Goal: Information Seeking & Learning: Find specific fact

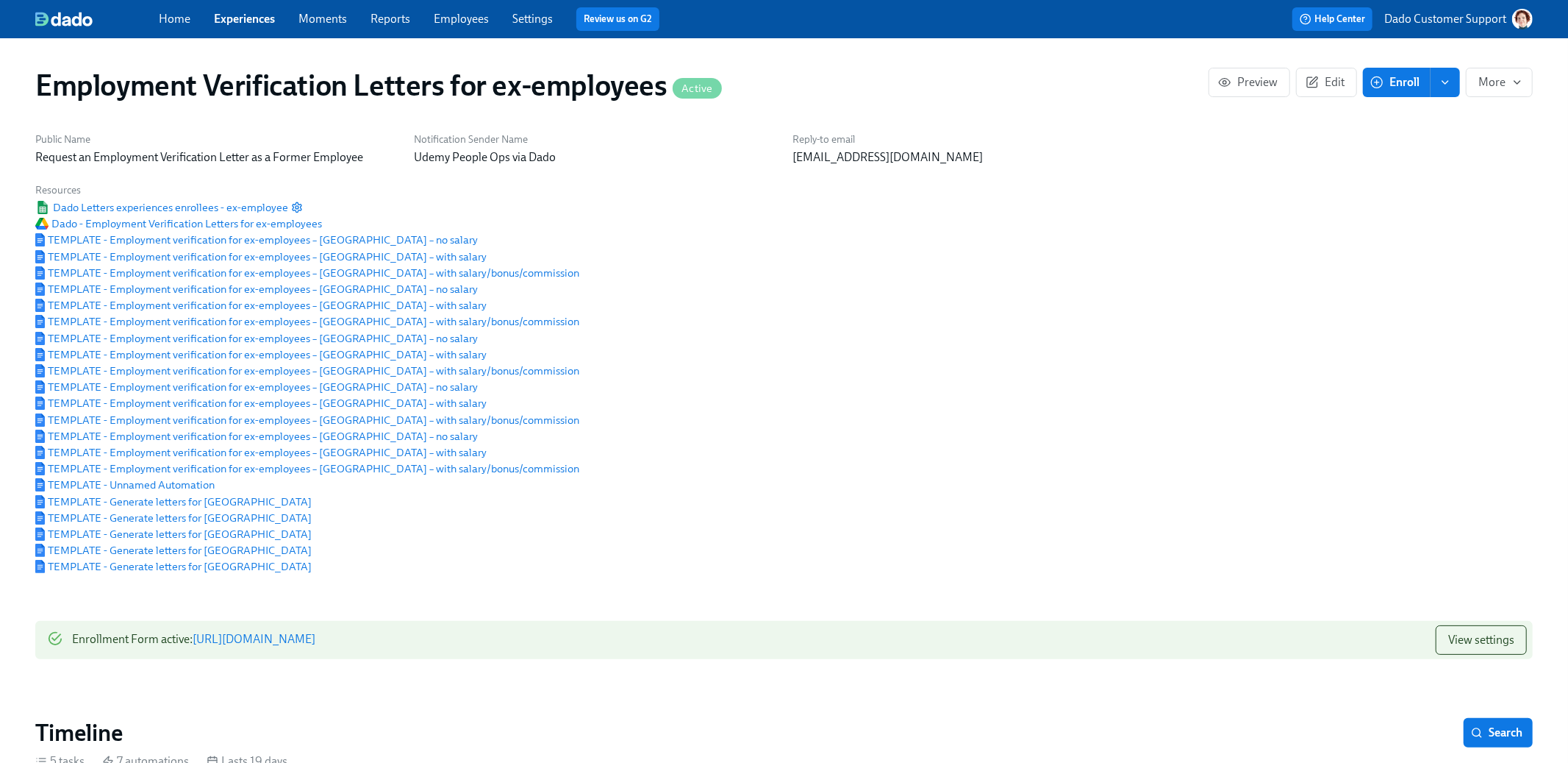
scroll to position [0, 115]
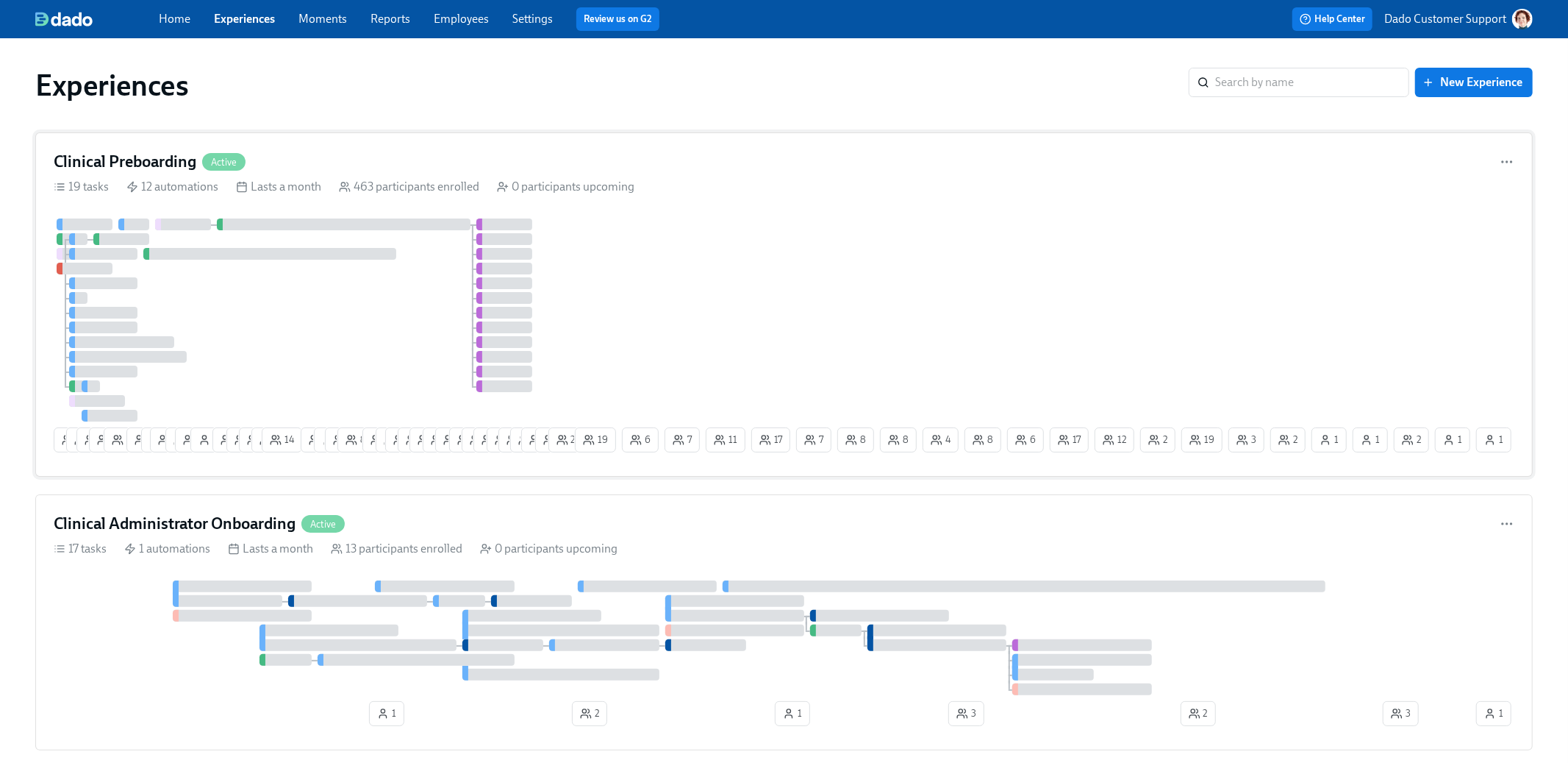
click at [402, 160] on div "Clinical Preboarding Active" at bounding box center [784, 162] width 1461 height 22
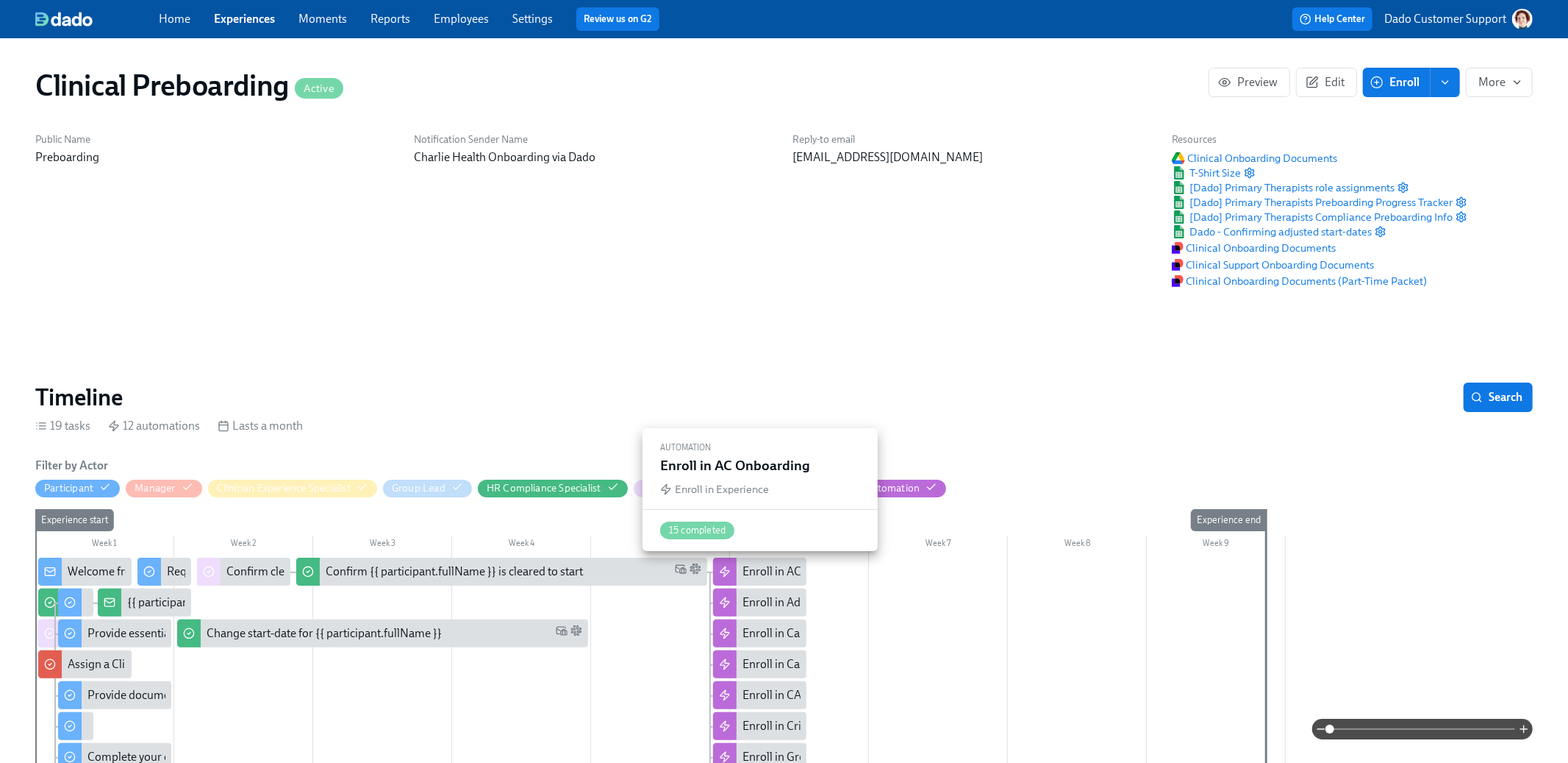
click at [784, 553] on div "Week 6" at bounding box center [800, 545] width 139 height 19
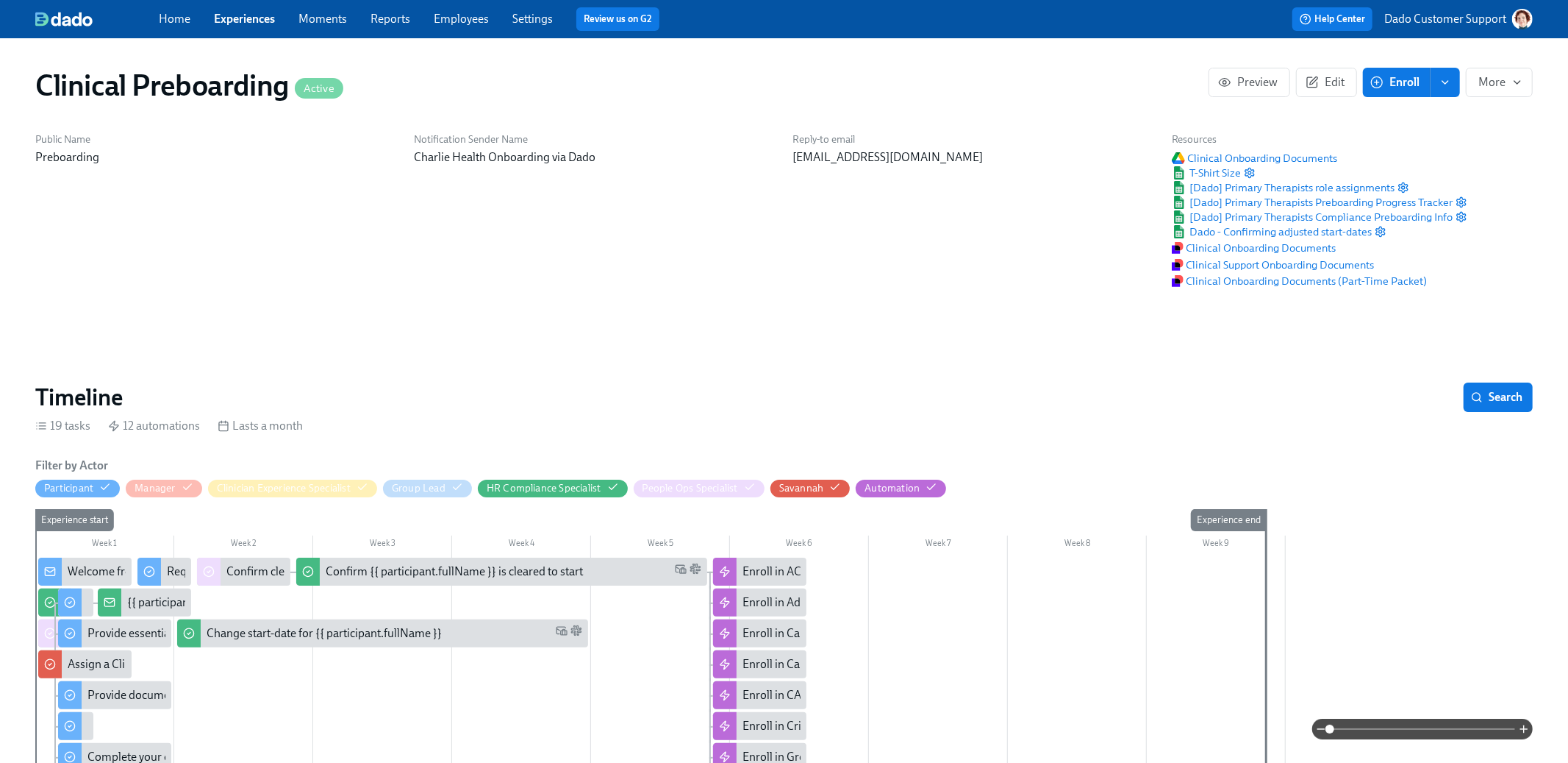
click at [766, 575] on div "Enroll in AC Onboarding" at bounding box center [804, 571] width 123 height 16
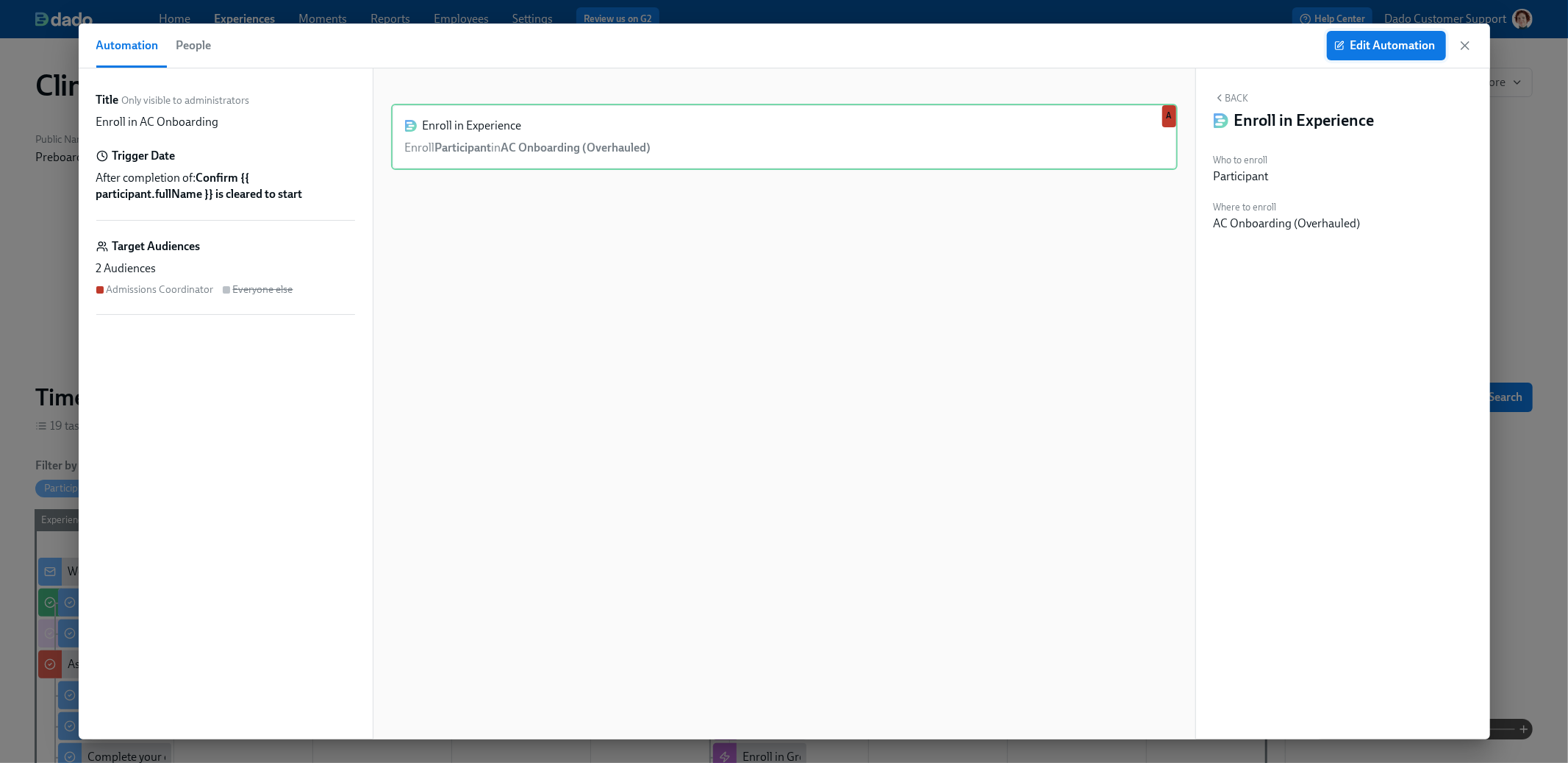
click at [1392, 46] on span "Edit Automation" at bounding box center [1386, 45] width 98 height 15
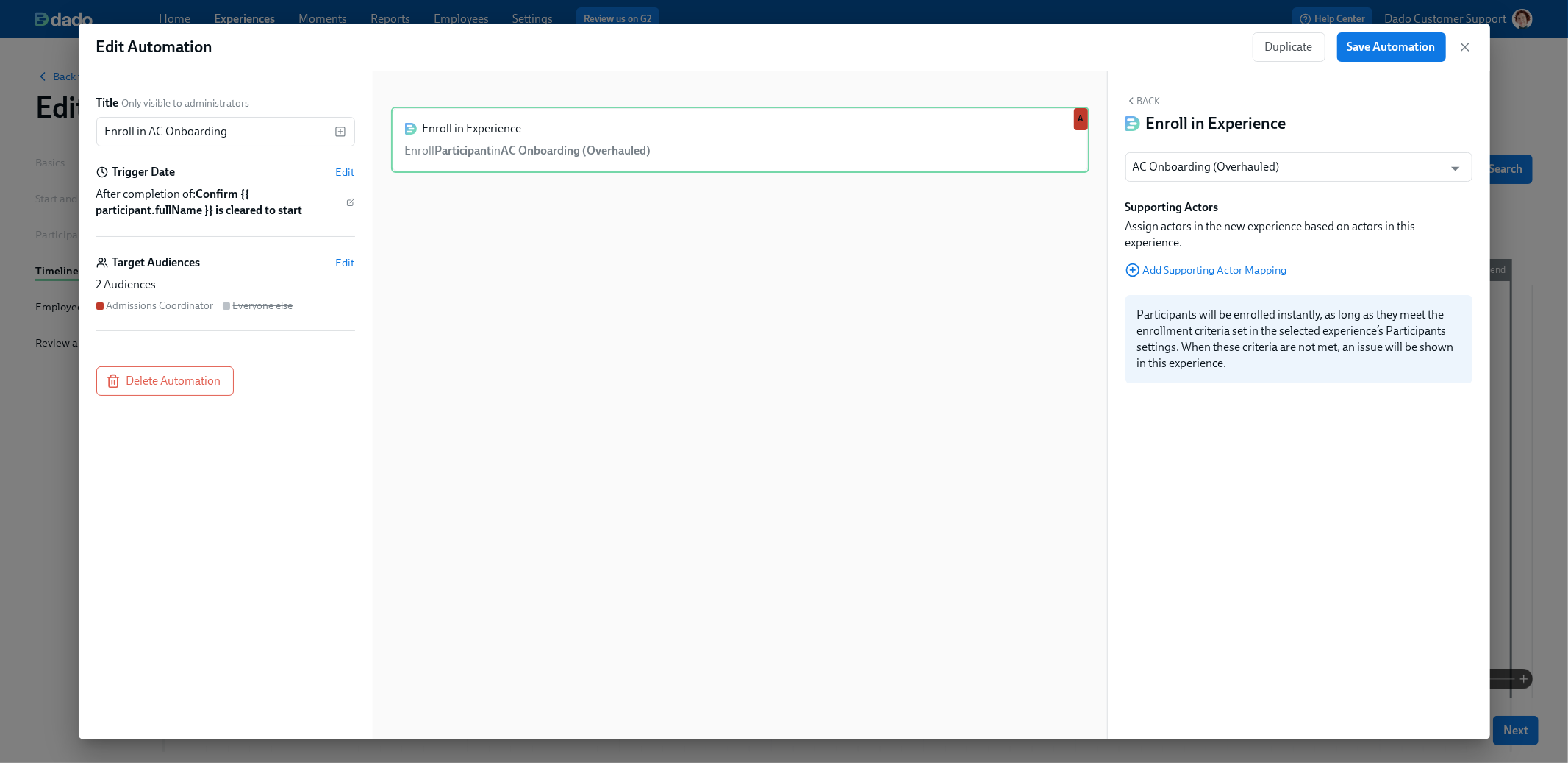
click at [1174, 282] on div "AC Onboarding (Overhauled) ​ Supporting Actors Assign actors in the new experie…" at bounding box center [1299, 268] width 347 height 231
click at [1183, 262] on div "Supporting Actors Assign actors in the new experience based on actors in this e…" at bounding box center [1299, 238] width 347 height 78
click at [1183, 275] on span "Add Supporting Actor Mapping" at bounding box center [1206, 269] width 162 height 15
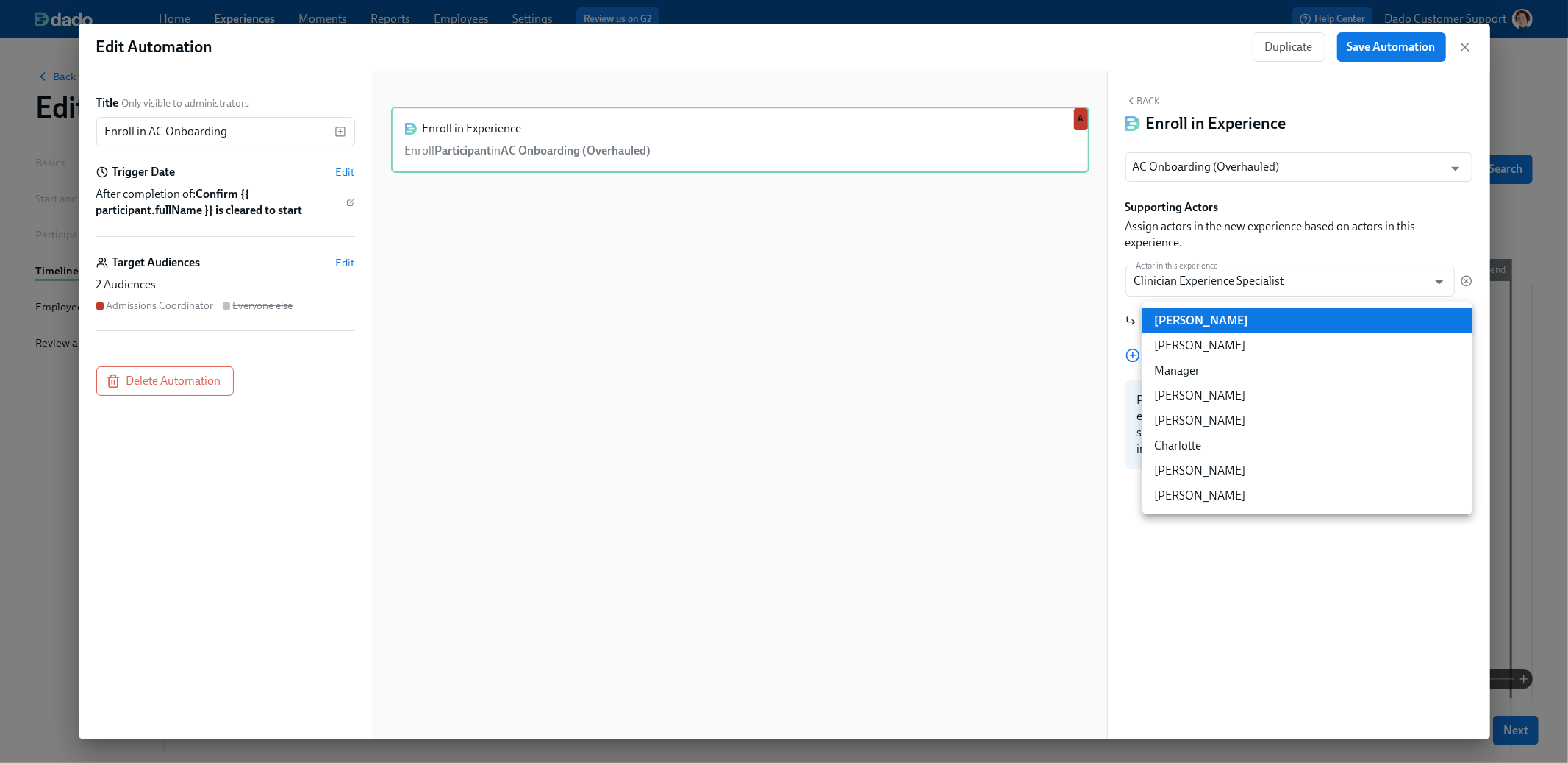
click at [1186, 321] on body "Home Experiences Moments Reports Employees Settings Review us on G2 Help Center…" at bounding box center [784, 439] width 1568 height 878
click at [1225, 220] on div at bounding box center [784, 382] width 1568 height 763
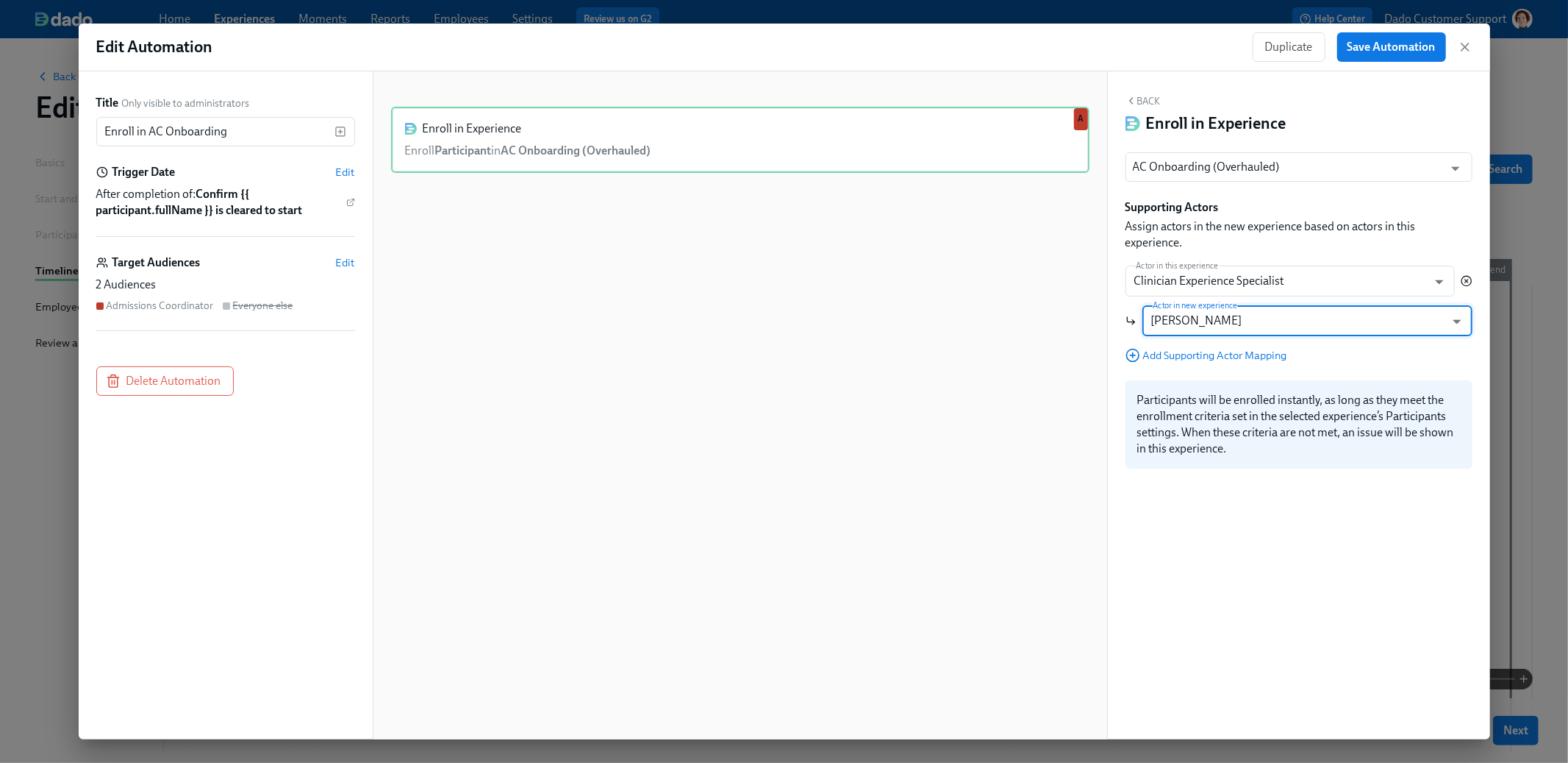
click at [1467, 279] on icon "button" at bounding box center [1467, 280] width 12 height 12
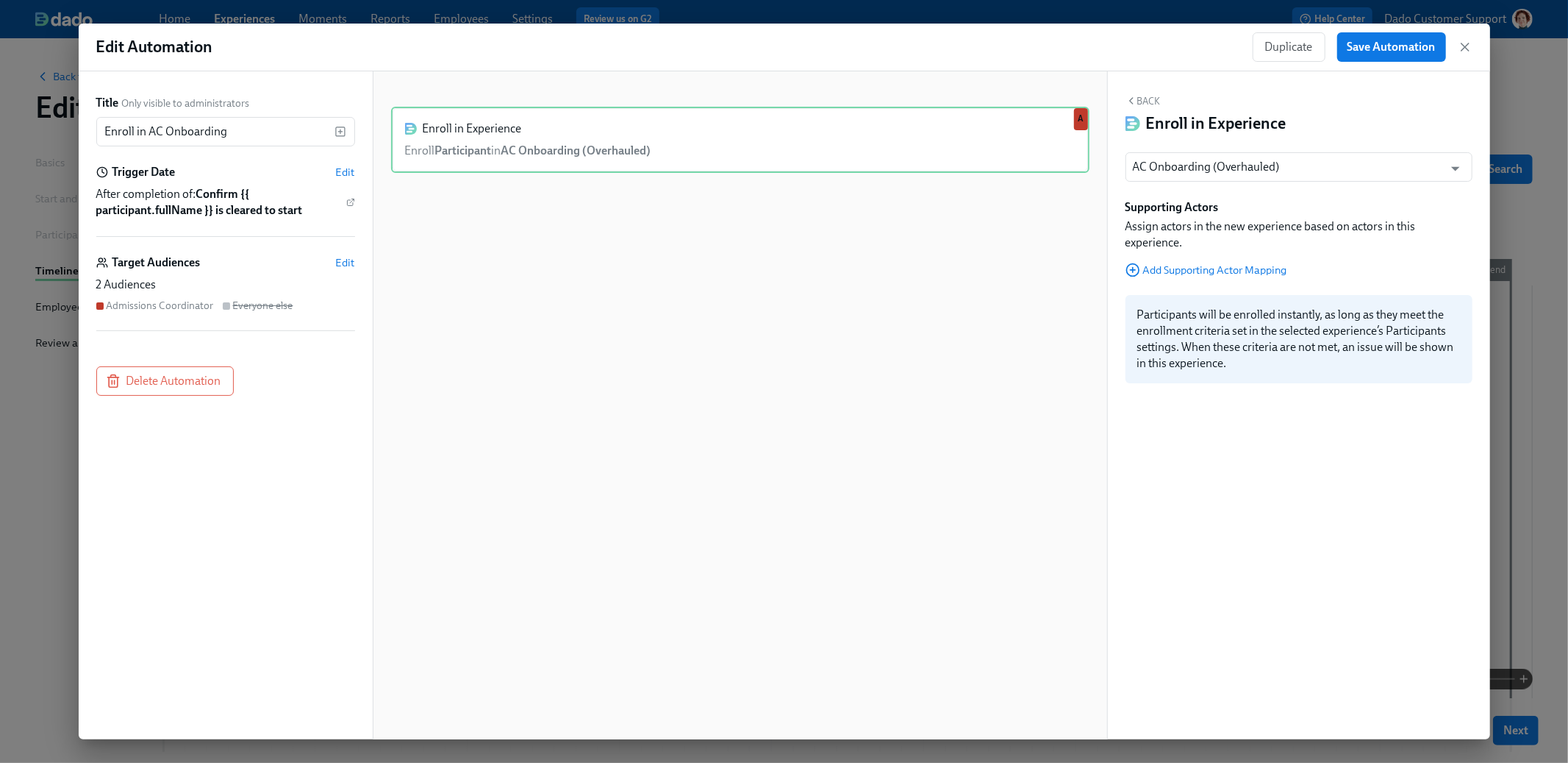
click at [1468, 55] on div "Duplicate Save Automation" at bounding box center [1363, 47] width 220 height 29
click at [1466, 40] on icon "button" at bounding box center [1465, 46] width 15 height 15
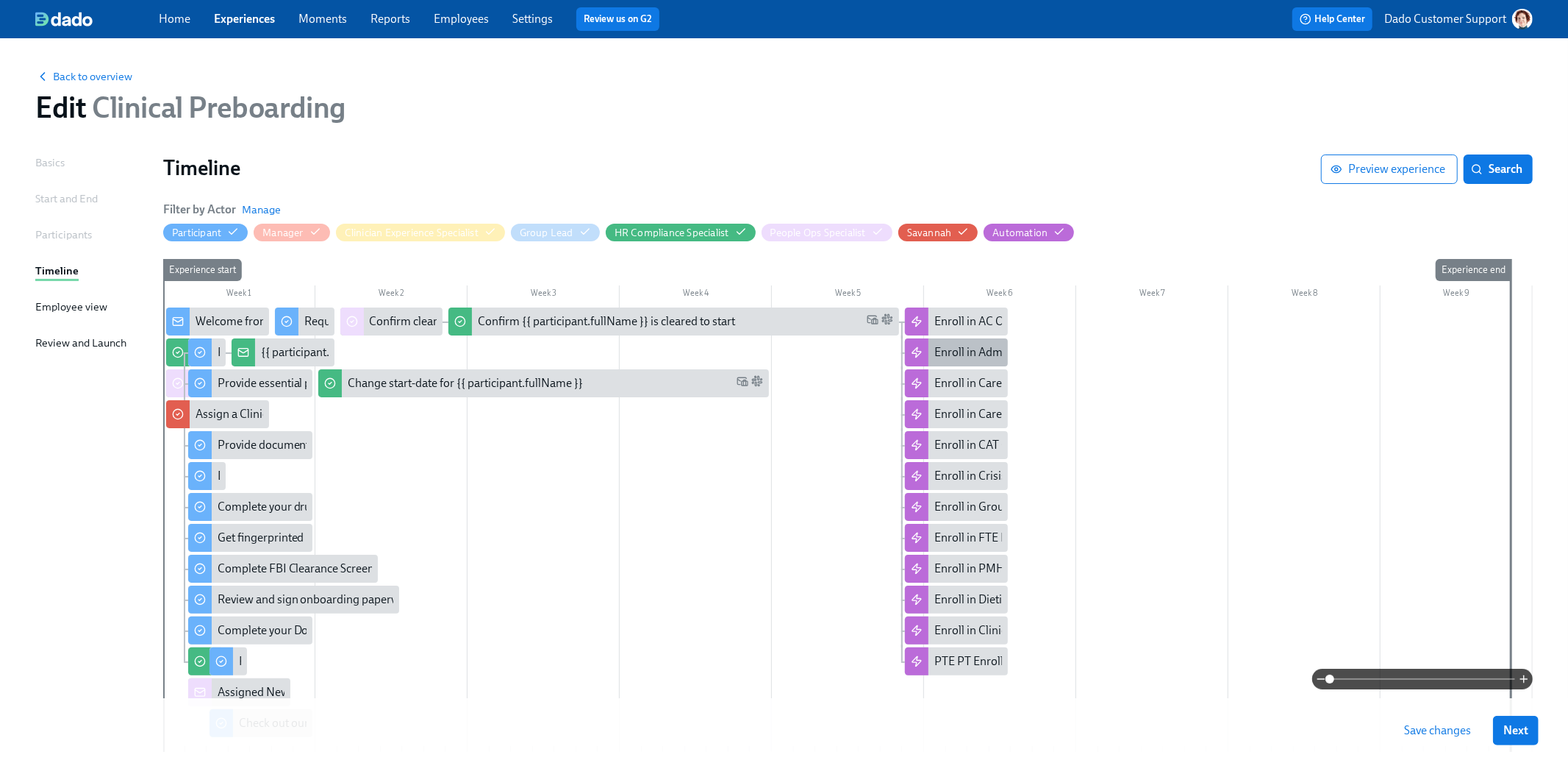
click at [987, 343] on div "Enroll in Admissions/Intake Onboarding" at bounding box center [956, 352] width 103 height 28
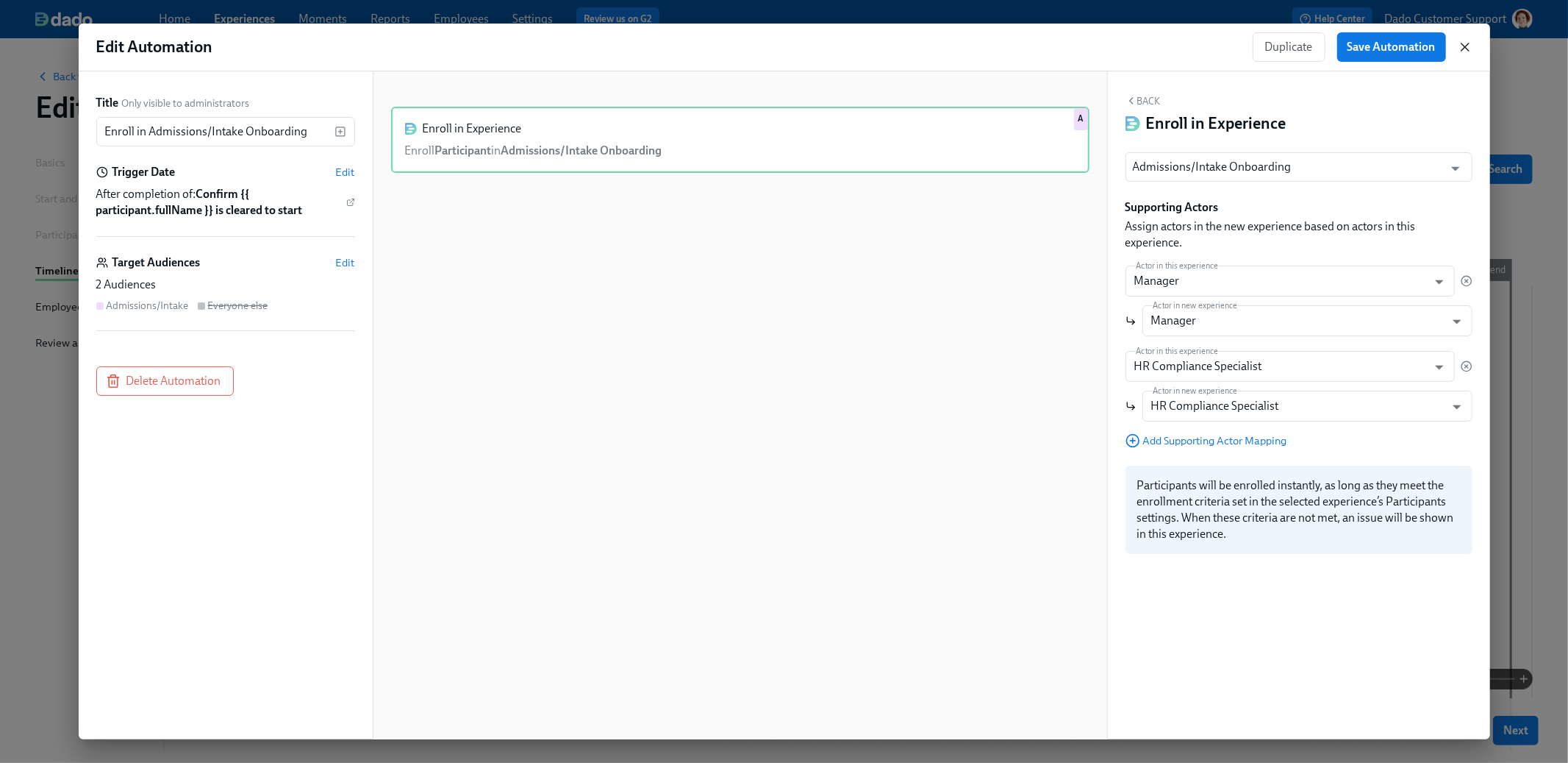
click at [1467, 49] on icon "button" at bounding box center [1465, 46] width 15 height 15
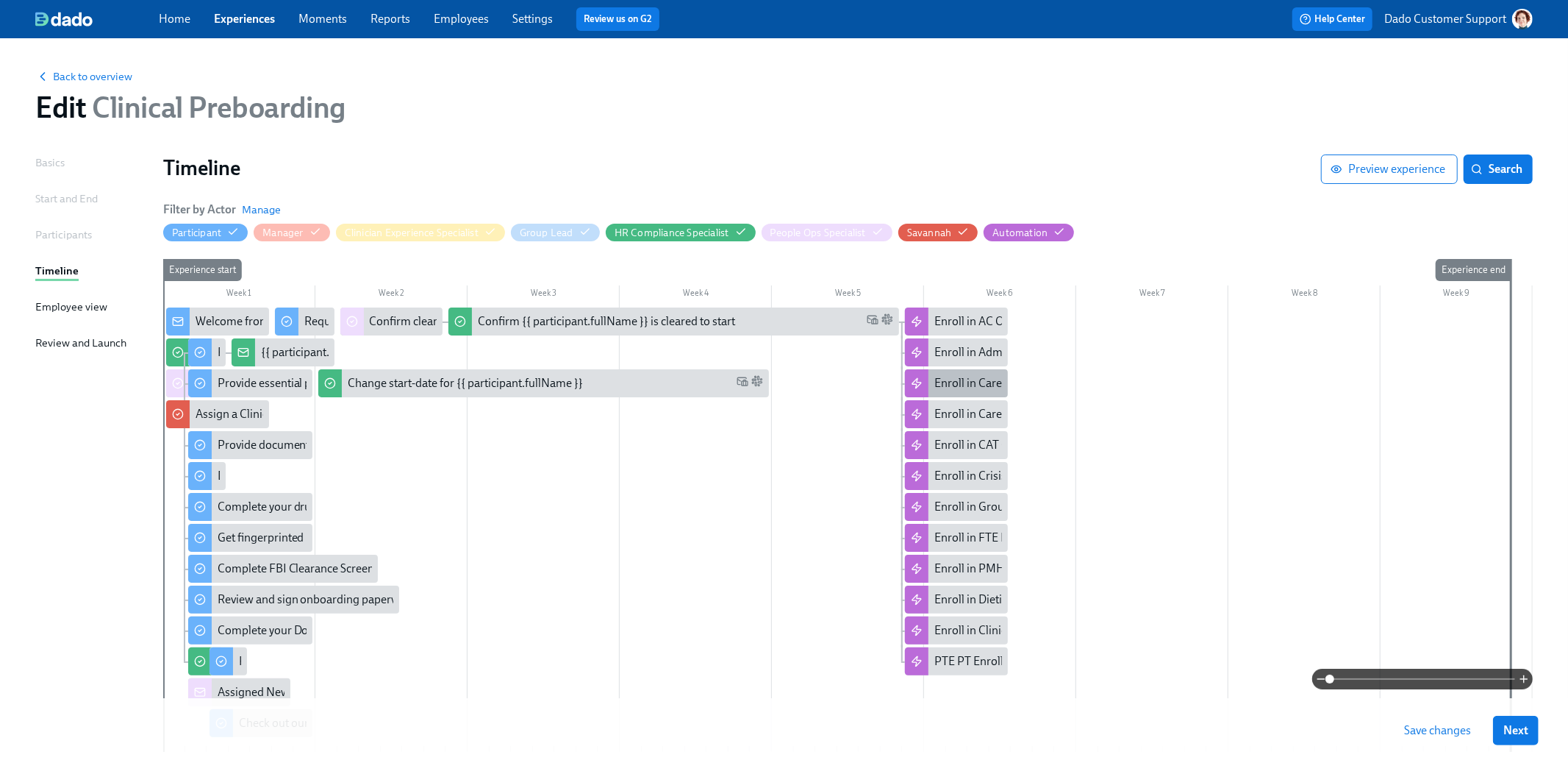
click at [944, 394] on div "Enroll in Care Coach Onboarding" at bounding box center [956, 383] width 103 height 28
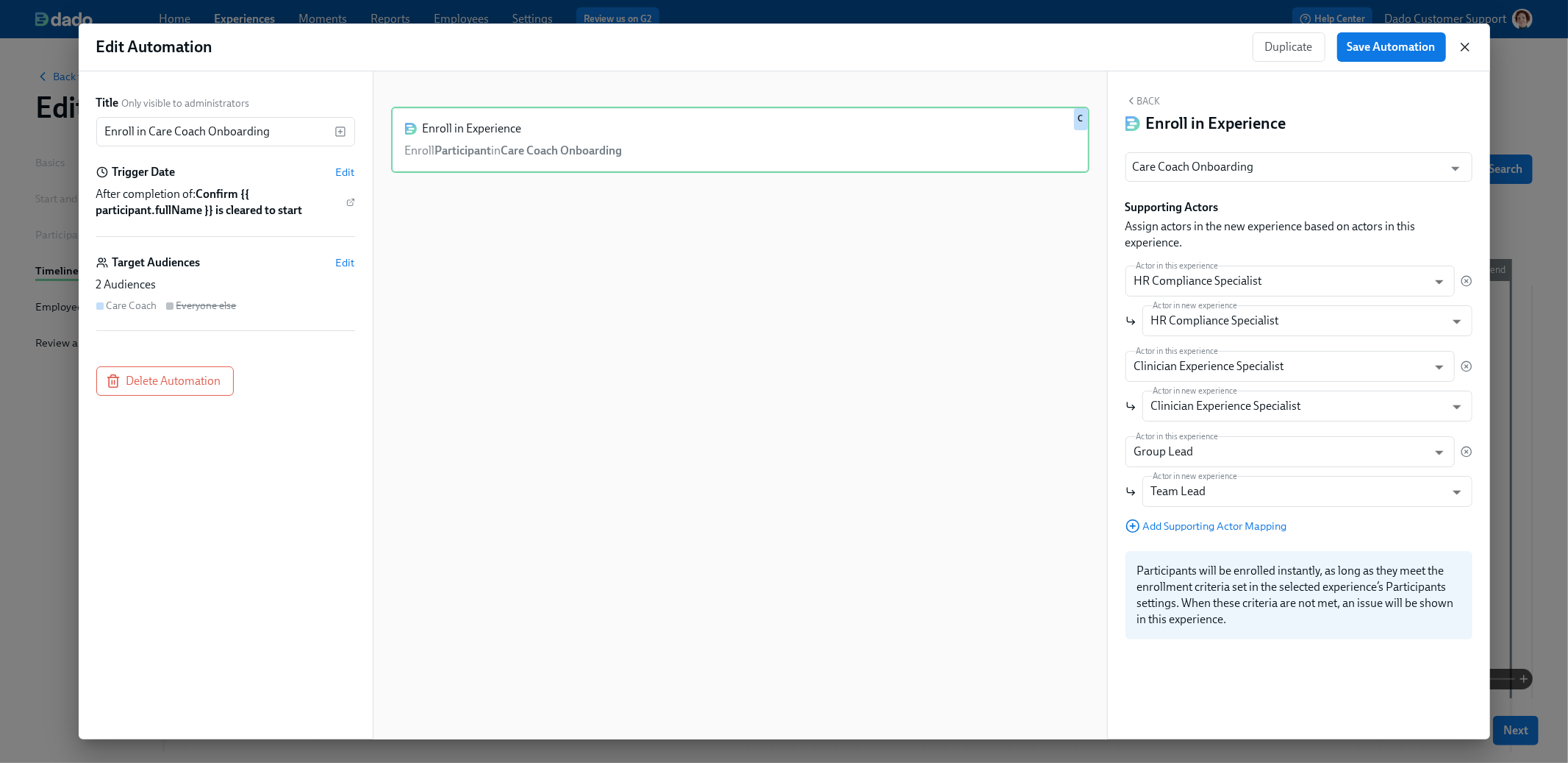
click at [1468, 43] on icon "button" at bounding box center [1465, 46] width 15 height 15
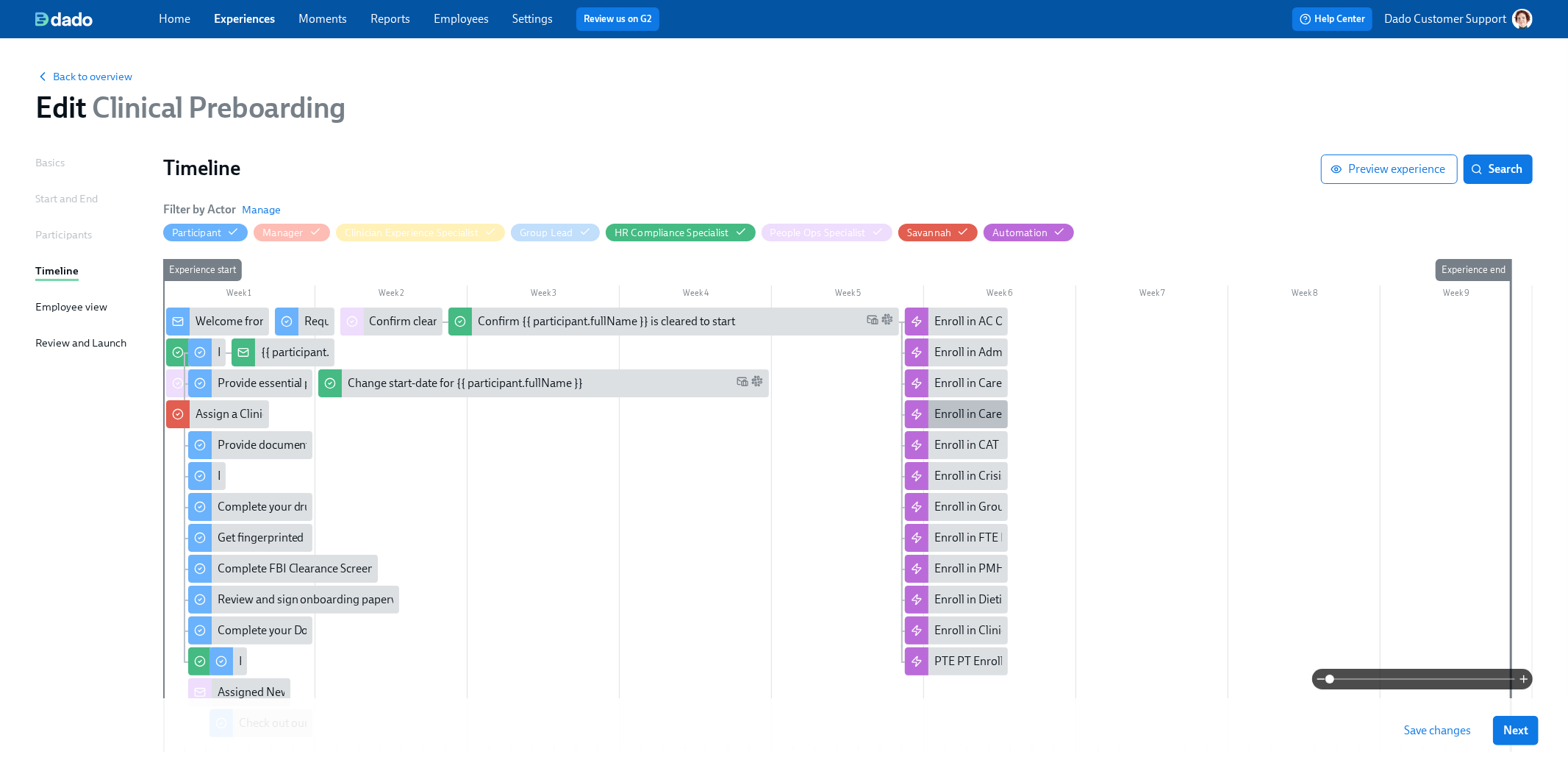
click at [974, 418] on div "Enroll in Care Experience/ Discharge Planner Onboarding" at bounding box center [1078, 414] width 289 height 16
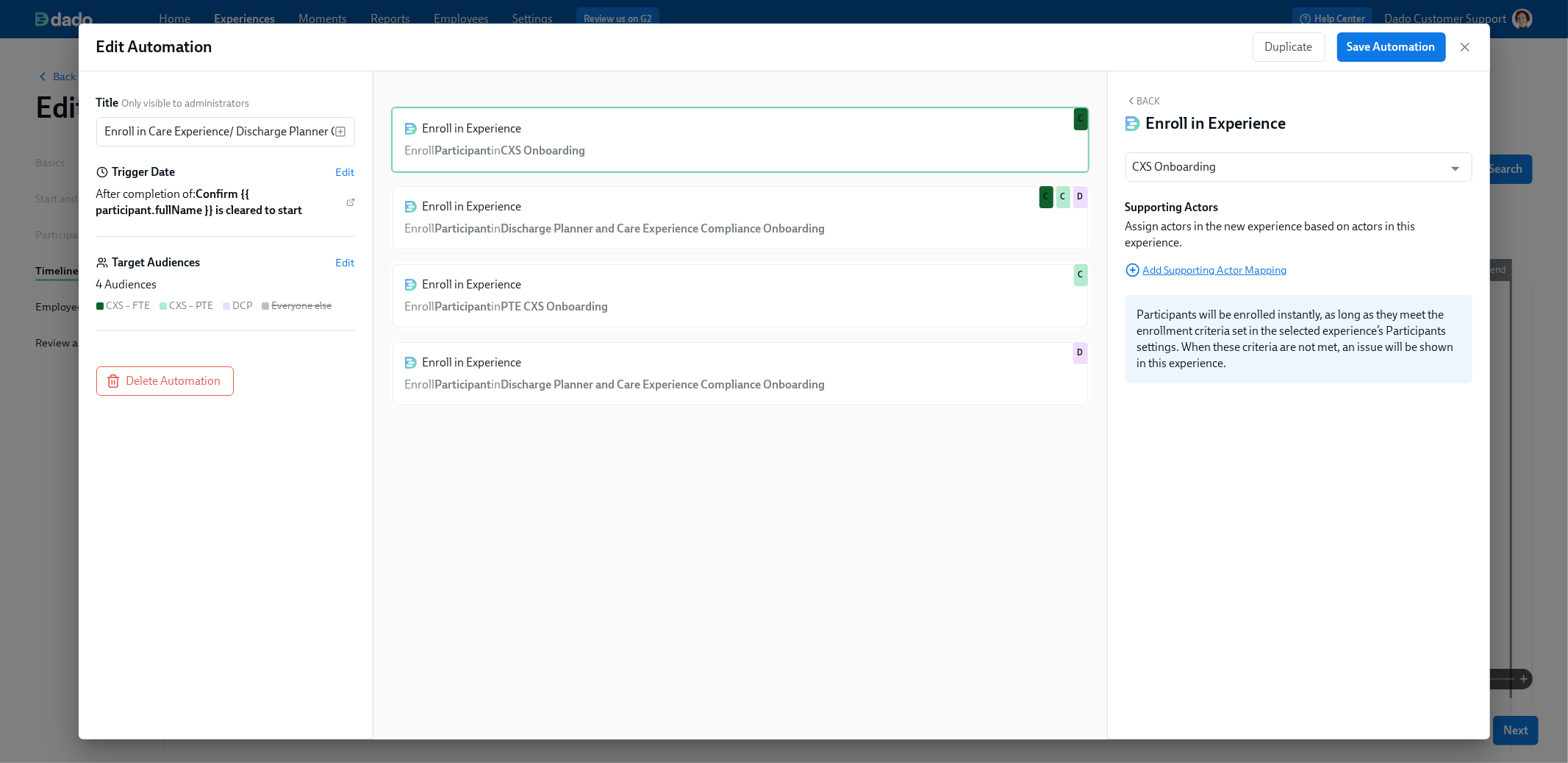
click at [1187, 269] on span "Add Supporting Actor Mapping" at bounding box center [1206, 269] width 162 height 15
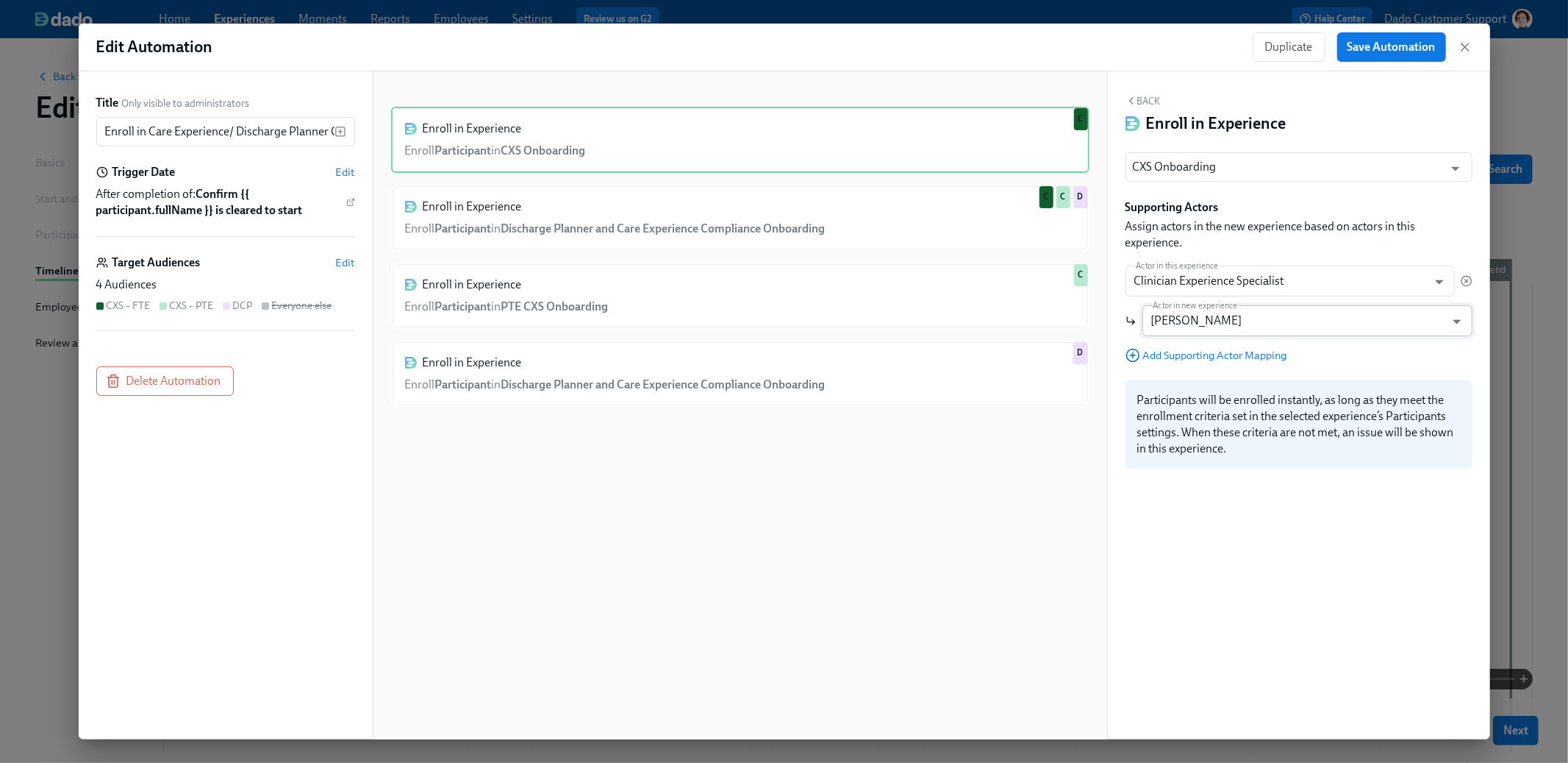
click at [1177, 318] on body "Home Experiences Moments Reports Employees Settings Review us on G2 Help Center…" at bounding box center [784, 439] width 1568 height 878
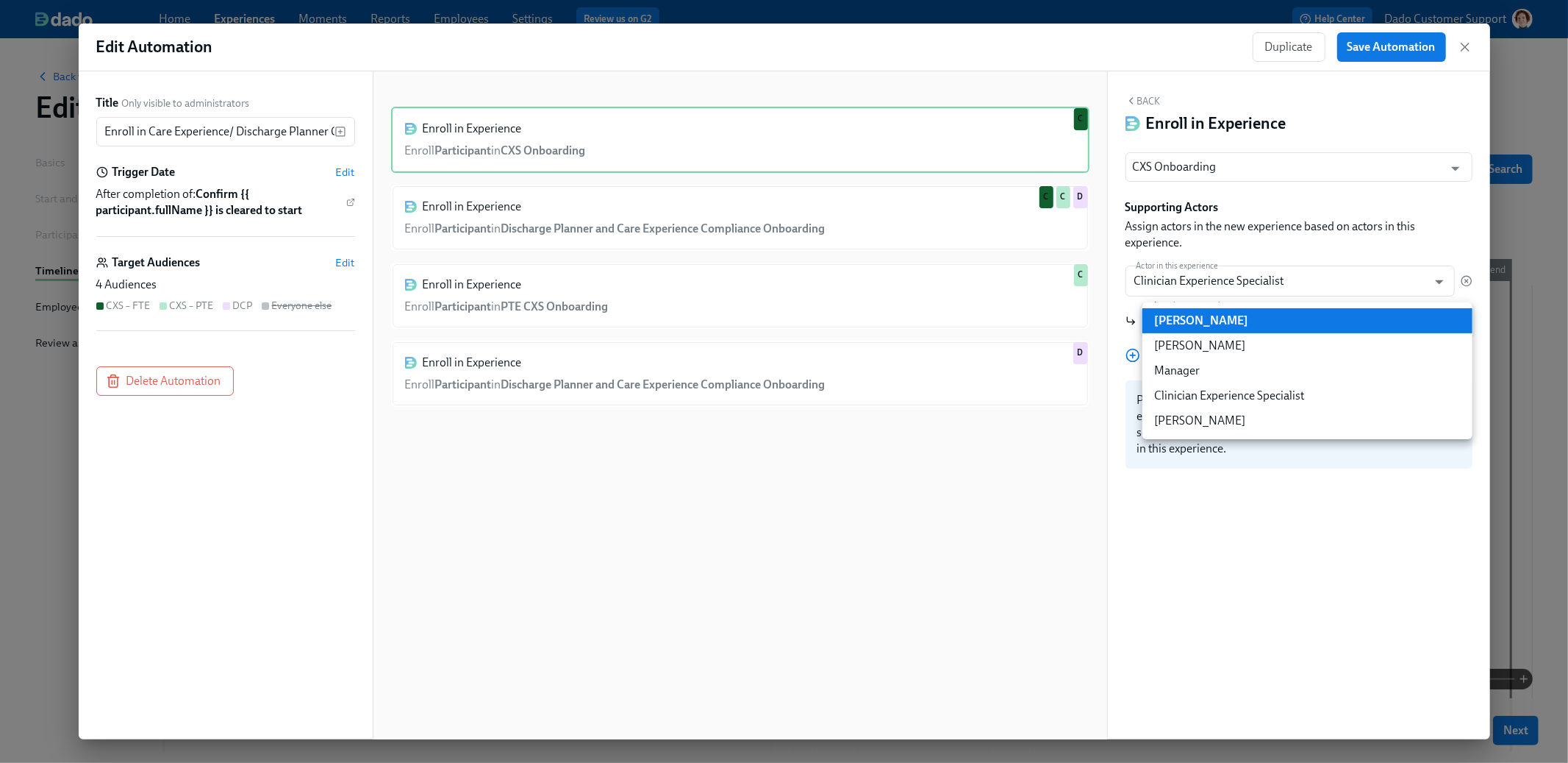
click at [1204, 390] on li "Clinician Experience Specialist" at bounding box center [1307, 395] width 330 height 25
type input "clinicianExperienceSpecialist"
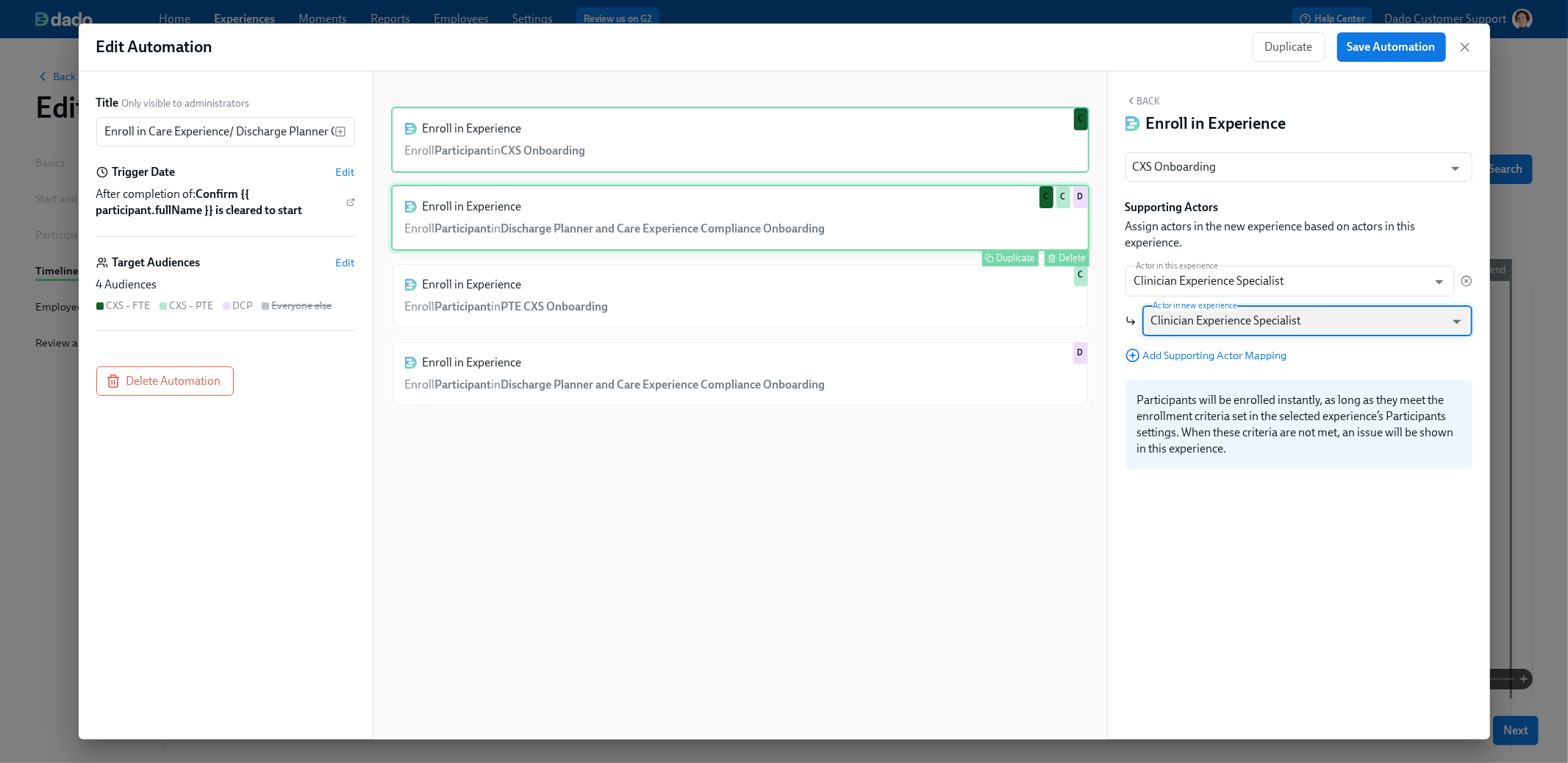
click at [967, 222] on div "Enroll in Experience Enroll Participant in Discharge Planner and Care Experienc…" at bounding box center [740, 218] width 699 height 67
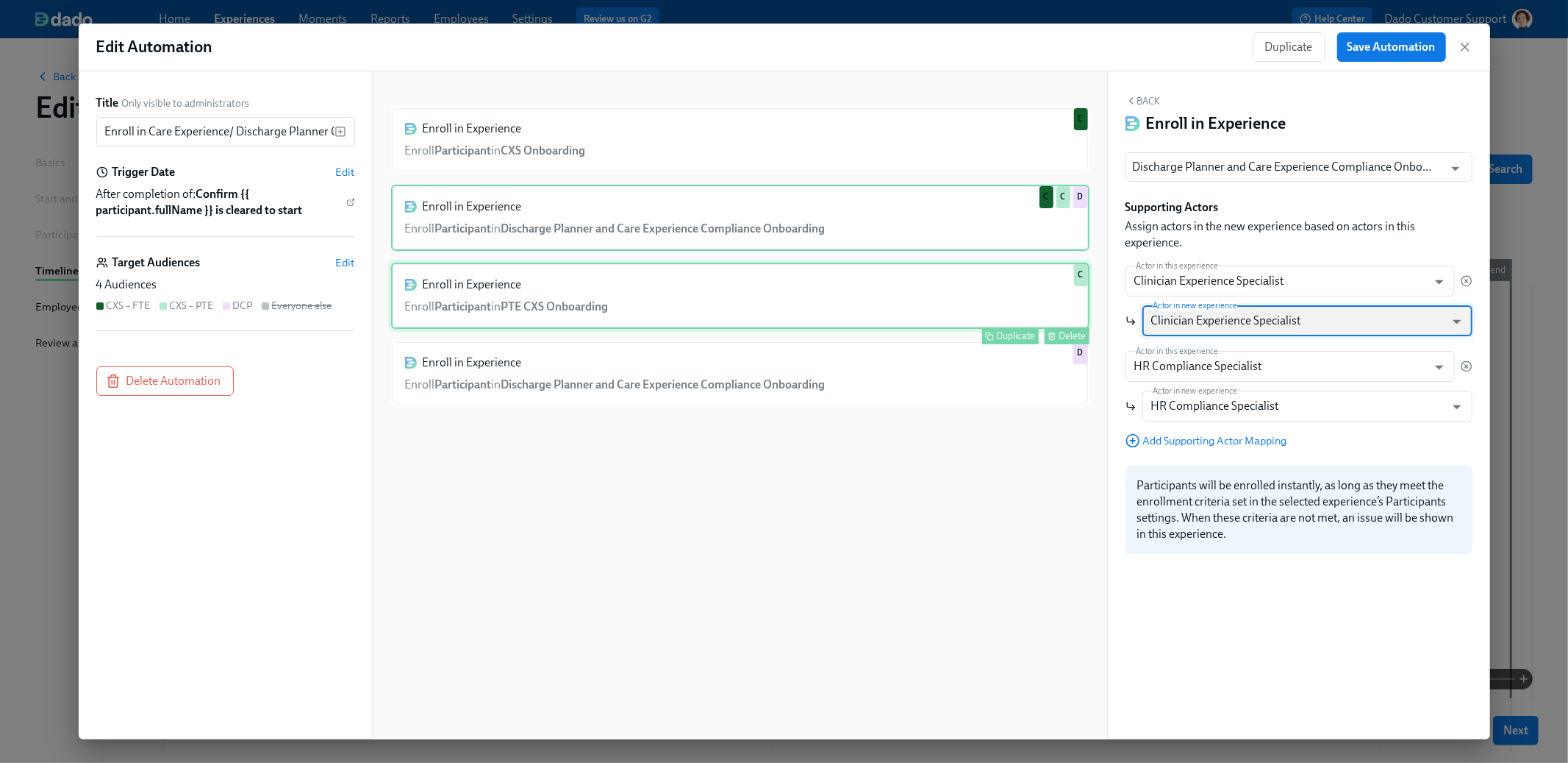
click at [954, 266] on div "Enroll in Experience Enroll Participant in PTE CXS Onboarding Duplicate Delete C" at bounding box center [740, 296] width 699 height 67
type input "PTE CXS Onboarding"
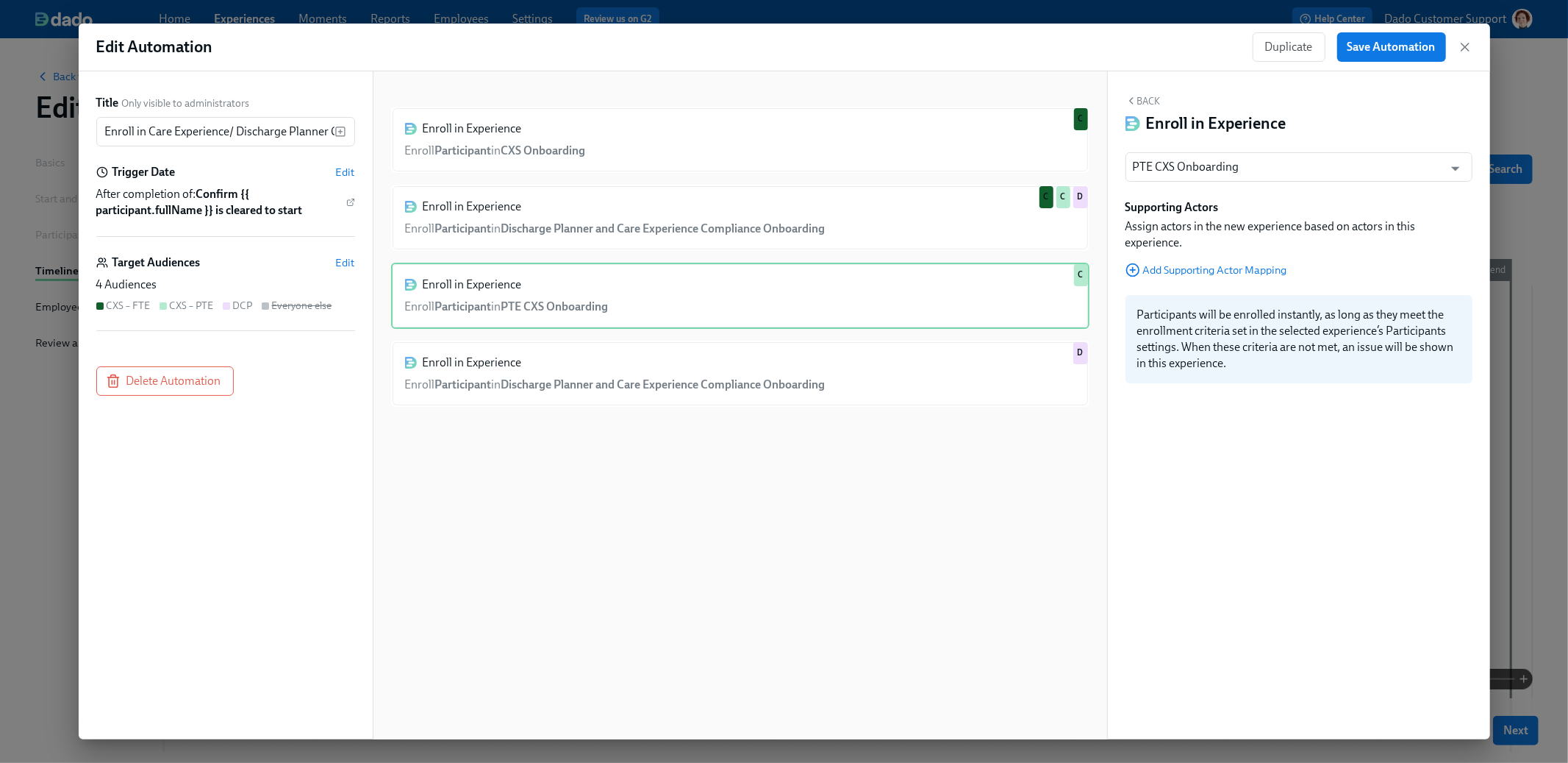
click at [1200, 260] on div "Supporting Actors Assign actors in the new experience based on actors in this e…" at bounding box center [1299, 238] width 347 height 78
click at [1195, 267] on span "Add Supporting Actor Mapping" at bounding box center [1206, 269] width 162 height 15
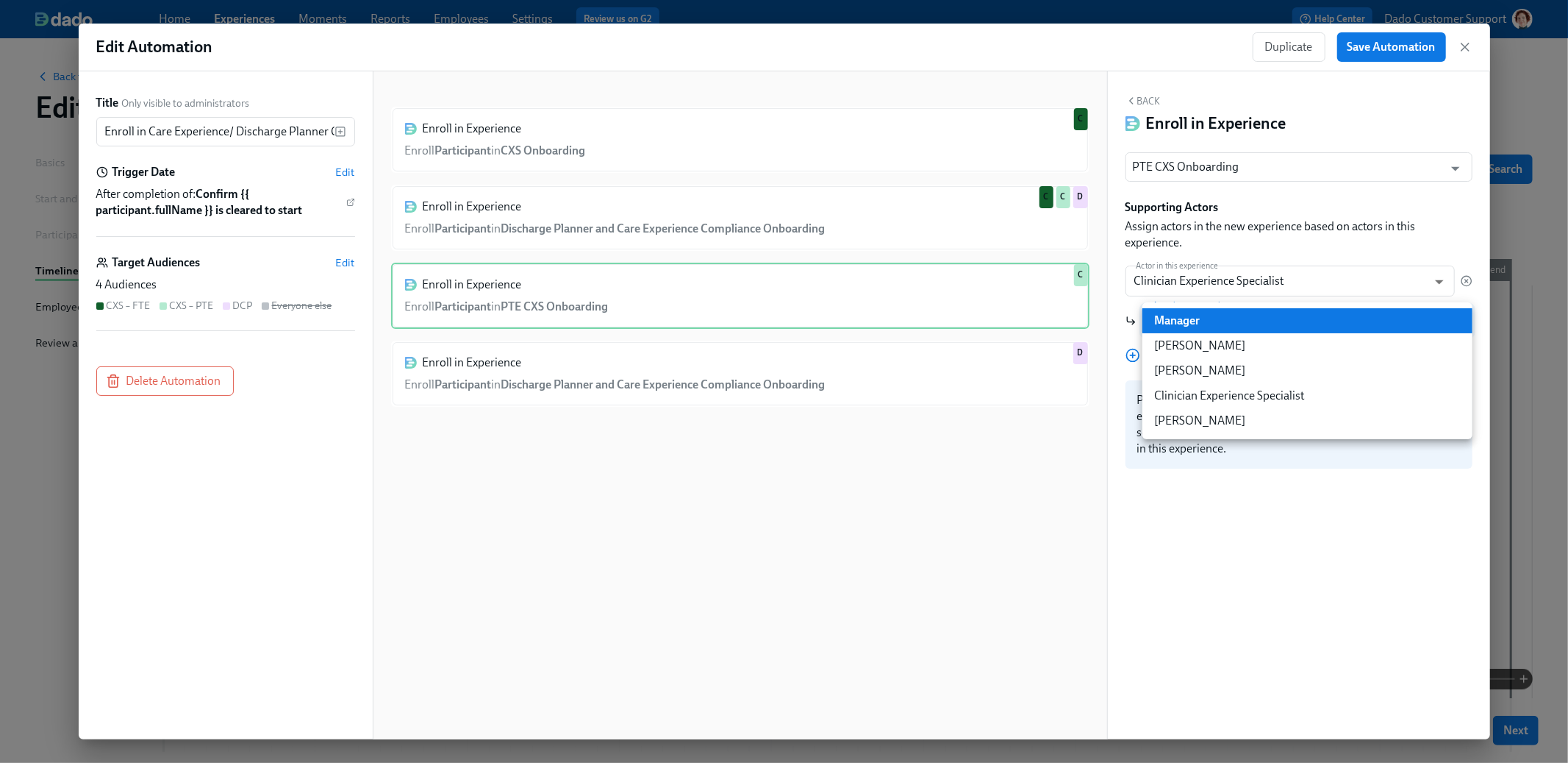
click at [1189, 306] on body "Home Experiences Moments Reports Employees Settings Review us on G2 Help Center…" at bounding box center [784, 439] width 1568 height 878
click at [1225, 390] on li "Clinician Experience Specialist" at bounding box center [1307, 395] width 330 height 25
type input "clinicianExperienceSpecialist"
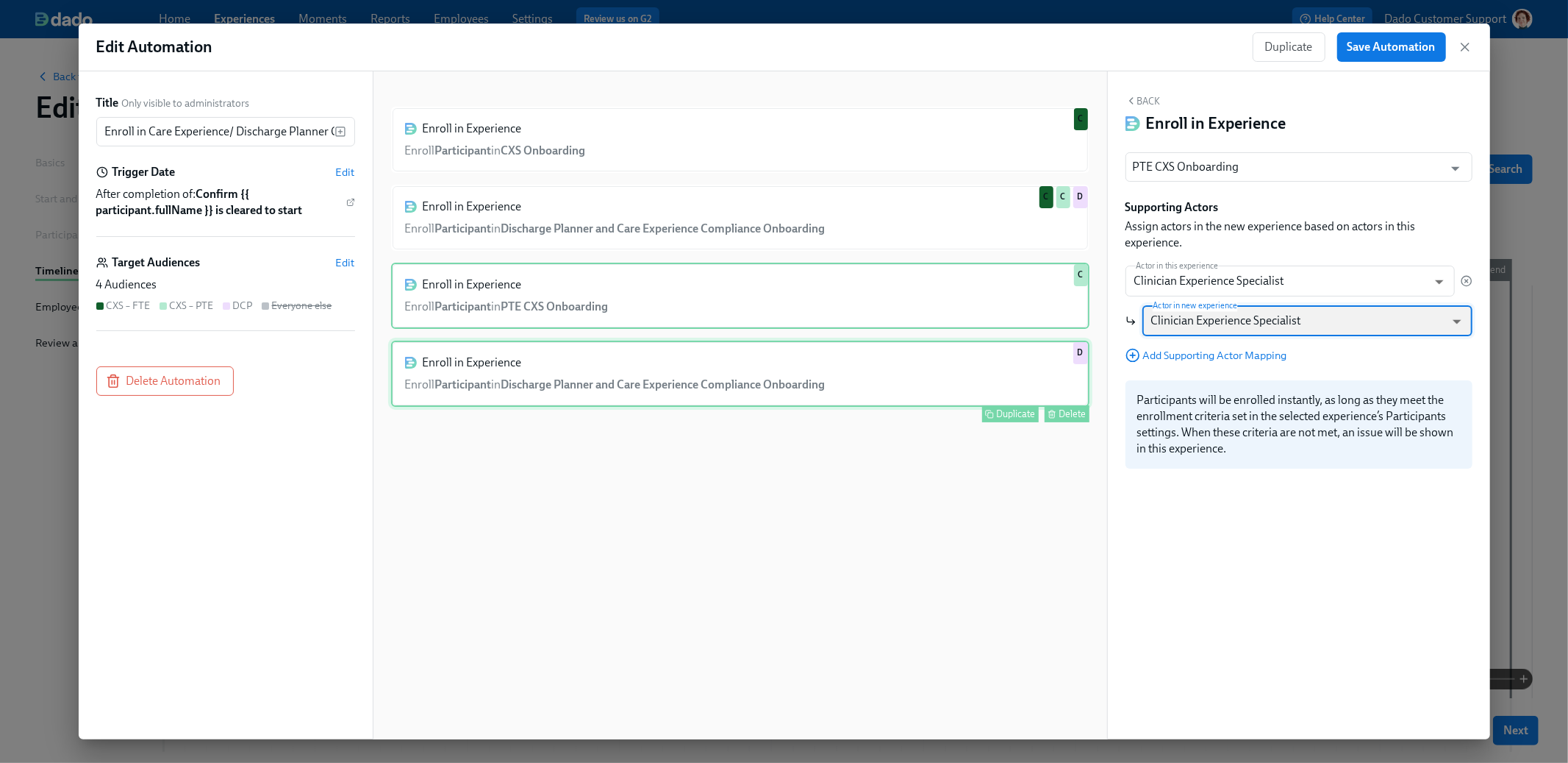
click at [980, 344] on div "Enroll in Experience Enroll Participant in Discharge Planner and Care Experienc…" at bounding box center [740, 374] width 699 height 67
type input "Discharge Planner and Care Experience Compliance Onboarding"
type input "hrComplianceSpecialist"
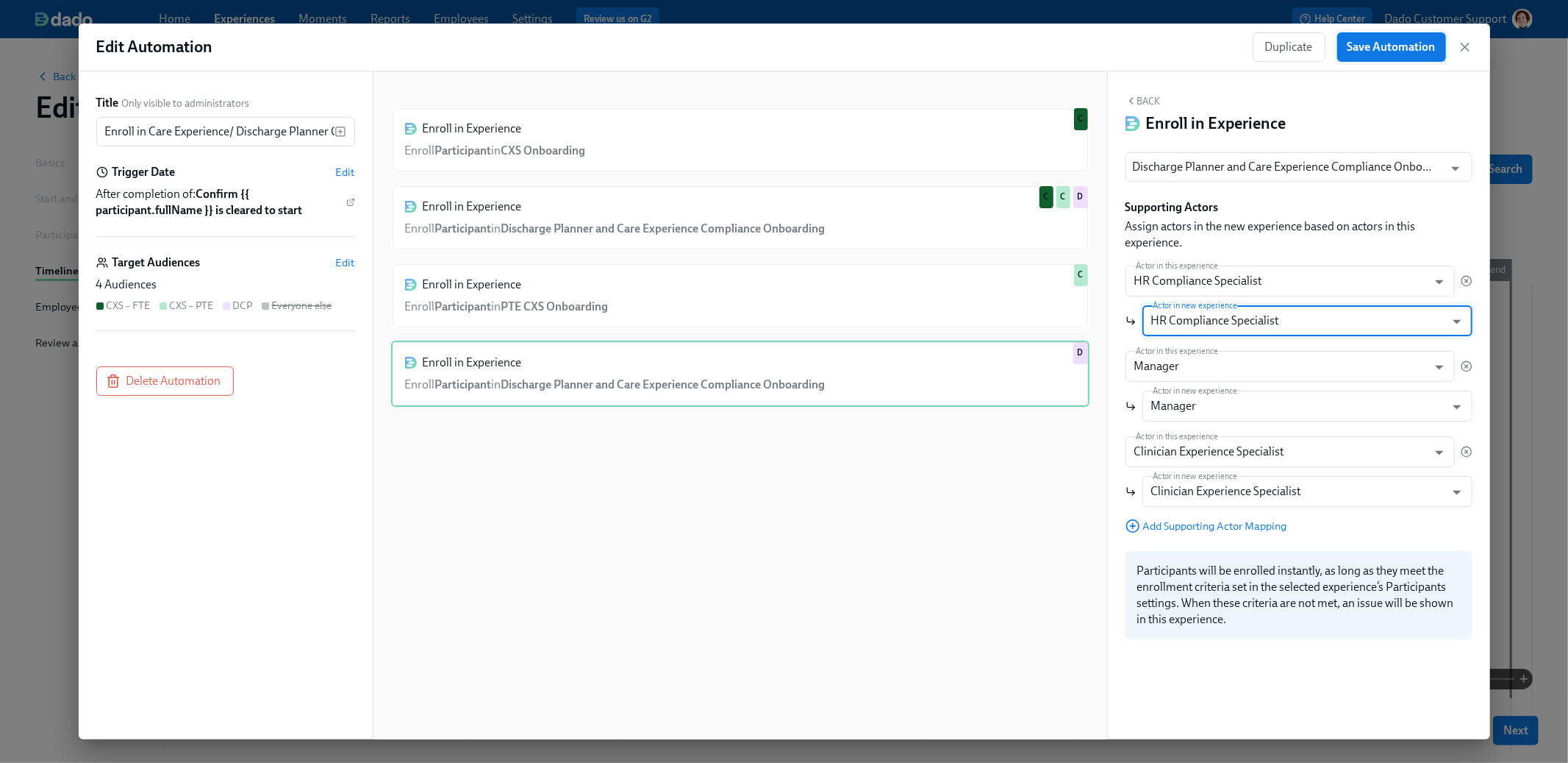
click at [1405, 34] on button "Save Automation" at bounding box center [1392, 47] width 109 height 29
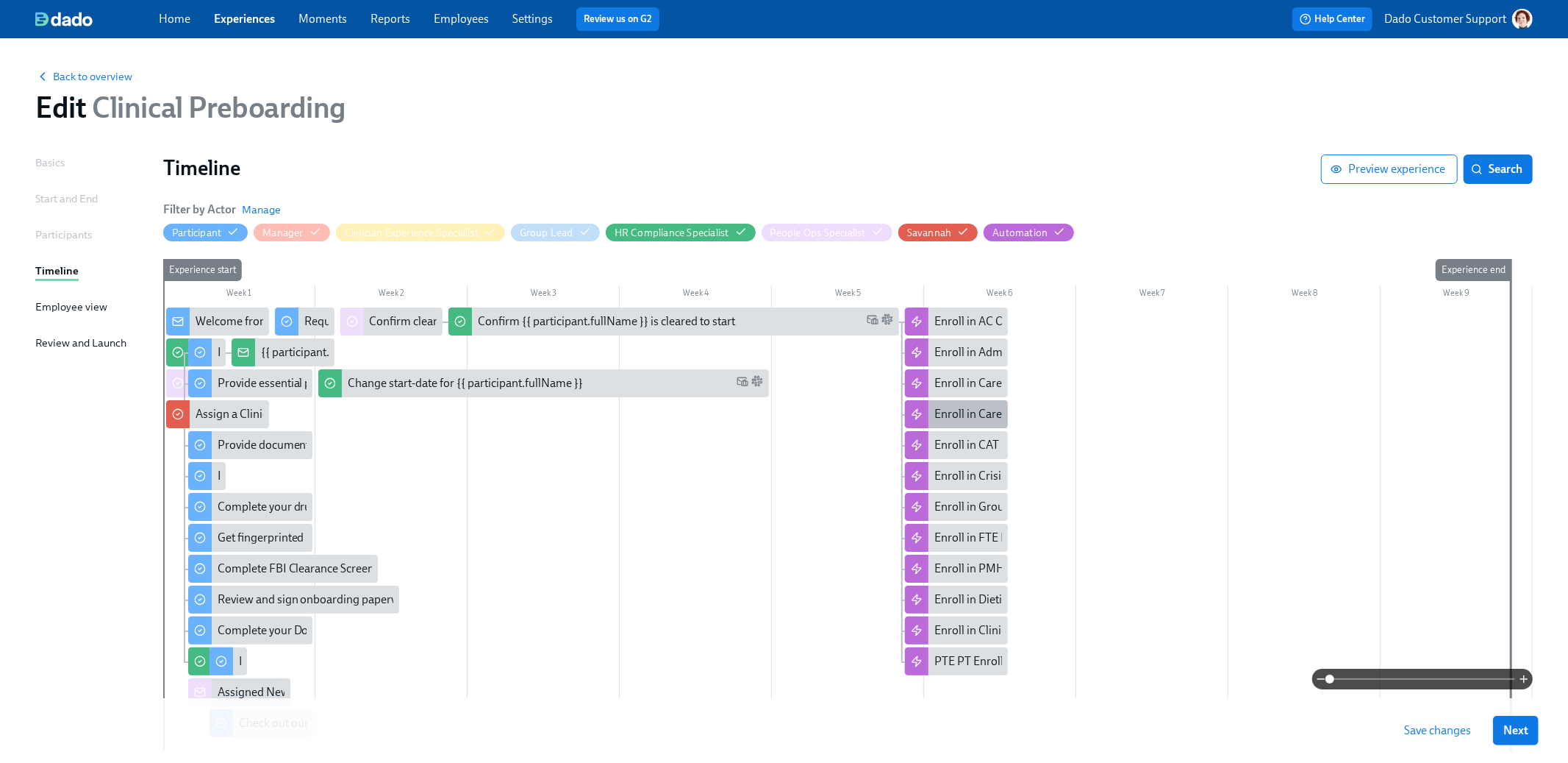
click at [960, 418] on div "Enroll in Care Experience/ Discharge Planner Onboarding" at bounding box center [1078, 414] width 289 height 16
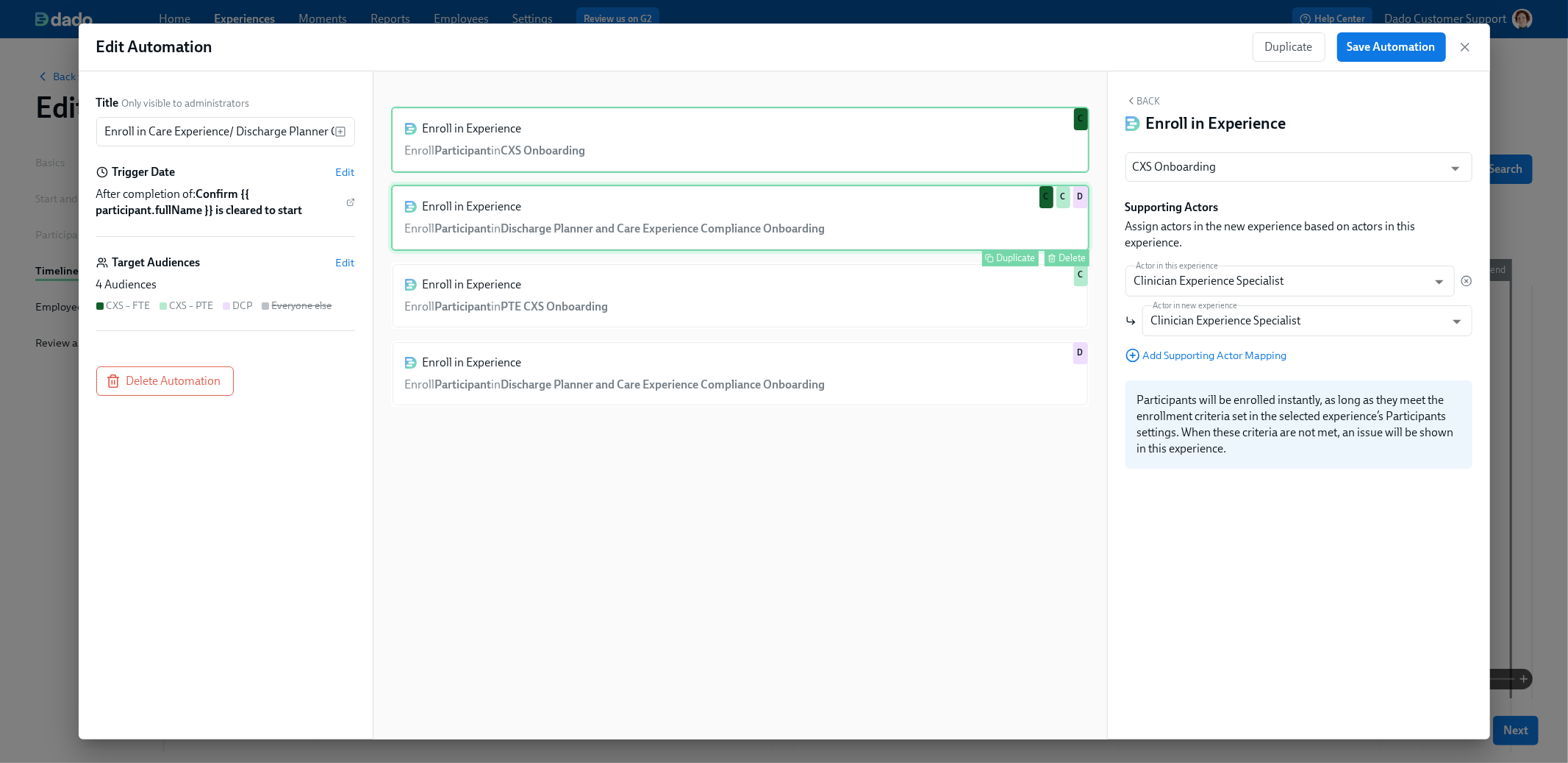
click at [972, 204] on div "Enroll in Experience Enroll Participant in Discharge Planner and Care Experienc…" at bounding box center [740, 218] width 699 height 67
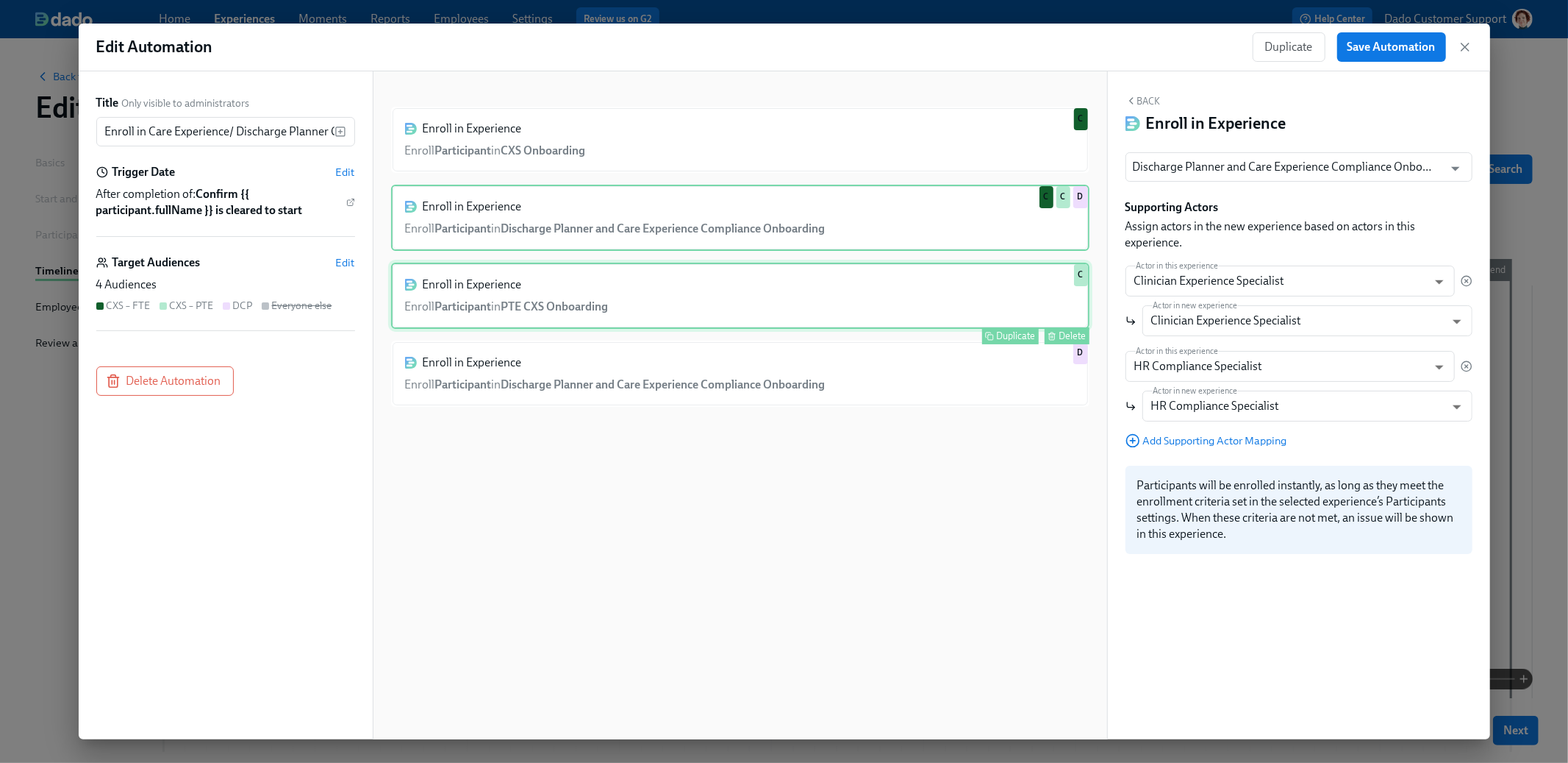
click at [924, 293] on div "Enroll in Experience Enroll Participant in PTE CXS Onboarding Duplicate Delete C" at bounding box center [740, 296] width 699 height 67
type input "PTE CXS Onboarding"
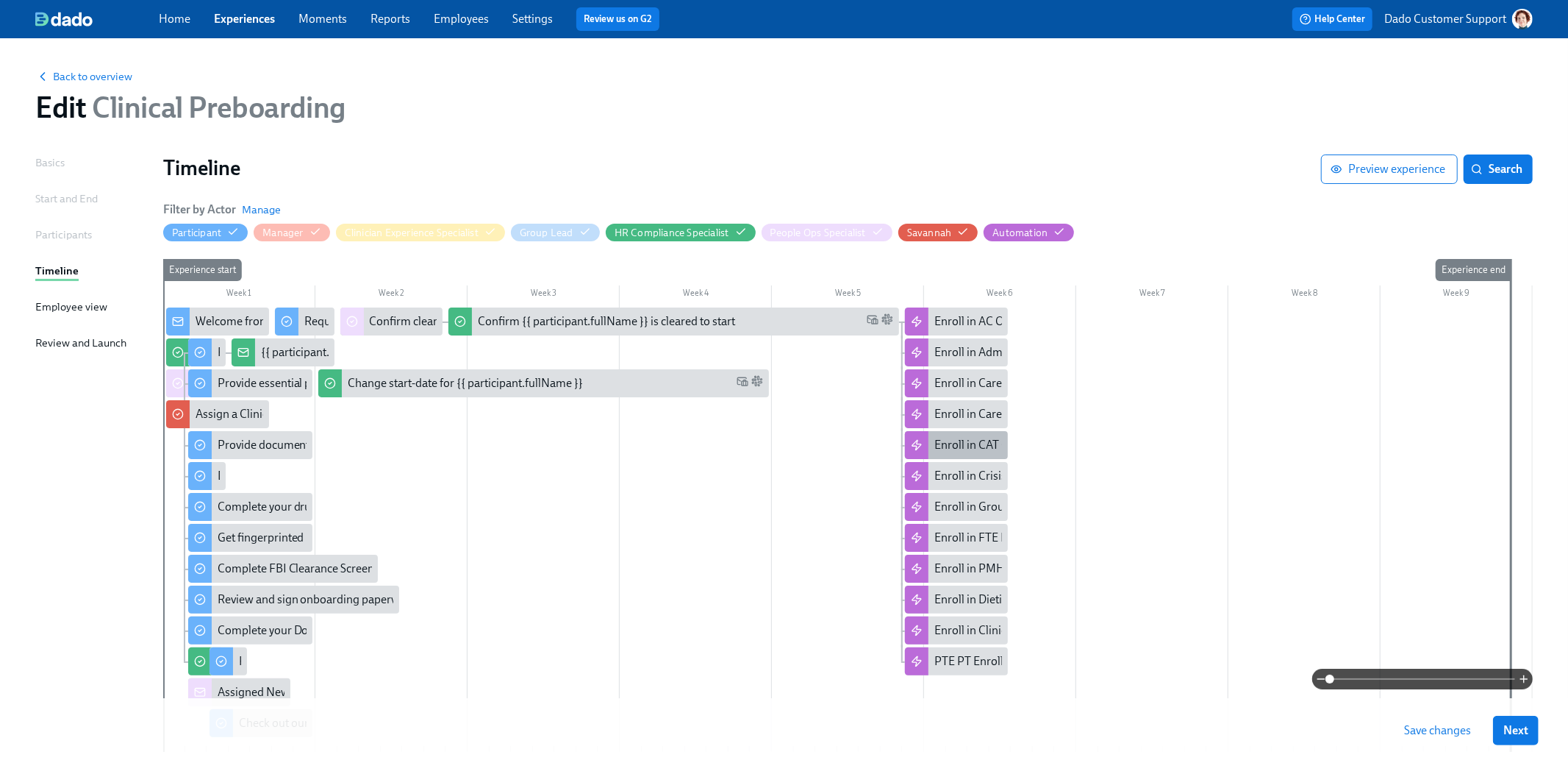
click at [938, 453] on div "Enroll in CAT Onboarding" at bounding box center [956, 445] width 103 height 28
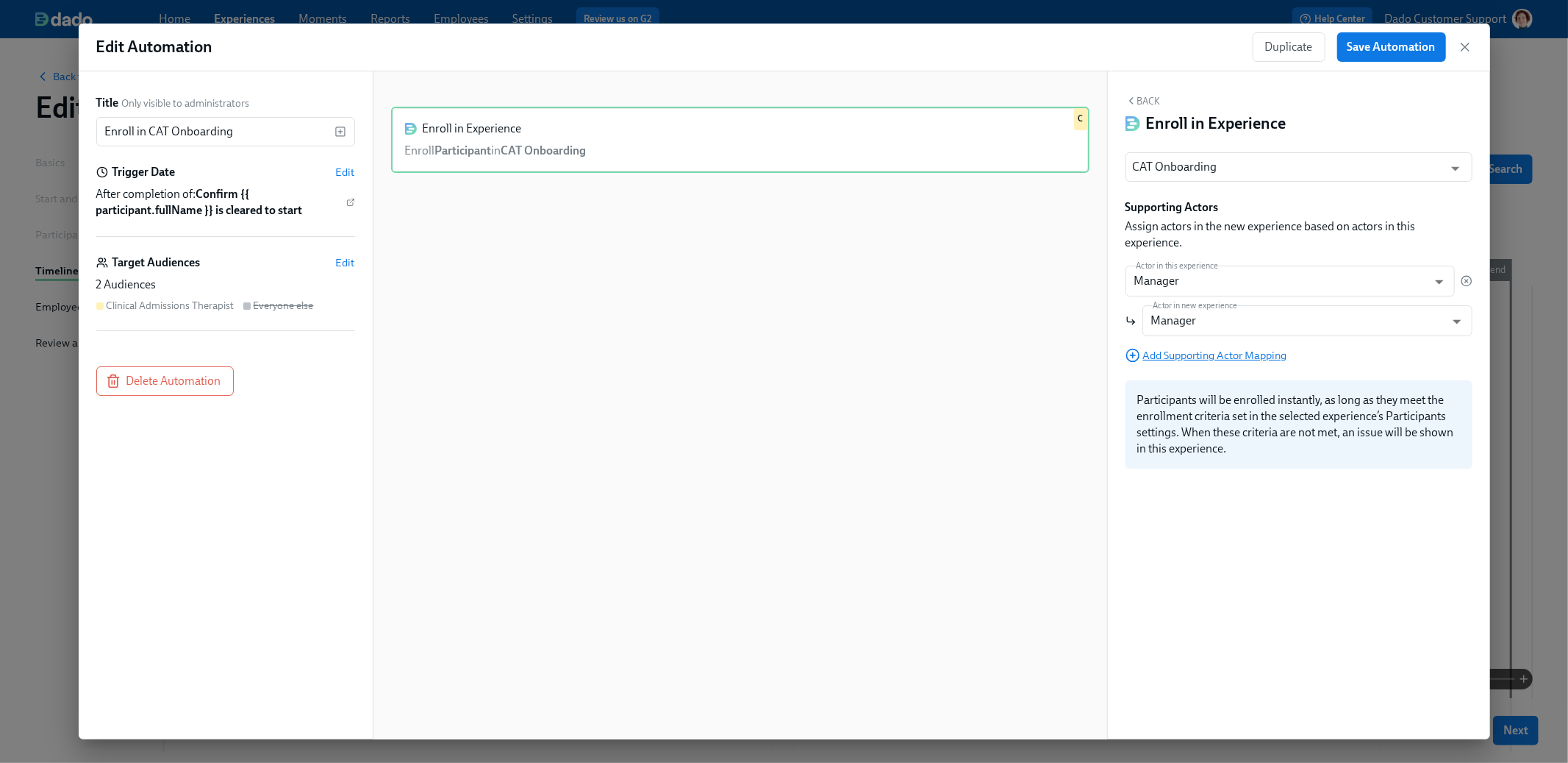
click at [1188, 358] on span "Add Supporting Actor Mapping" at bounding box center [1206, 355] width 162 height 15
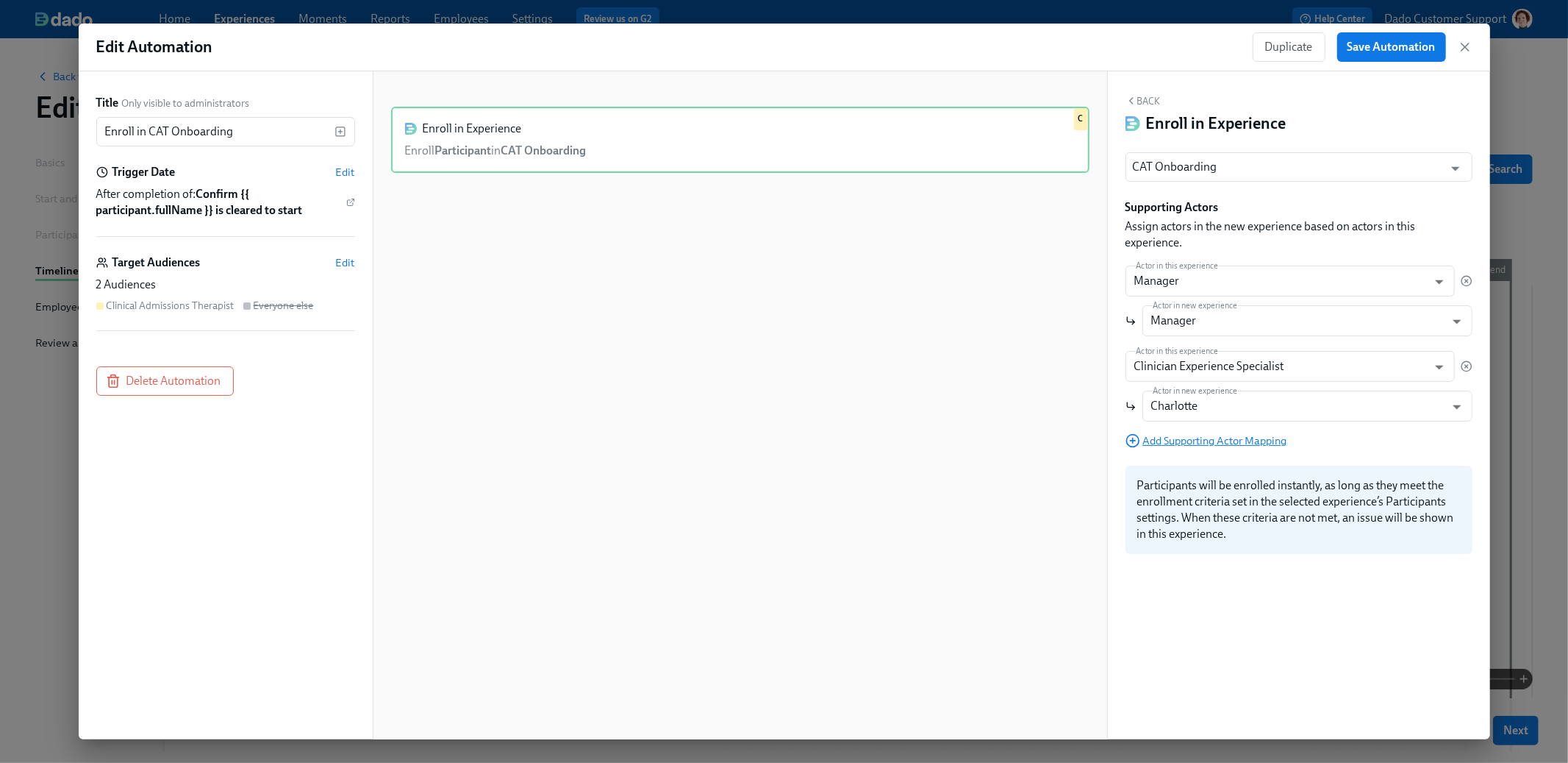
click at [1188, 358] on body "Home Experiences Moments Reports Employees Settings Review us on G2 Help Center…" at bounding box center [784, 439] width 1568 height 878
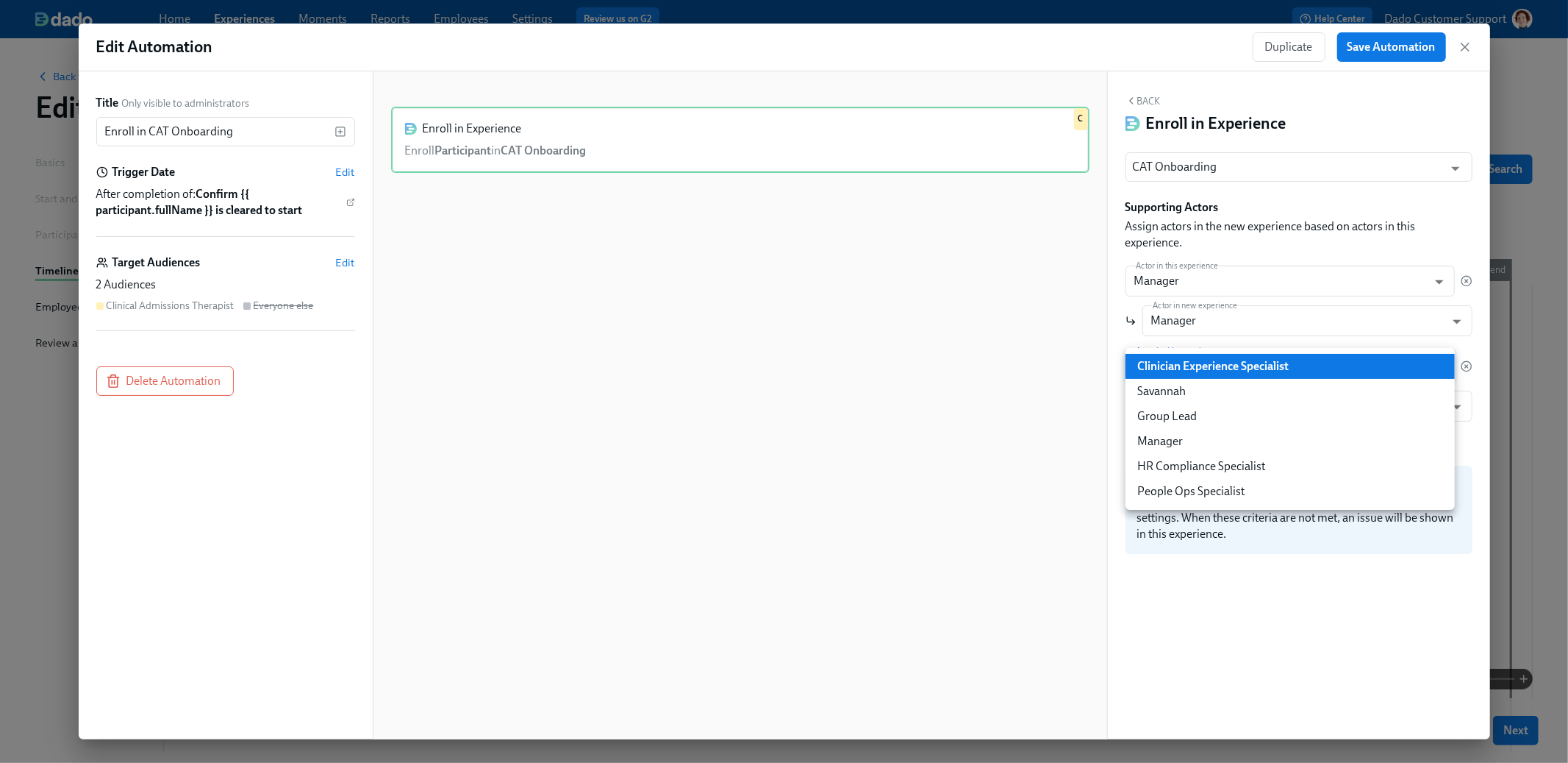
click at [1188, 358] on li "Clinician Experience Specialist" at bounding box center [1290, 366] width 330 height 25
click at [1188, 358] on body "Home Experiences Moments Reports Employees Settings Review us on G2 Help Center…" at bounding box center [784, 439] width 1568 height 878
click at [1188, 359] on li "Clinician Experience Specialist" at bounding box center [1290, 366] width 330 height 25
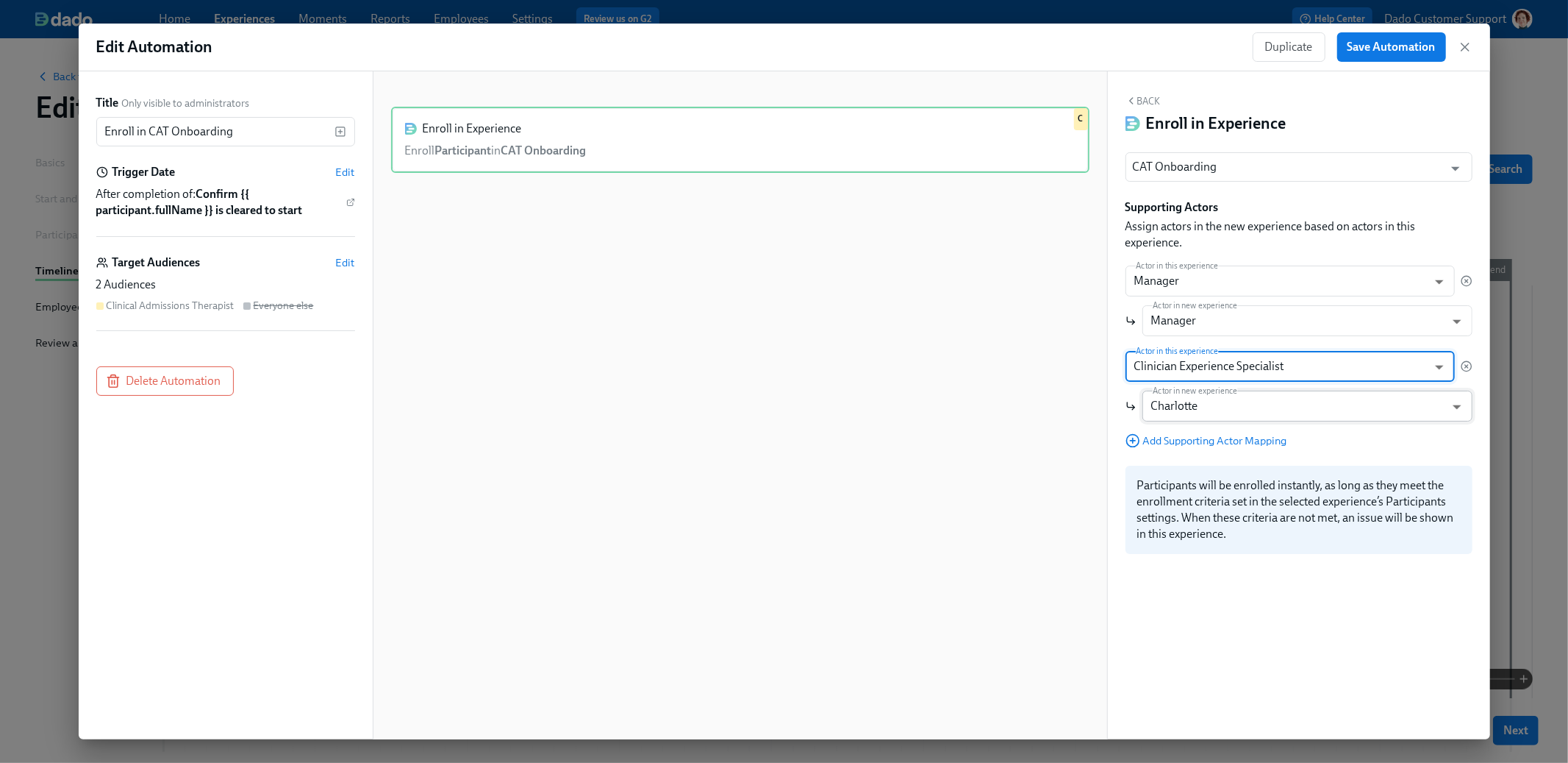
click at [1203, 405] on body "Home Experiences Moments Reports Employees Settings Review us on G2 Help Center…" at bounding box center [784, 439] width 1568 height 878
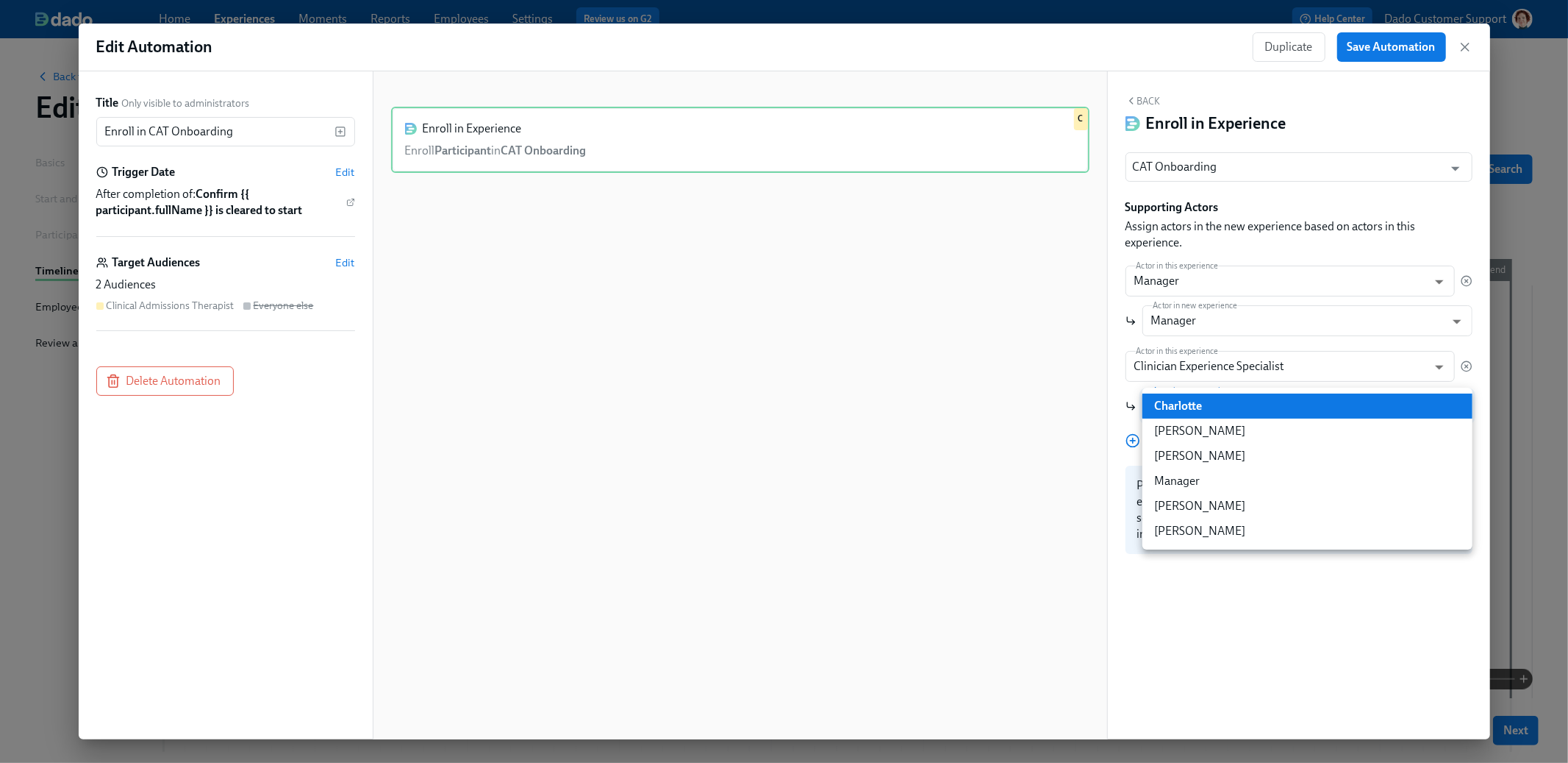
click at [1196, 364] on div at bounding box center [784, 382] width 1568 height 763
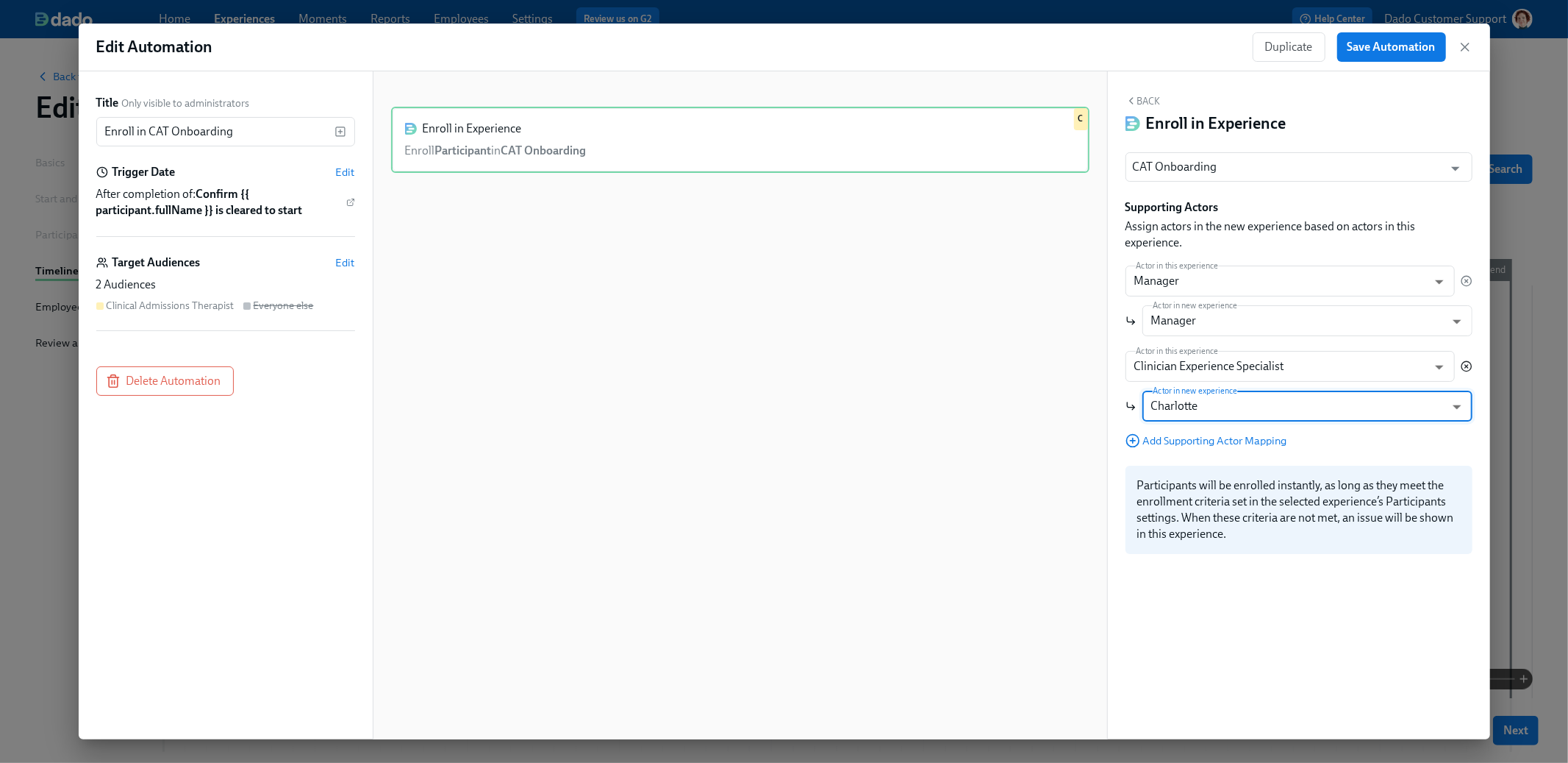
click at [1468, 364] on icon "button" at bounding box center [1467, 366] width 12 height 12
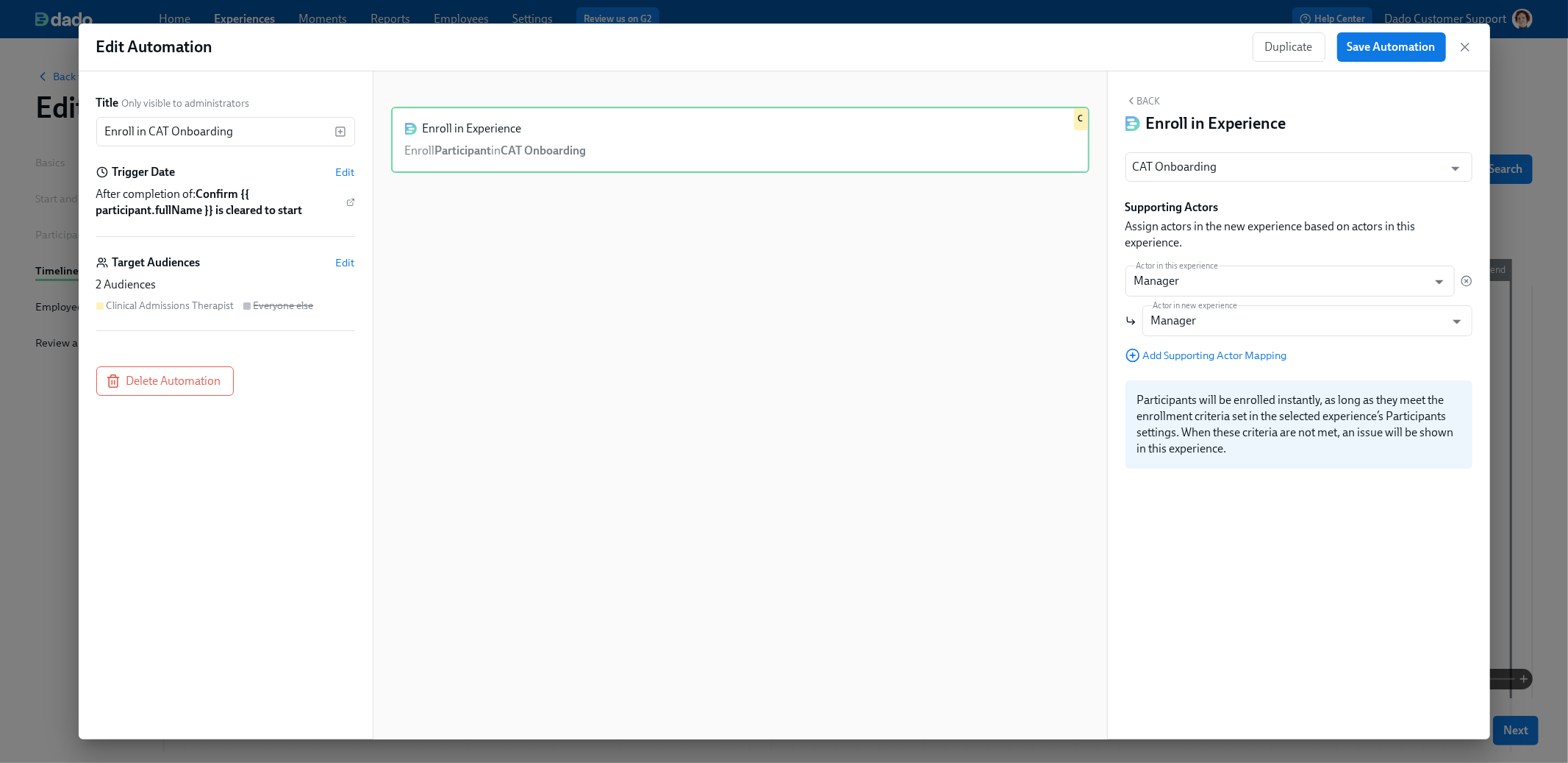
click at [1474, 52] on div "Edit Automation Duplicate Save Automation" at bounding box center [784, 47] width 1412 height 48
click at [1464, 52] on icon "button" at bounding box center [1465, 46] width 15 height 15
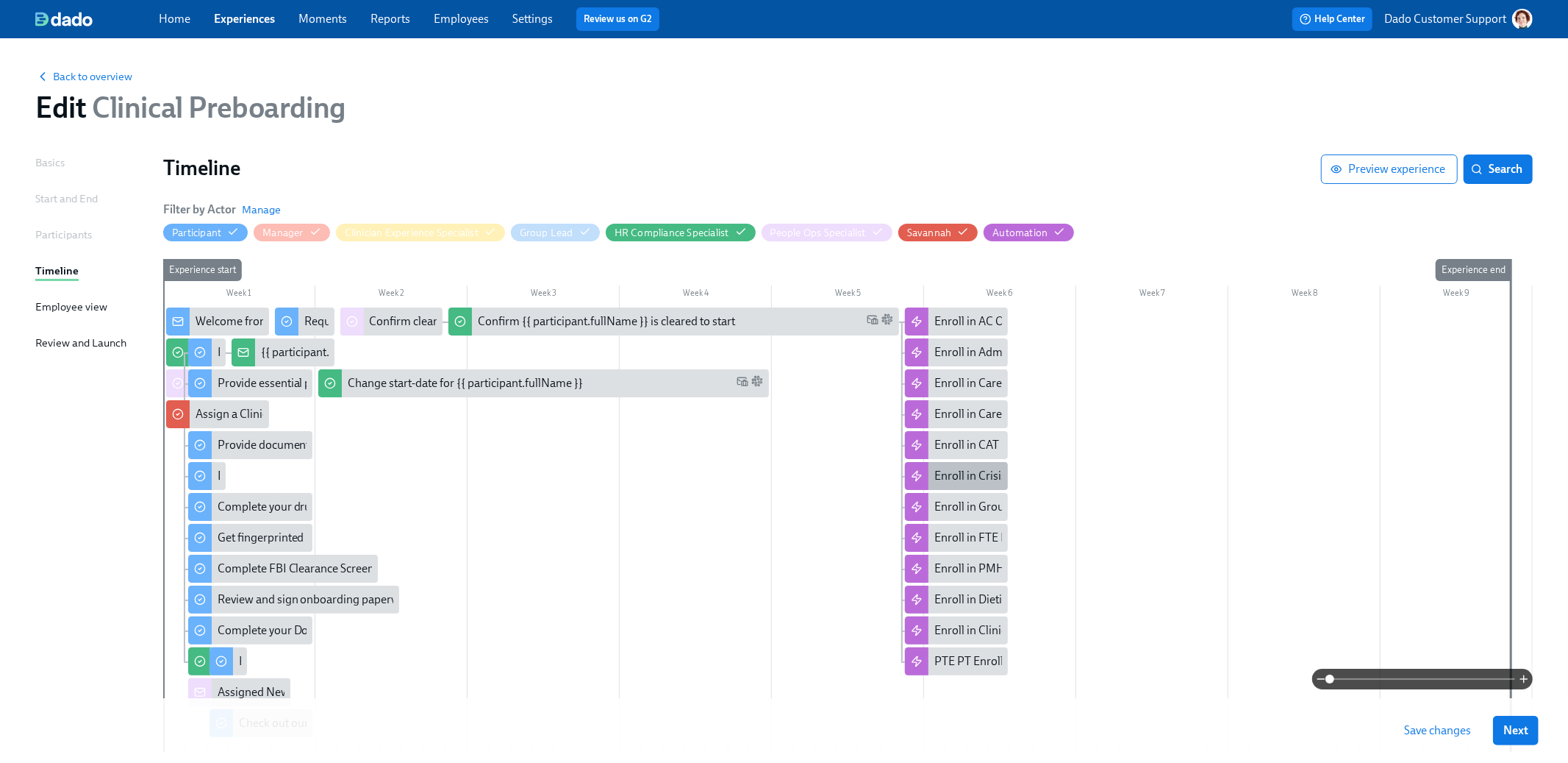
click at [968, 477] on div "Enroll in Crisis Team Onboarding" at bounding box center [1017, 476] width 166 height 16
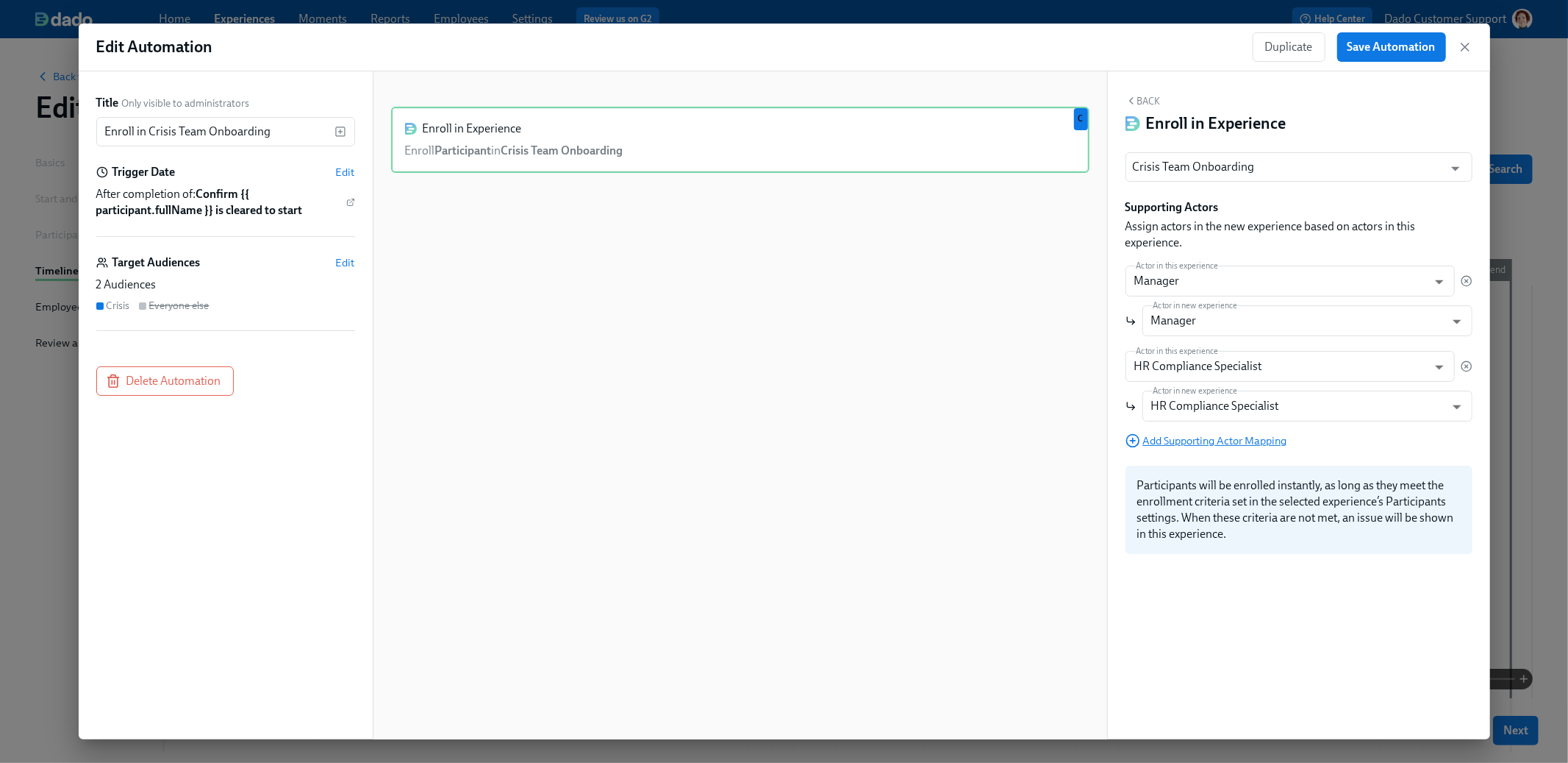
click at [1177, 441] on span "Add Supporting Actor Mapping" at bounding box center [1206, 440] width 162 height 15
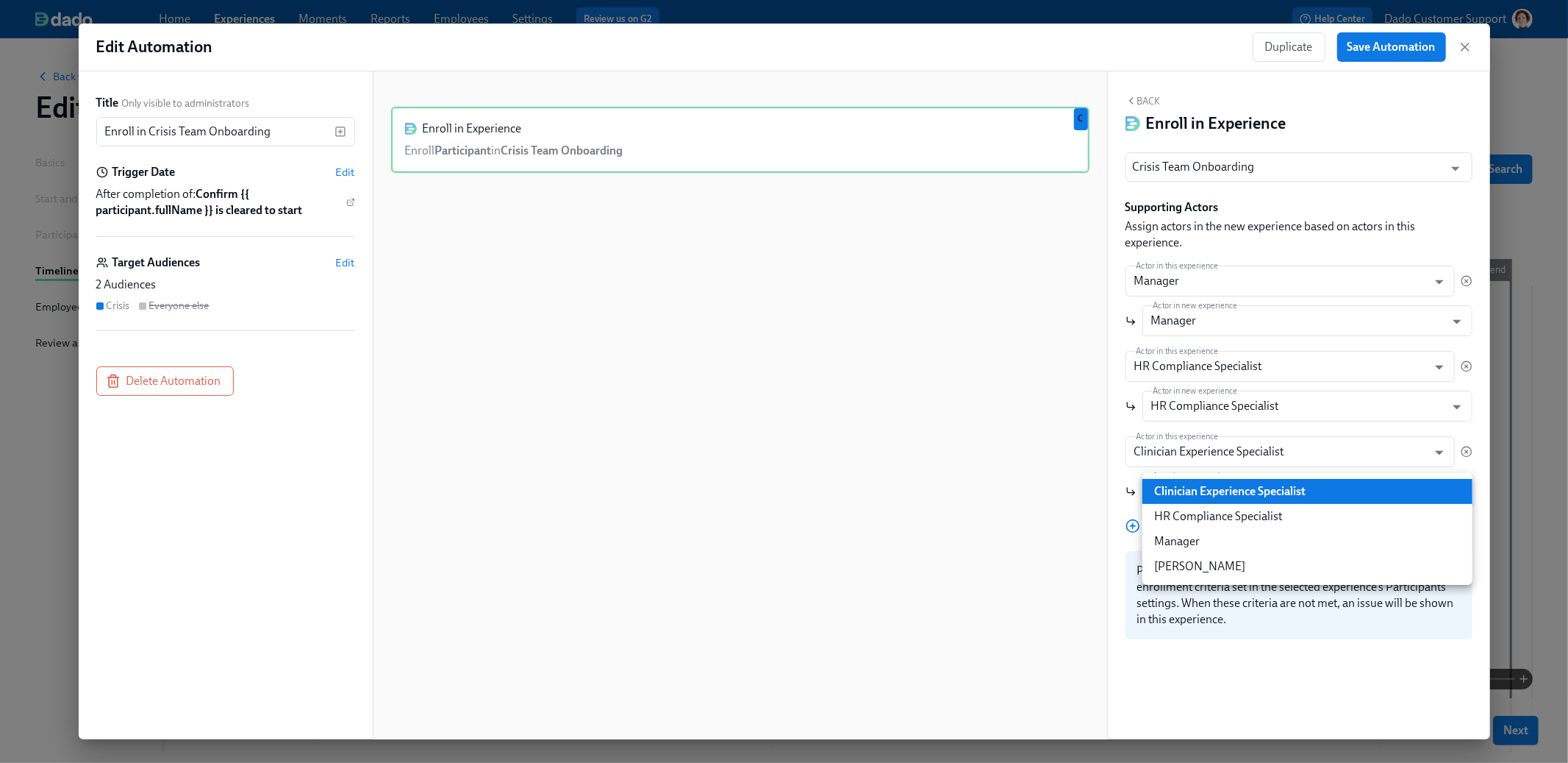
click at [1180, 495] on body "Home Experiences Moments Reports Employees Settings Review us on G2 Help Center…" at bounding box center [784, 439] width 1568 height 878
click at [1082, 458] on div at bounding box center [784, 382] width 1568 height 763
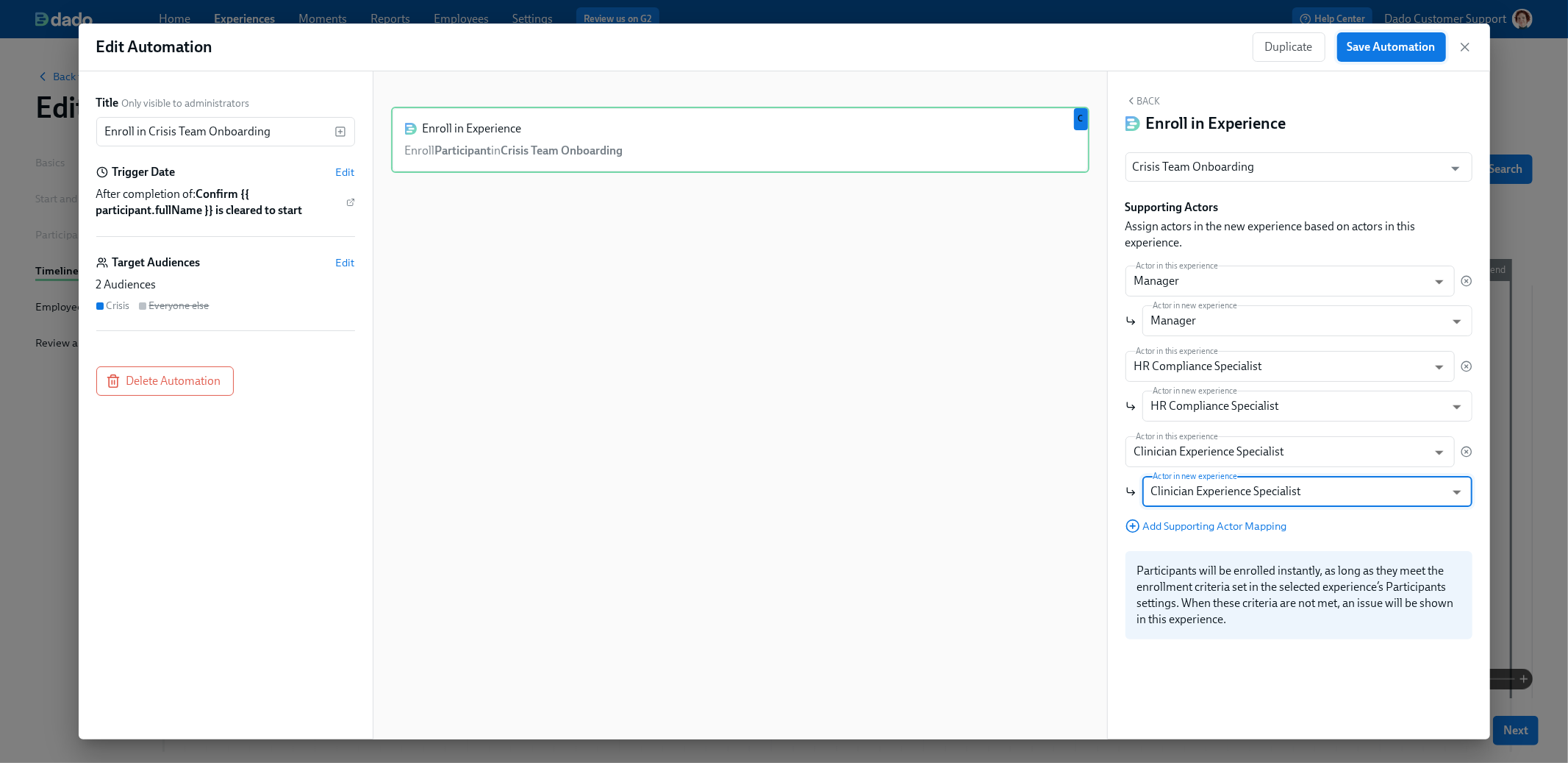
click at [1403, 53] on span "Save Automation" at bounding box center [1392, 46] width 88 height 15
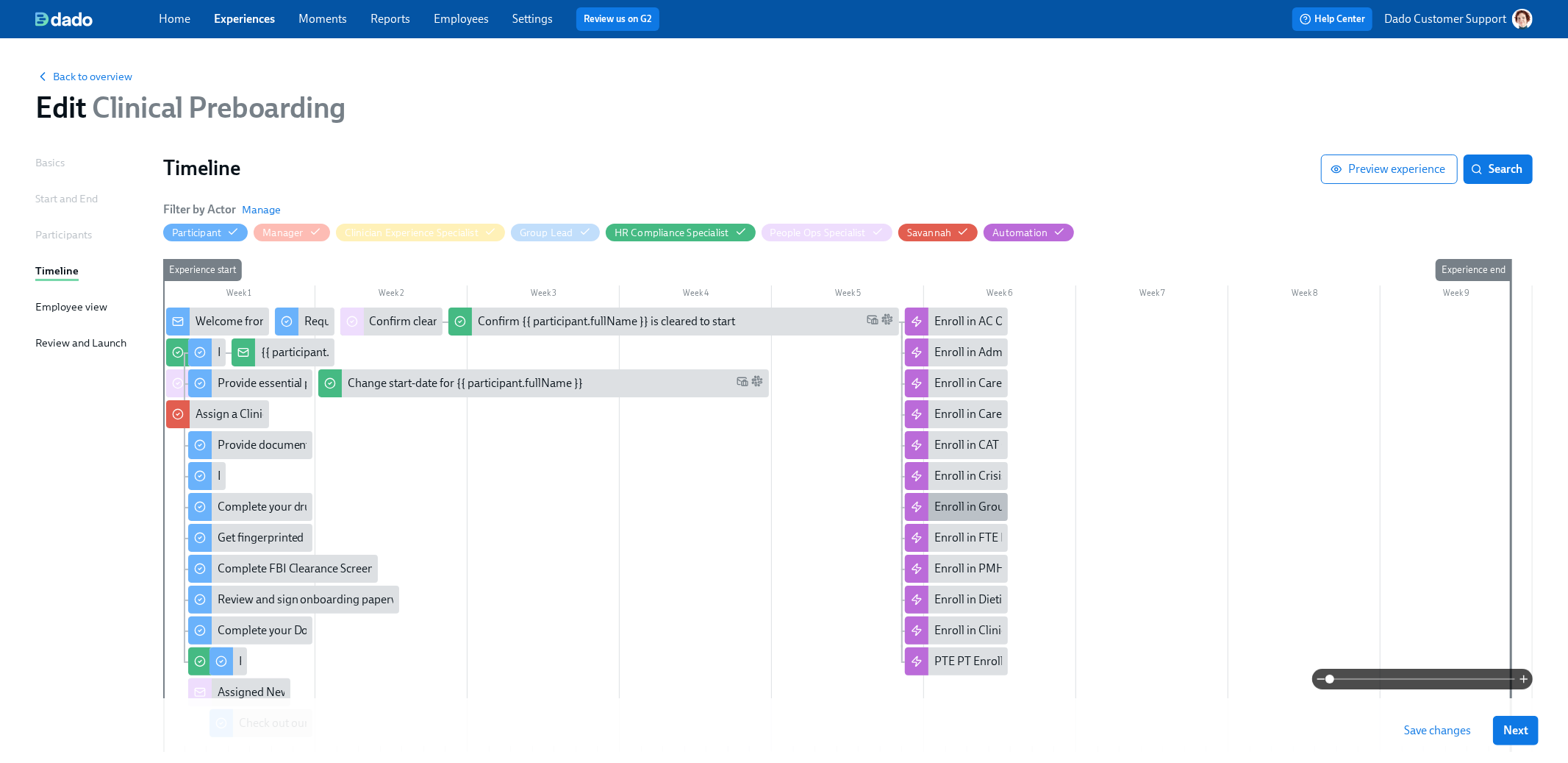
click at [939, 503] on div "Enroll in Group Facilitators Onboarding" at bounding box center [1033, 506] width 199 height 16
click at [975, 533] on div "Enroll in FTE Primary Therapists Onboarding" at bounding box center [1047, 537] width 226 height 16
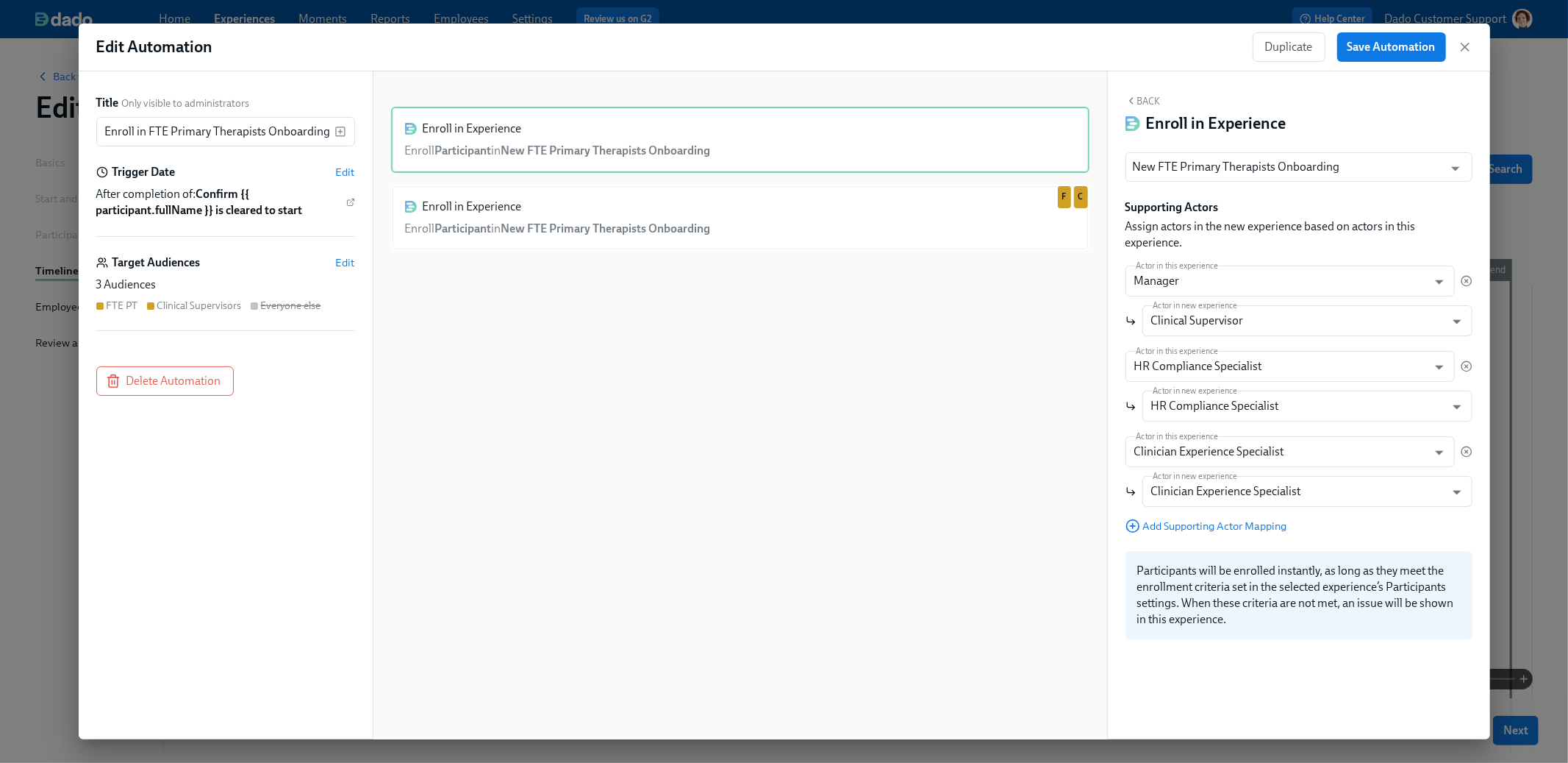
click at [1314, 304] on div "Actor in this experience Manager manager ​ Actor in new experience Clinical Sup…" at bounding box center [1299, 300] width 347 height 70
click at [1301, 315] on body "Home Experiences Moments Reports Employees Settings Review us on G2 Help Center…" at bounding box center [784, 439] width 1568 height 878
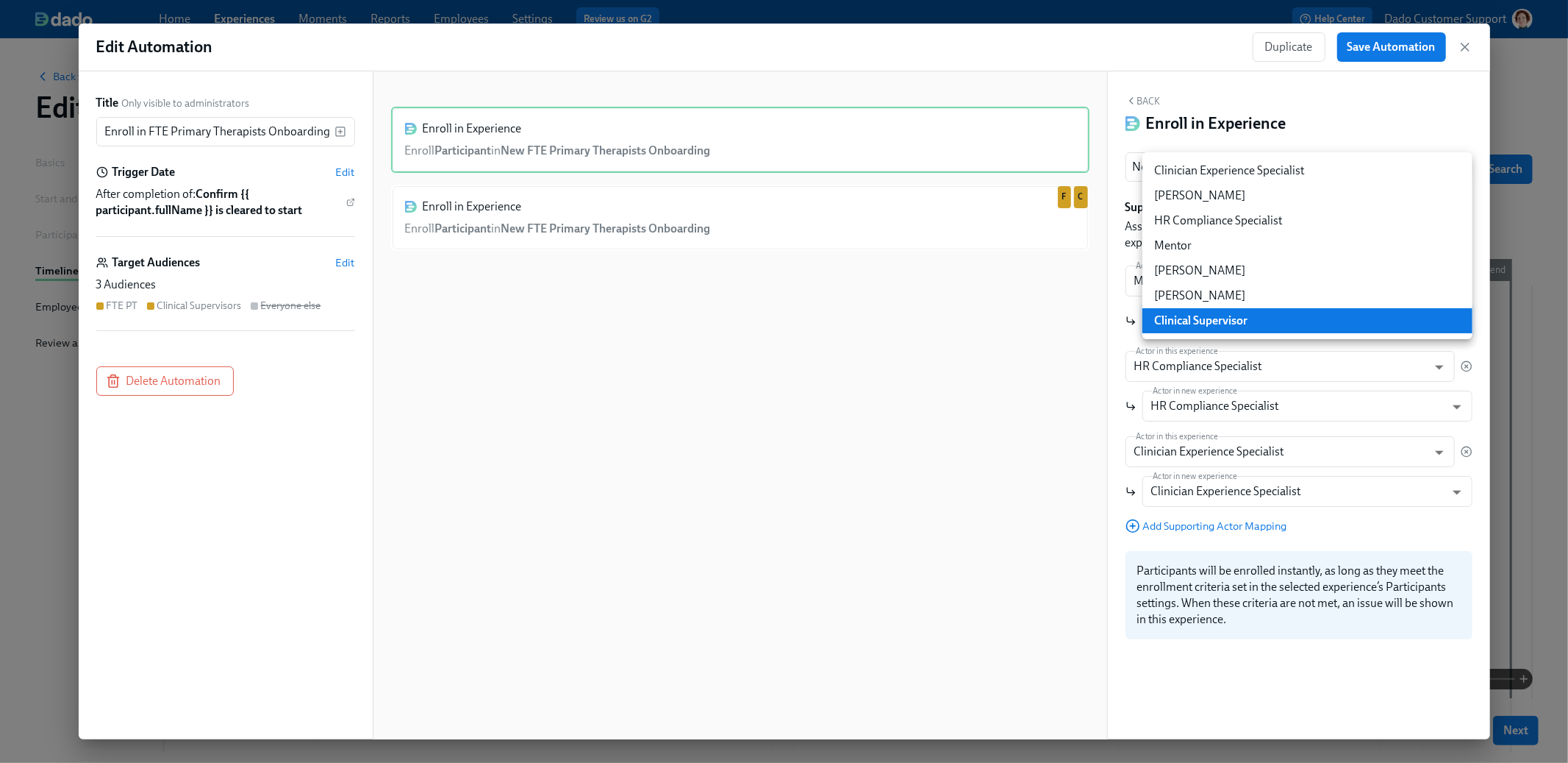
click at [1460, 129] on div at bounding box center [784, 382] width 1568 height 763
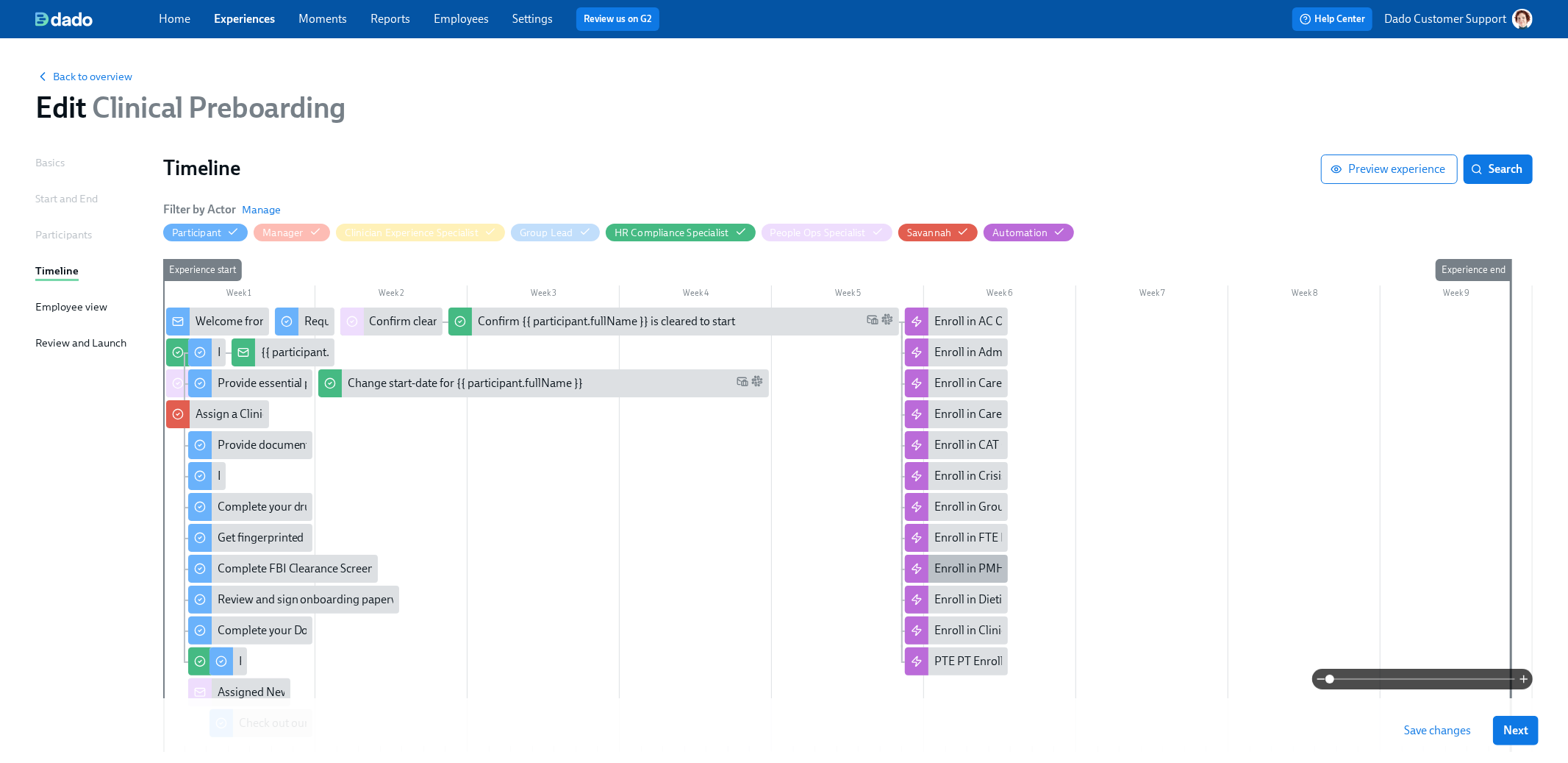
click at [965, 564] on div "Enroll in PMHNP Onboarding" at bounding box center [1009, 568] width 151 height 16
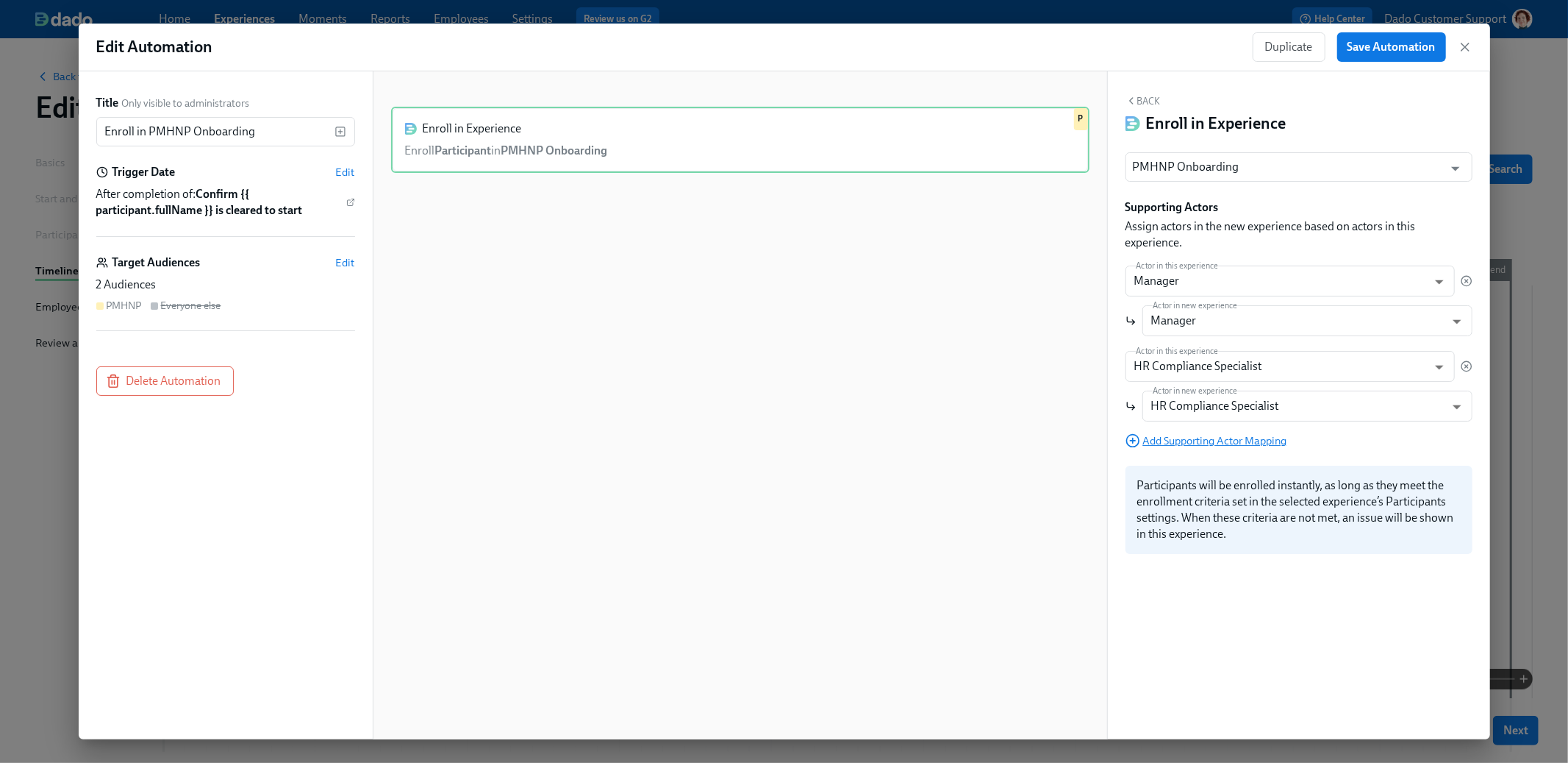
click at [1210, 443] on span "Add Supporting Actor Mapping" at bounding box center [1206, 440] width 162 height 15
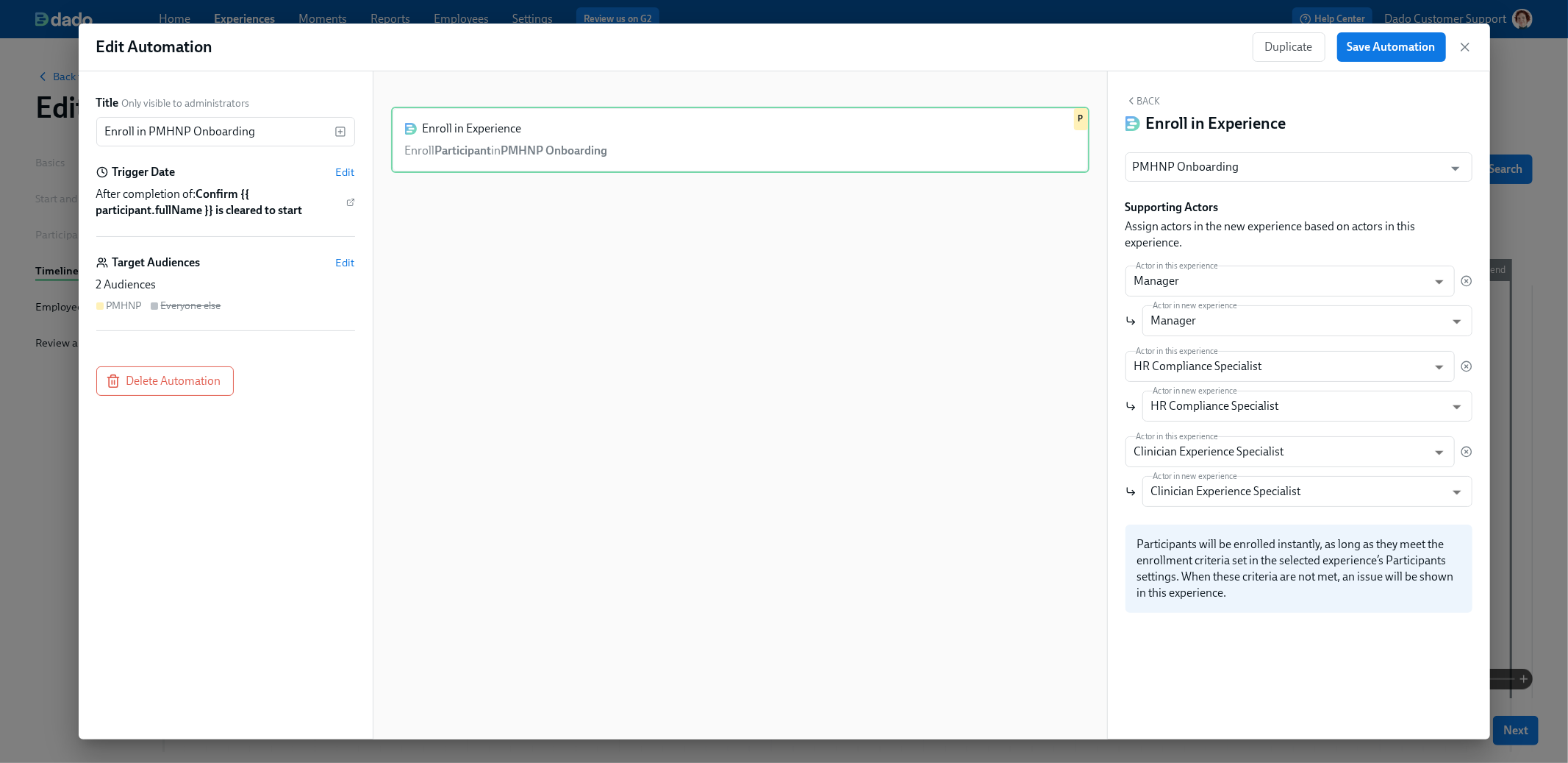
click at [1403, 63] on div "Edit Automation Duplicate Save Automation" at bounding box center [784, 47] width 1412 height 48
click at [1405, 46] on span "Save Automation" at bounding box center [1392, 46] width 88 height 15
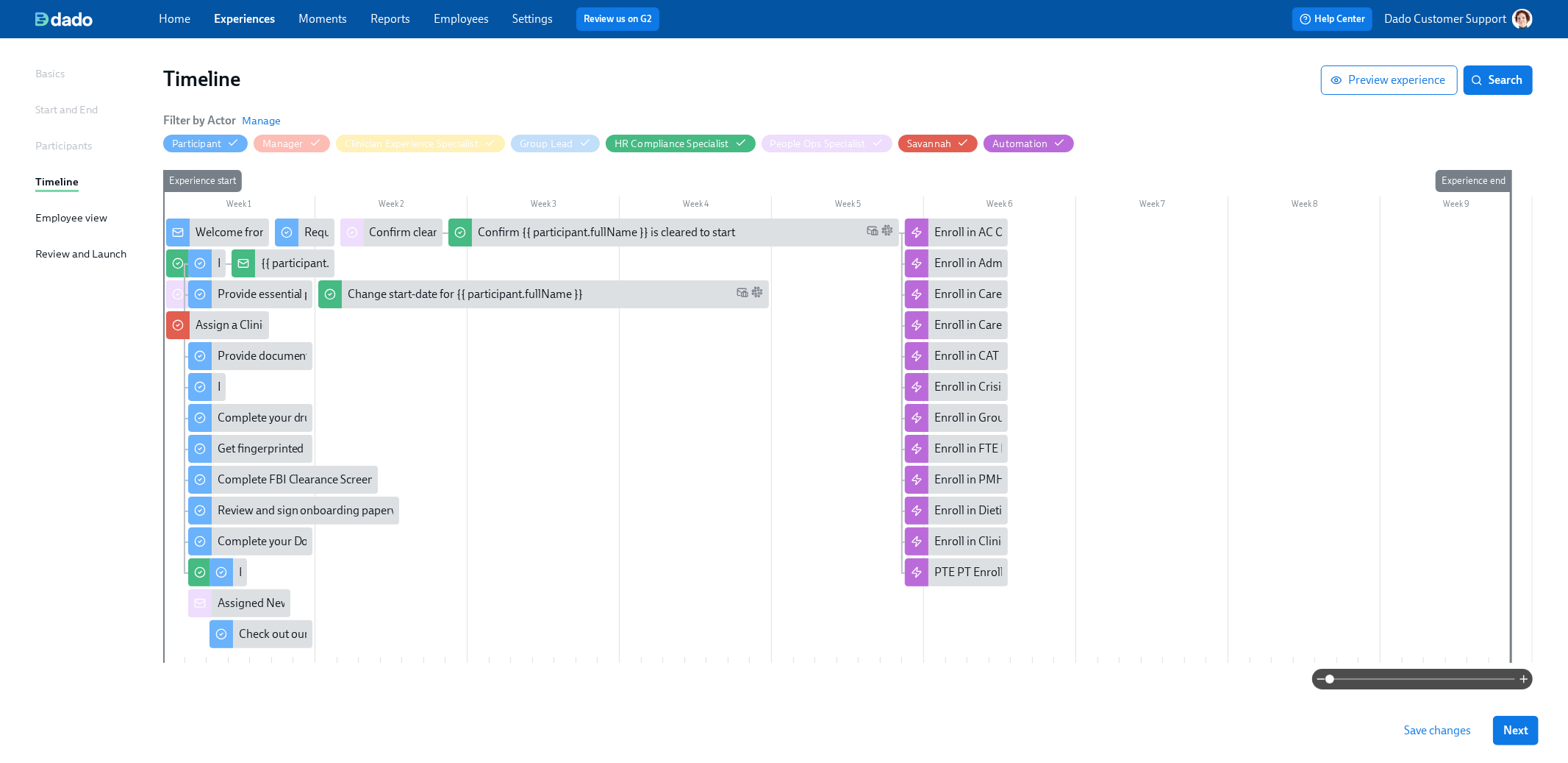
scroll to position [114, 0]
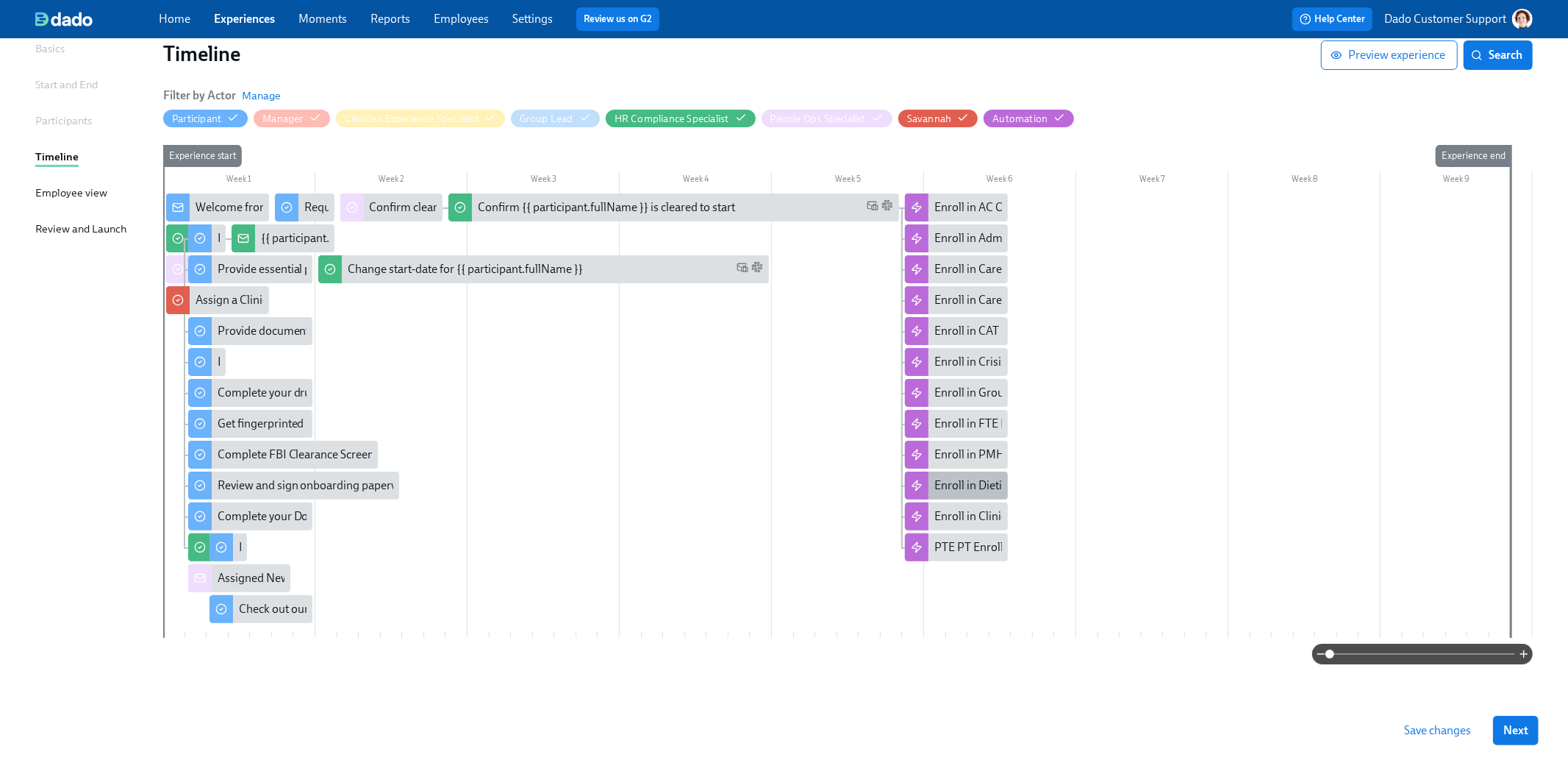
click at [980, 486] on div "Enroll in Dietitian Onboarding" at bounding box center [1009, 485] width 151 height 16
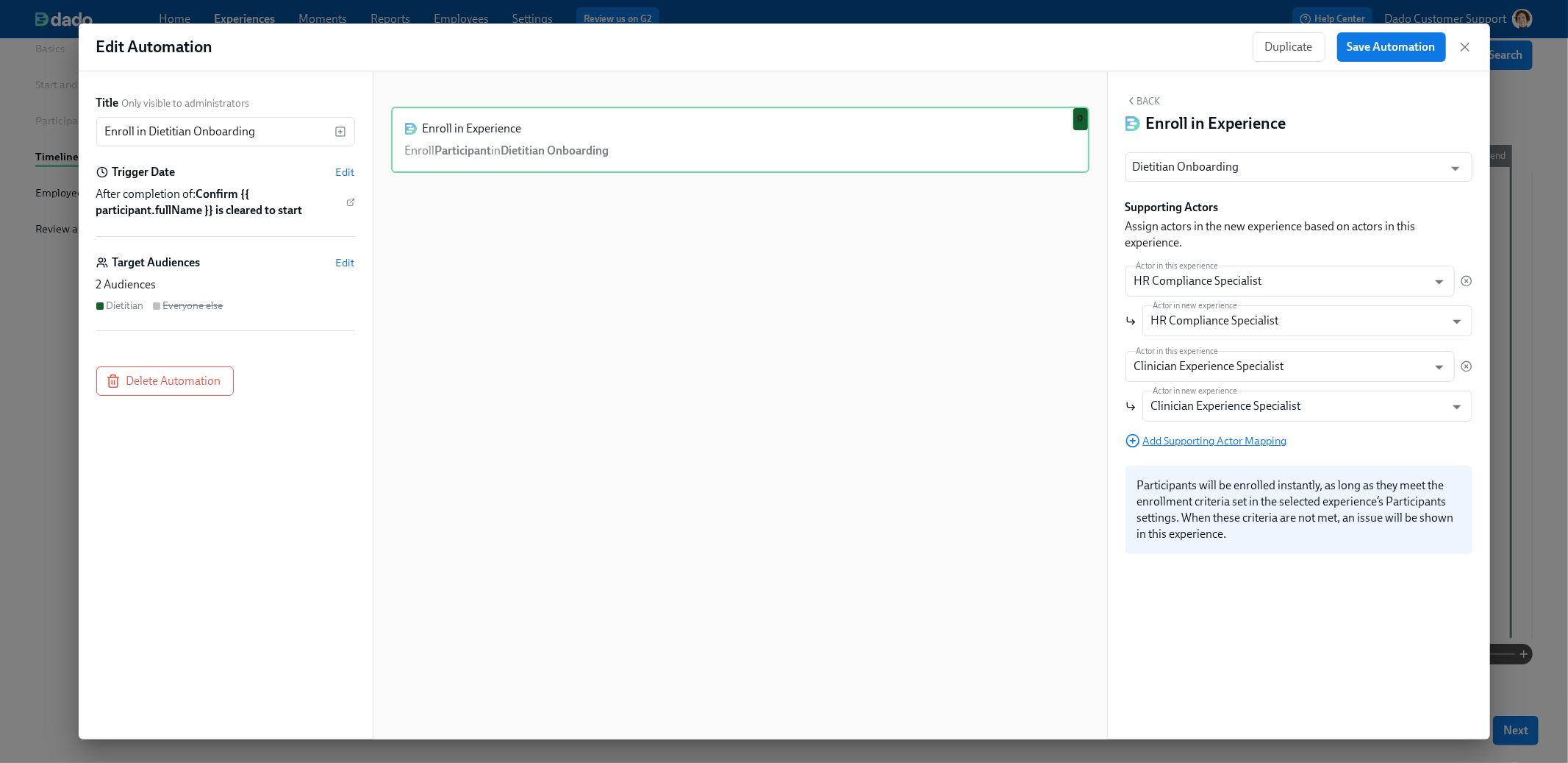
click at [1192, 436] on span "Add Supporting Actor Mapping" at bounding box center [1206, 440] width 162 height 15
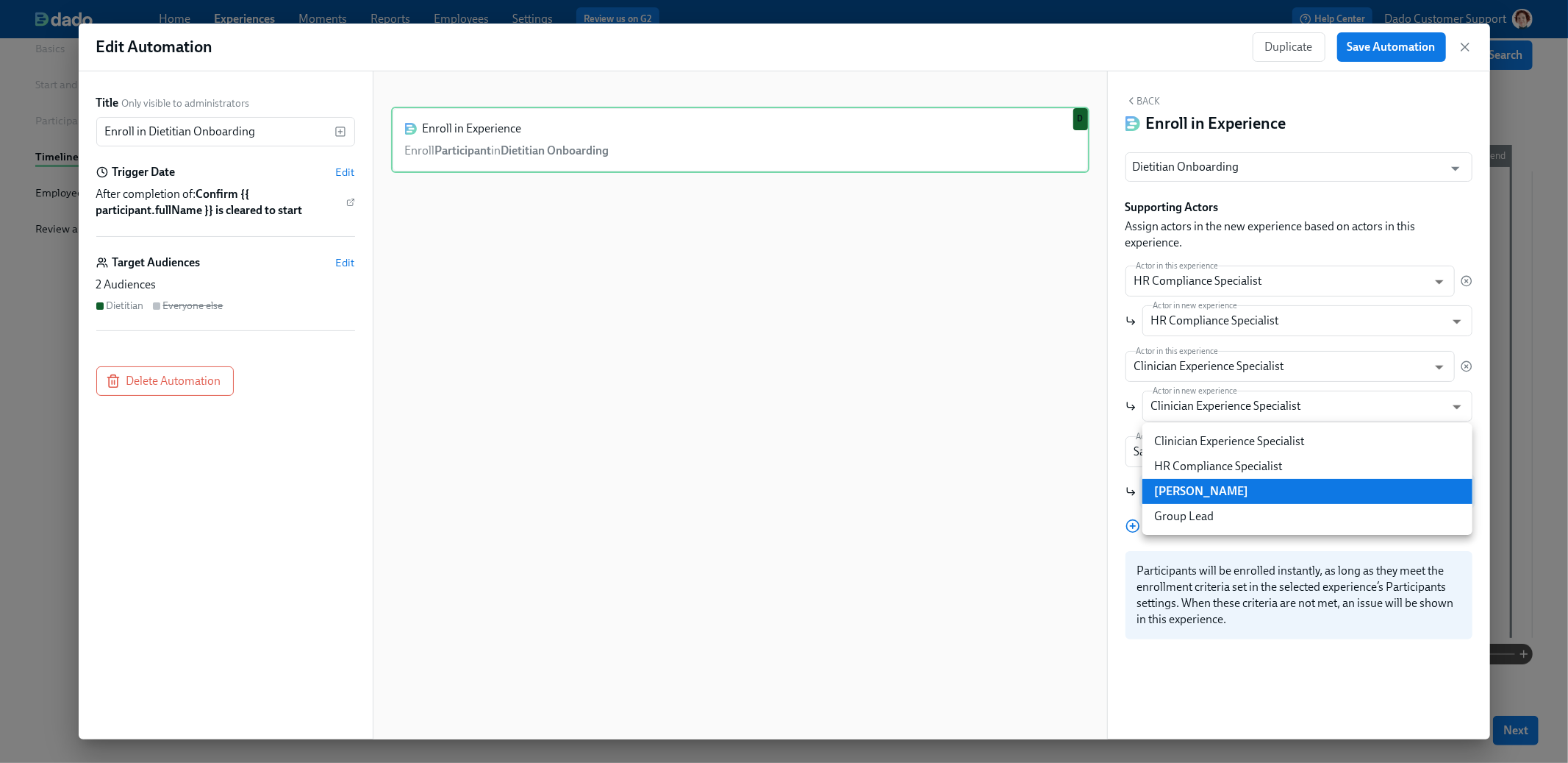
click at [1208, 481] on body "Home Experiences Moments Reports Employees Settings Review us on G2 Help Center…" at bounding box center [784, 325] width 1568 height 878
click at [1232, 551] on div at bounding box center [784, 382] width 1568 height 763
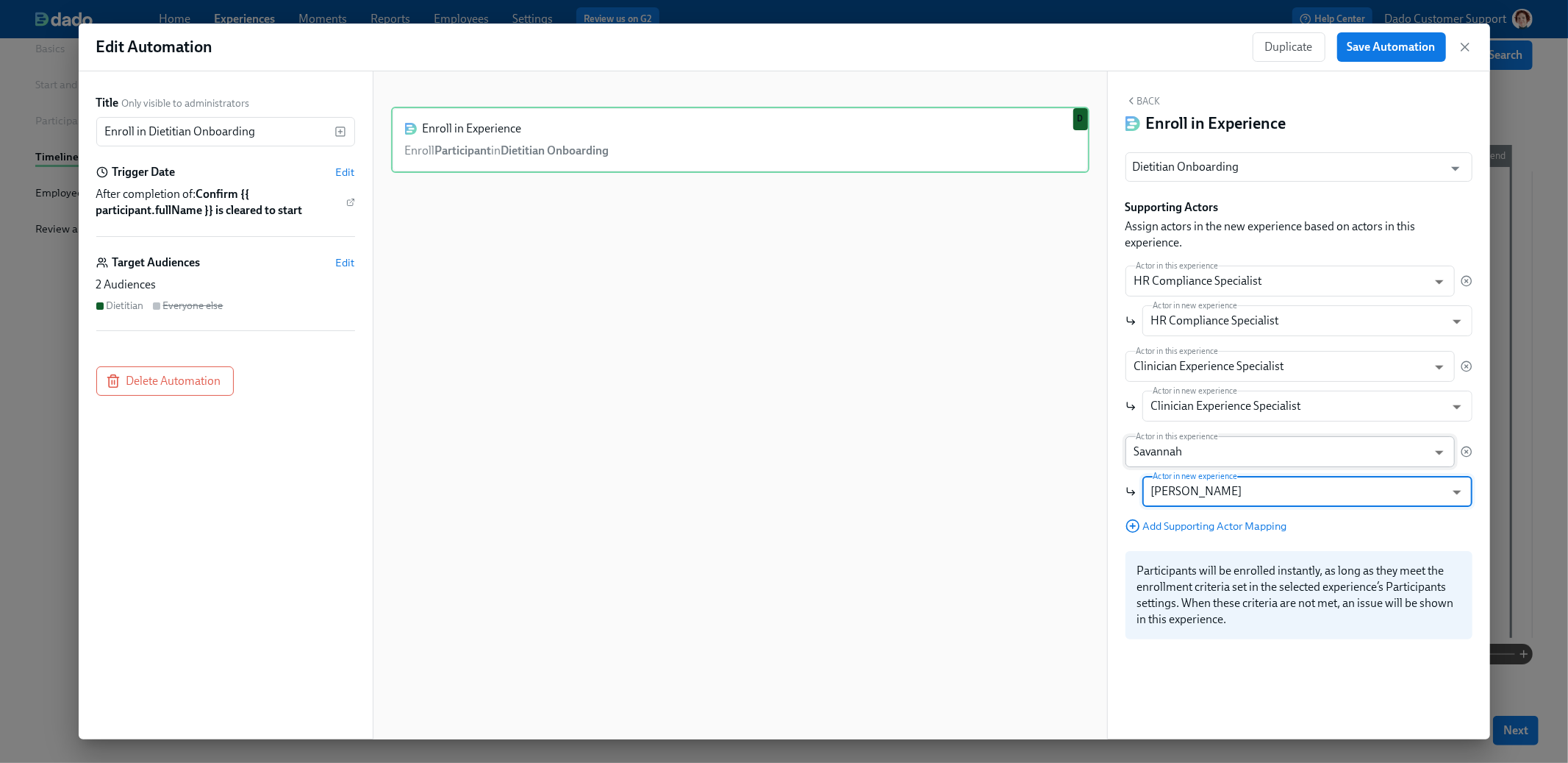
click at [1410, 444] on body "Home Experiences Moments Reports Employees Settings Review us on G2 Help Center…" at bounding box center [784, 325] width 1568 height 878
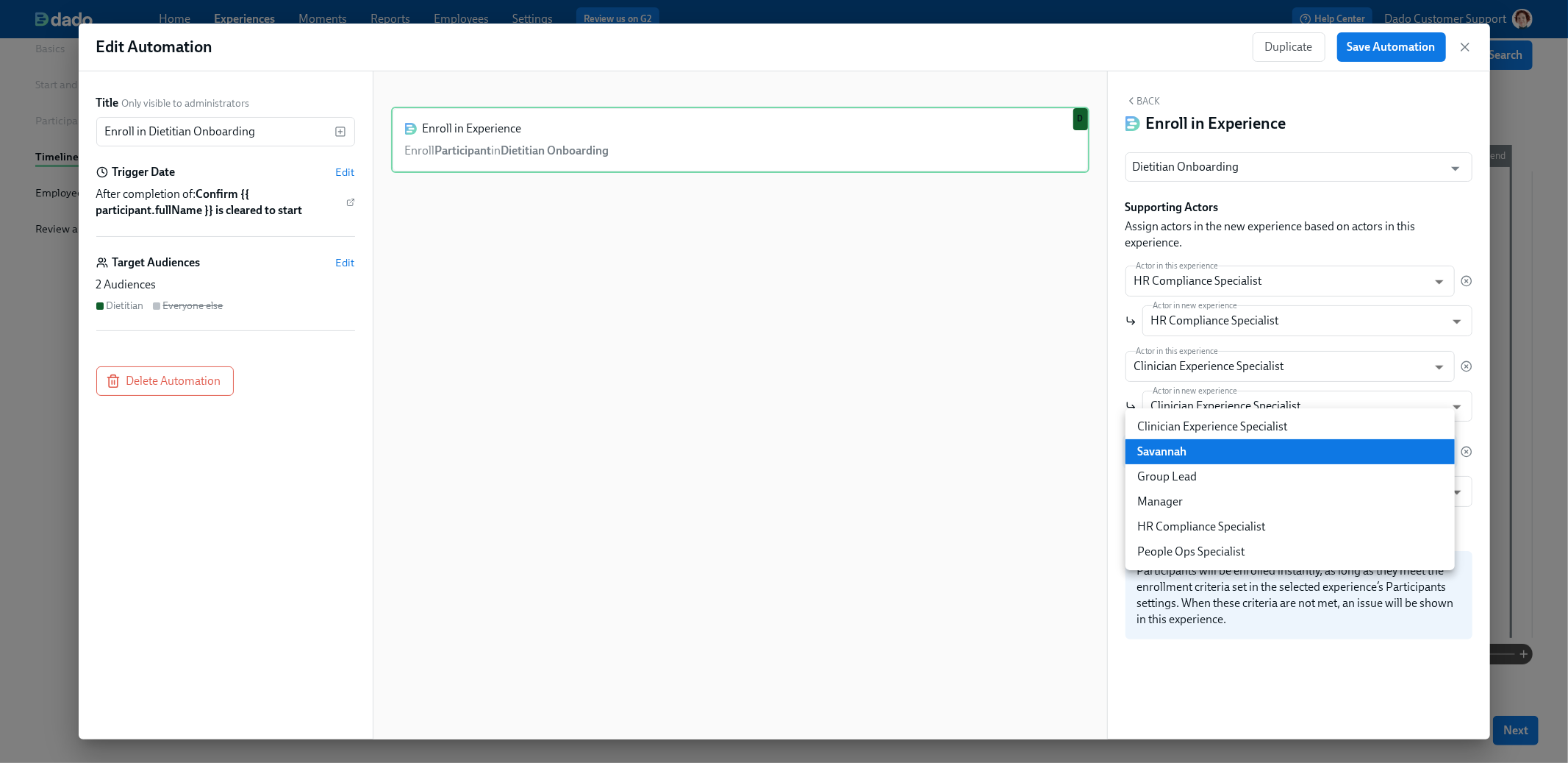
drag, startPoint x: 1387, startPoint y: 464, endPoint x: 1385, endPoint y: 472, distance: 8.2
click at [1385, 473] on li "Group Lead" at bounding box center [1290, 477] width 330 height 25
type input "groupLead"
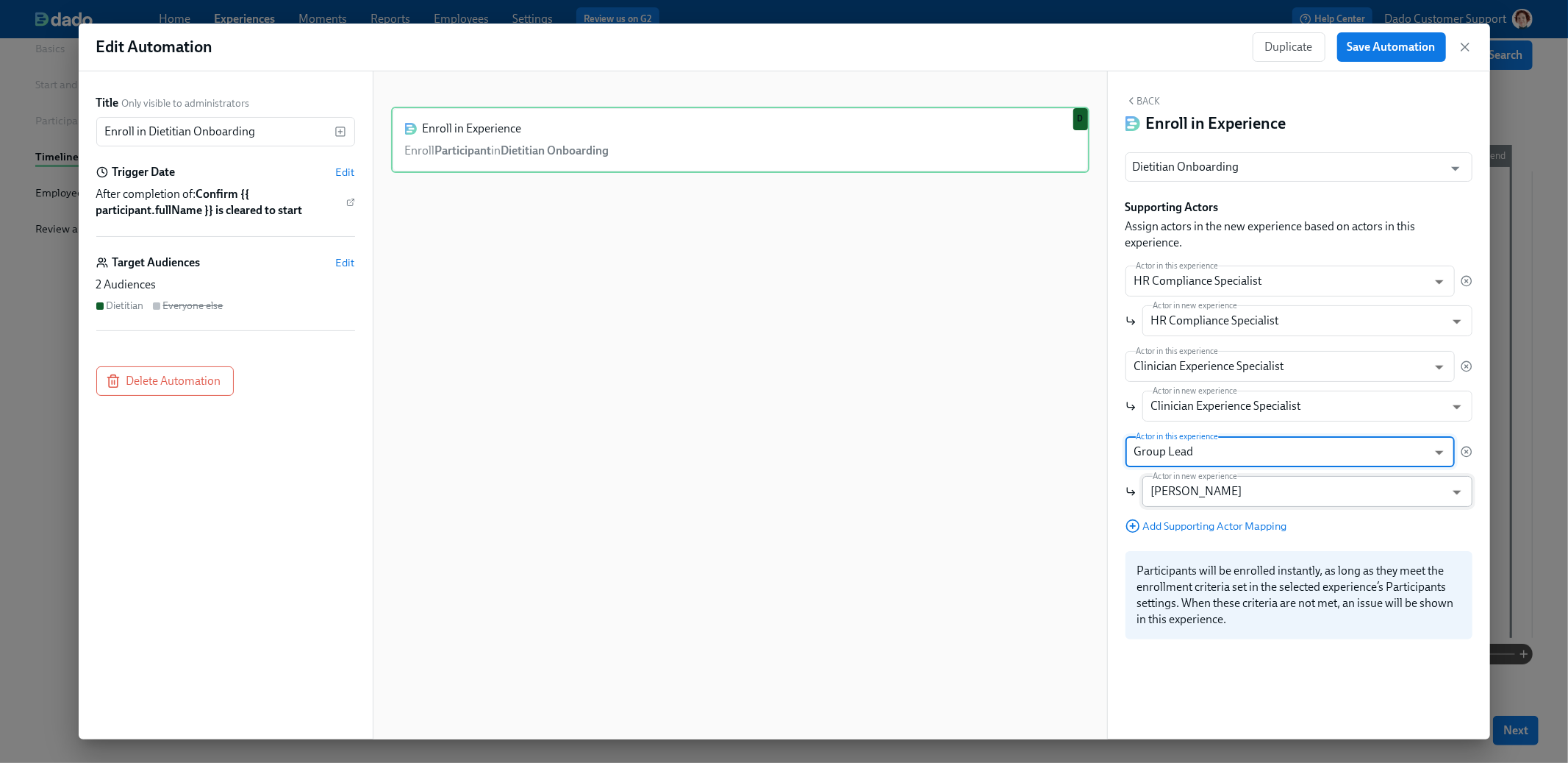
click at [1378, 494] on body "Home Experiences Moments Reports Employees Settings Review us on G2 Help Center…" at bounding box center [784, 325] width 1568 height 878
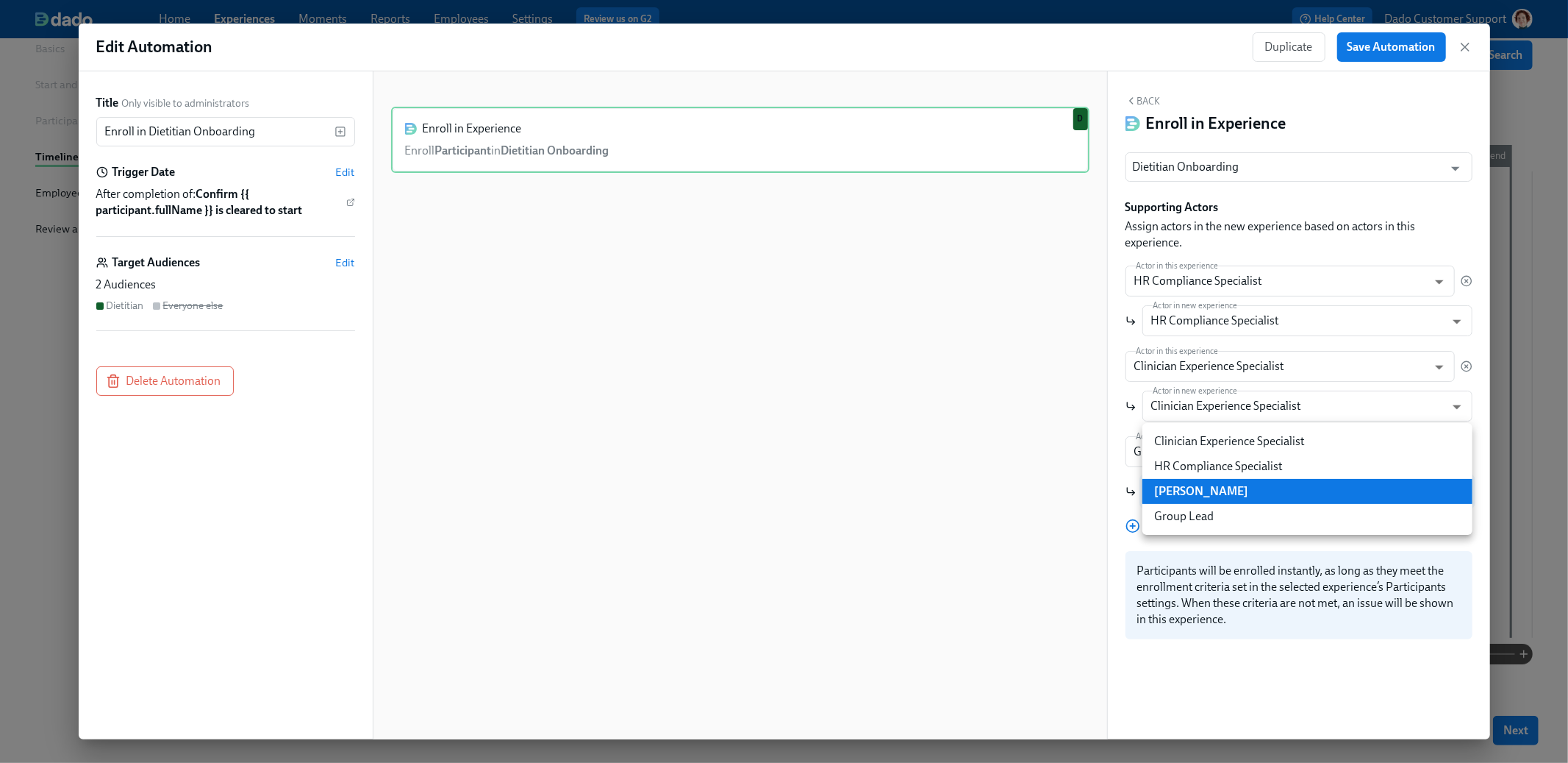
click at [1358, 515] on li "Group Lead" at bounding box center [1307, 516] width 330 height 25
type input "groupLead"
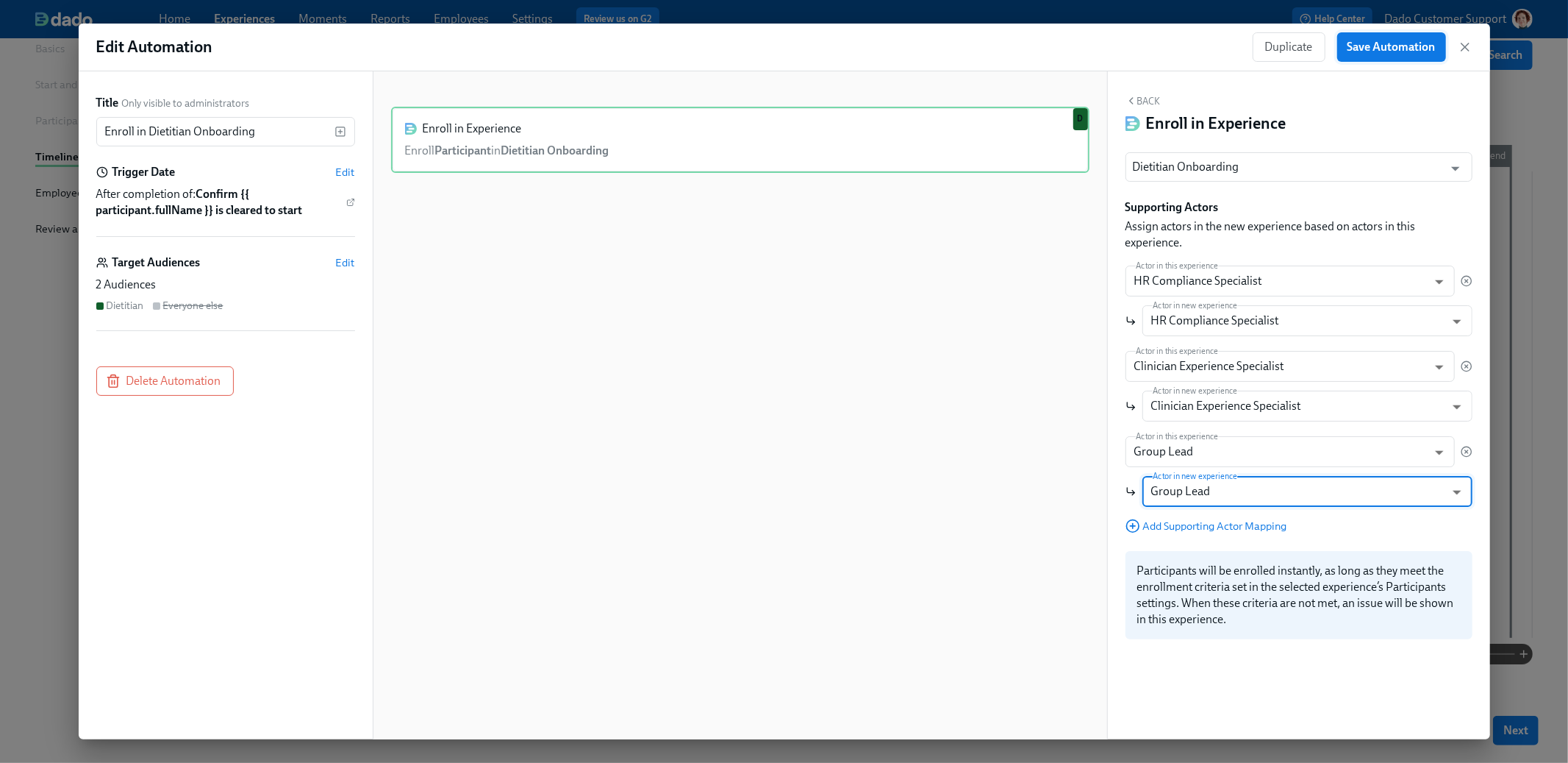
click at [1426, 50] on span "Save Automation" at bounding box center [1392, 46] width 88 height 15
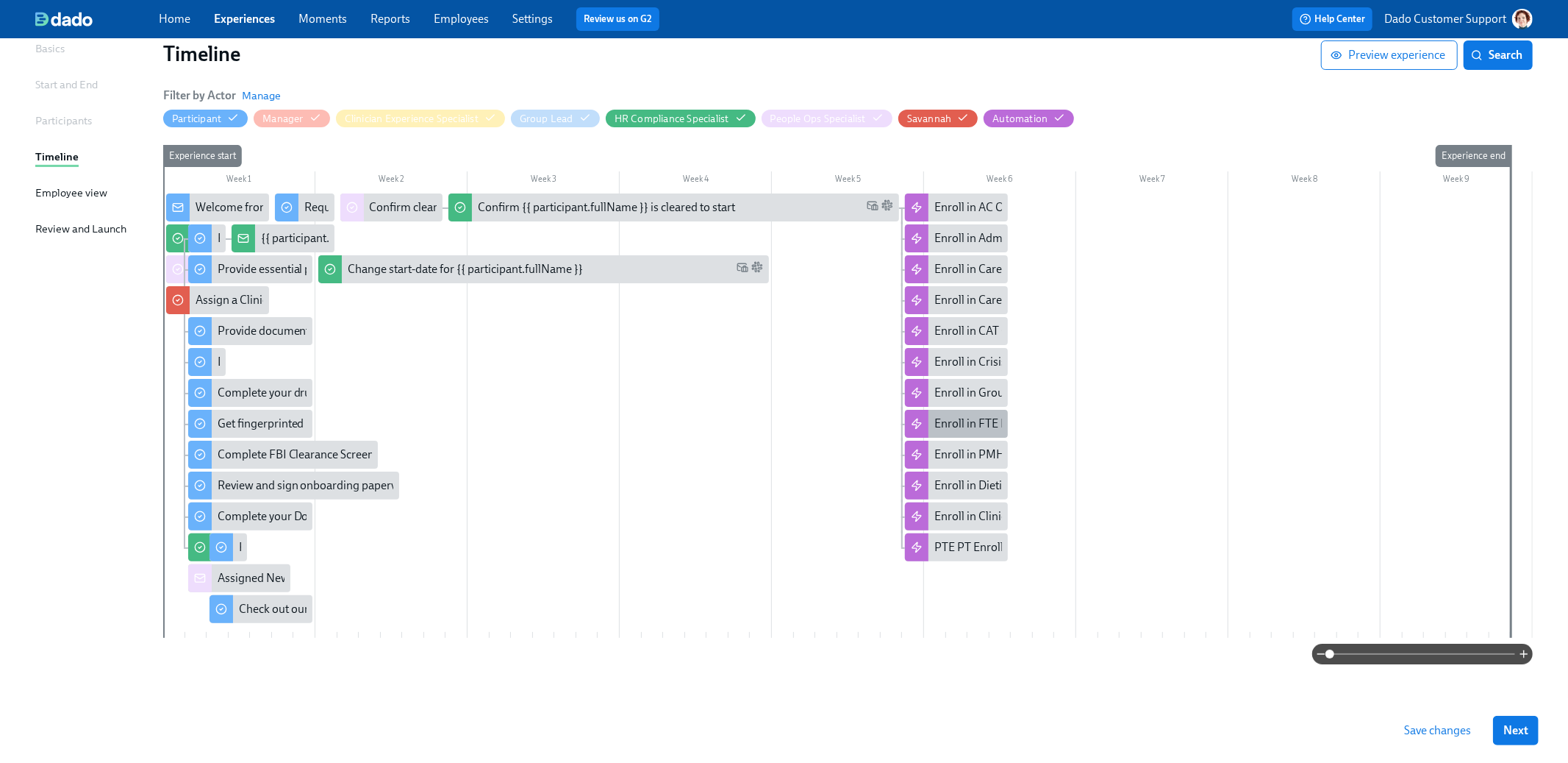
click at [982, 429] on div "Enroll in FTE Primary Therapists Onboarding" at bounding box center [1047, 423] width 226 height 16
click at [953, 484] on div "Enroll in Dietitian Onboarding" at bounding box center [1009, 485] width 151 height 16
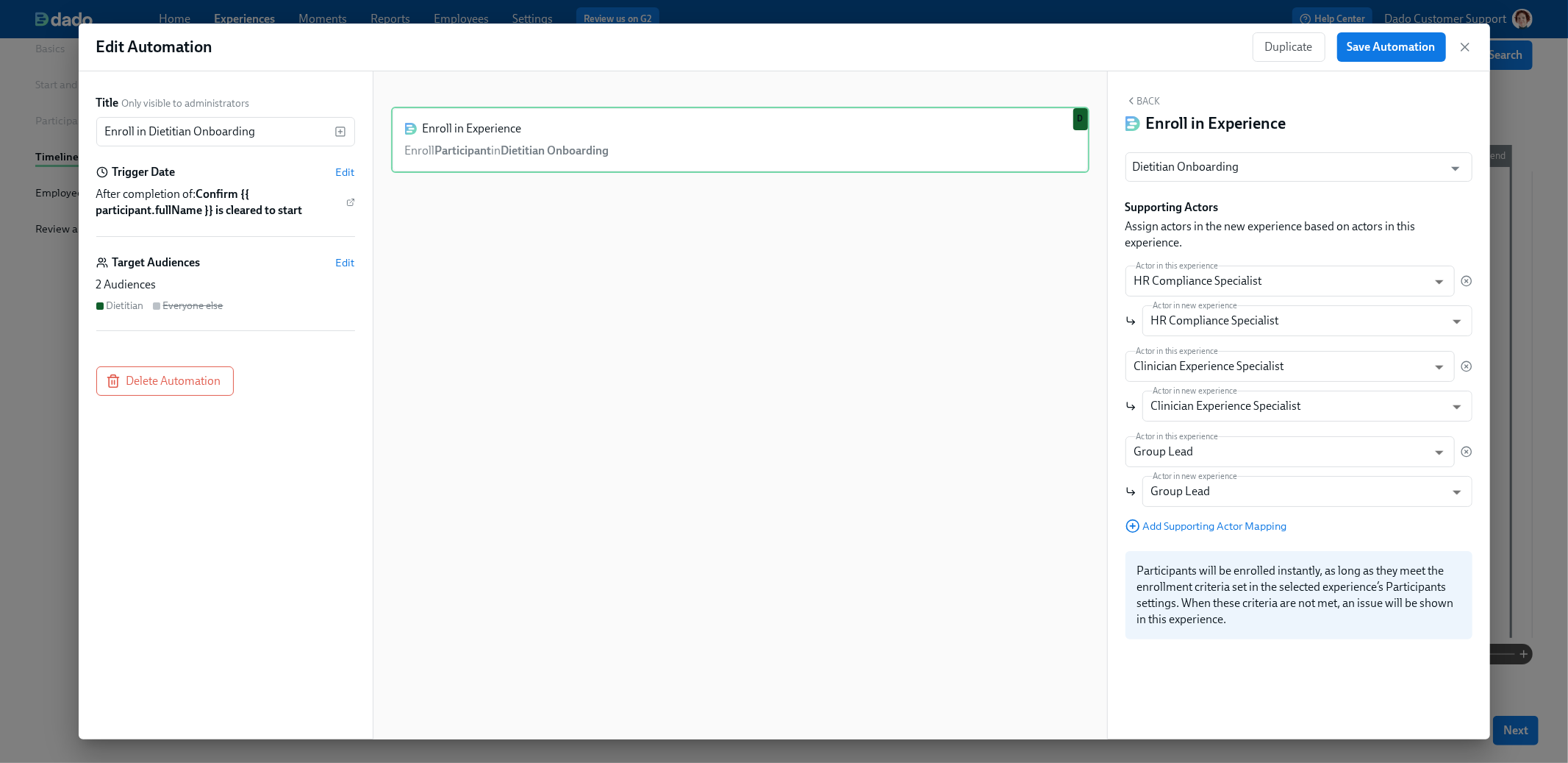
click at [1476, 432] on div "Back Enroll in Experience Dietitian Onboarding ​ Supporting Actors Assign actor…" at bounding box center [1299, 405] width 382 height 668
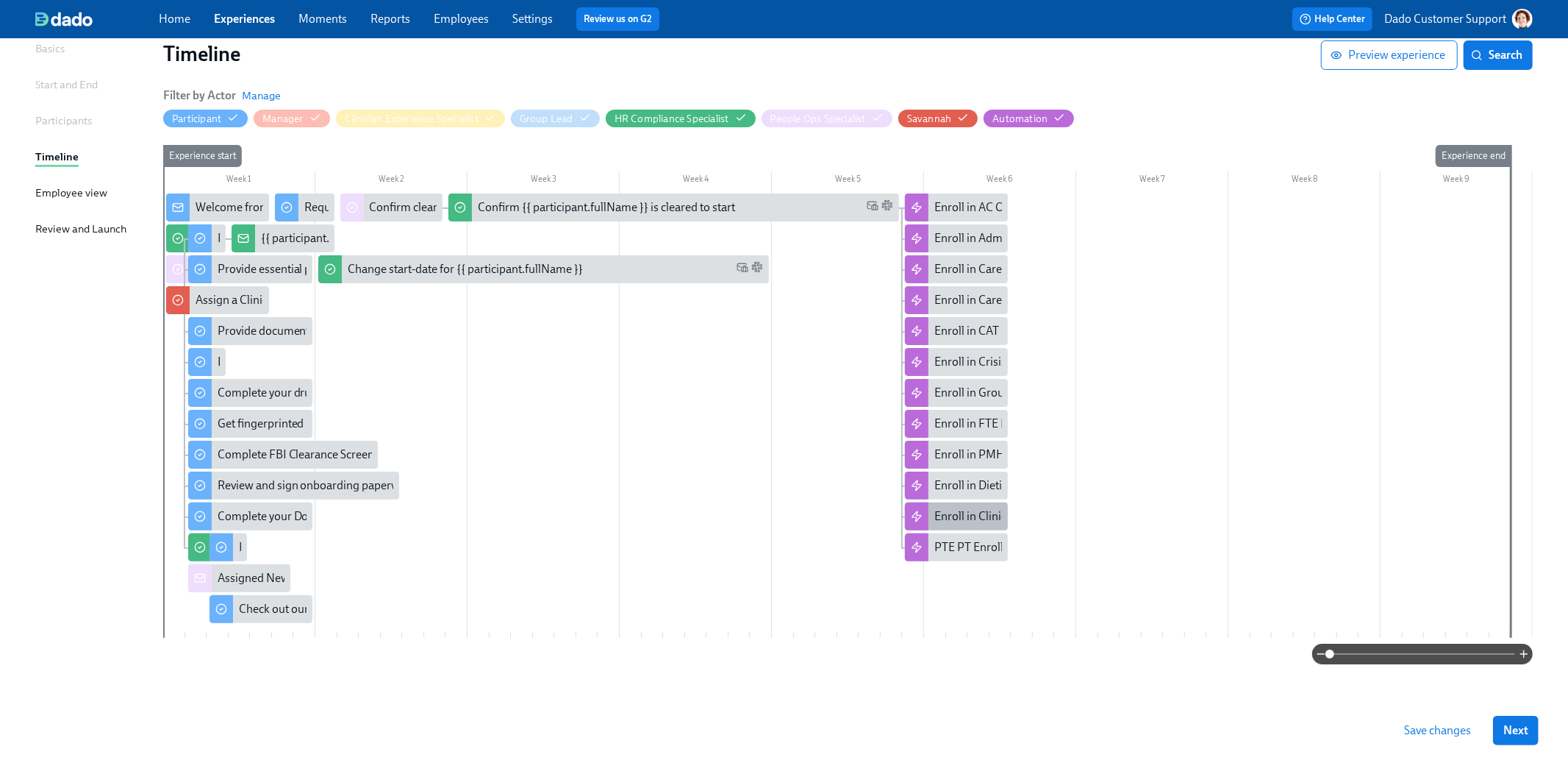
click at [955, 505] on div "Enroll in Clinical Admin Onboarding" at bounding box center [956, 516] width 103 height 28
click at [968, 544] on div "PTE PT Enrollment" at bounding box center [982, 547] width 96 height 16
click at [1433, 713] on div "Save changes Next" at bounding box center [784, 730] width 1568 height 65
click at [1432, 720] on button "Save changes" at bounding box center [1437, 730] width 87 height 29
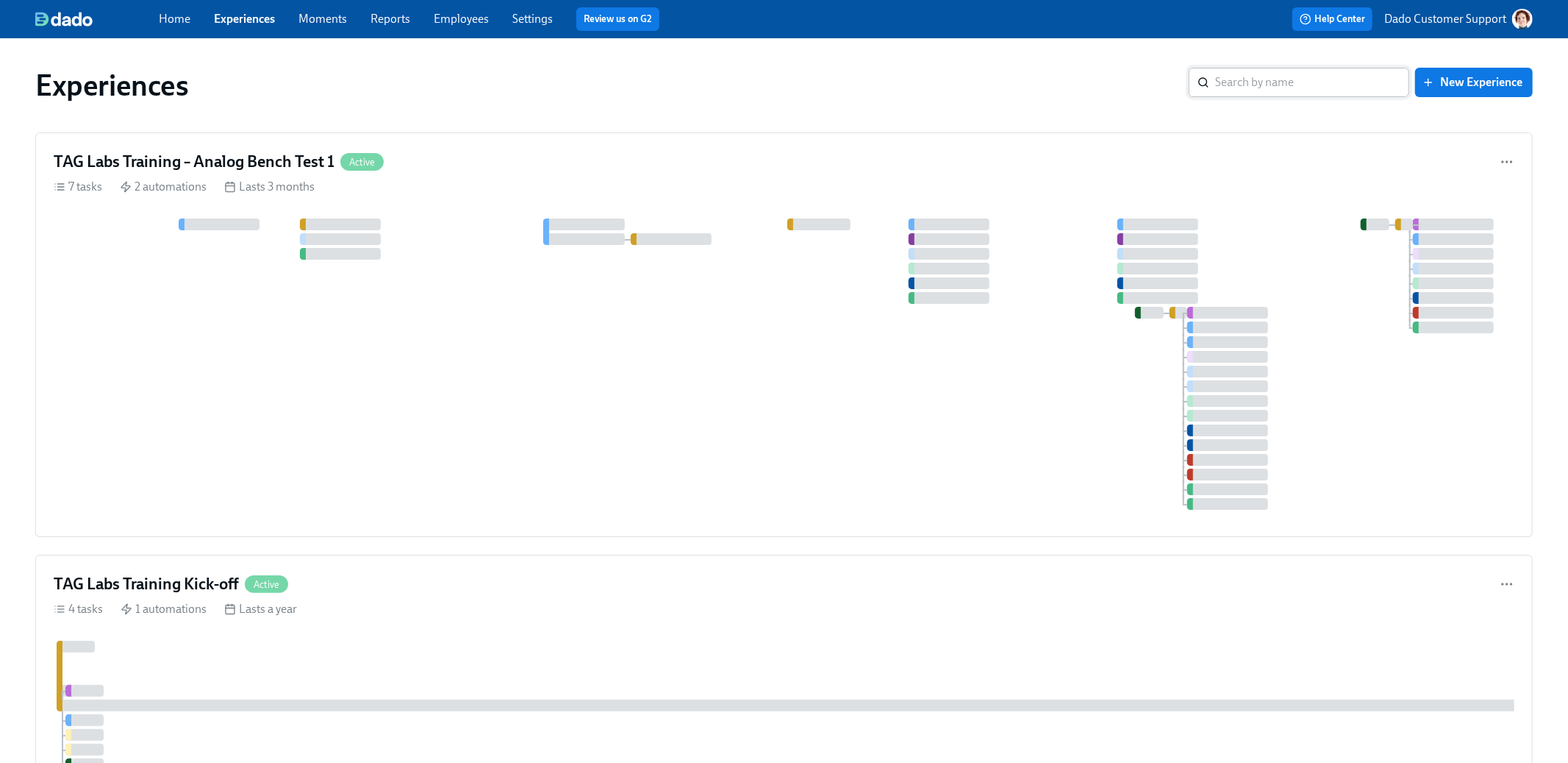
click at [1263, 67] on input "search" at bounding box center [1312, 82] width 194 height 29
type input "Hygi"
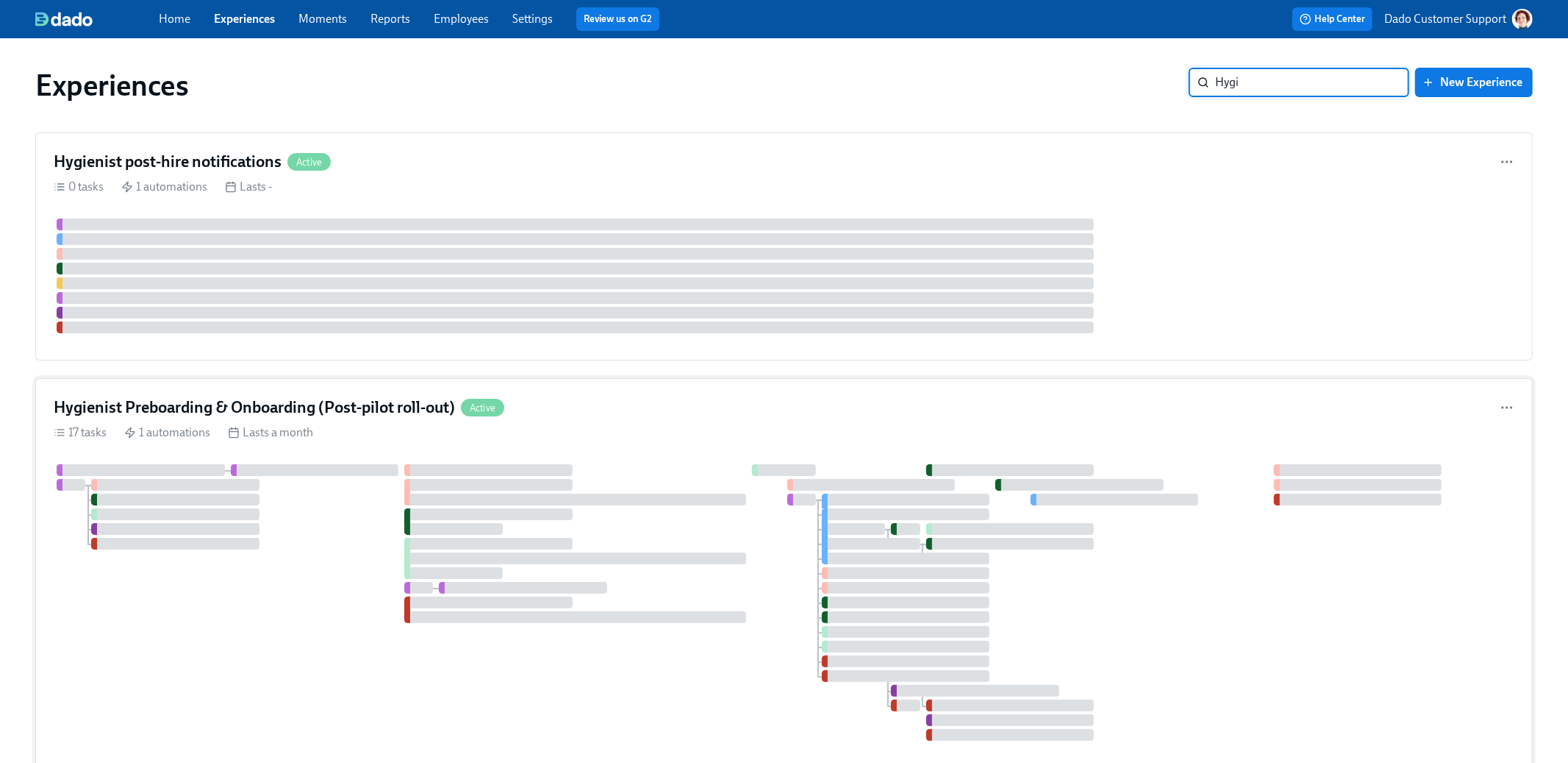
click at [327, 437] on div "17 tasks 1 automations Lasts a month" at bounding box center [784, 432] width 1461 height 16
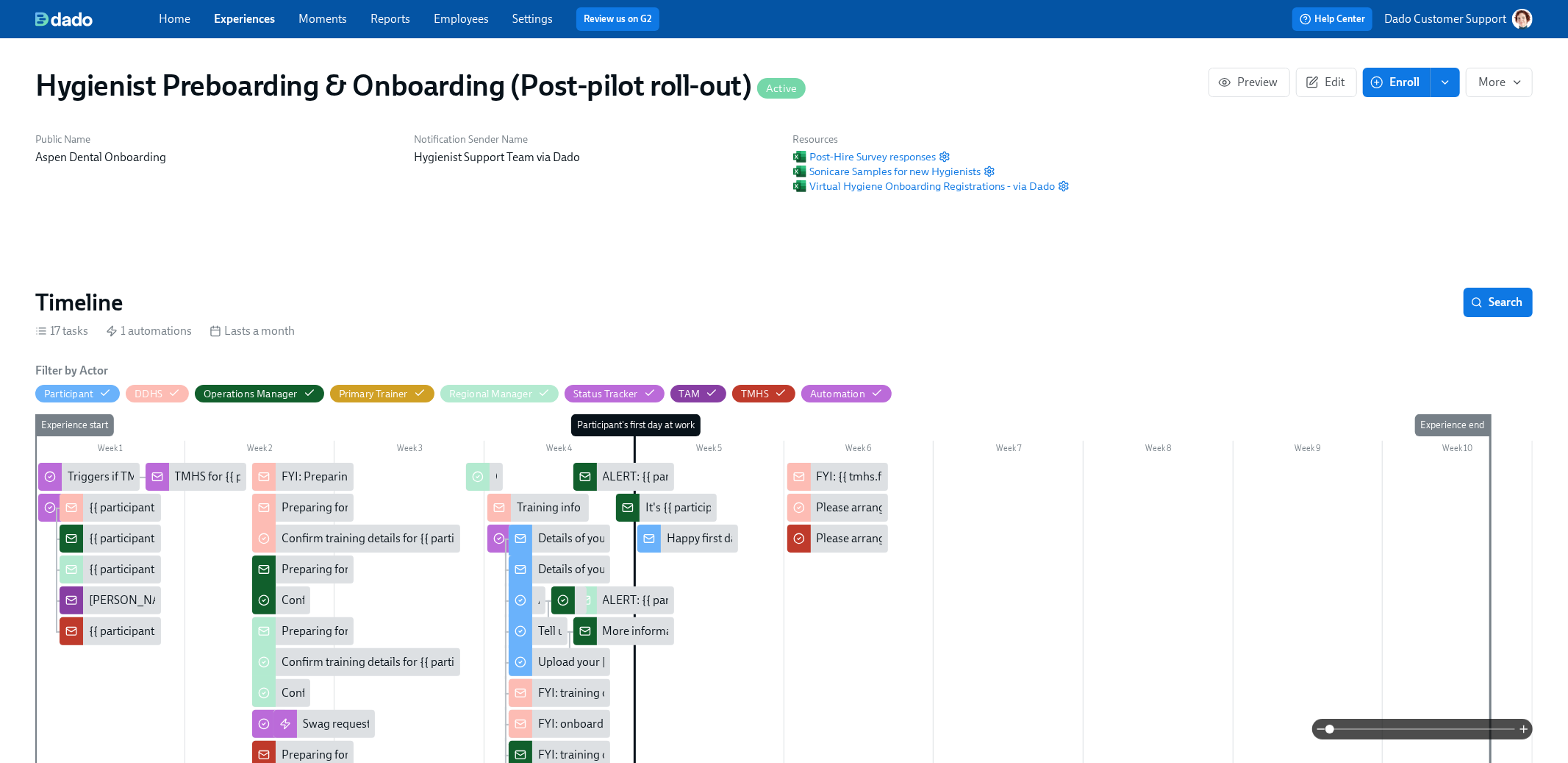
click at [243, 19] on link "Experiences" at bounding box center [244, 19] width 61 height 14
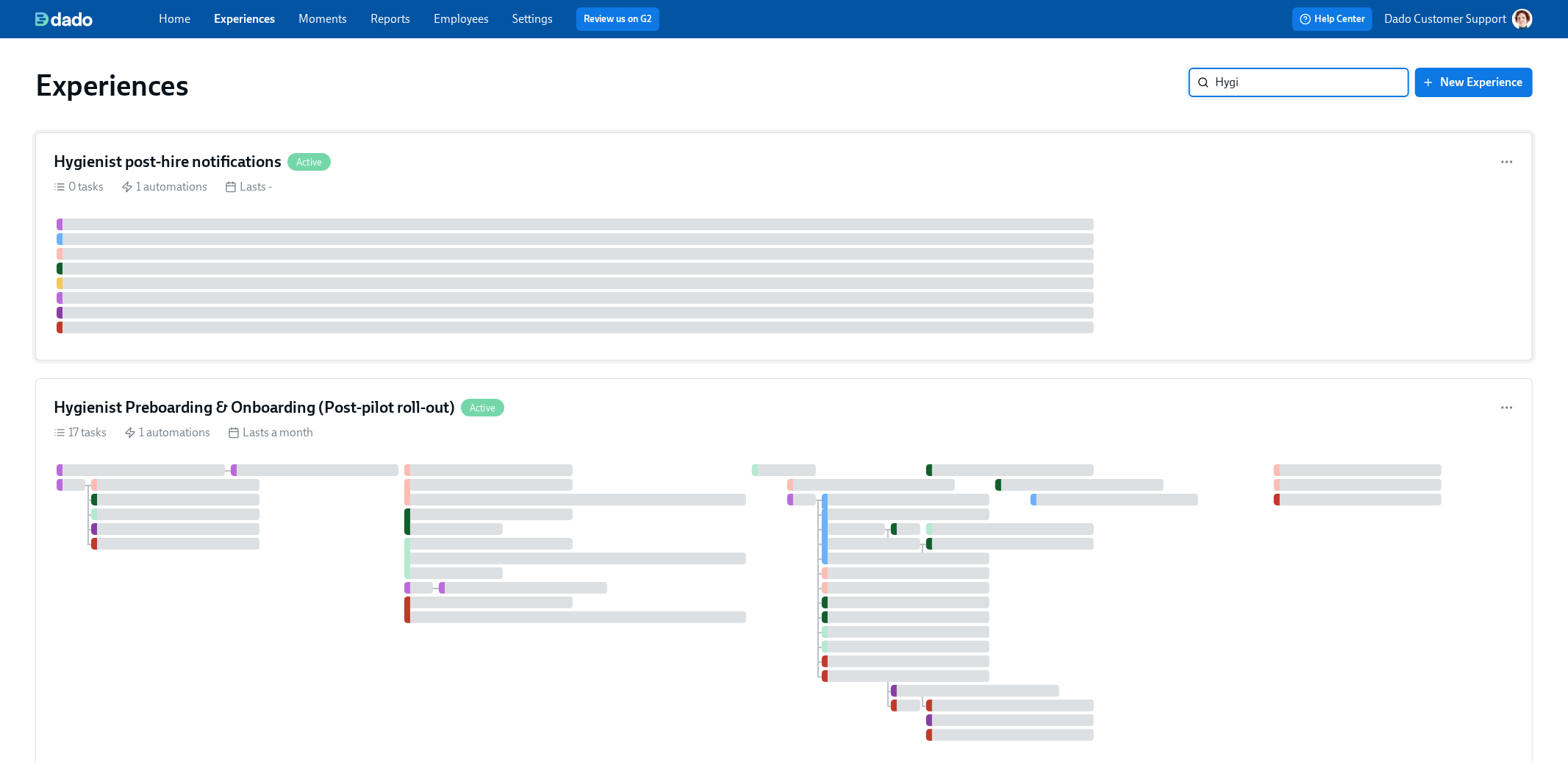
type input "Hygi"
click at [484, 209] on div "Hygienist post-hire notifications Active 0 tasks 1 automations Lasts -" at bounding box center [784, 246] width 1498 height 228
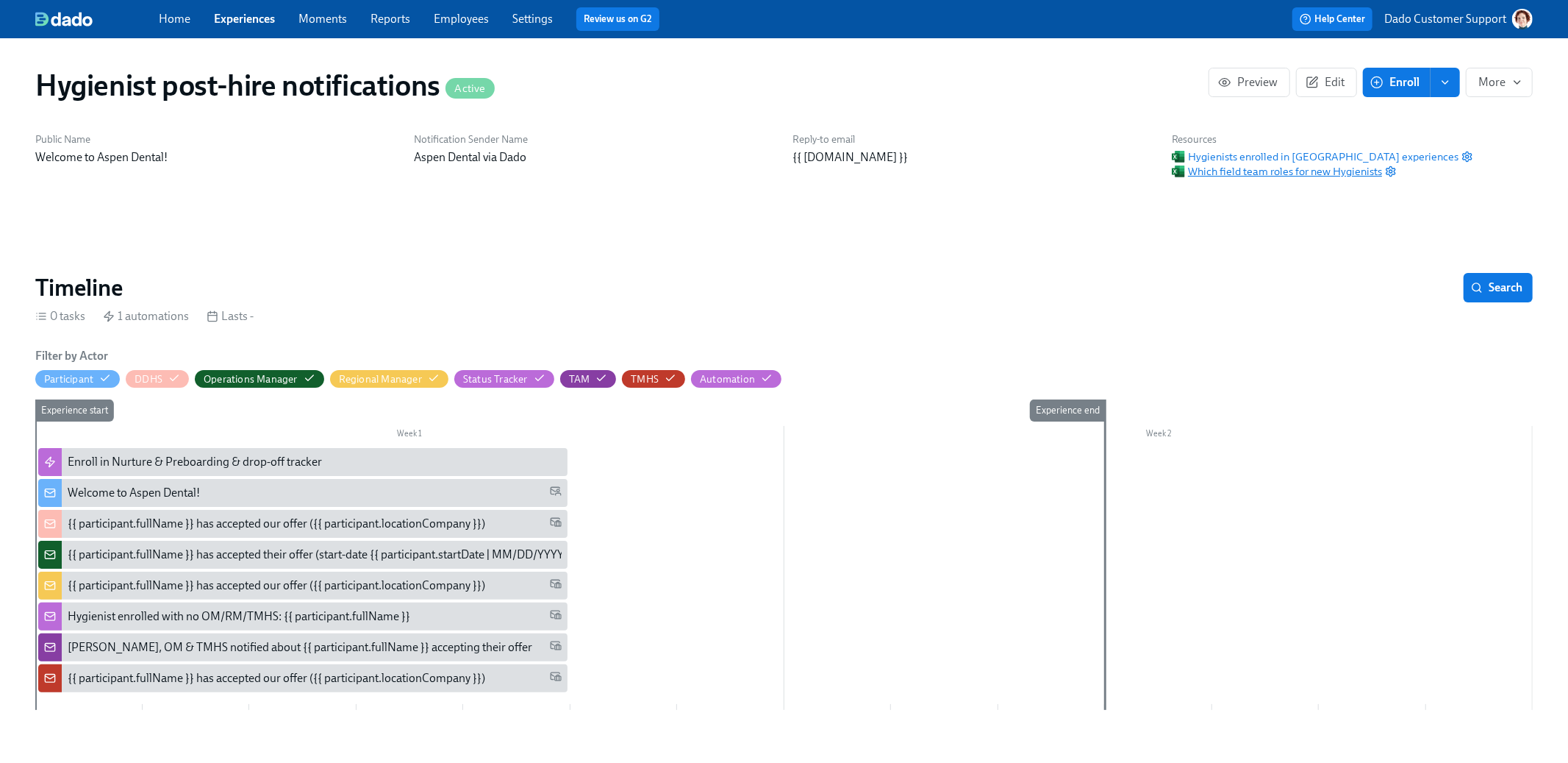
click at [1256, 173] on span "Which field team roles for new Hygienists" at bounding box center [1277, 171] width 210 height 15
click at [453, 17] on link "Employees" at bounding box center [461, 19] width 55 height 14
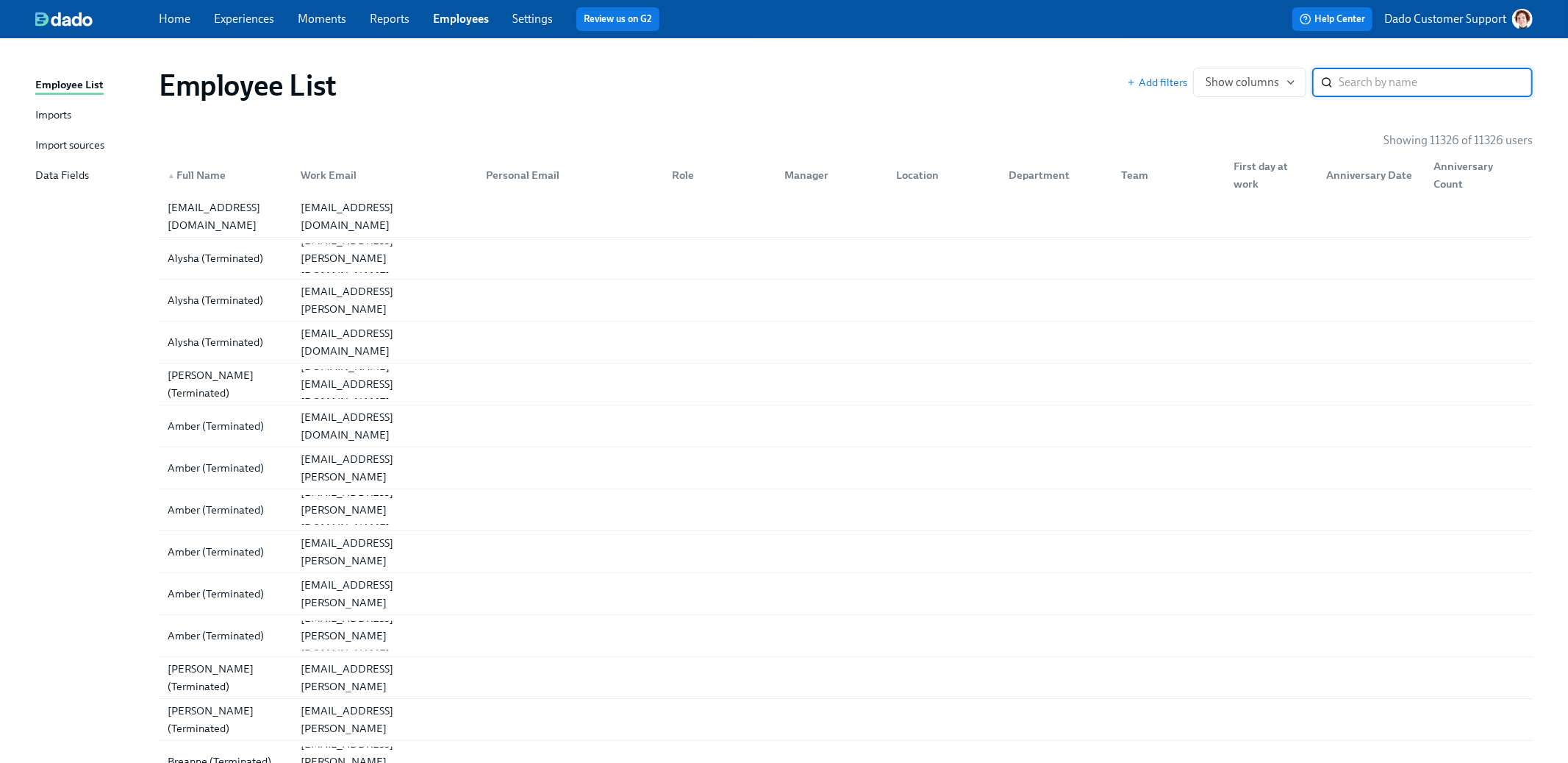
type input "4 Michigan Territory"
paste input "Moeller"
type input "Moeller"
click at [1151, 86] on span "Add filters" at bounding box center [1157, 82] width 60 height 15
click at [1364, 83] on input "search" at bounding box center [1436, 82] width 194 height 29
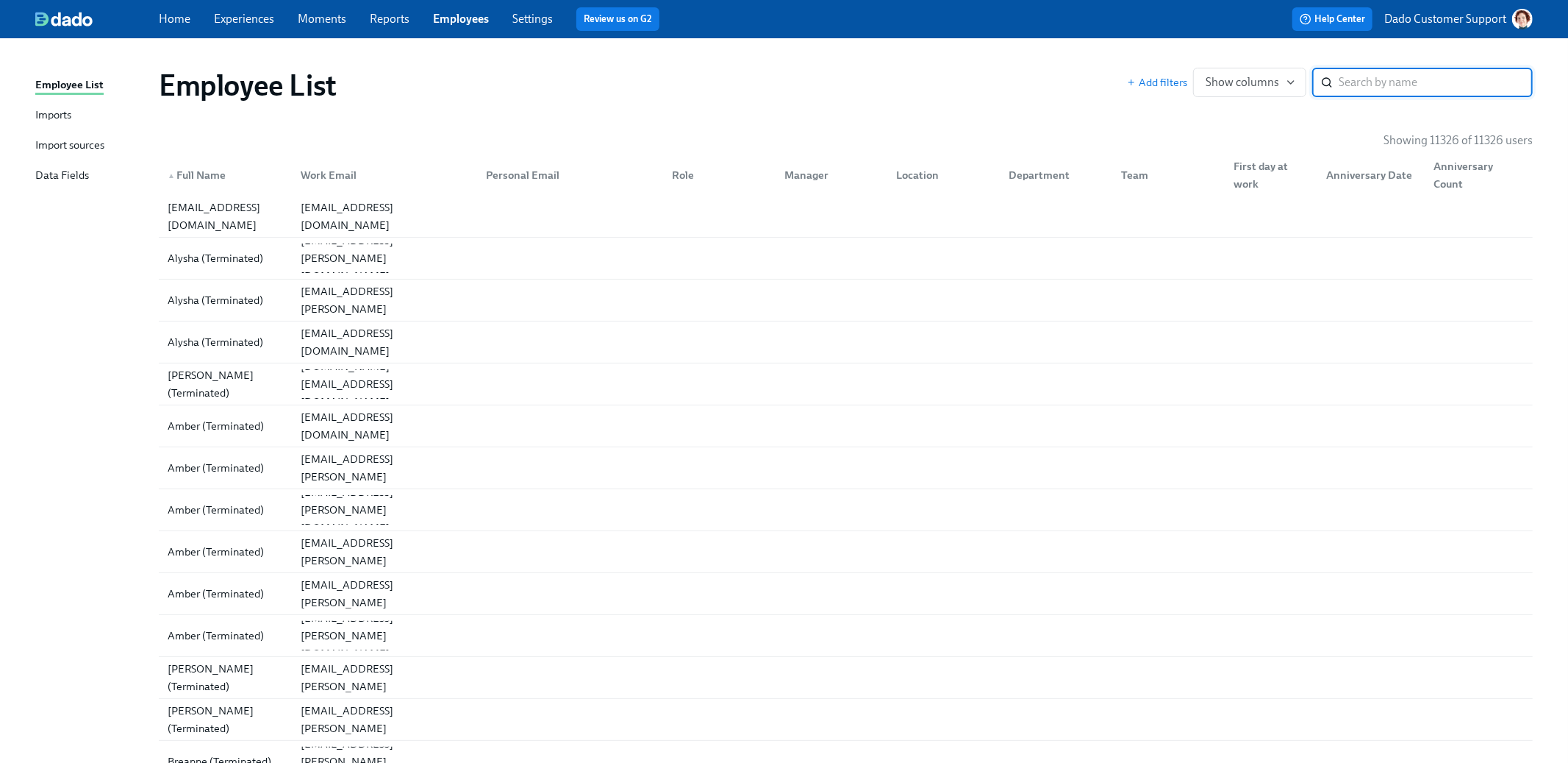
paste input "Moeller"
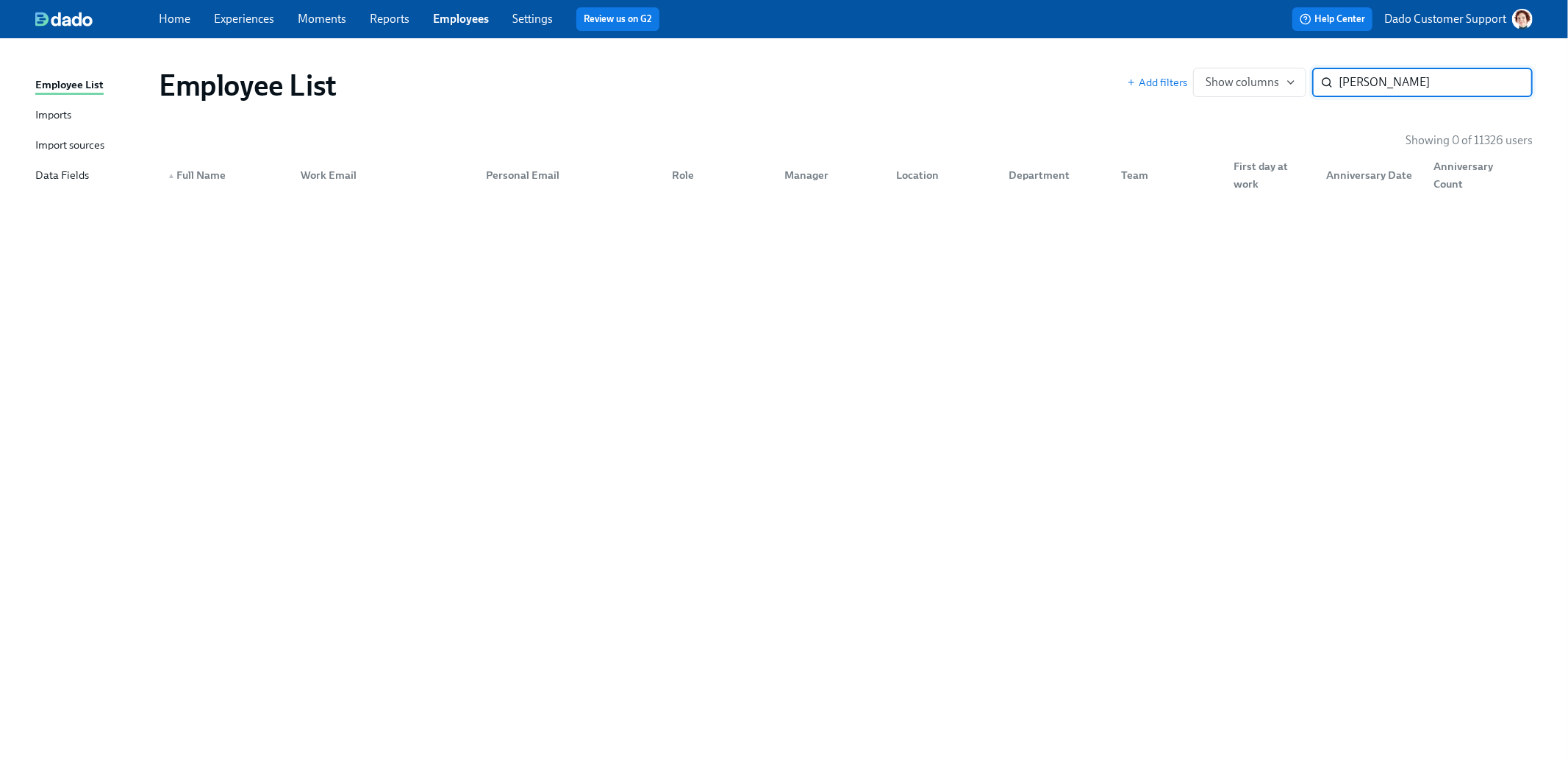
type input "Moeller"
click at [1151, 90] on div "Add filters Show columns Moeller ​" at bounding box center [1330, 82] width 406 height 29
click at [1151, 82] on span "Add filters" at bounding box center [1157, 82] width 60 height 15
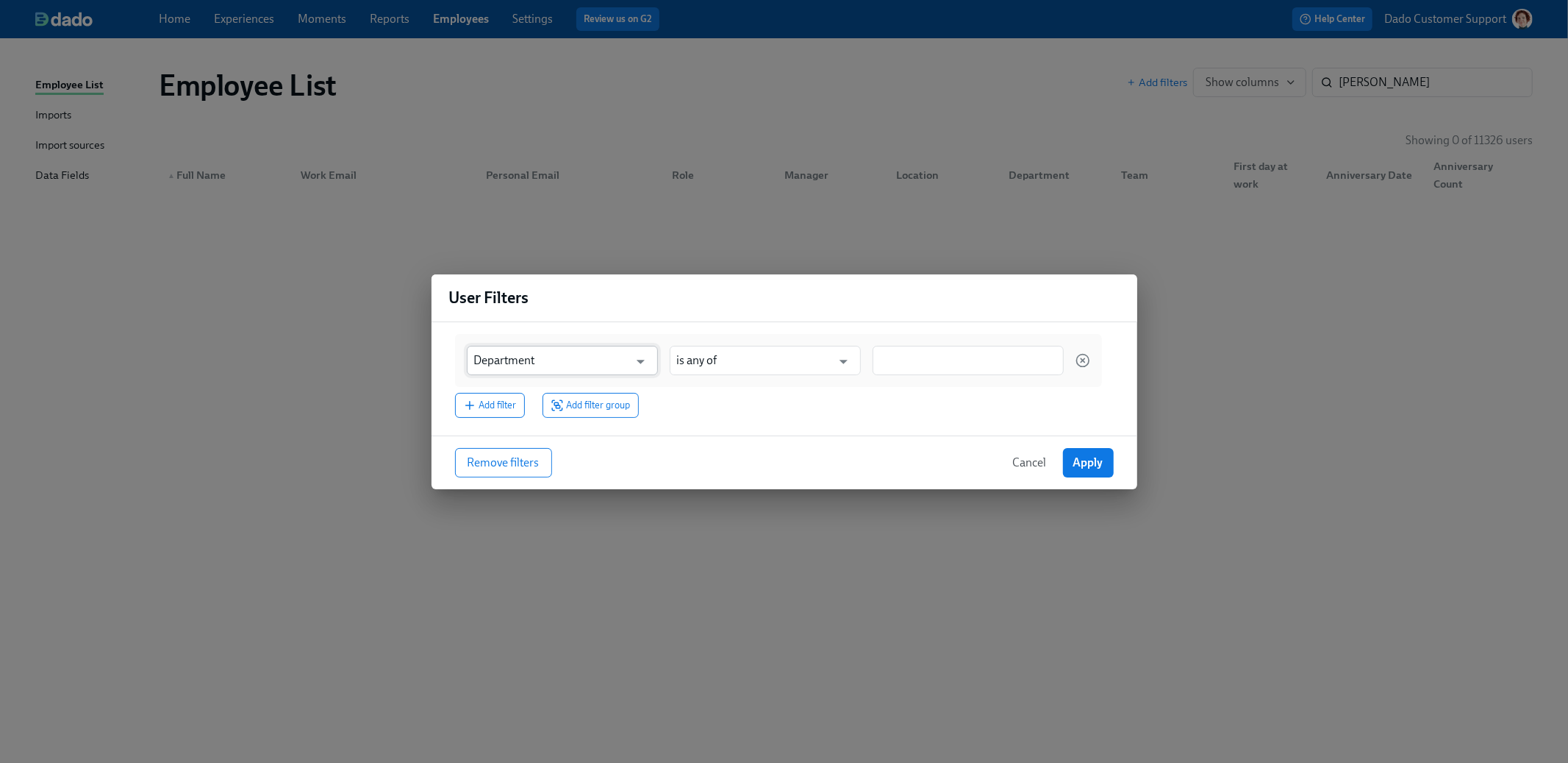
click at [527, 363] on input "Department" at bounding box center [552, 361] width 155 height 29
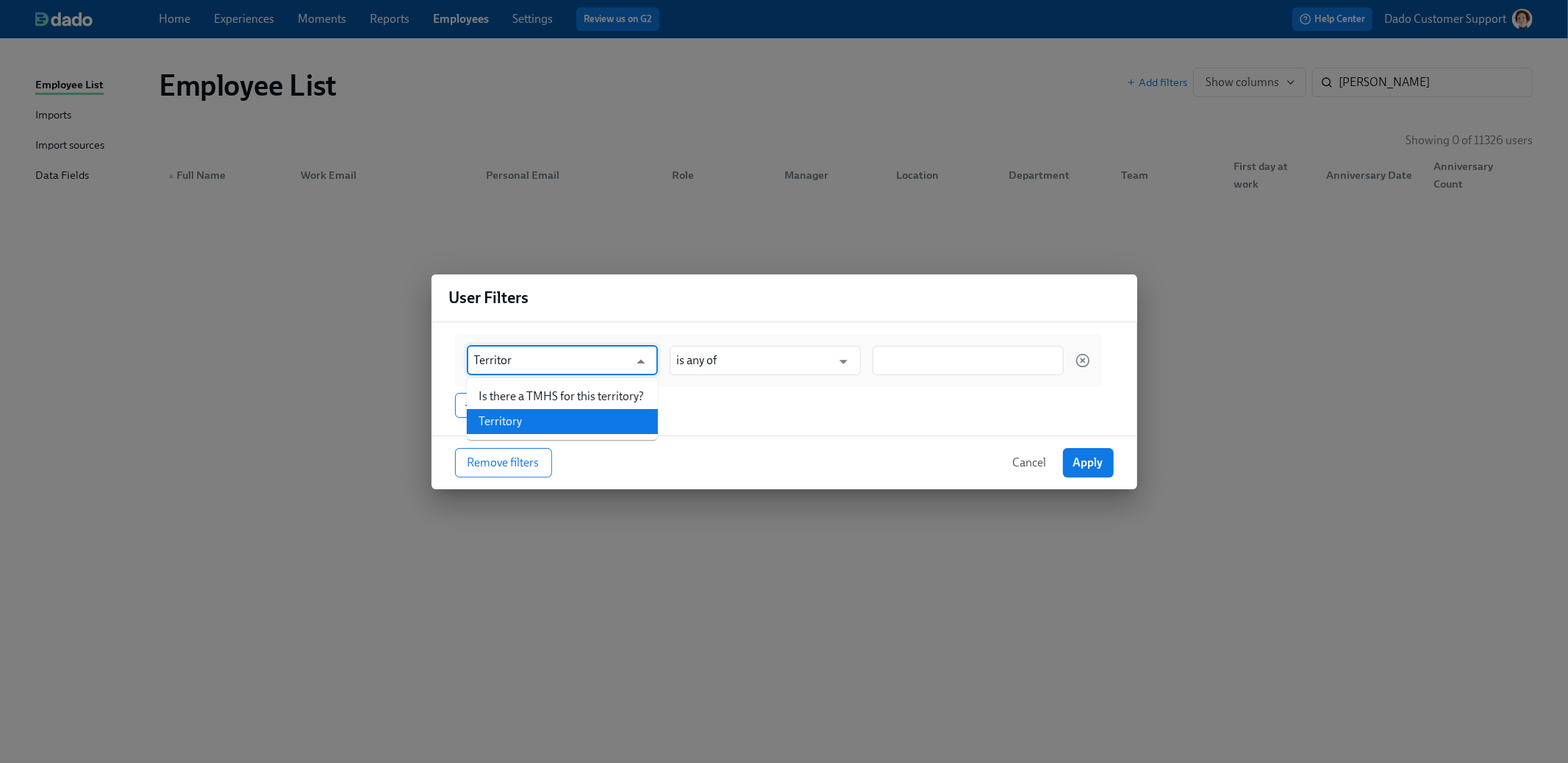
click at [550, 420] on li "Territory" at bounding box center [562, 421] width 191 height 25
type input "Territory"
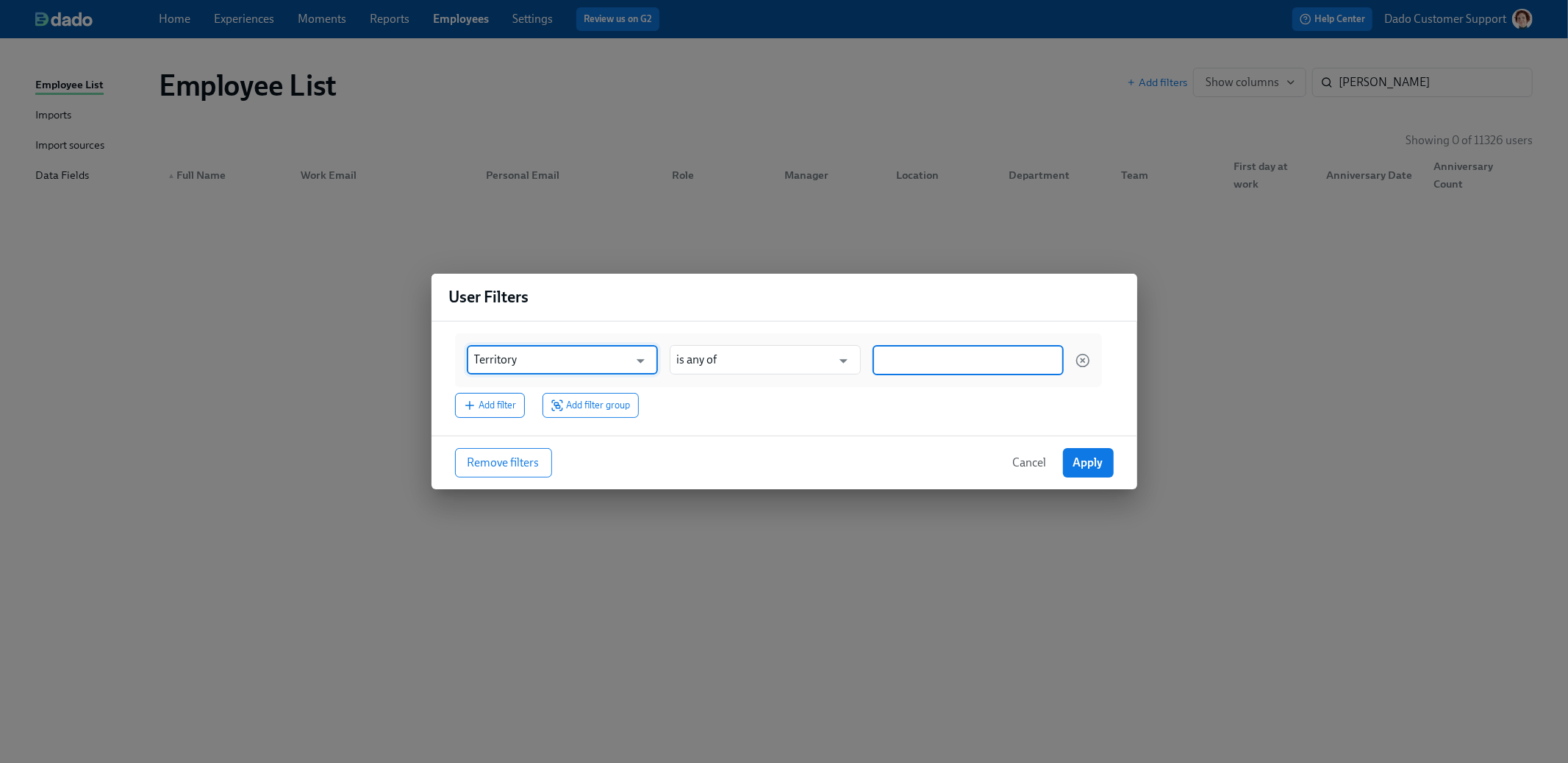
click at [903, 368] on input at bounding box center [968, 360] width 176 height 15
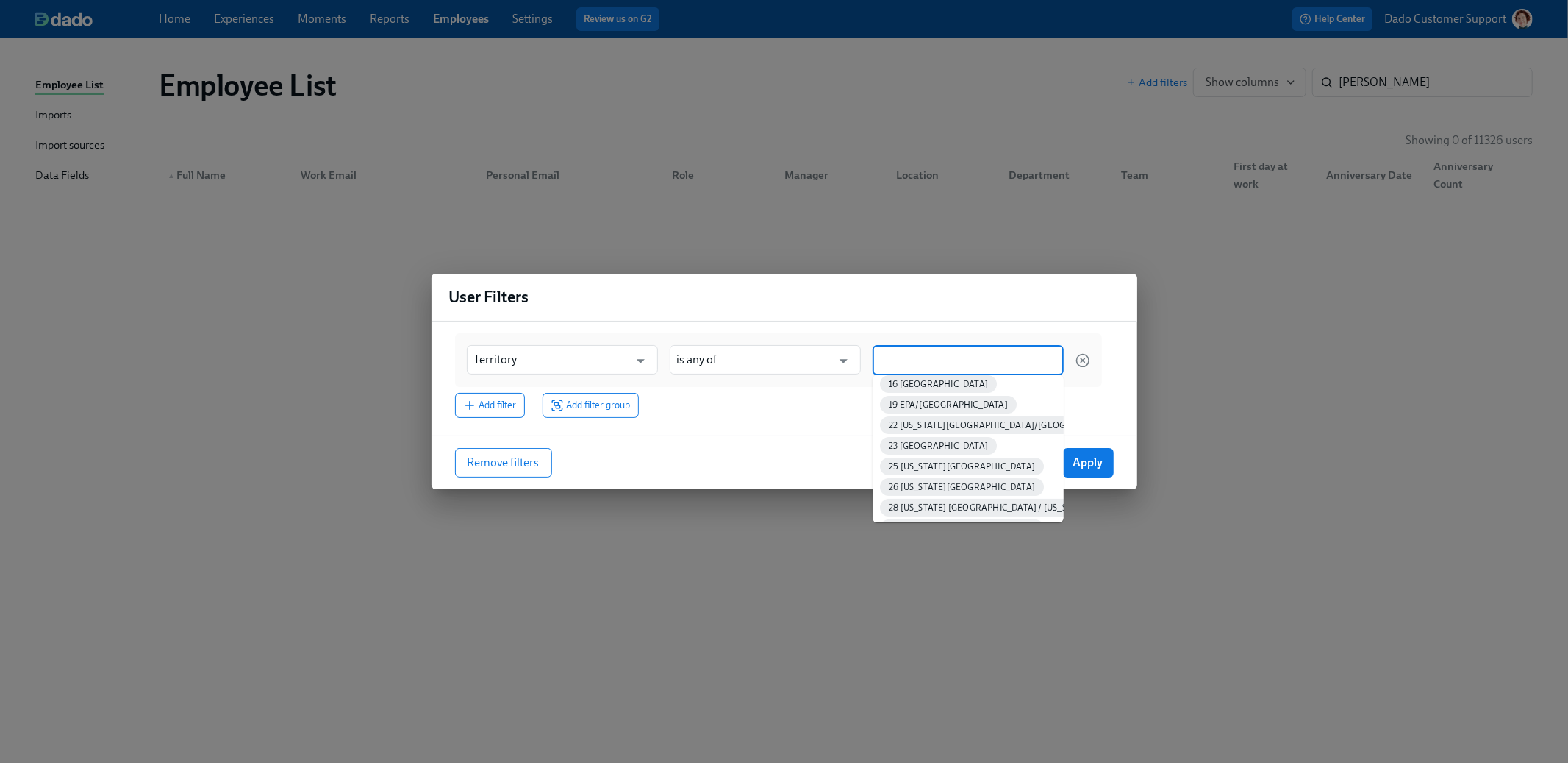
scroll to position [193, 0]
click at [948, 422] on span "22 Ohio East/PA West Territory" at bounding box center [1008, 423] width 256 height 11
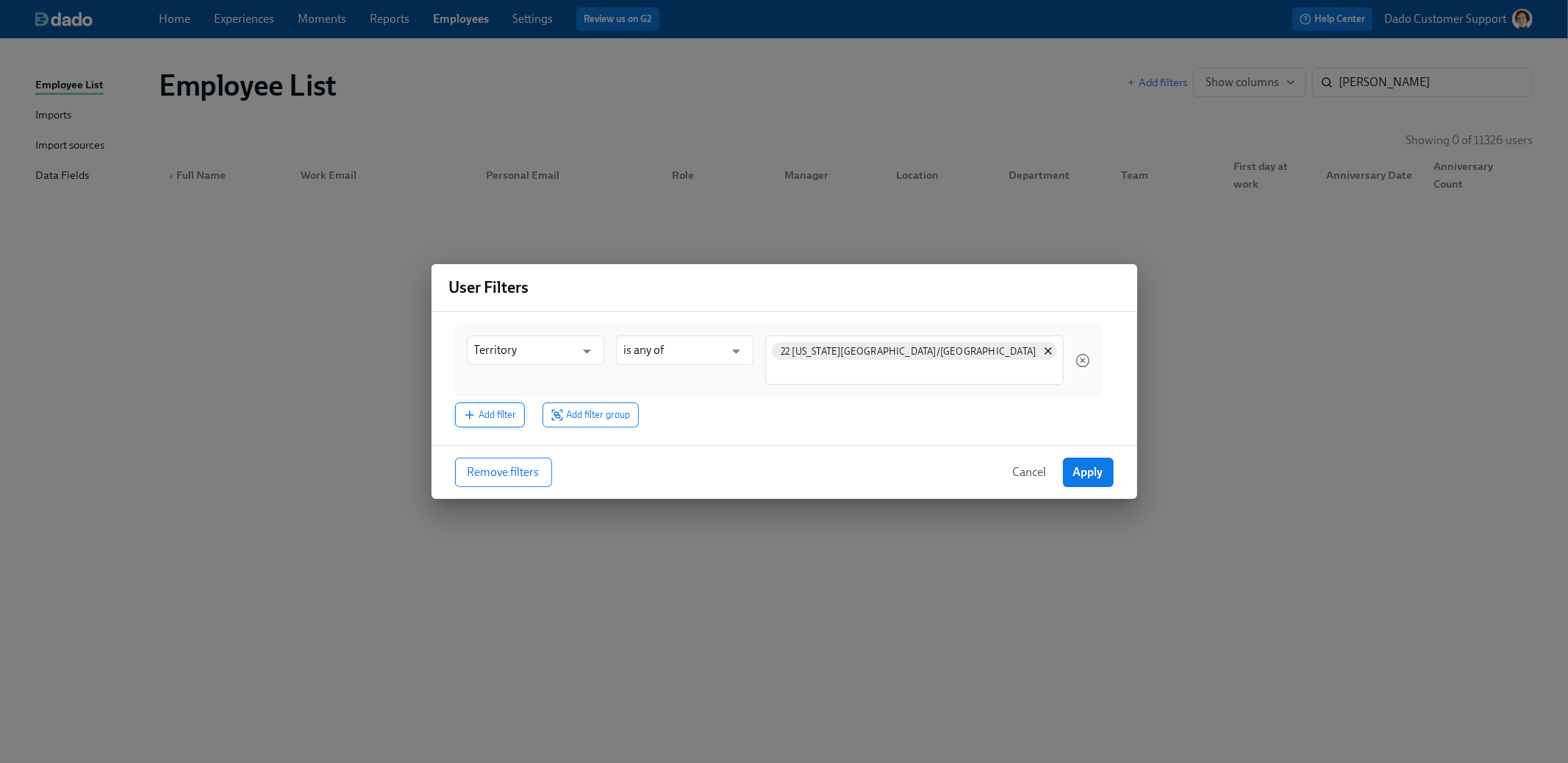
click at [512, 410] on span "Add filter" at bounding box center [490, 415] width 53 height 15
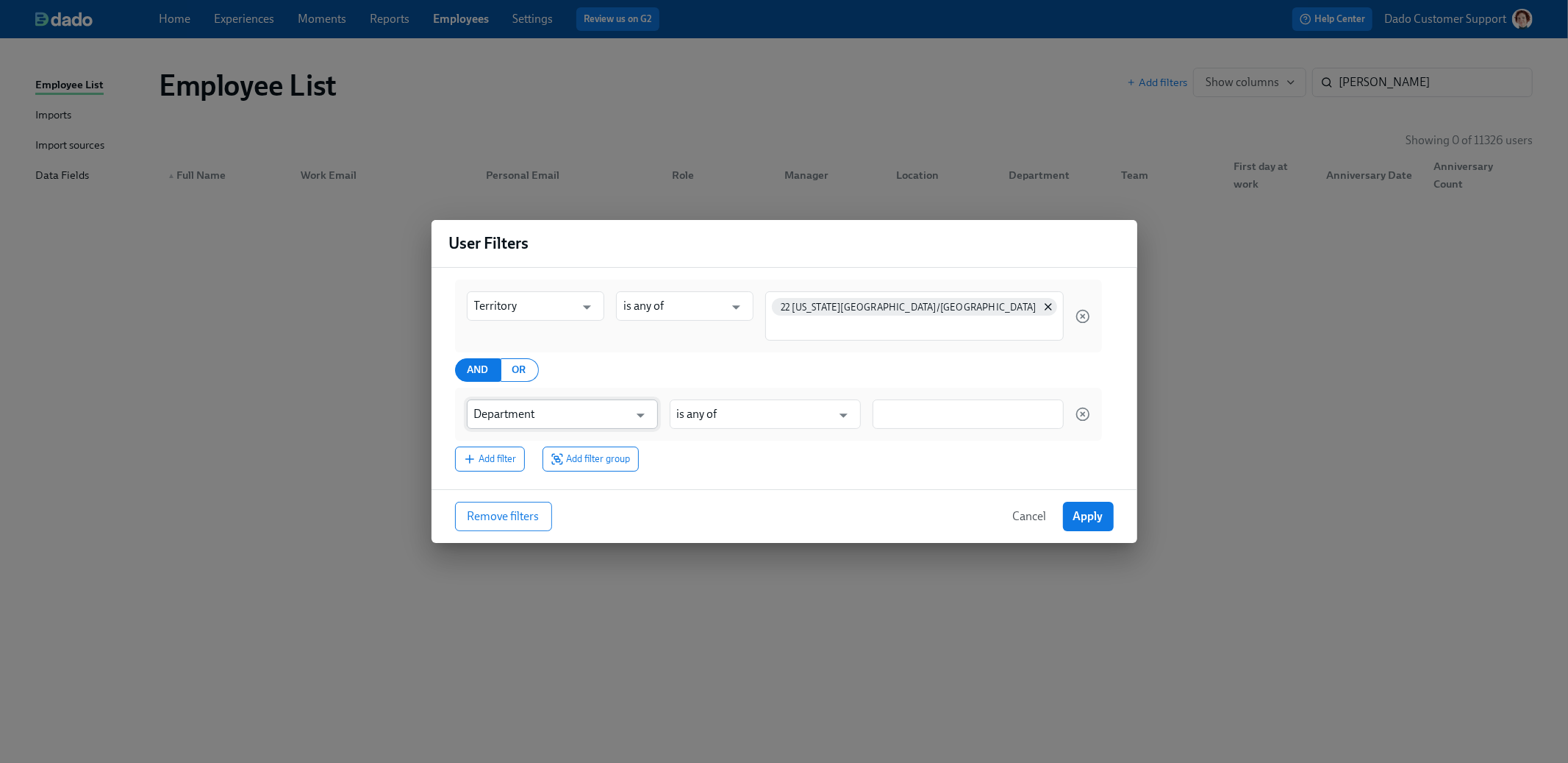
click at [519, 416] on input "Department" at bounding box center [552, 414] width 155 height 29
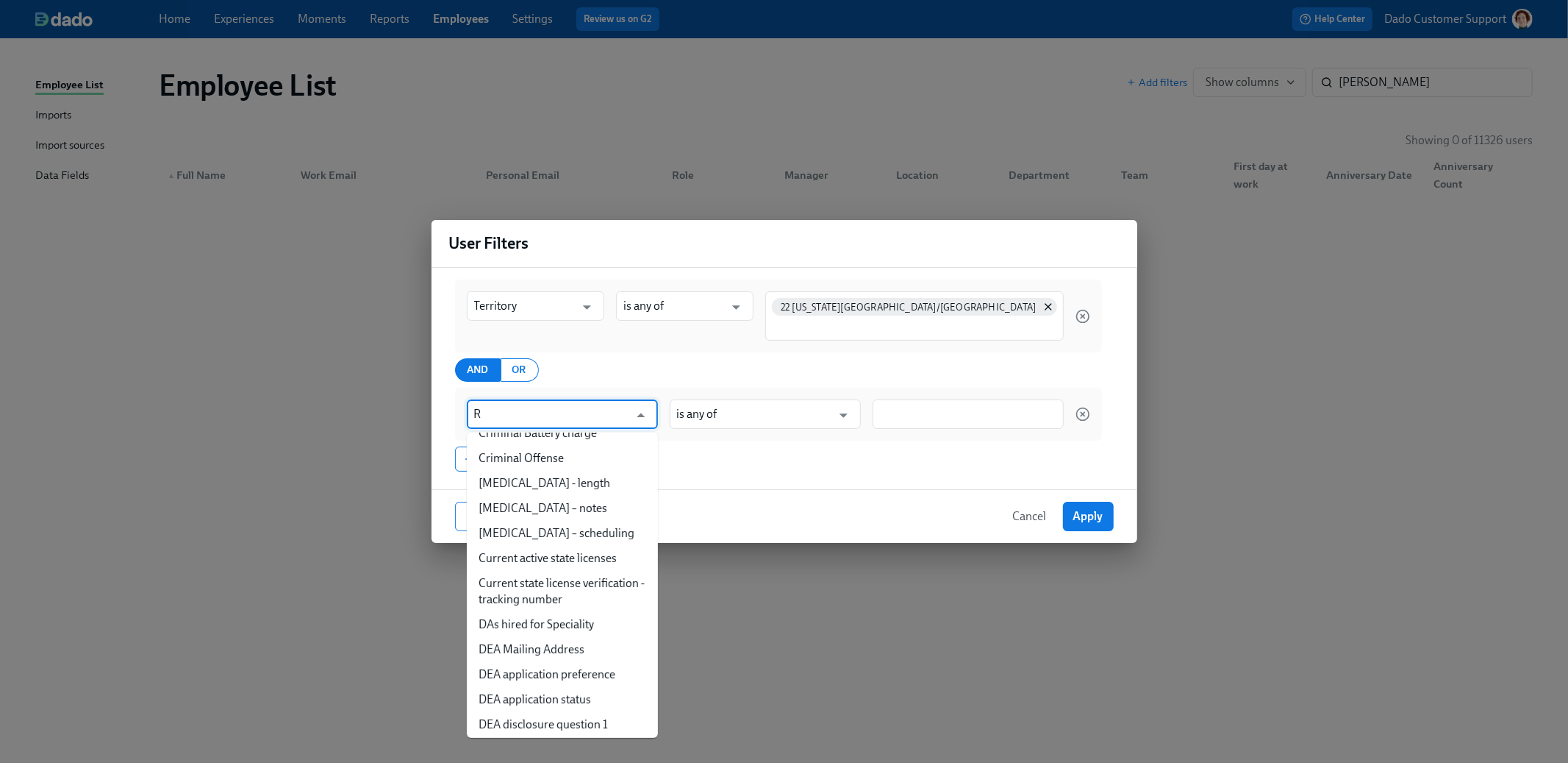
scroll to position [0, 0]
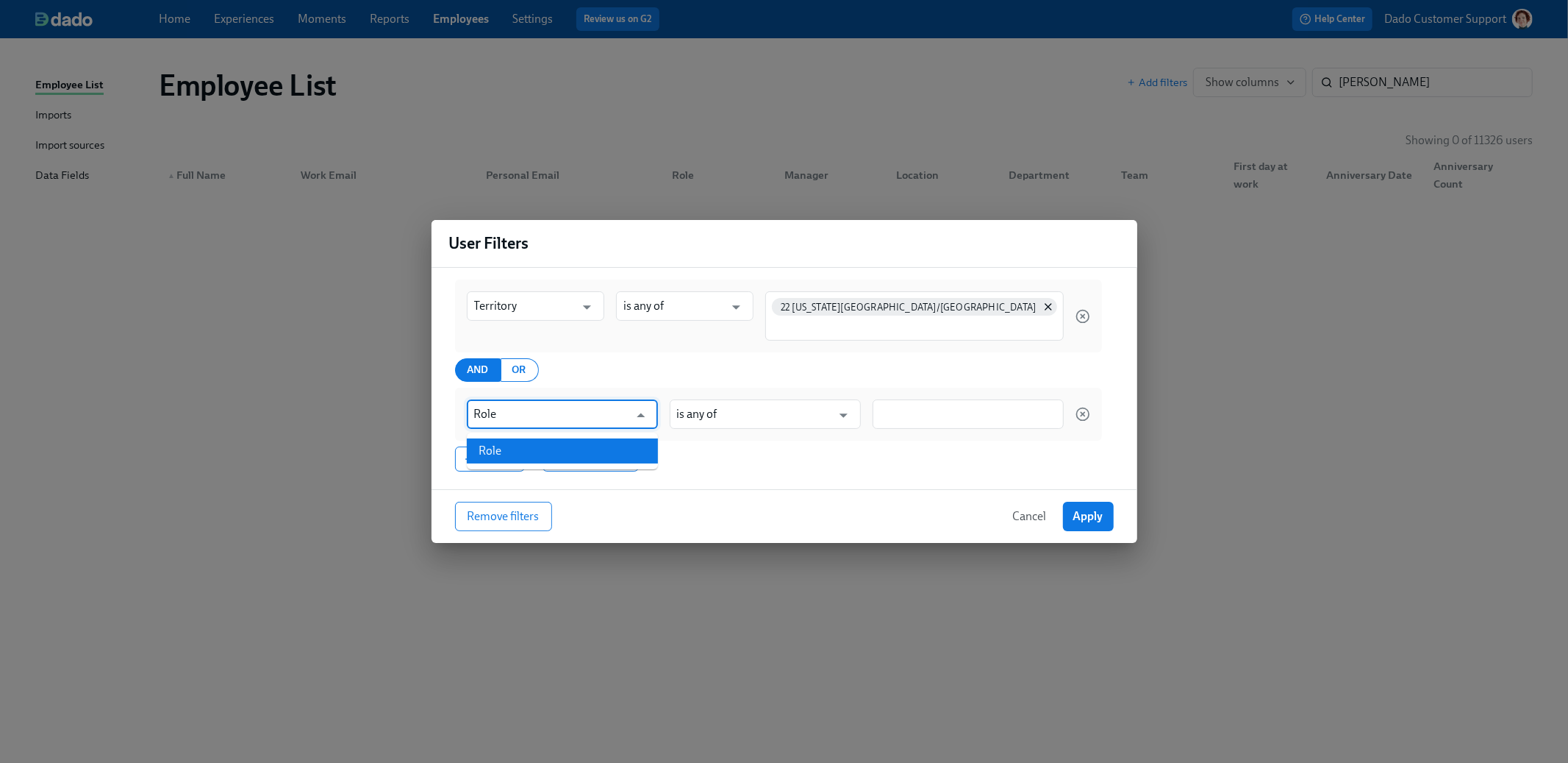
click at [538, 447] on li "Role" at bounding box center [562, 450] width 191 height 25
type input "Role"
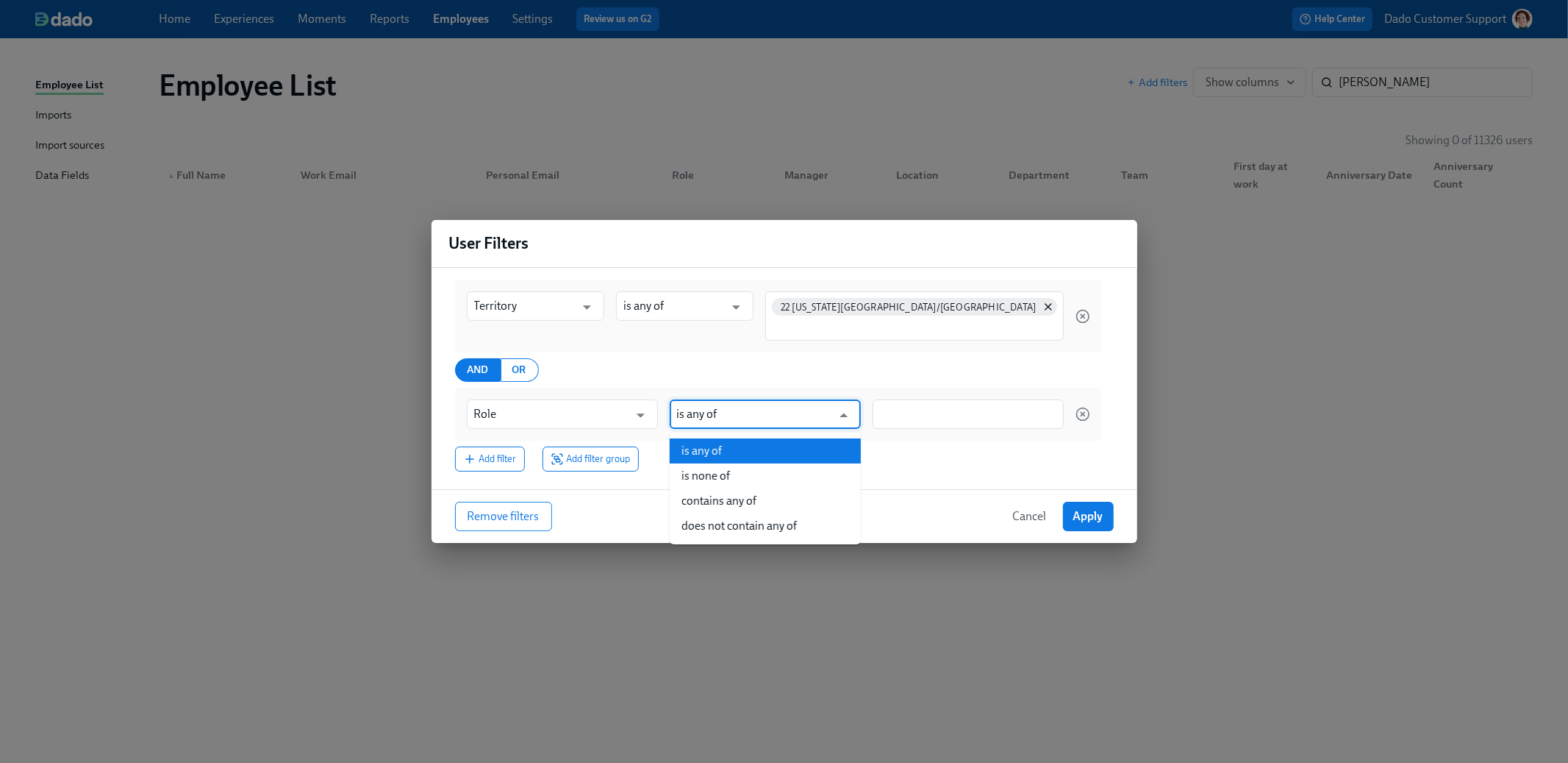
click at [774, 413] on input "is any of" at bounding box center [754, 414] width 155 height 29
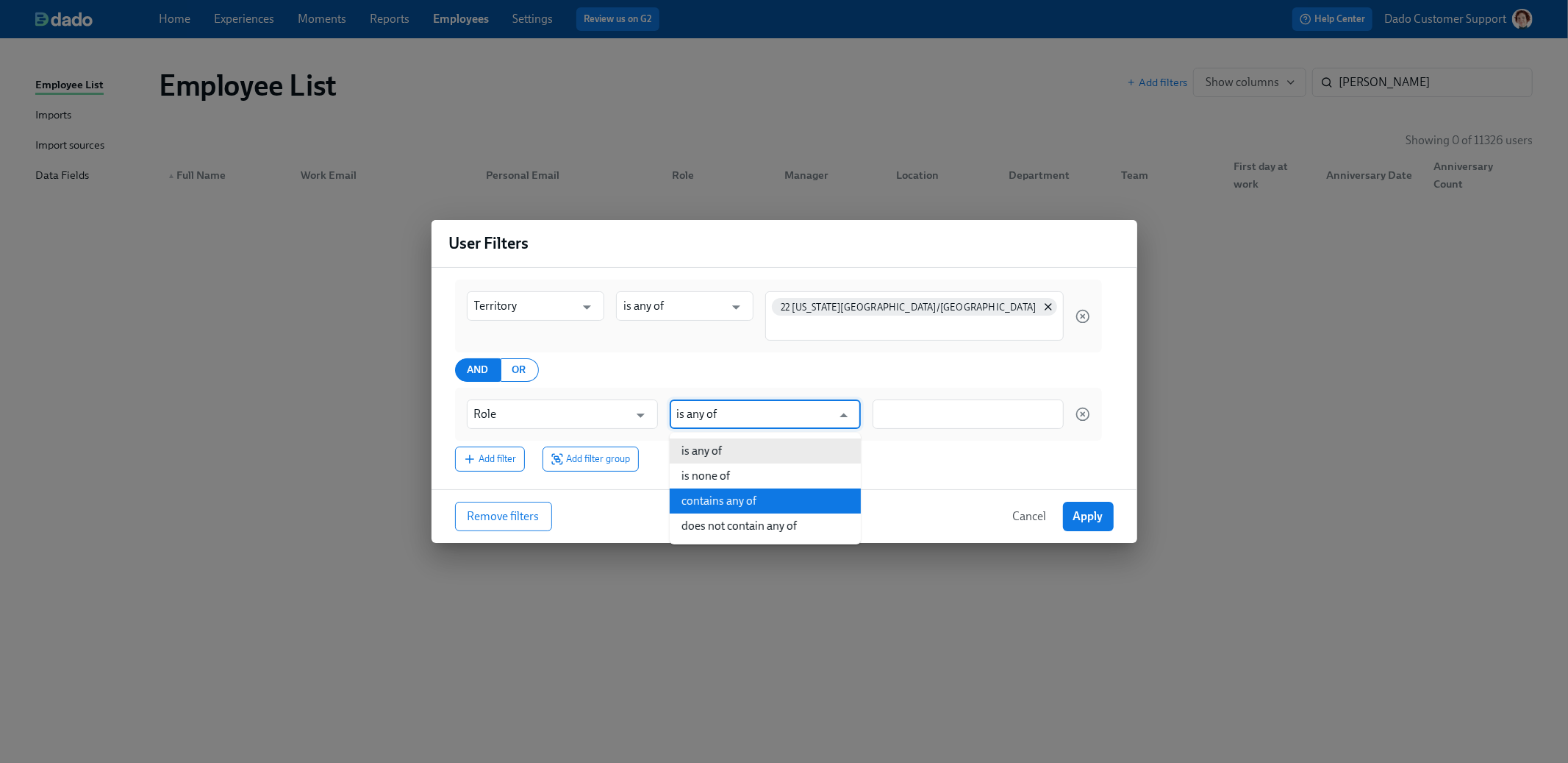
click at [767, 491] on li "contains any of" at bounding box center [765, 501] width 191 height 25
type input "contains any of"
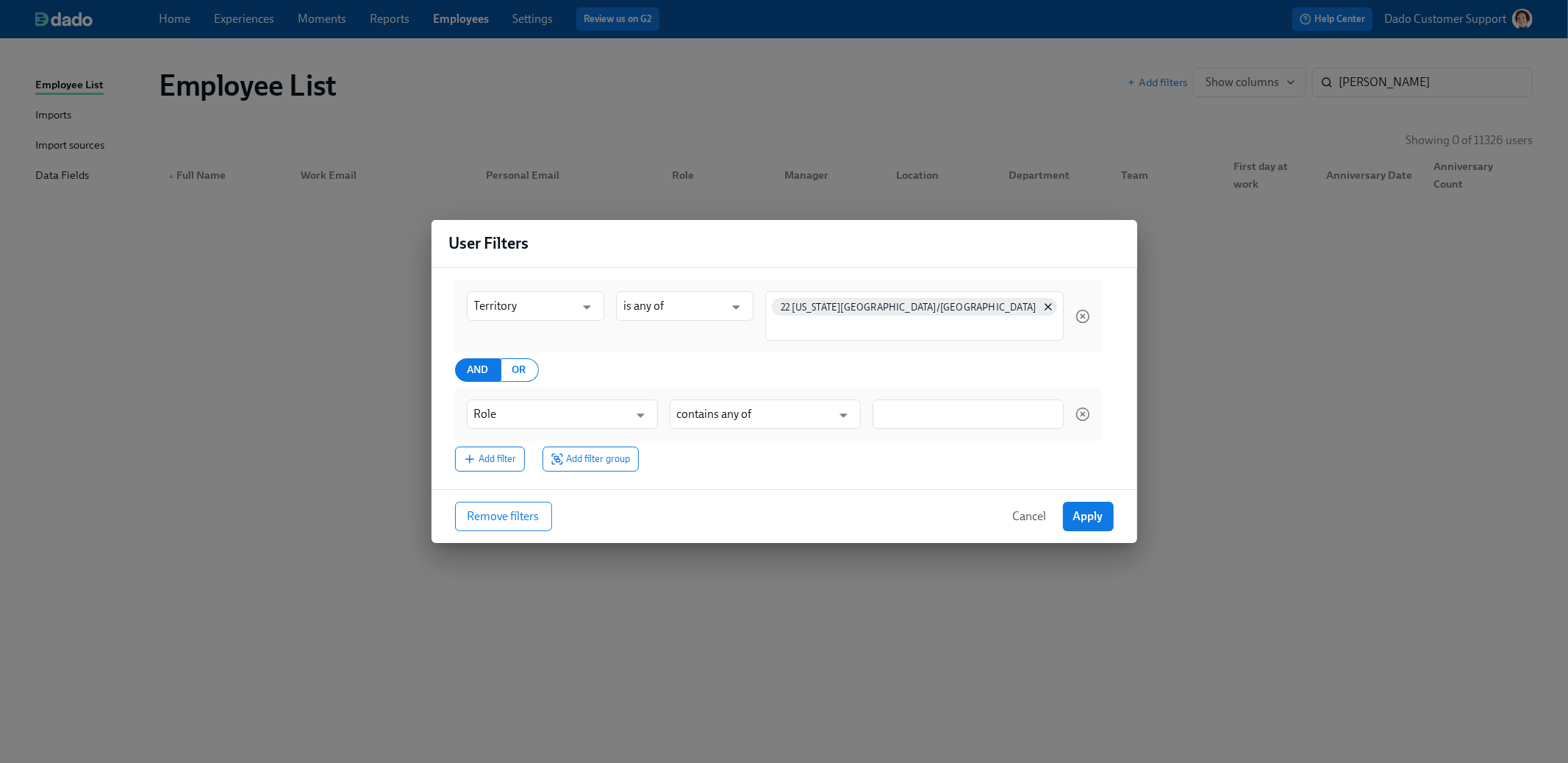
click at [905, 437] on div "Role ​ contains any of ​" at bounding box center [778, 414] width 647 height 53
click at [905, 419] on input at bounding box center [968, 415] width 176 height 15
type input "Hygie"
click at [1075, 517] on span "Apply" at bounding box center [1088, 517] width 30 height 15
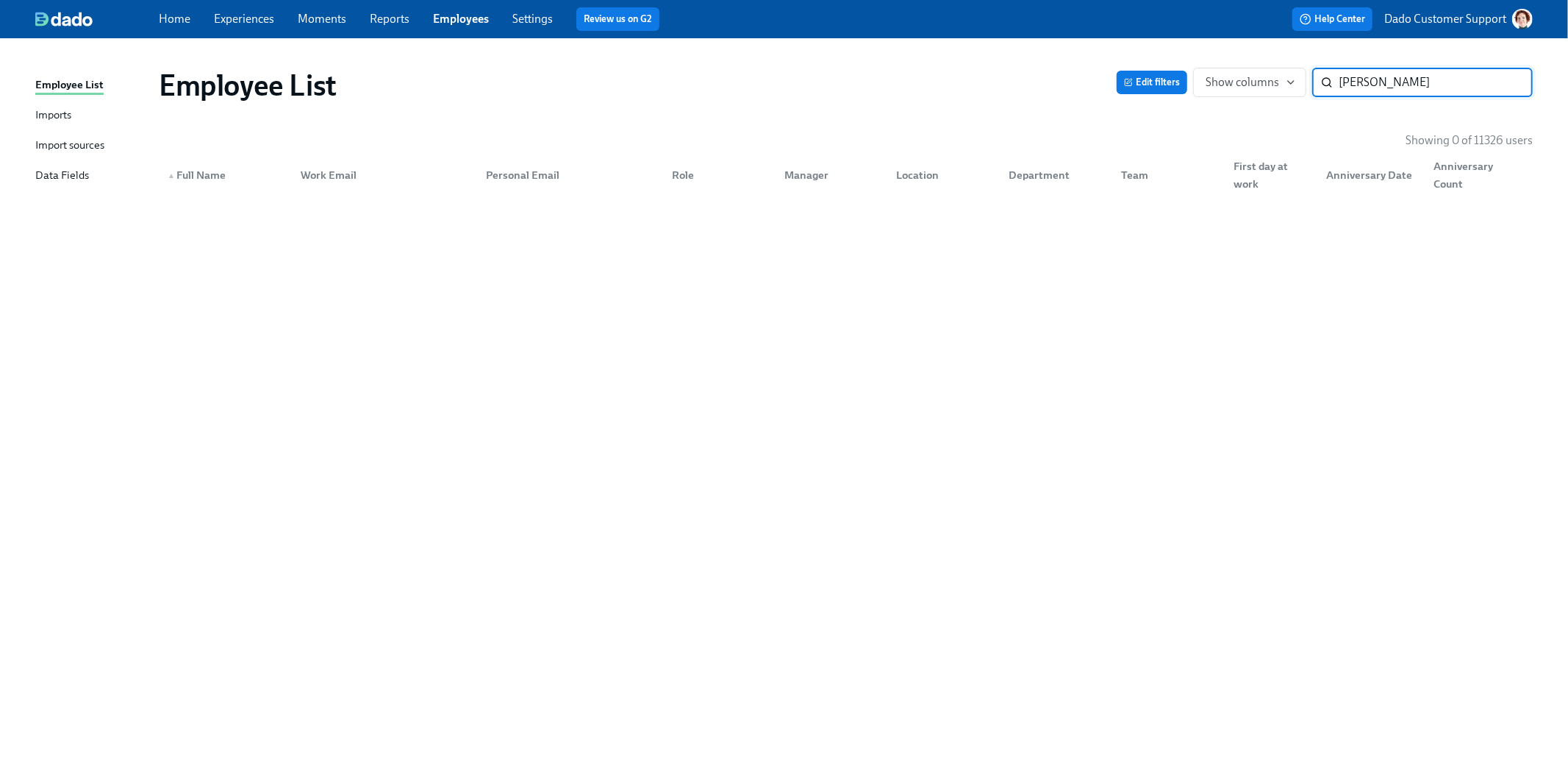
click at [1508, 80] on input "Moeller" at bounding box center [1436, 82] width 194 height 29
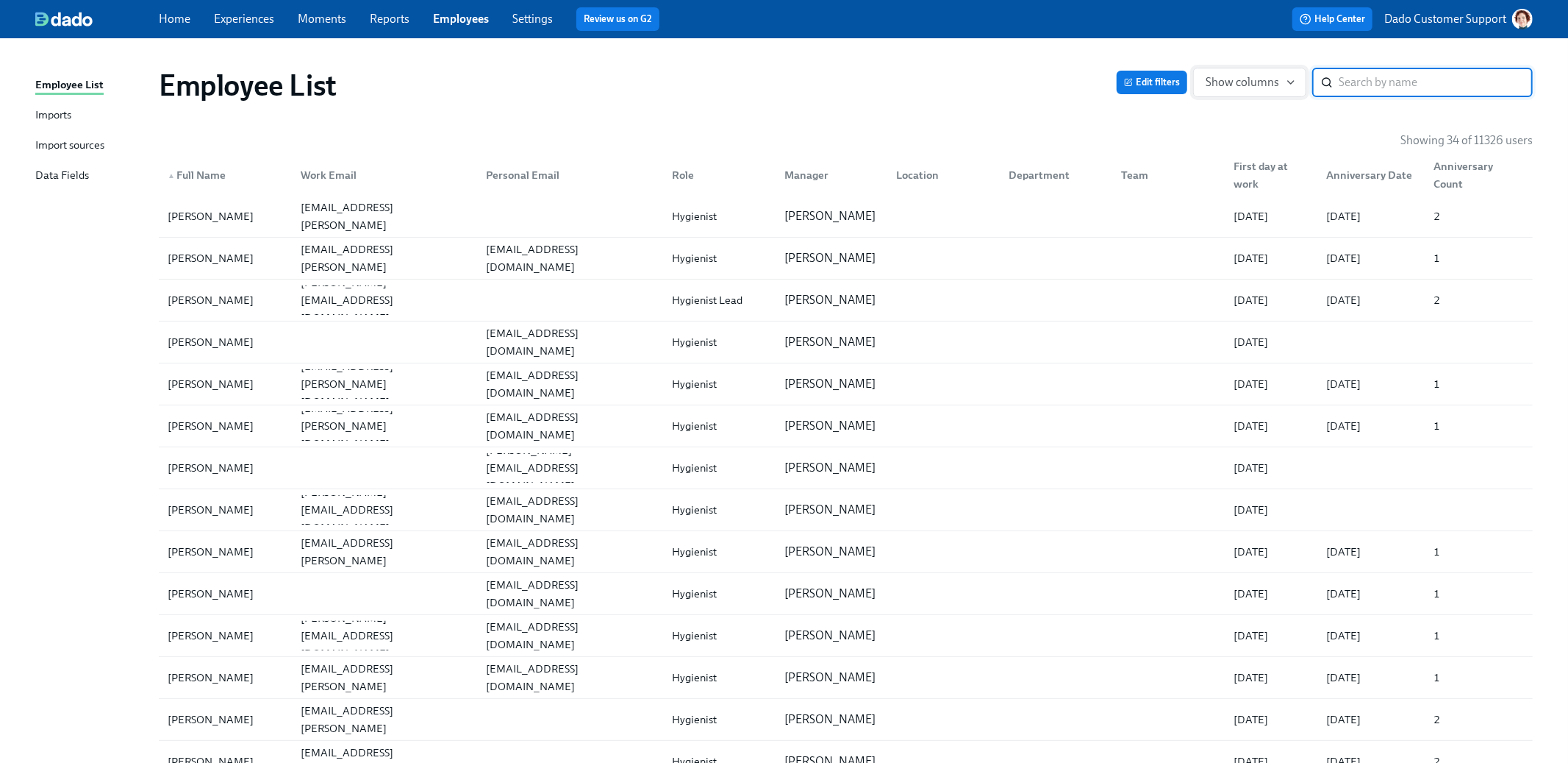
click at [1210, 75] on span "Show columns" at bounding box center [1250, 82] width 88 height 15
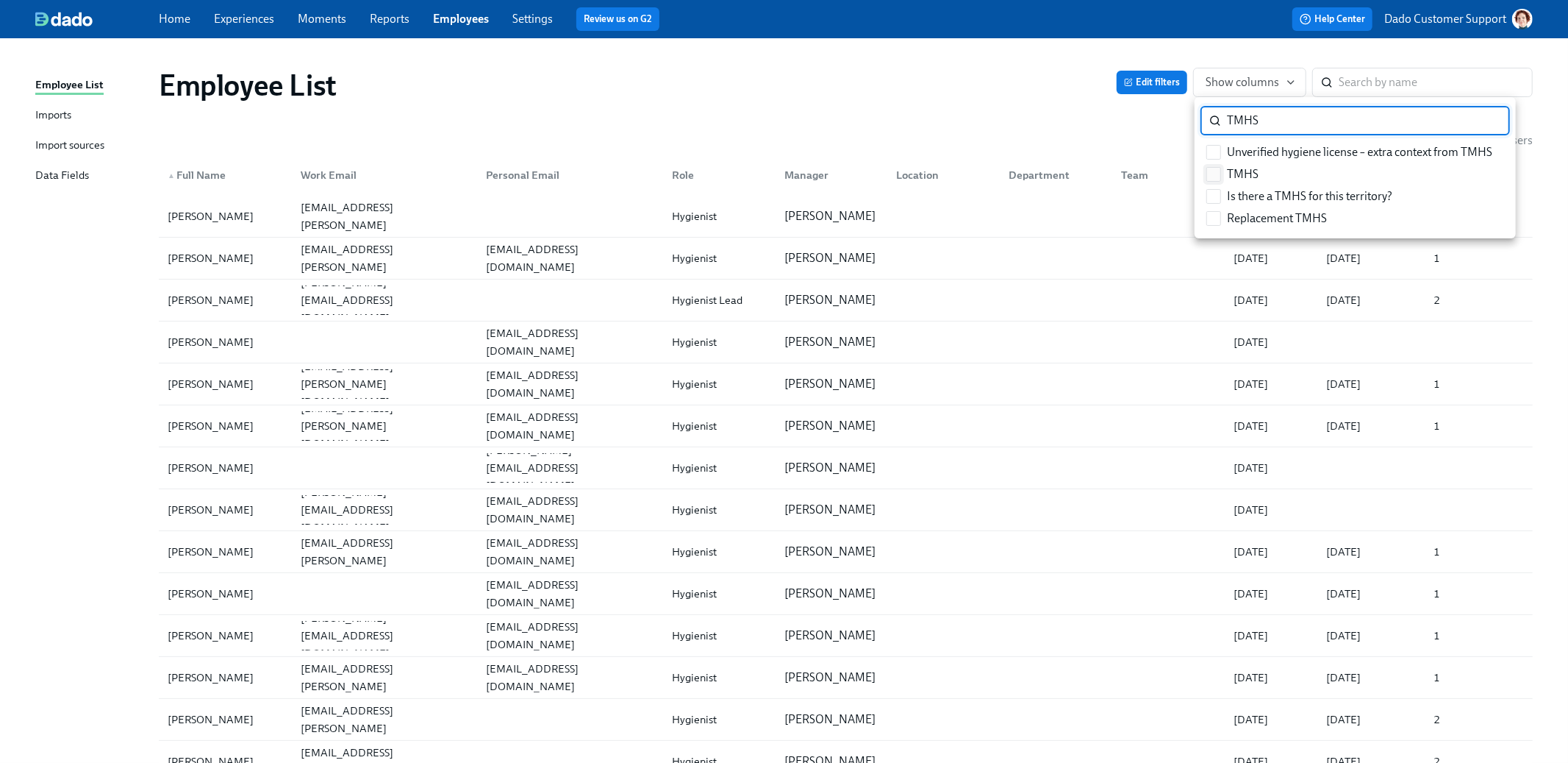
type input "TMHS"
click at [1225, 170] on label "TMHS" at bounding box center [1232, 174] width 64 height 22
click at [1221, 170] on input "TMHS" at bounding box center [1214, 174] width 13 height 13
checkbox input "true"
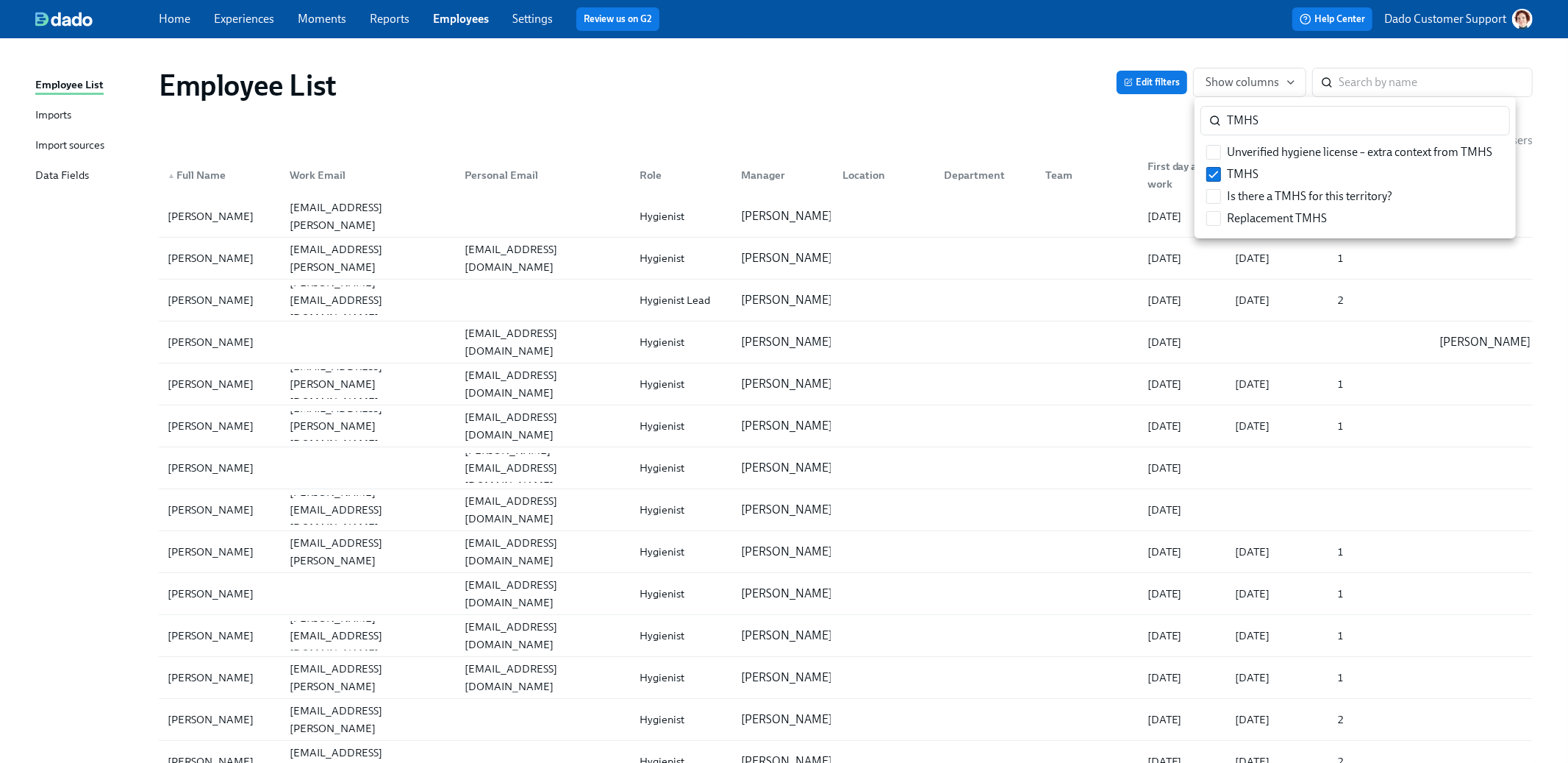
click at [1046, 133] on div at bounding box center [784, 382] width 1568 height 763
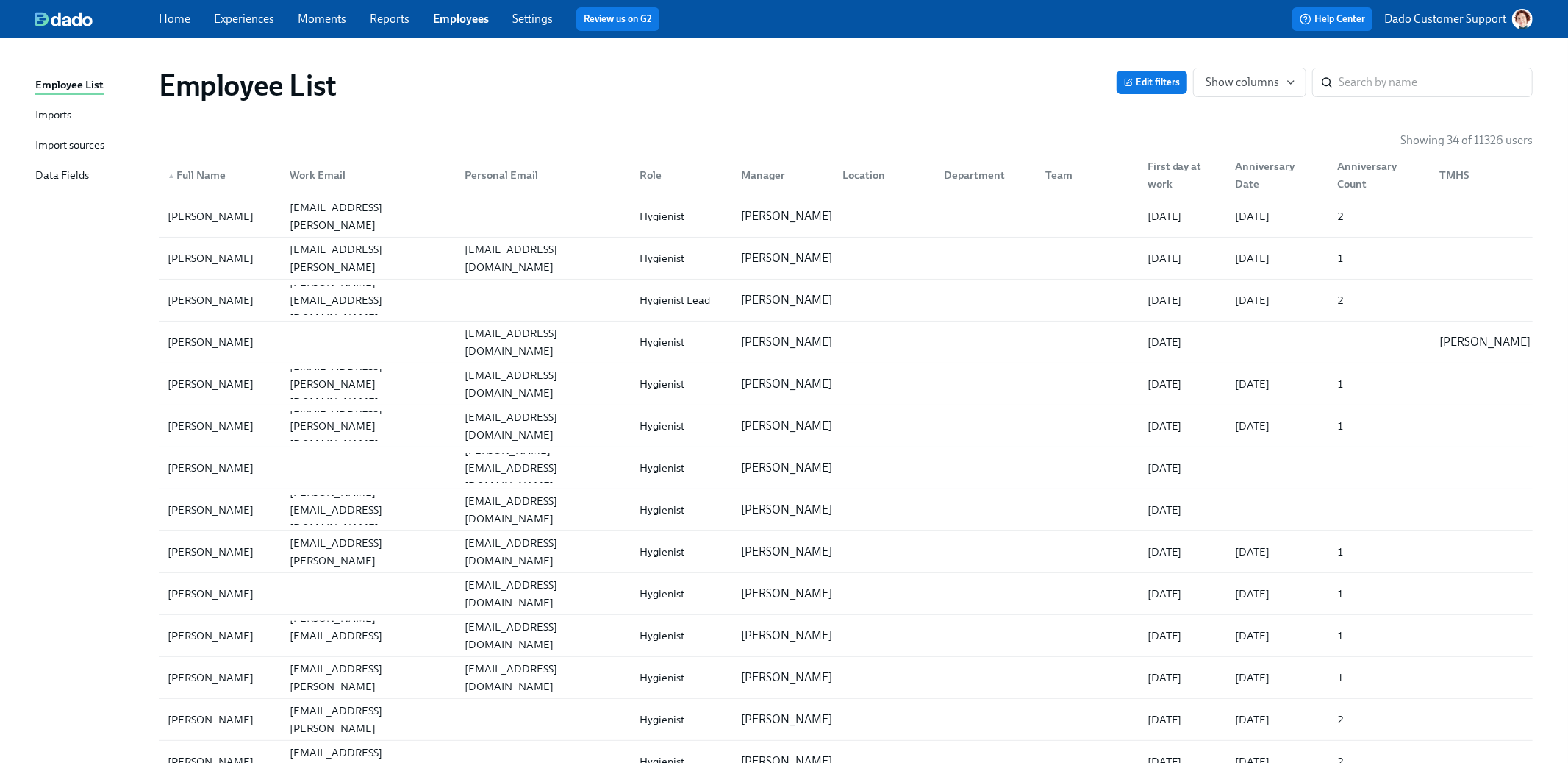
click at [1171, 154] on div "▲ Full Name Work Email Personal Email Role Manager Location Department Team Fir…" at bounding box center [845, 172] width 1374 height 47
click at [1169, 173] on div "First day at work" at bounding box center [1183, 175] width 82 height 36
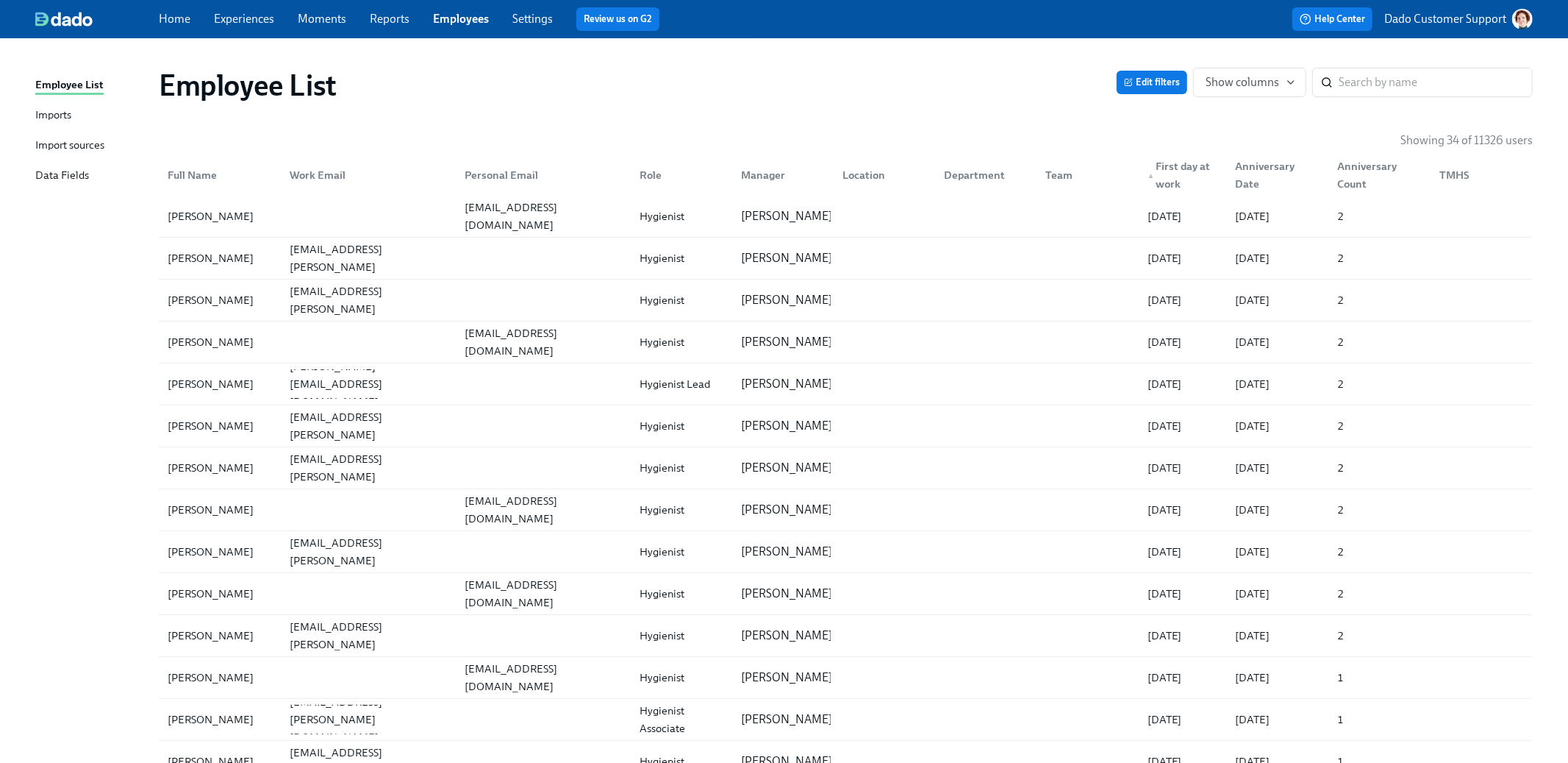
click at [1169, 173] on div "▲ First day at work" at bounding box center [1183, 175] width 82 height 36
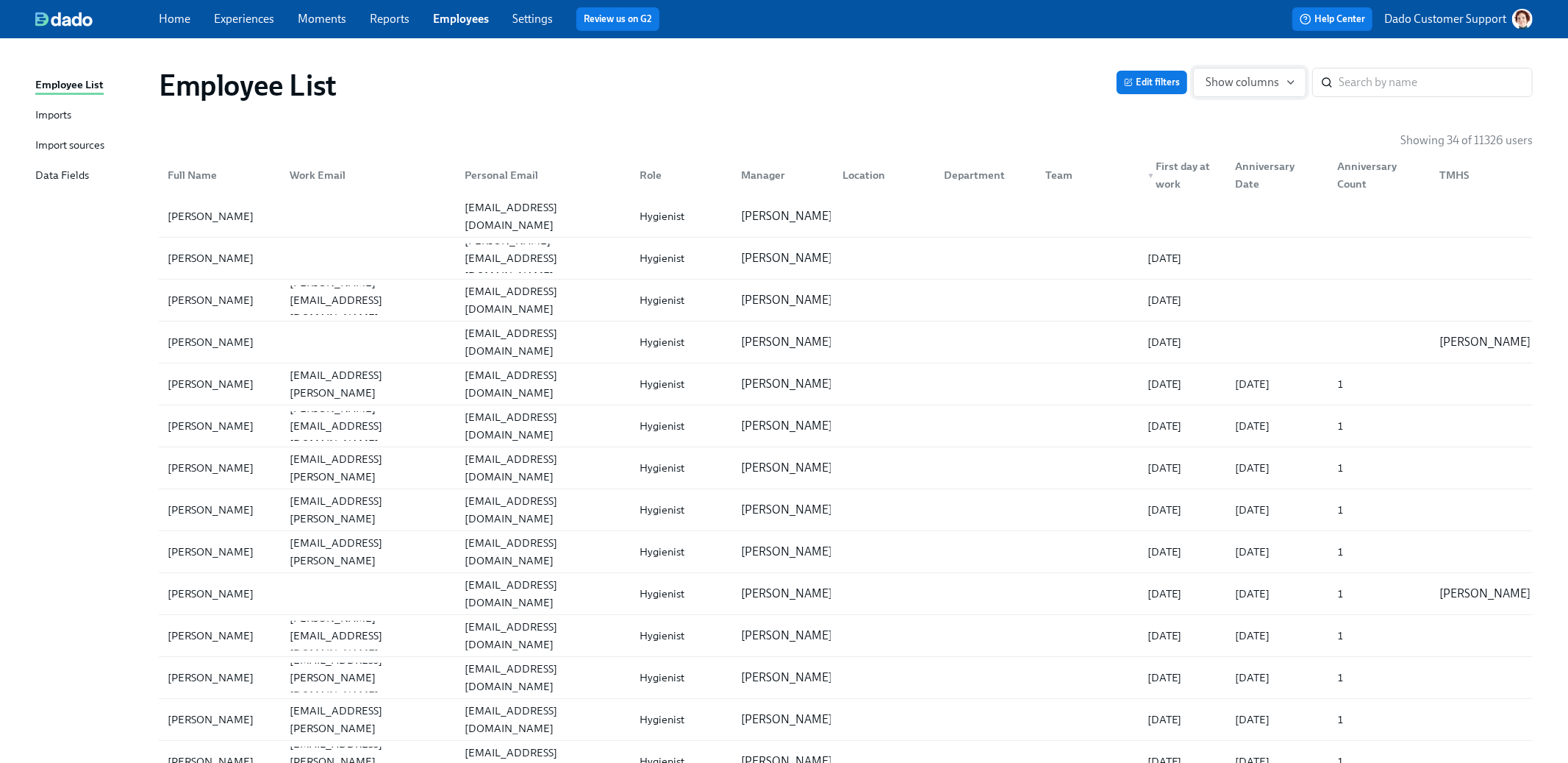
click at [1264, 81] on span "Show columns" at bounding box center [1250, 82] width 88 height 15
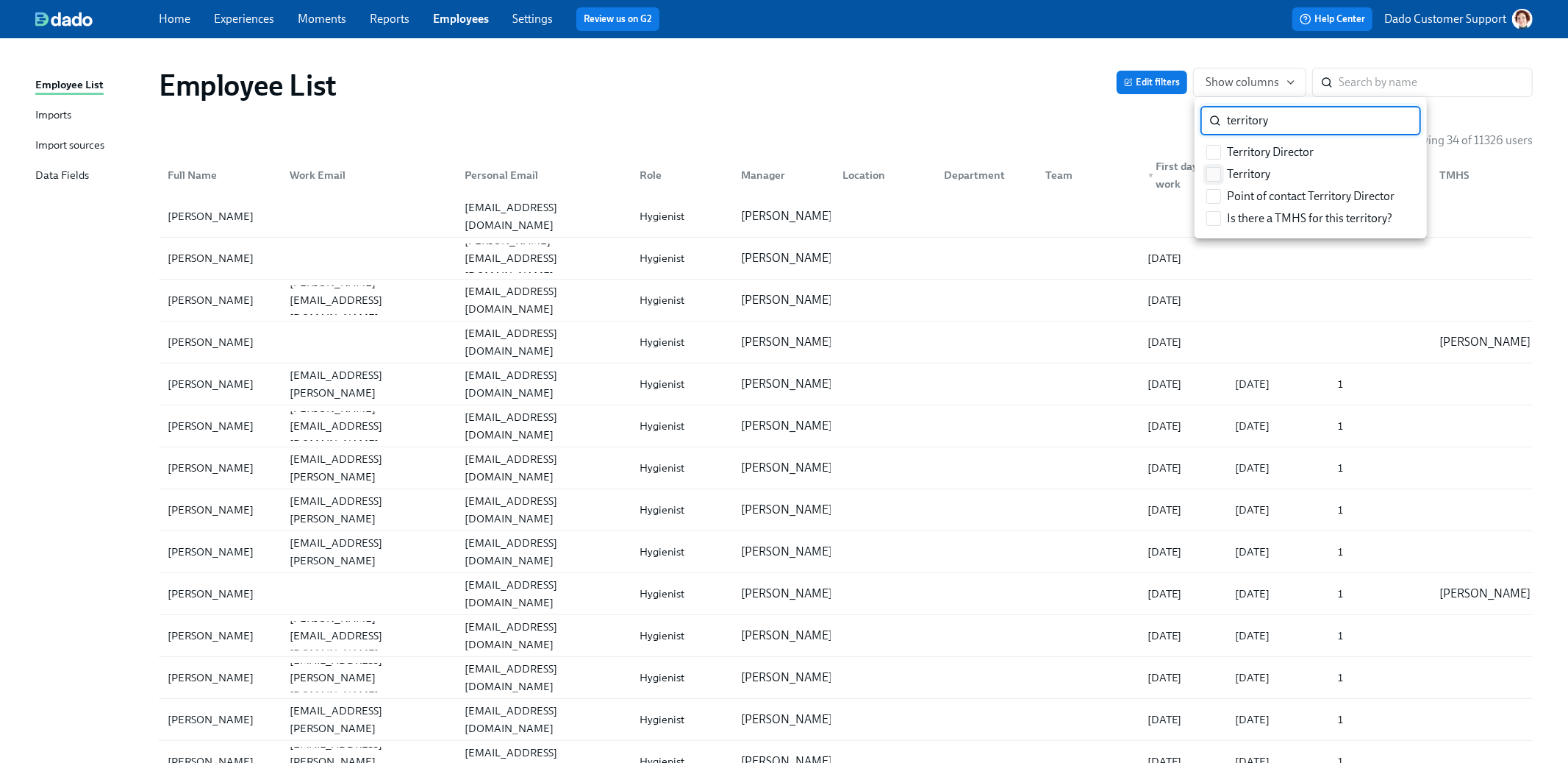
type input "territory"
click at [1218, 169] on input "Territory" at bounding box center [1214, 174] width 13 height 13
checkbox input "true"
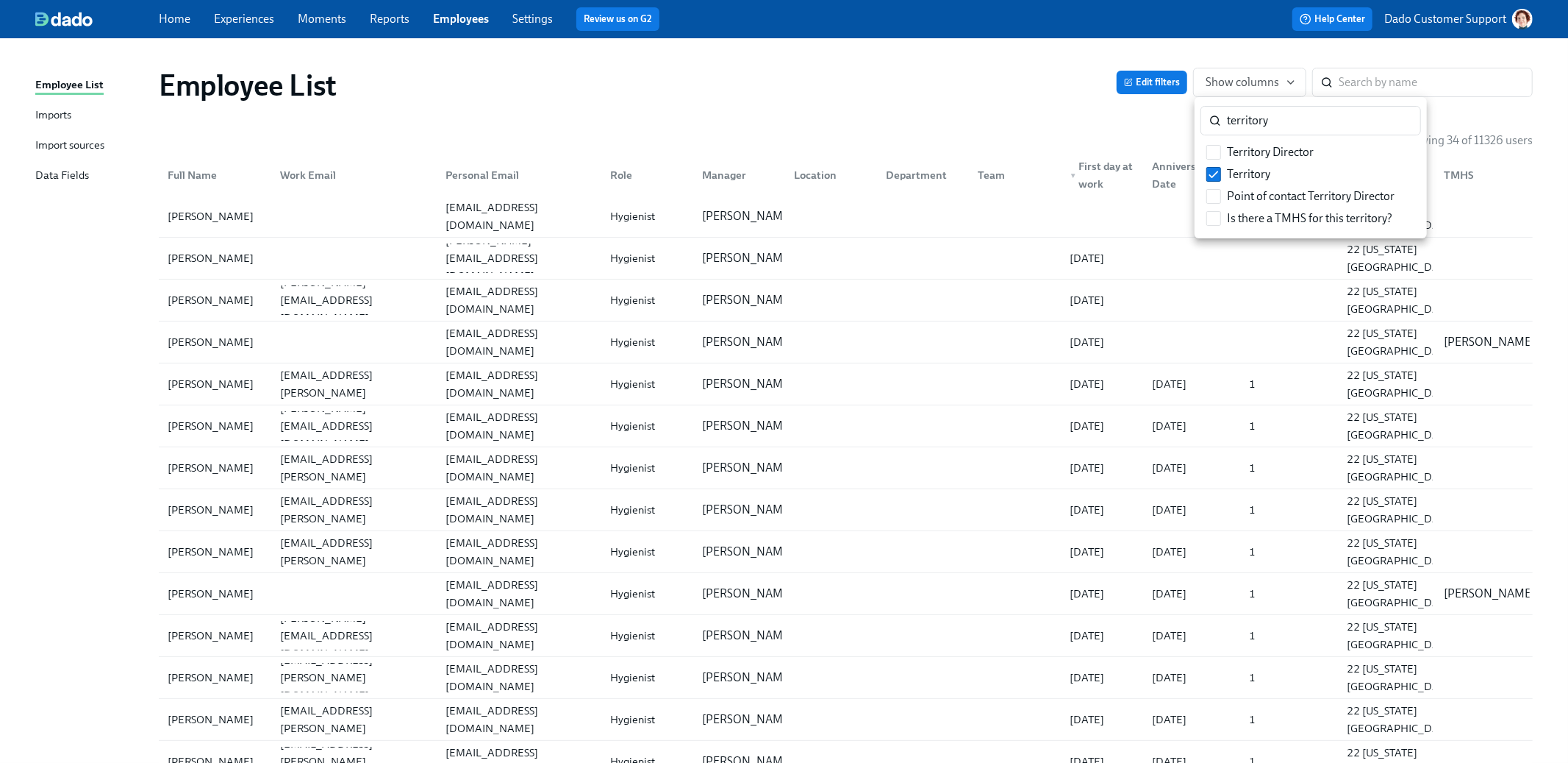
click at [1047, 97] on div at bounding box center [784, 382] width 1568 height 763
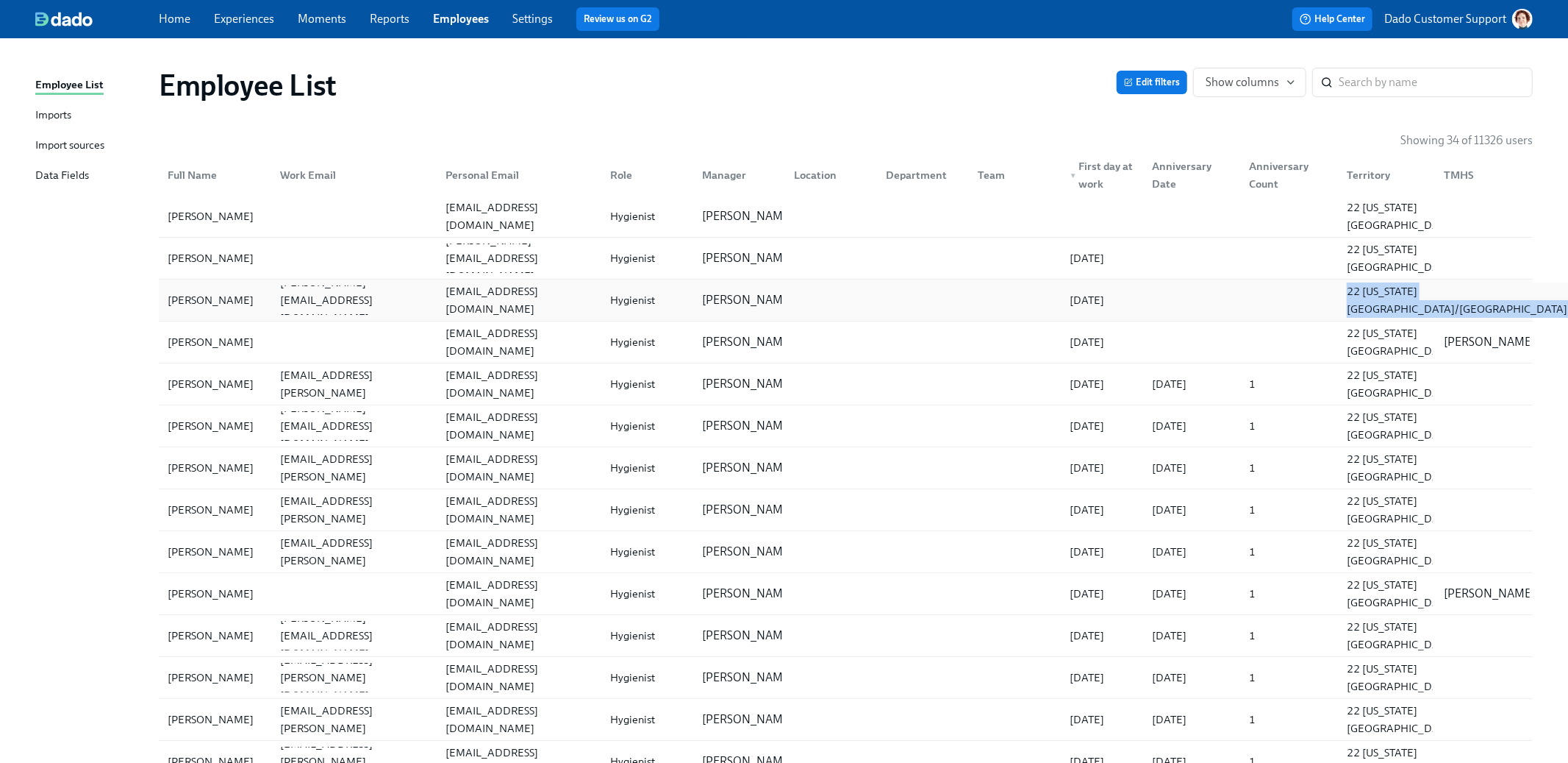
drag, startPoint x: 1555, startPoint y: 312, endPoint x: 1348, endPoint y: 287, distance: 208.5
copy div "22 [US_STATE][GEOGRAPHIC_DATA]/[GEOGRAPHIC_DATA]"
click at [1157, 74] on button "Edit filters" at bounding box center [1152, 82] width 70 height 23
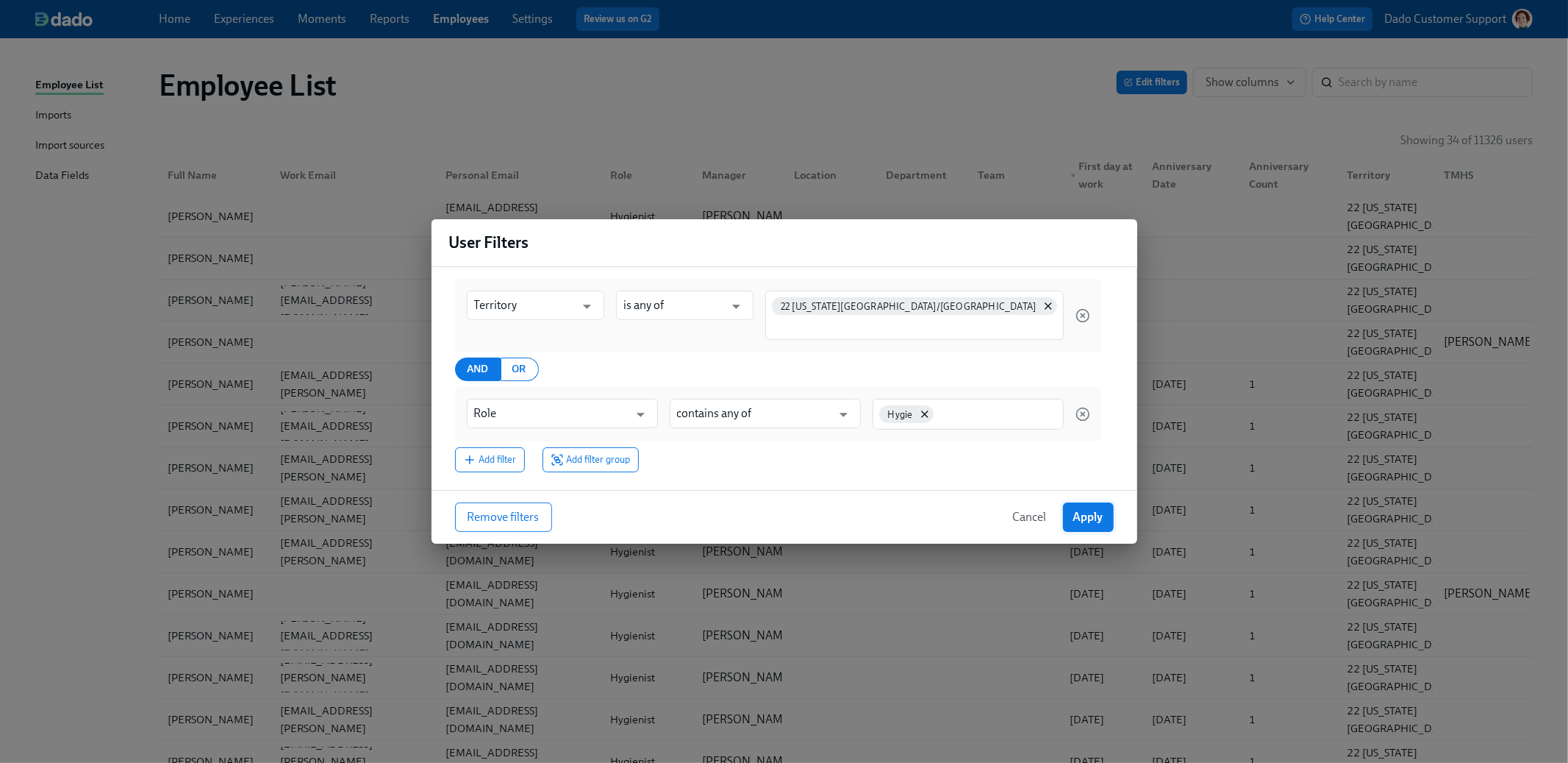
click at [1091, 515] on span "Apply" at bounding box center [1088, 517] width 30 height 15
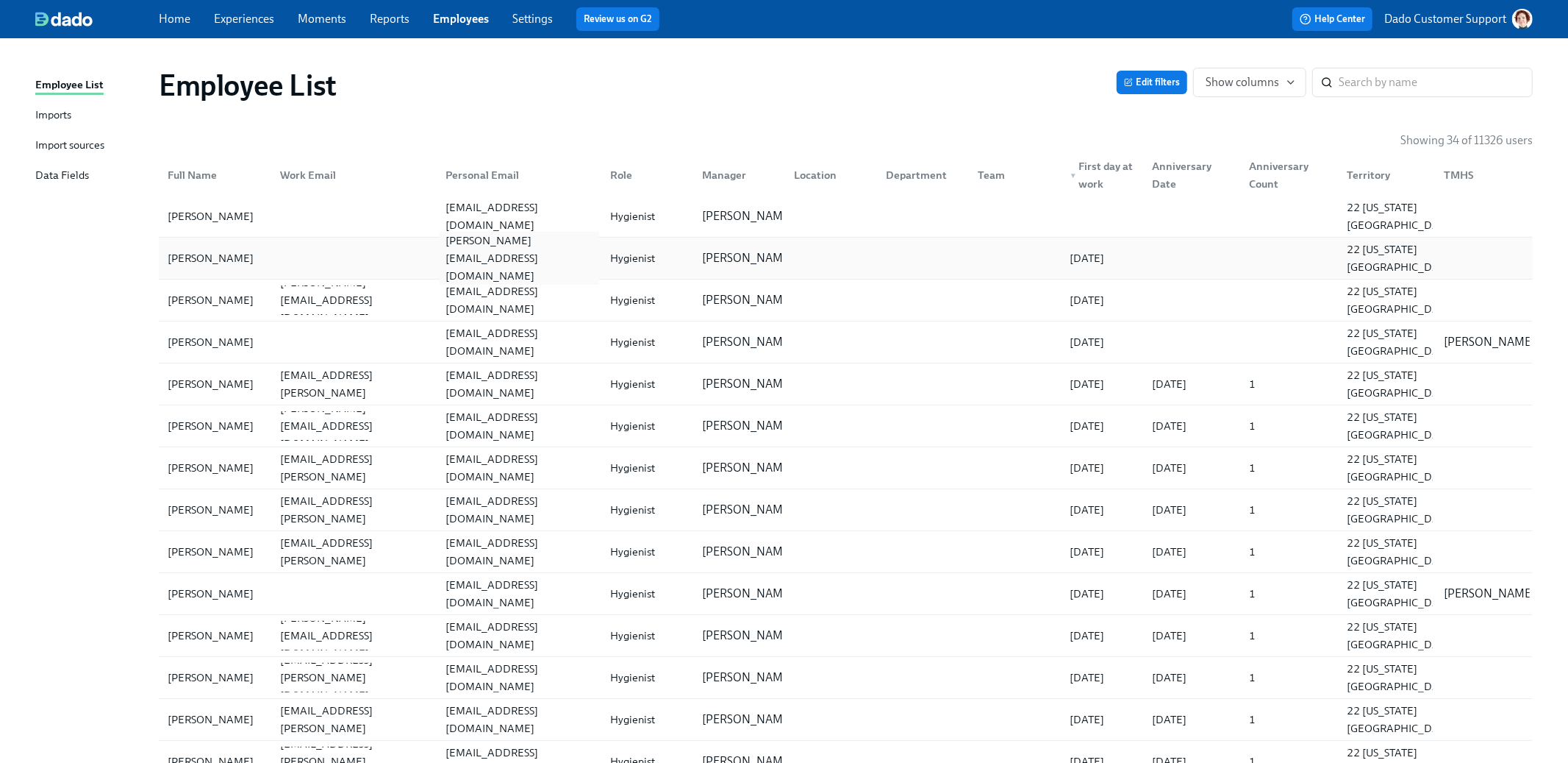
click at [567, 258] on div "[PERSON_NAME][EMAIL_ADDRESS][DOMAIN_NAME]" at bounding box center [519, 258] width 159 height 53
click at [547, 289] on div "rgoulet62@yahoo.com" at bounding box center [517, 300] width 166 height 29
click at [236, 33] on div "Home Experiences Moments Reports Employees Settings Review us on G2 Help Center…" at bounding box center [784, 19] width 1568 height 38
click at [236, 20] on link "Experiences" at bounding box center [244, 19] width 60 height 14
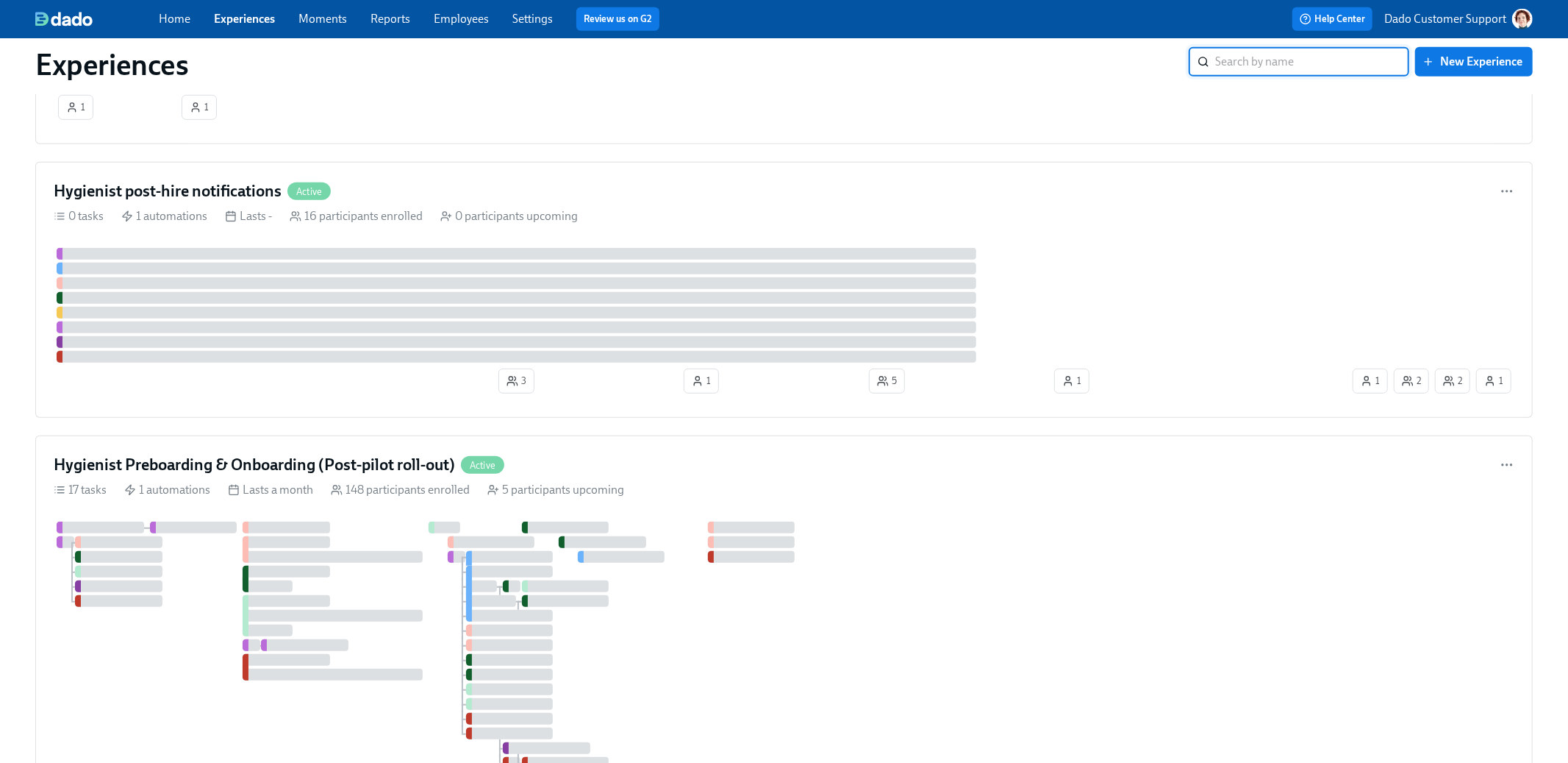
scroll to position [752, 0]
click at [268, 303] on div at bounding box center [516, 298] width 920 height 12
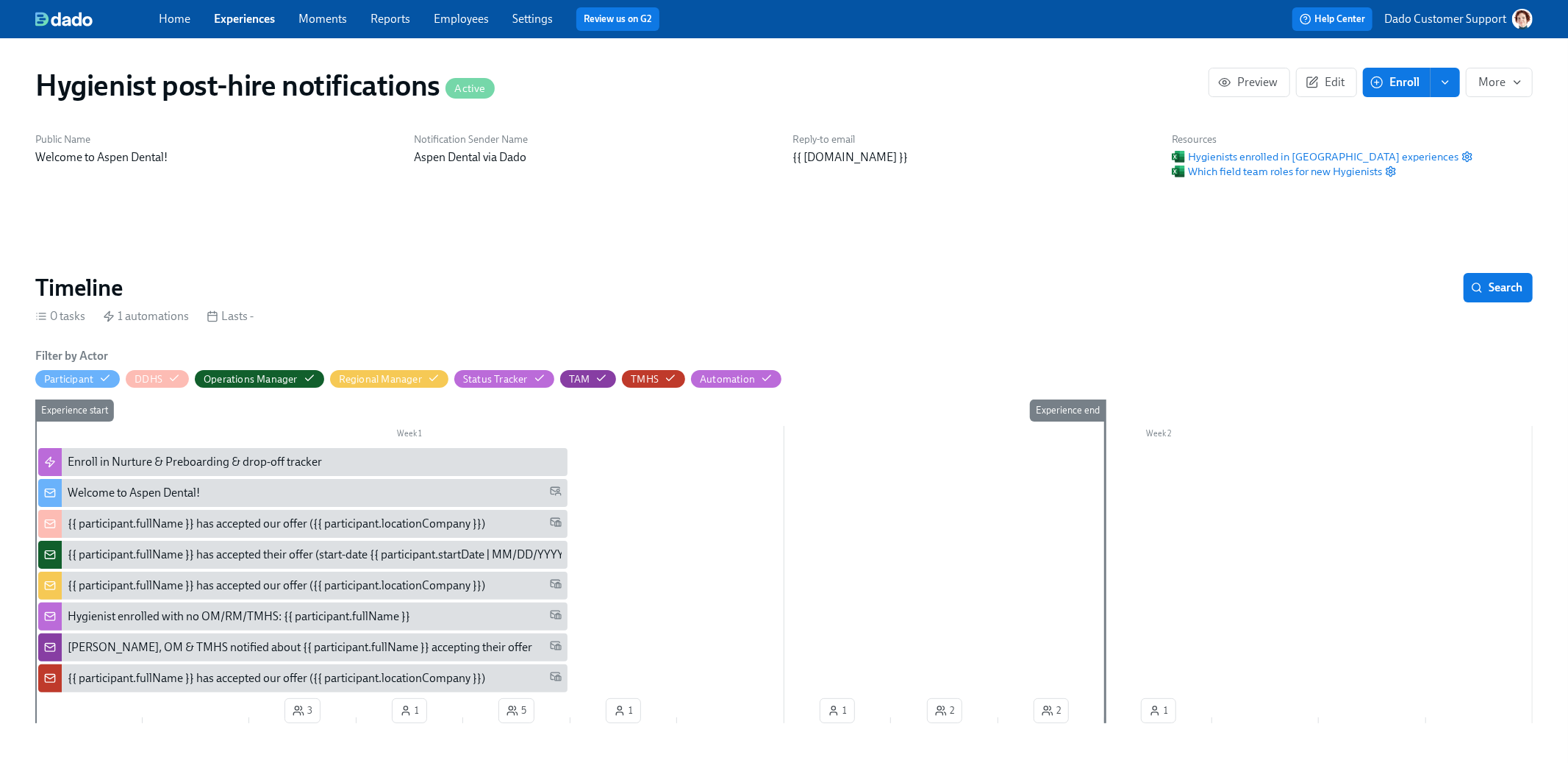
scroll to position [0, 349]
click at [1283, 154] on span "Hygienists enrolled in Dado experiences" at bounding box center [1315, 156] width 287 height 15
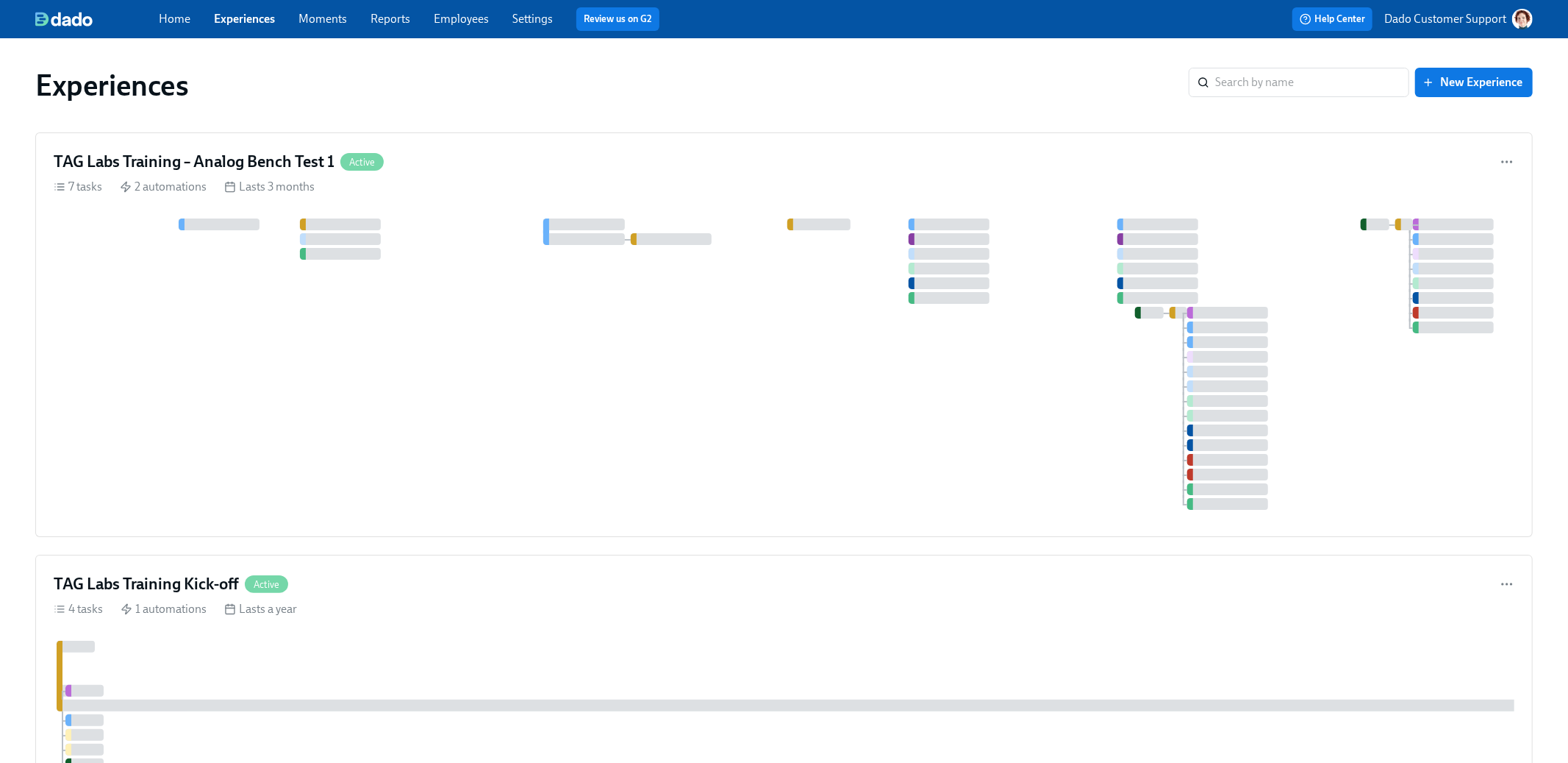
click at [453, 15] on link "Employees" at bounding box center [461, 19] width 55 height 14
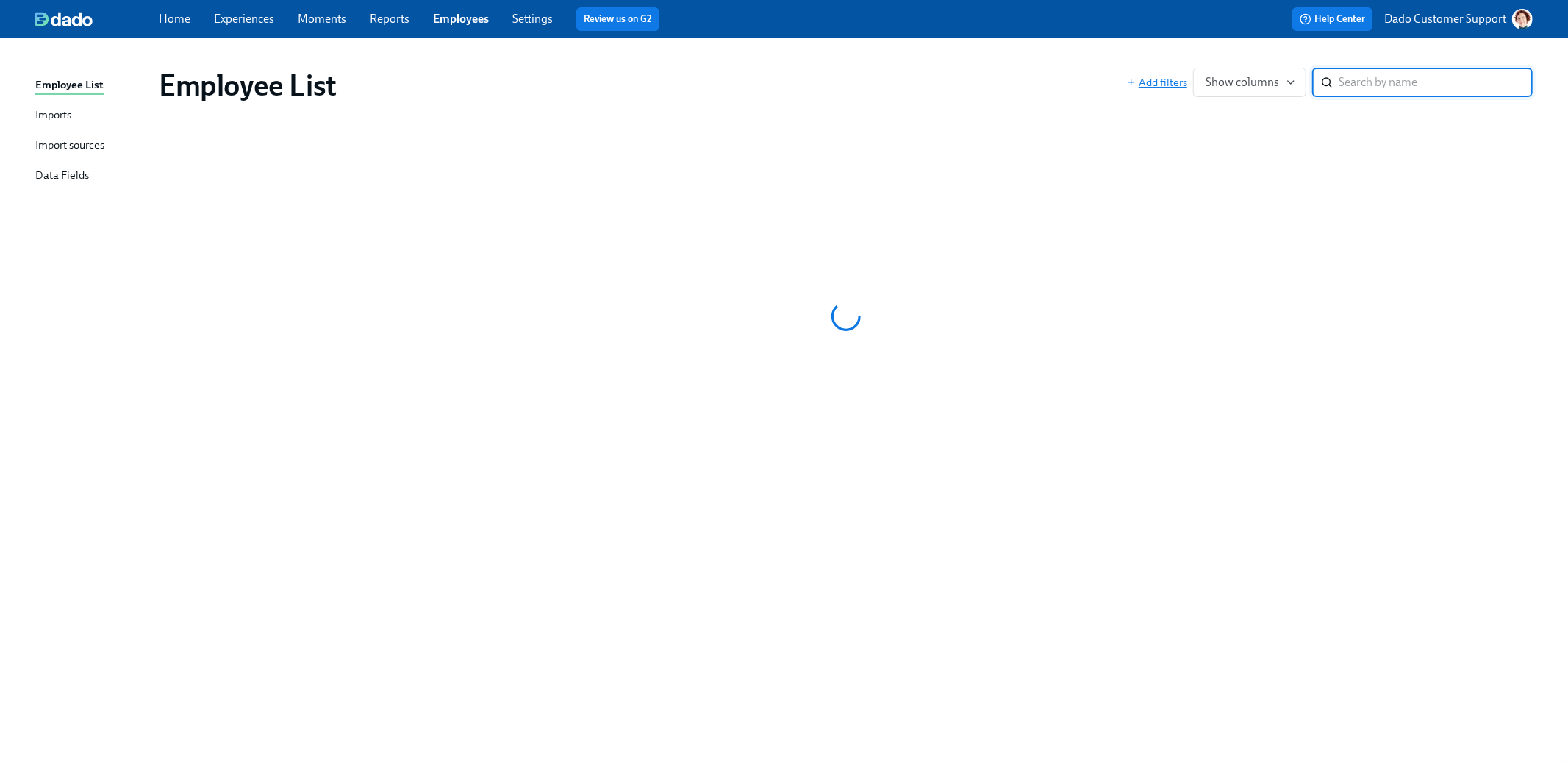
click at [1163, 87] on span "Add filters" at bounding box center [1157, 82] width 60 height 15
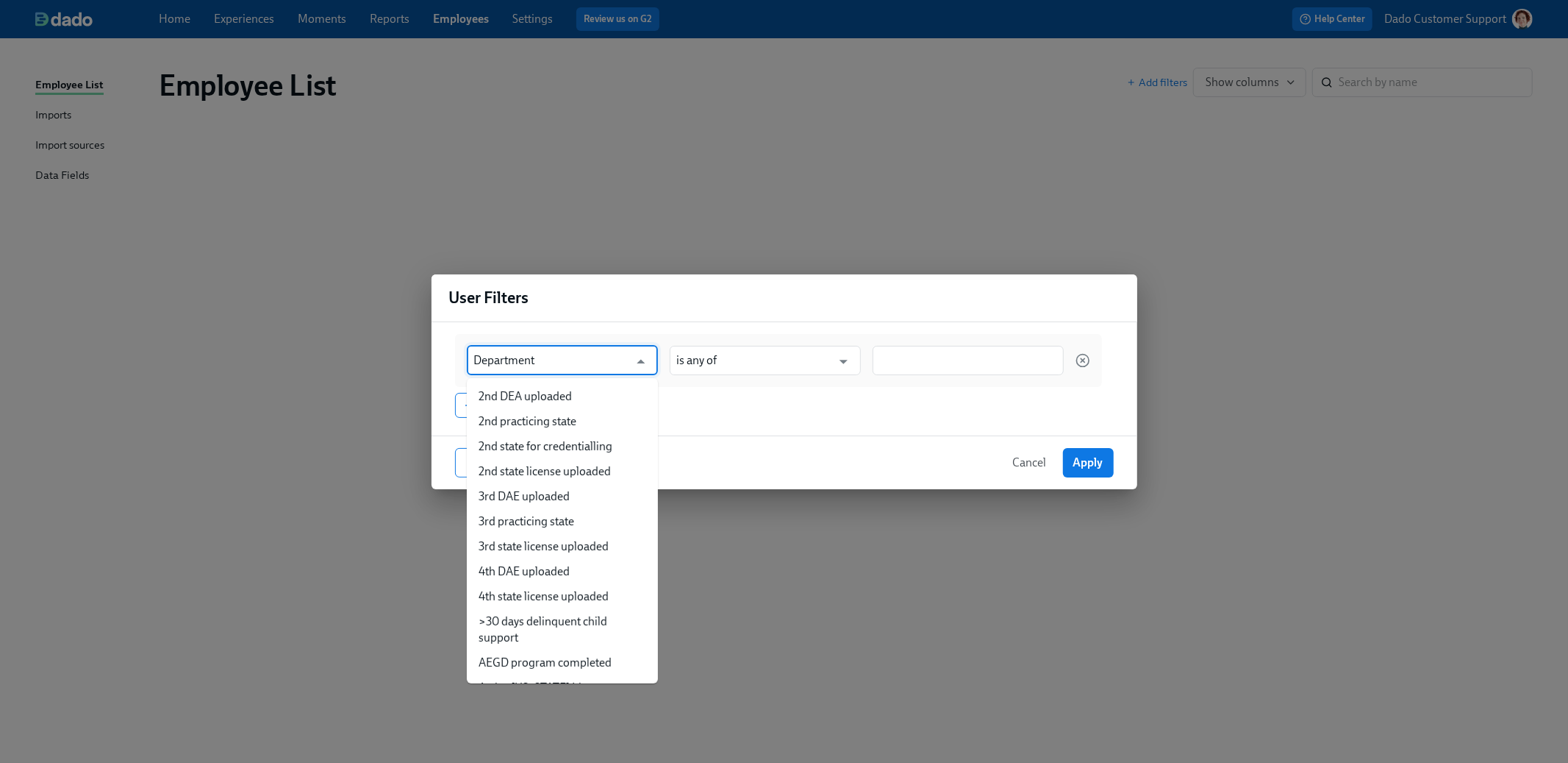
click at [523, 347] on input "Department" at bounding box center [552, 361] width 155 height 29
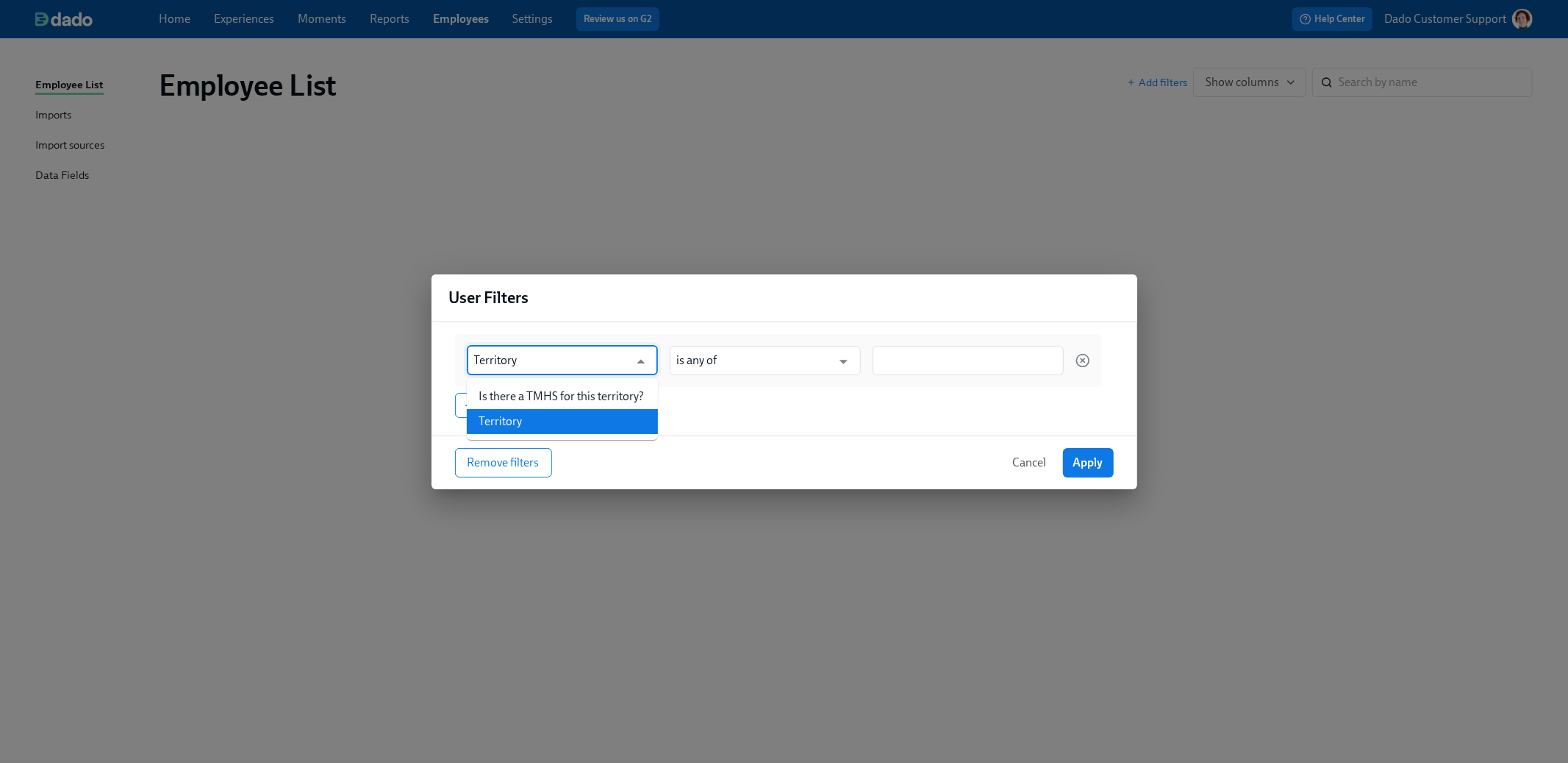
click at [548, 419] on li "Territory" at bounding box center [562, 421] width 191 height 25
type input "Territory"
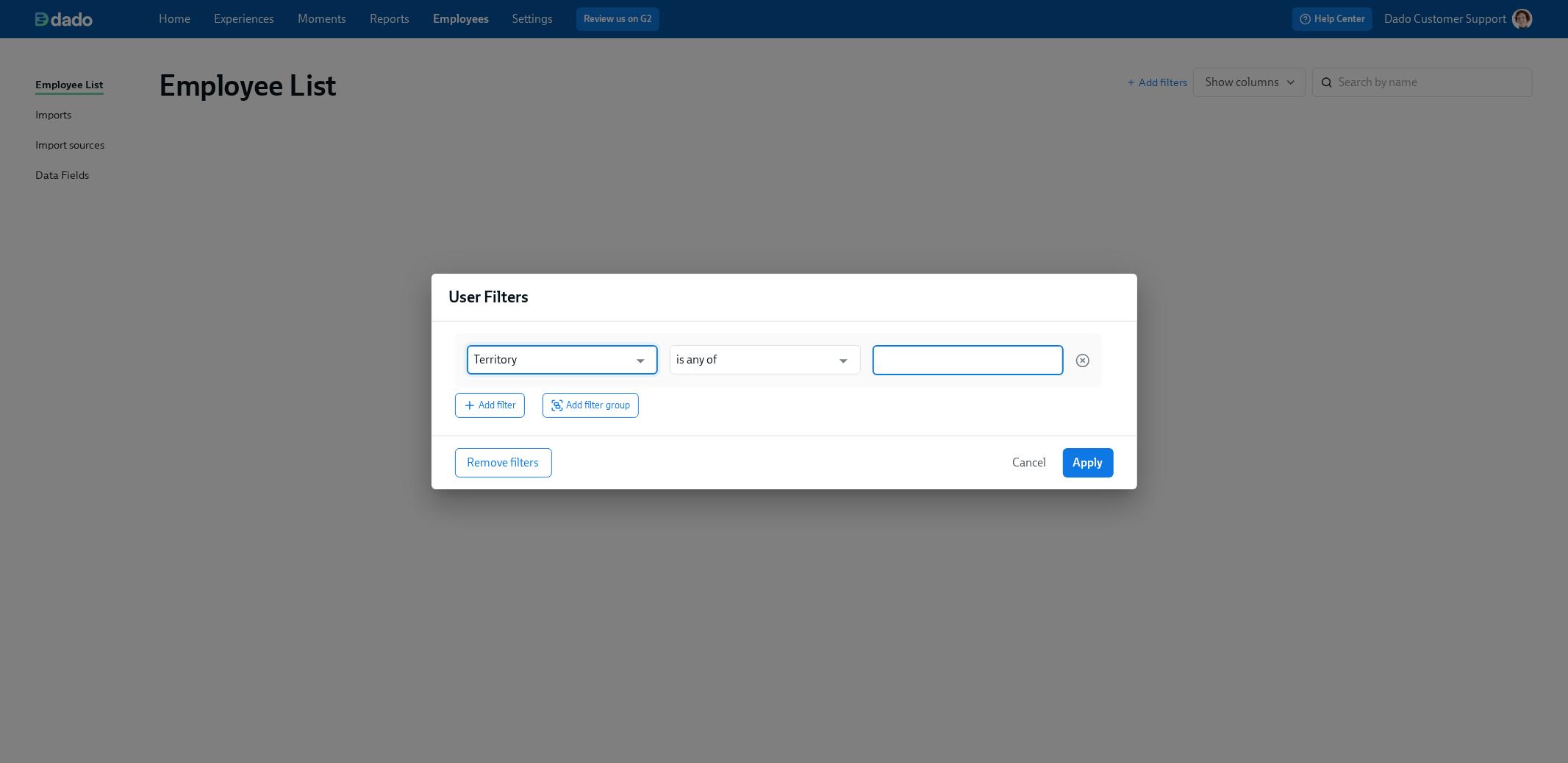
click at [931, 361] on input at bounding box center [968, 360] width 176 height 15
type input "Mich"
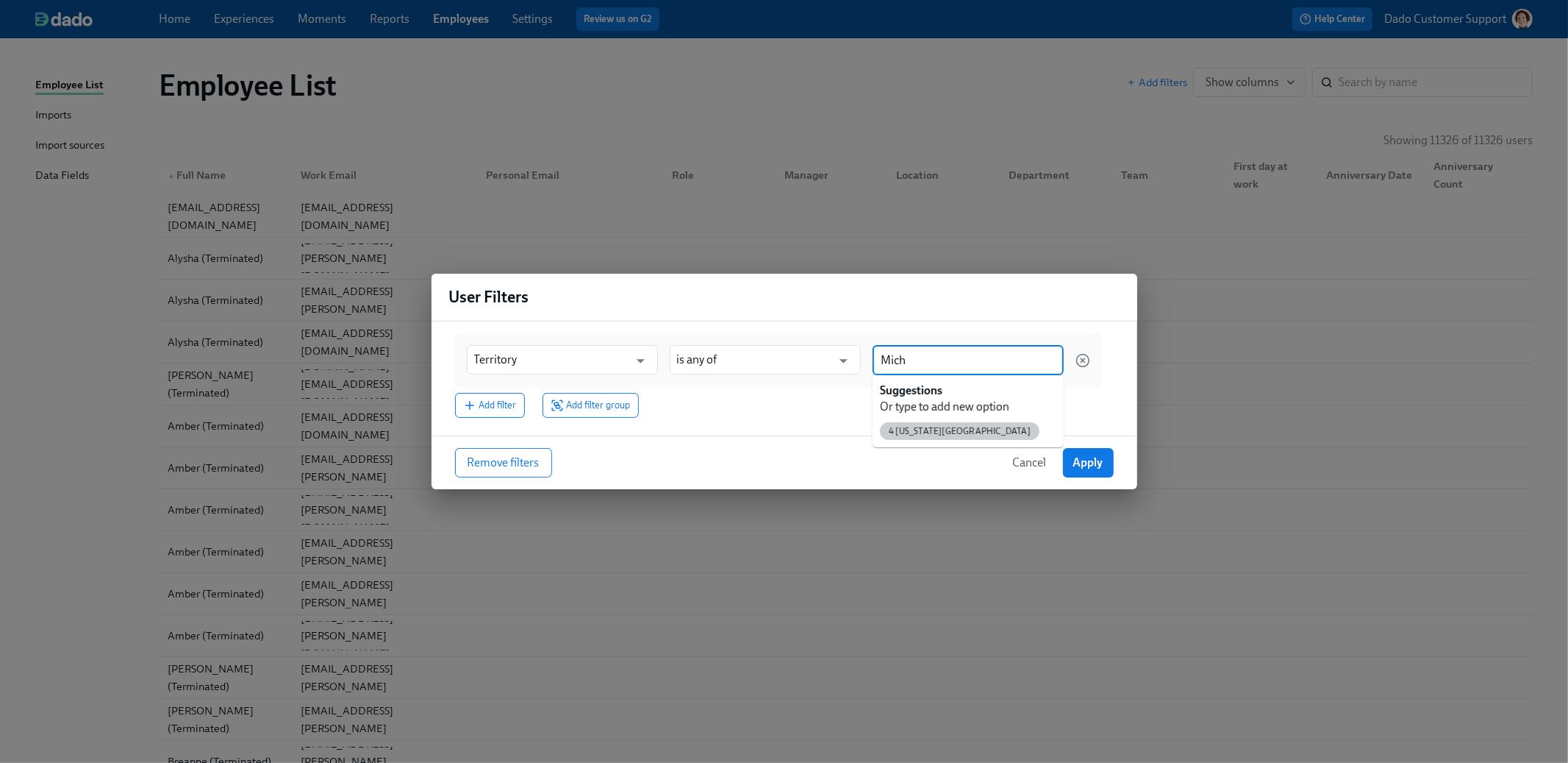
click at [932, 436] on span "4 Michigan Territory" at bounding box center [960, 431] width 159 height 11
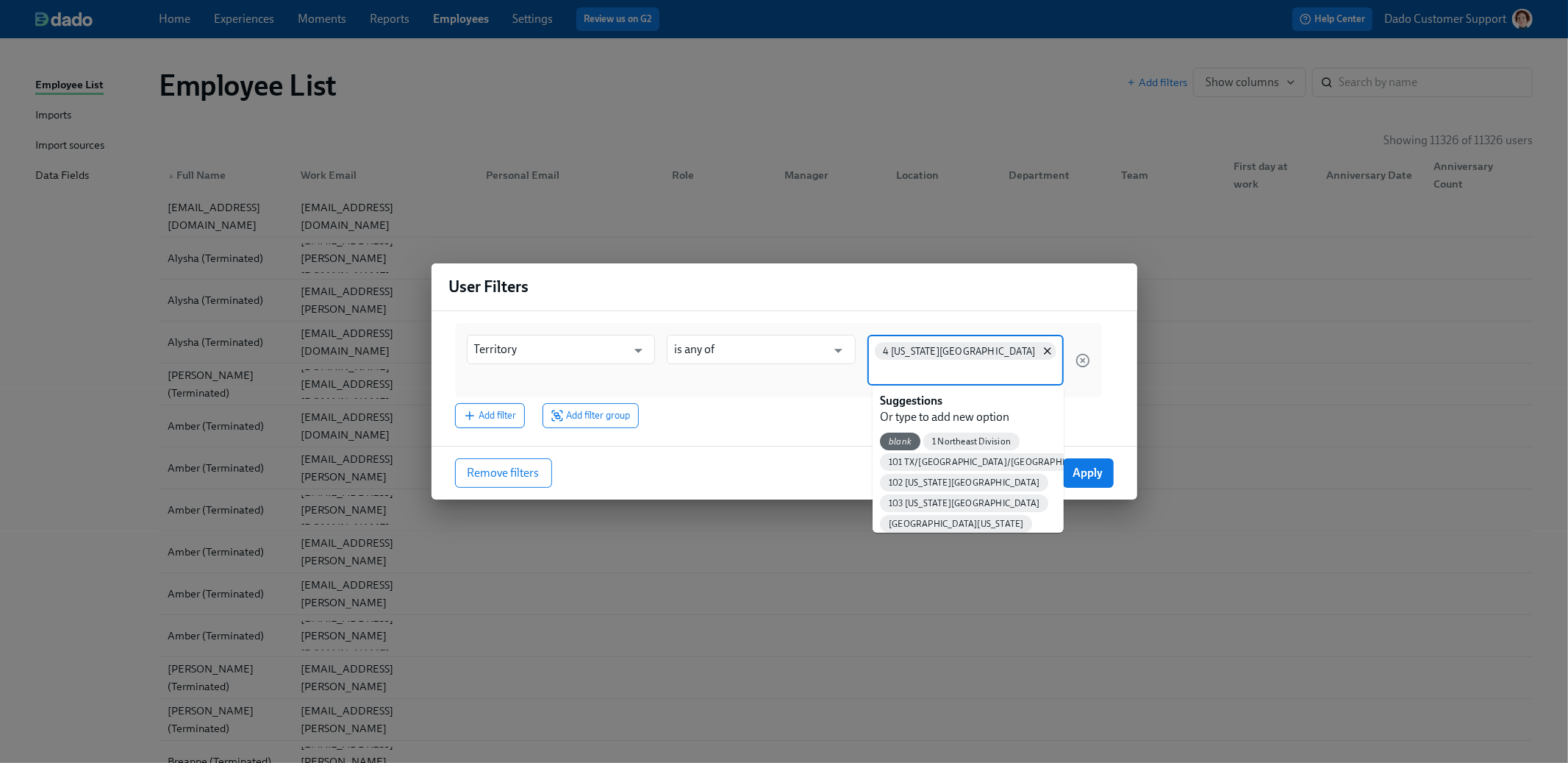
drag, startPoint x: 1017, startPoint y: 361, endPoint x: 877, endPoint y: 340, distance: 141.6
click at [877, 340] on div "4 Michigan Territory" at bounding box center [966, 360] width 196 height 51
click at [1109, 457] on div "Remove filters Cancel Apply" at bounding box center [784, 471] width 705 height 53
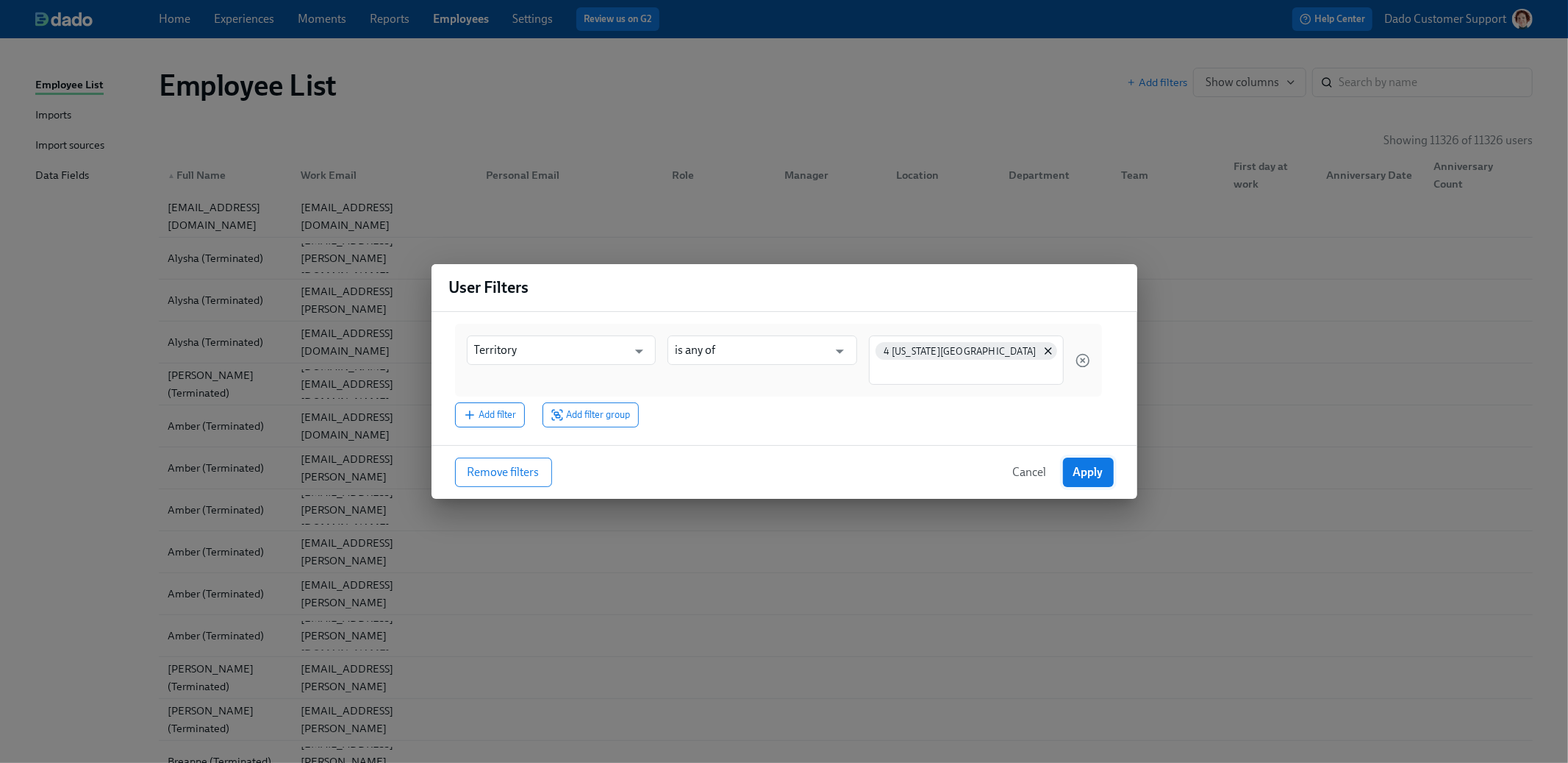
click at [1091, 474] on span "Apply" at bounding box center [1088, 472] width 30 height 15
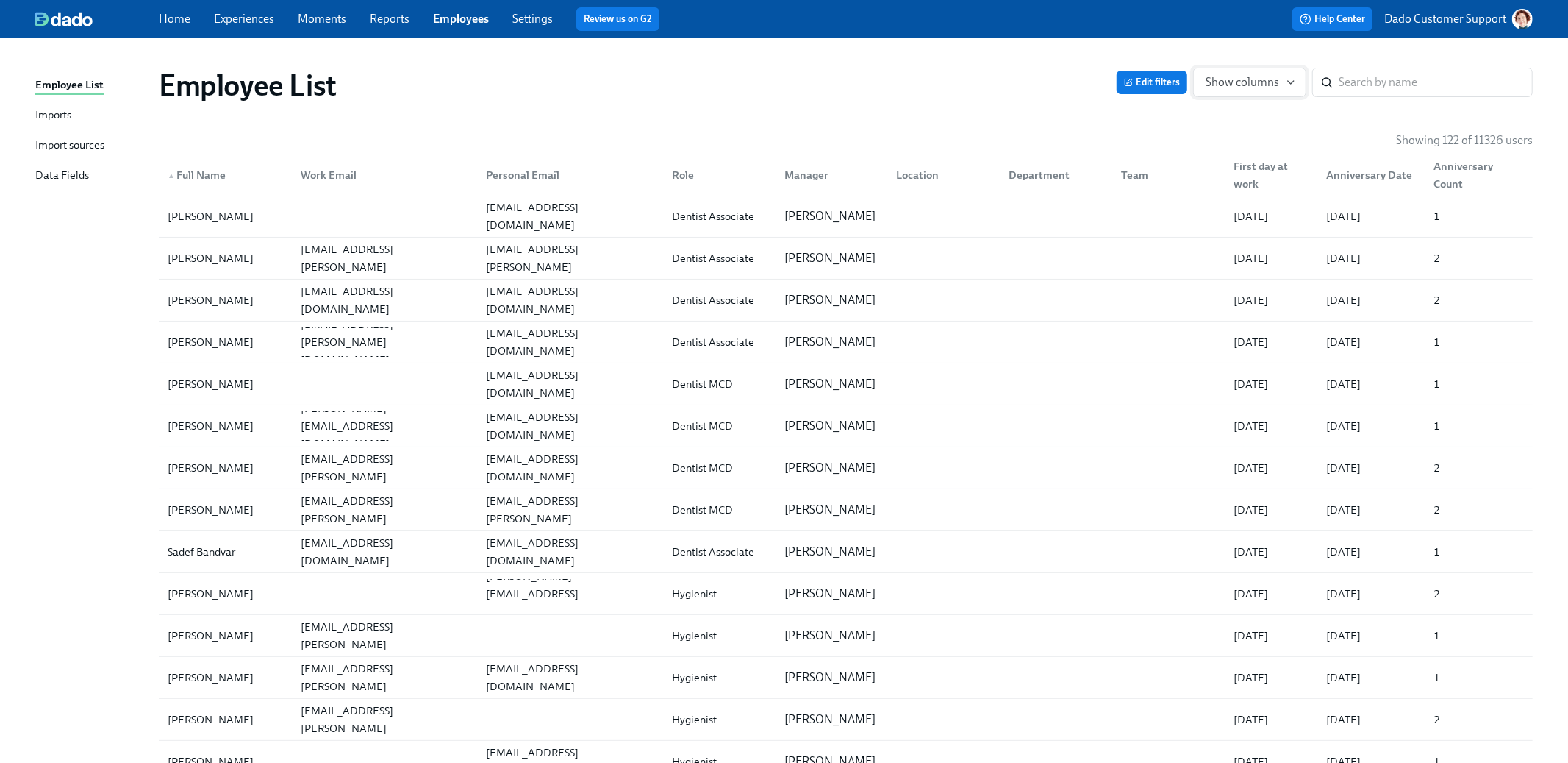
click at [1237, 84] on span "Show columns" at bounding box center [1250, 82] width 88 height 15
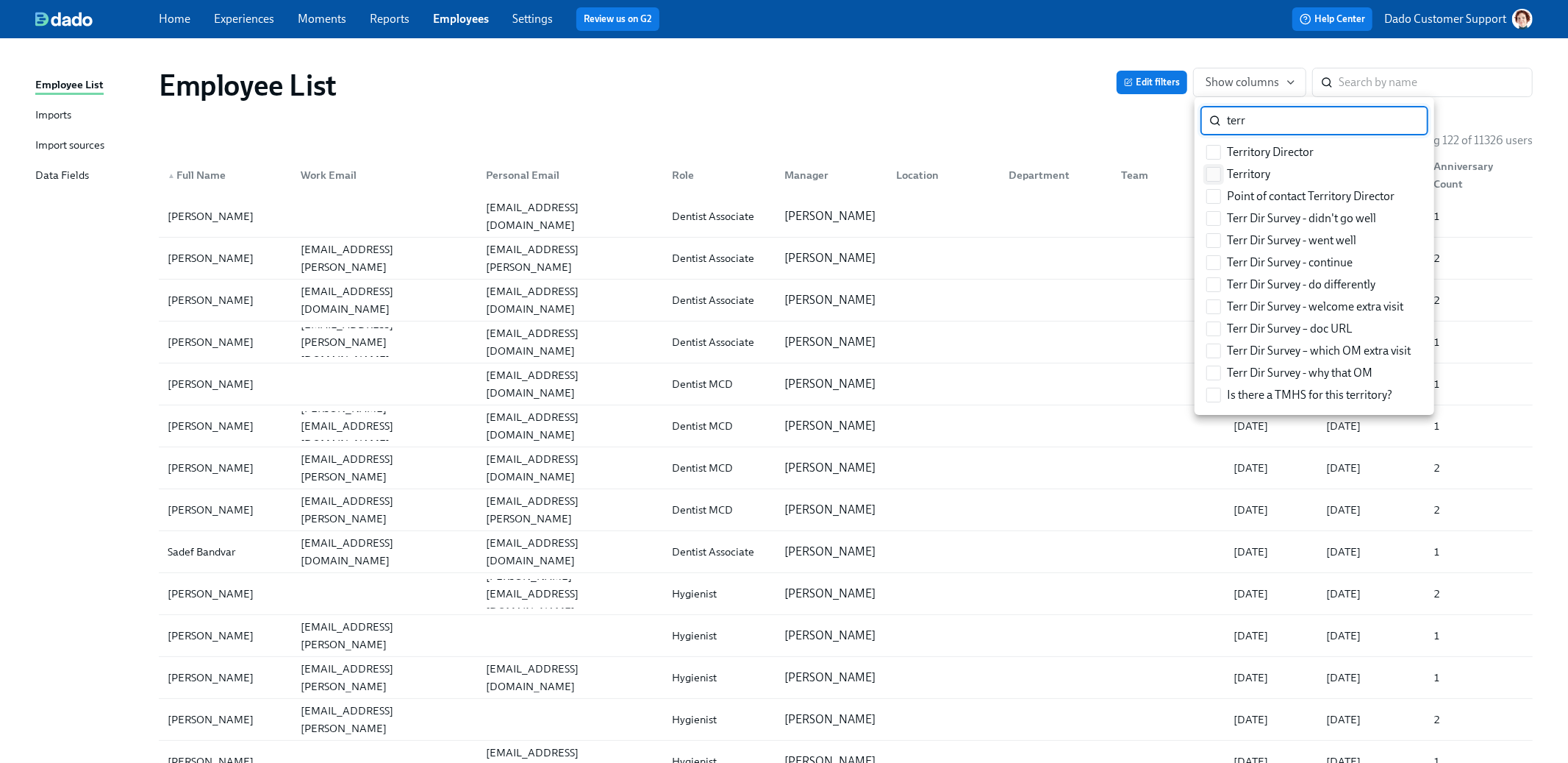
type input "terr"
click at [1207, 172] on span at bounding box center [1214, 174] width 15 height 15
click at [1208, 172] on input "Territory" at bounding box center [1214, 174] width 13 height 13
checkbox input "true"
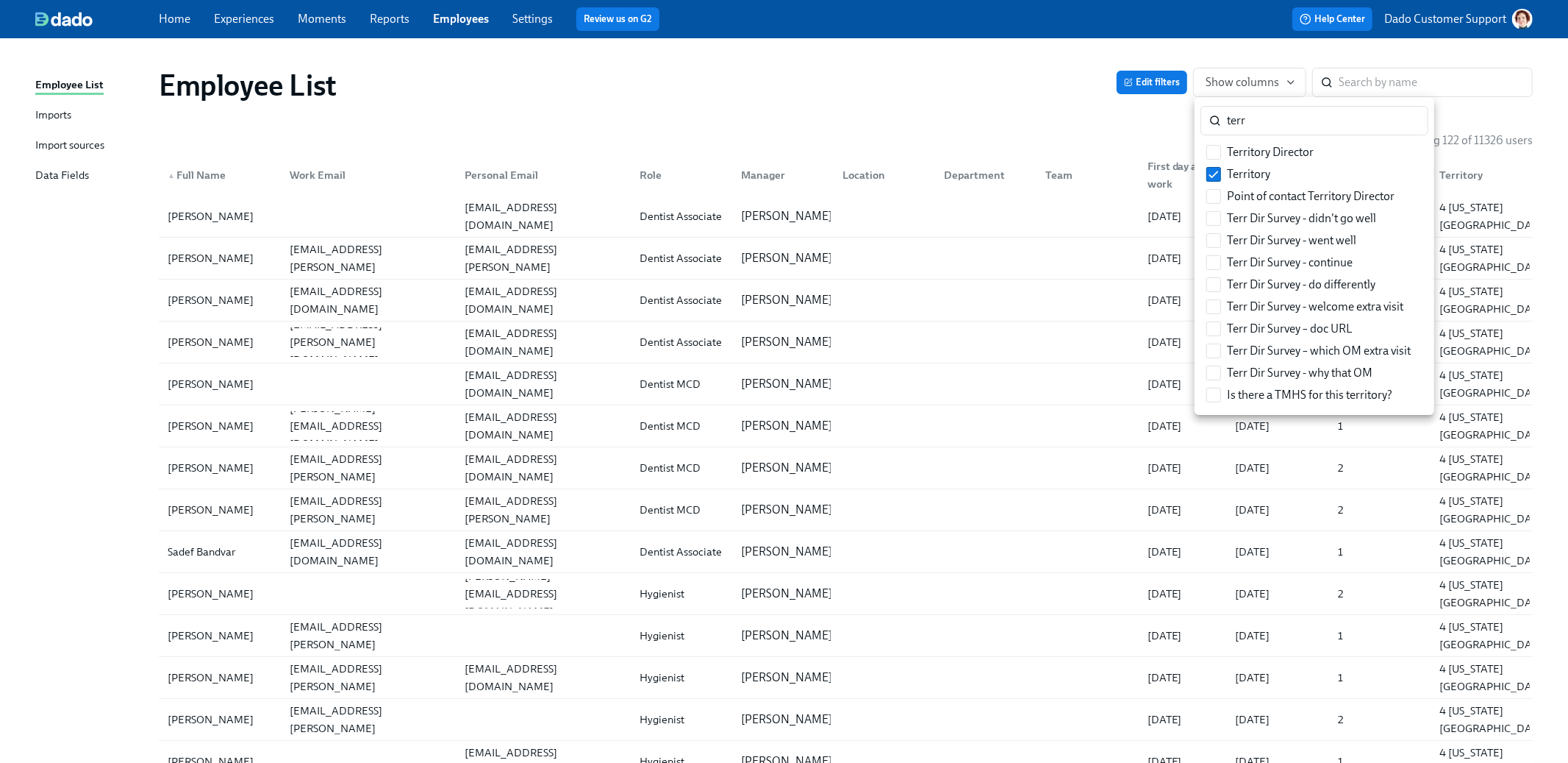
click at [1013, 90] on div at bounding box center [784, 382] width 1568 height 763
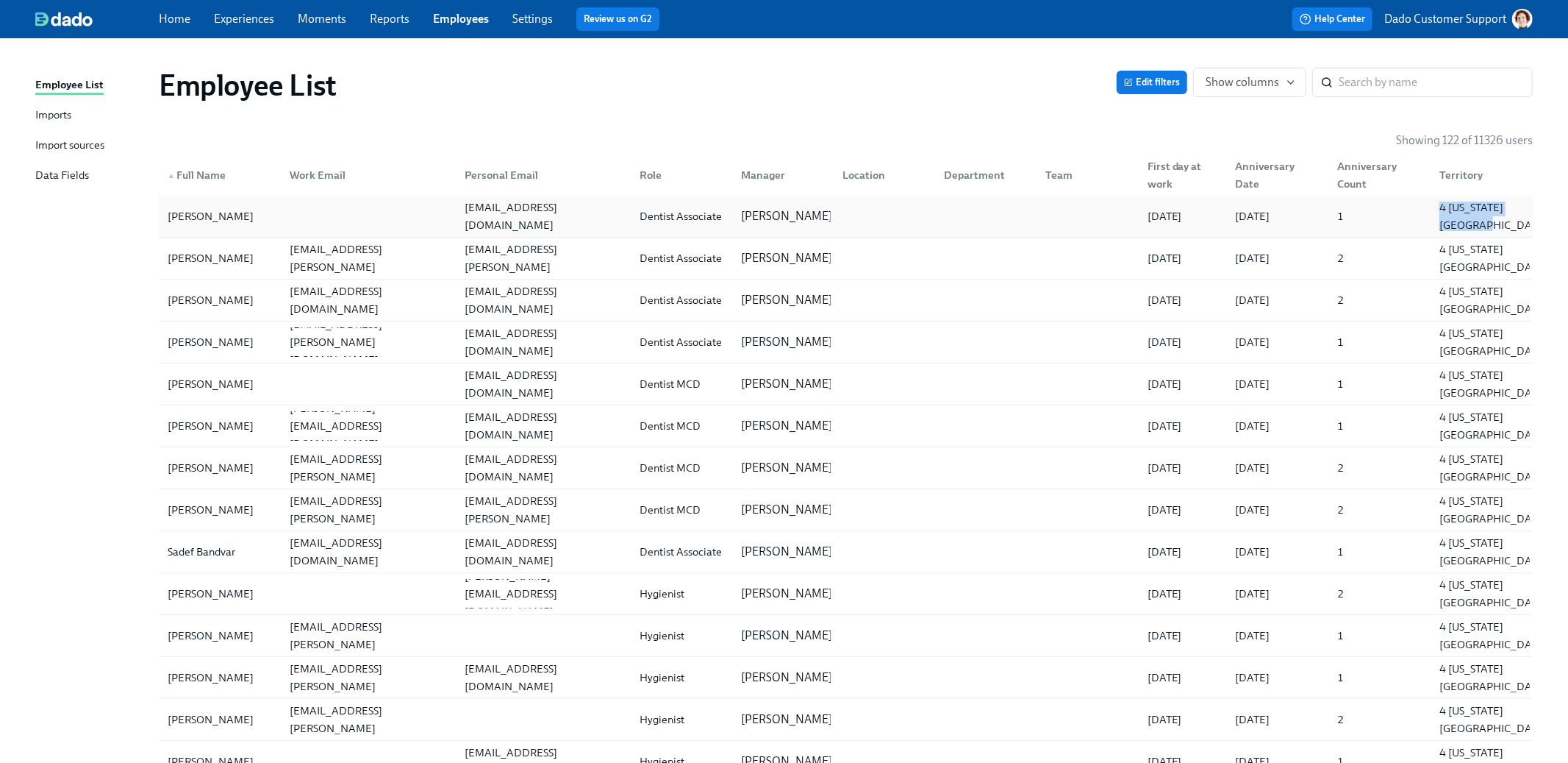
copy div "4 Michigan Territory"
drag, startPoint x: 1532, startPoint y: 223, endPoint x: 1433, endPoint y: 199, distance: 101.9
click at [995, 139] on div "Showing 122 of 11326 users" at bounding box center [845, 140] width 1374 height 16
click at [1255, 87] on span "Show columns" at bounding box center [1250, 82] width 88 height 15
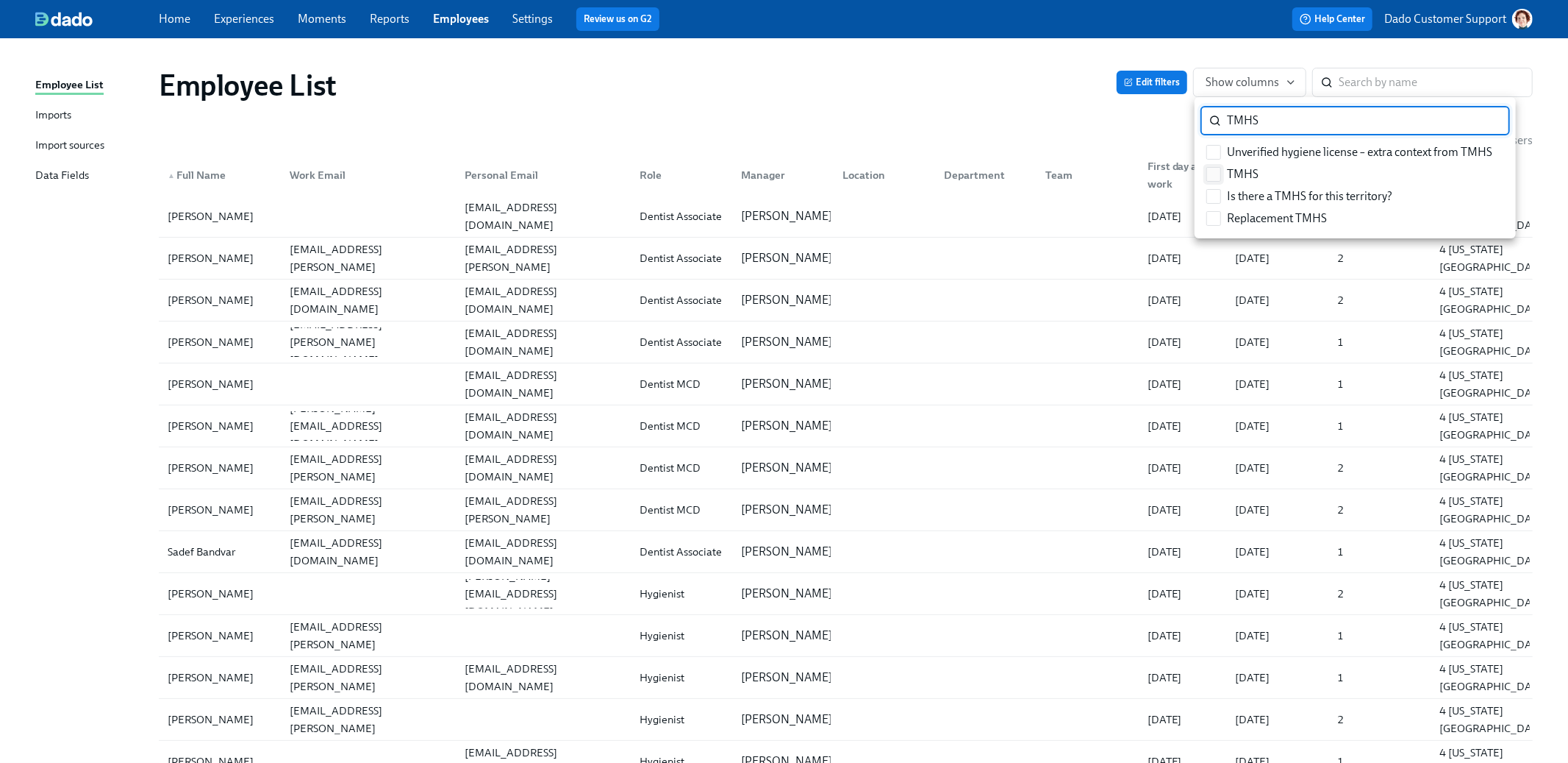
type input "TMHS"
click at [1208, 173] on input "TMHS" at bounding box center [1214, 174] width 13 height 13
checkbox input "true"
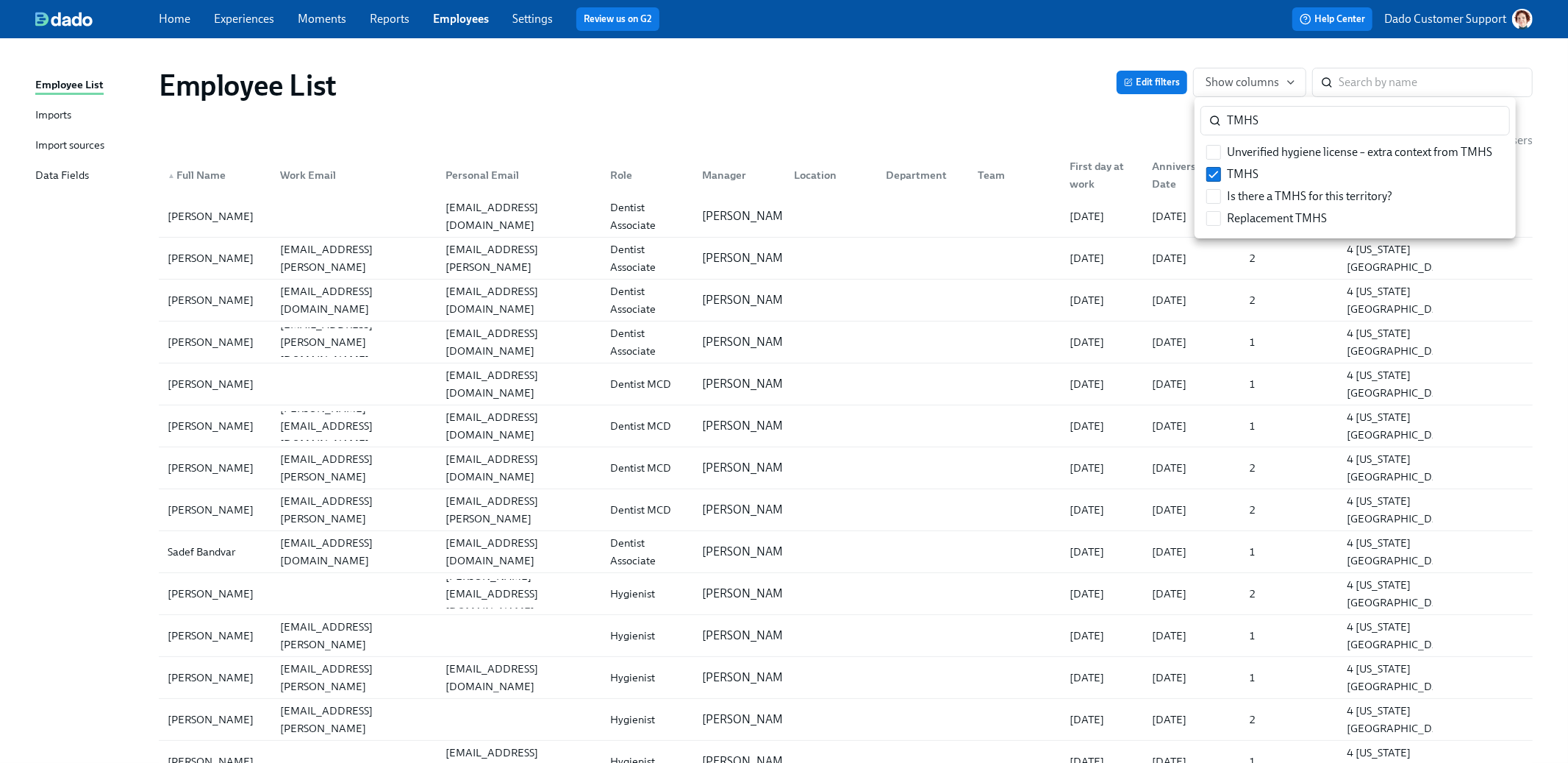
click at [963, 87] on div at bounding box center [784, 382] width 1568 height 763
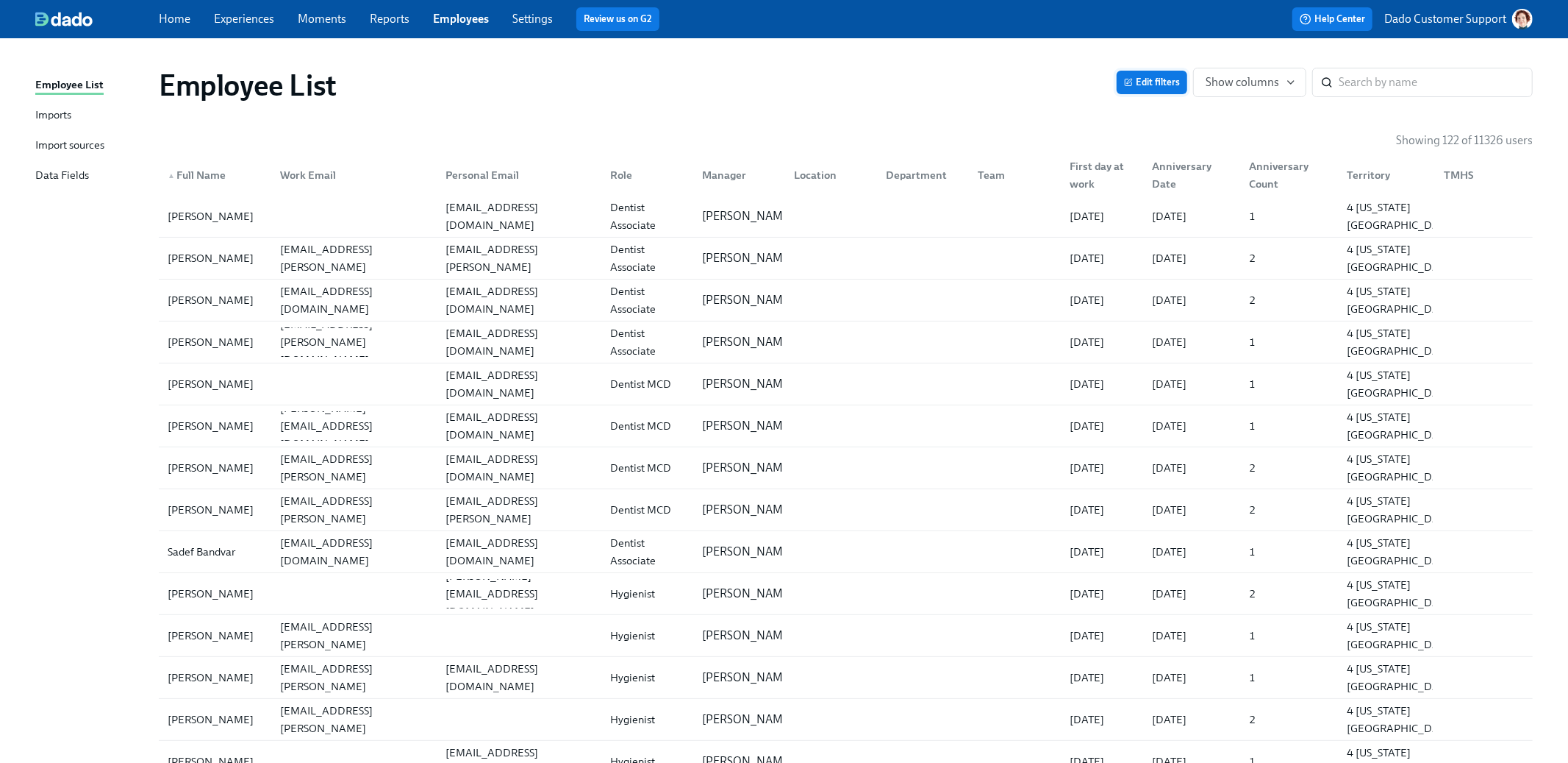
click at [1167, 80] on span "Edit filters" at bounding box center [1152, 82] width 56 height 15
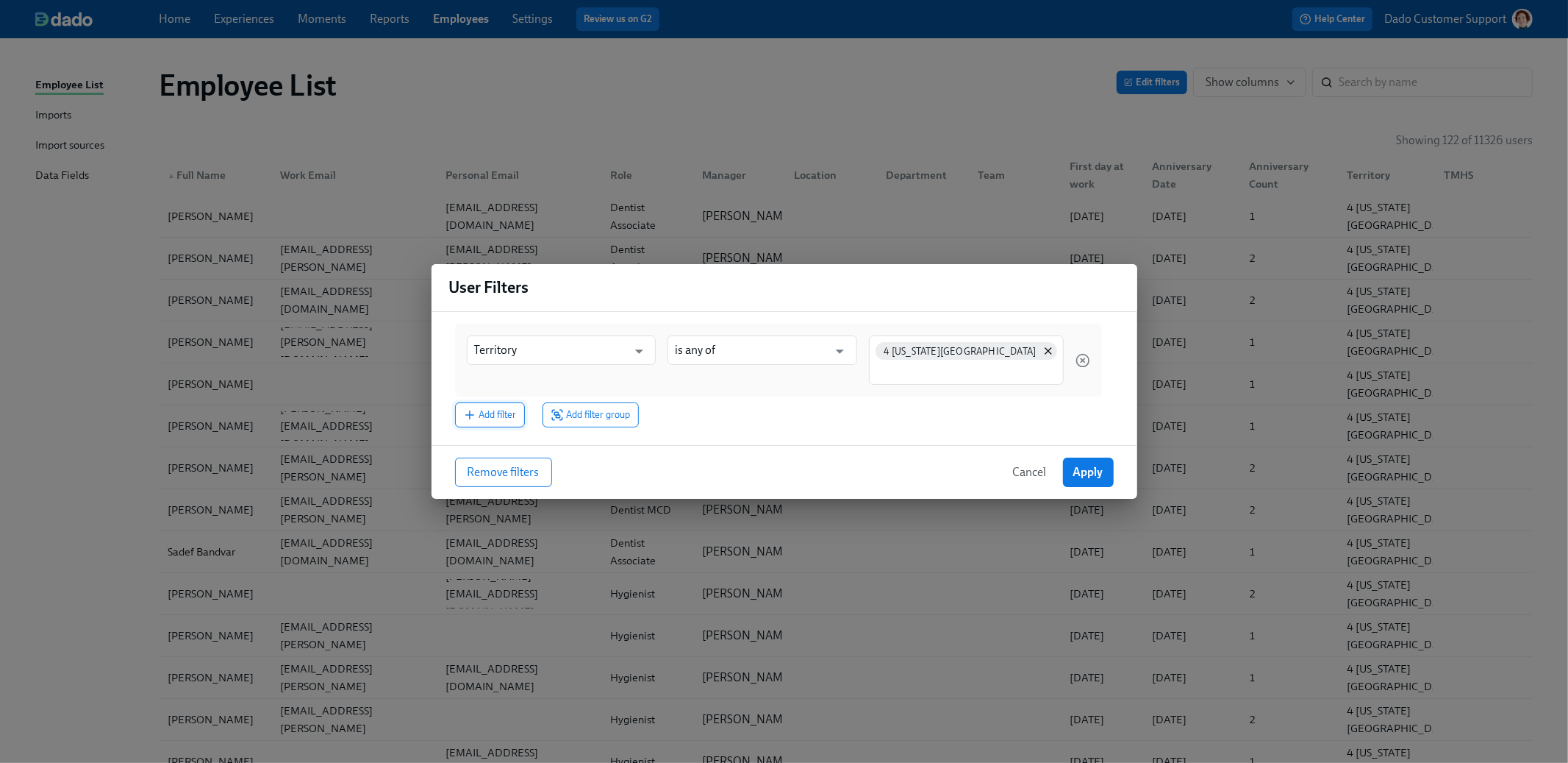
click at [497, 414] on span "Add filter" at bounding box center [490, 415] width 53 height 15
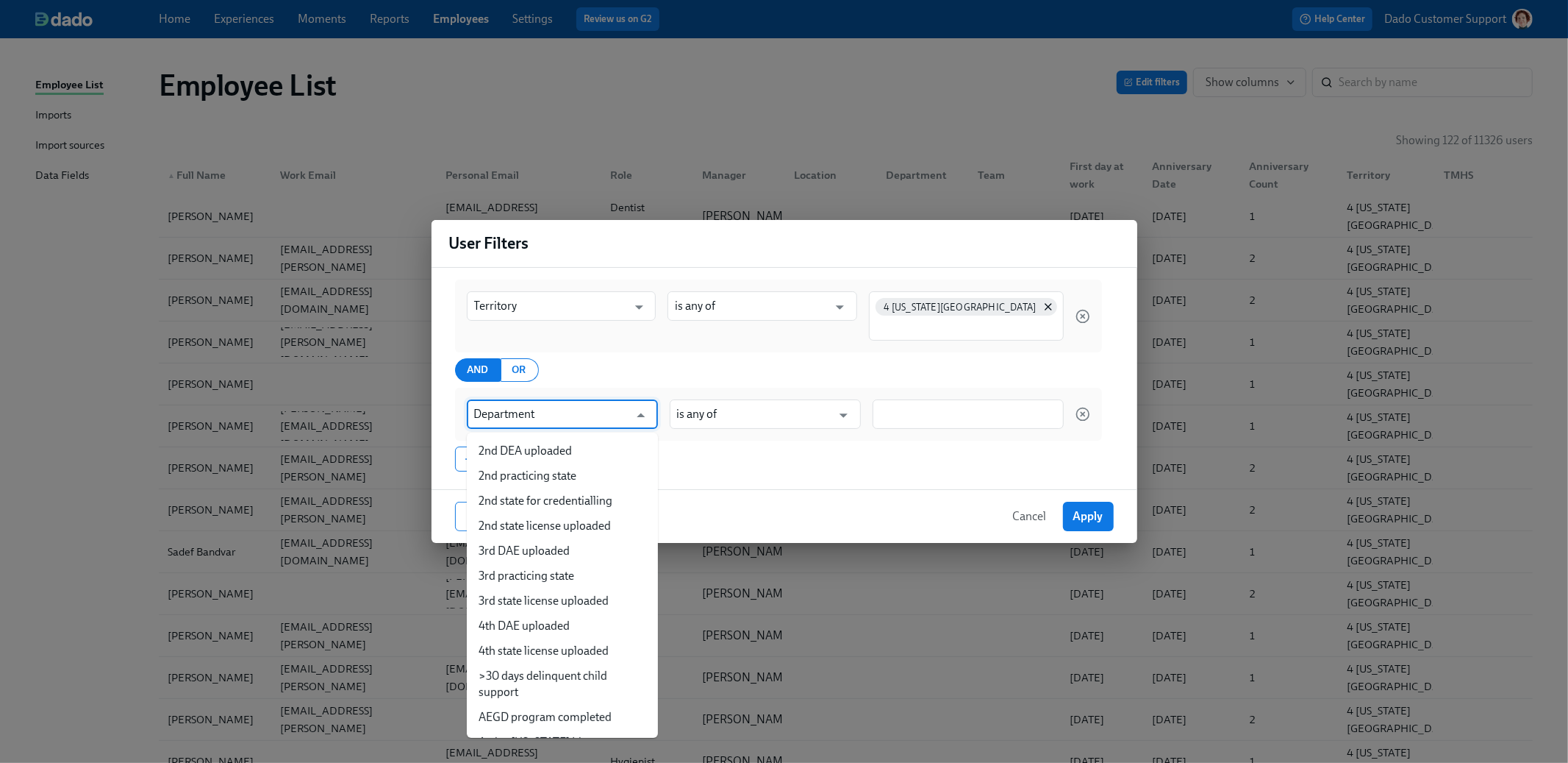
click at [618, 418] on input "Department" at bounding box center [552, 414] width 155 height 29
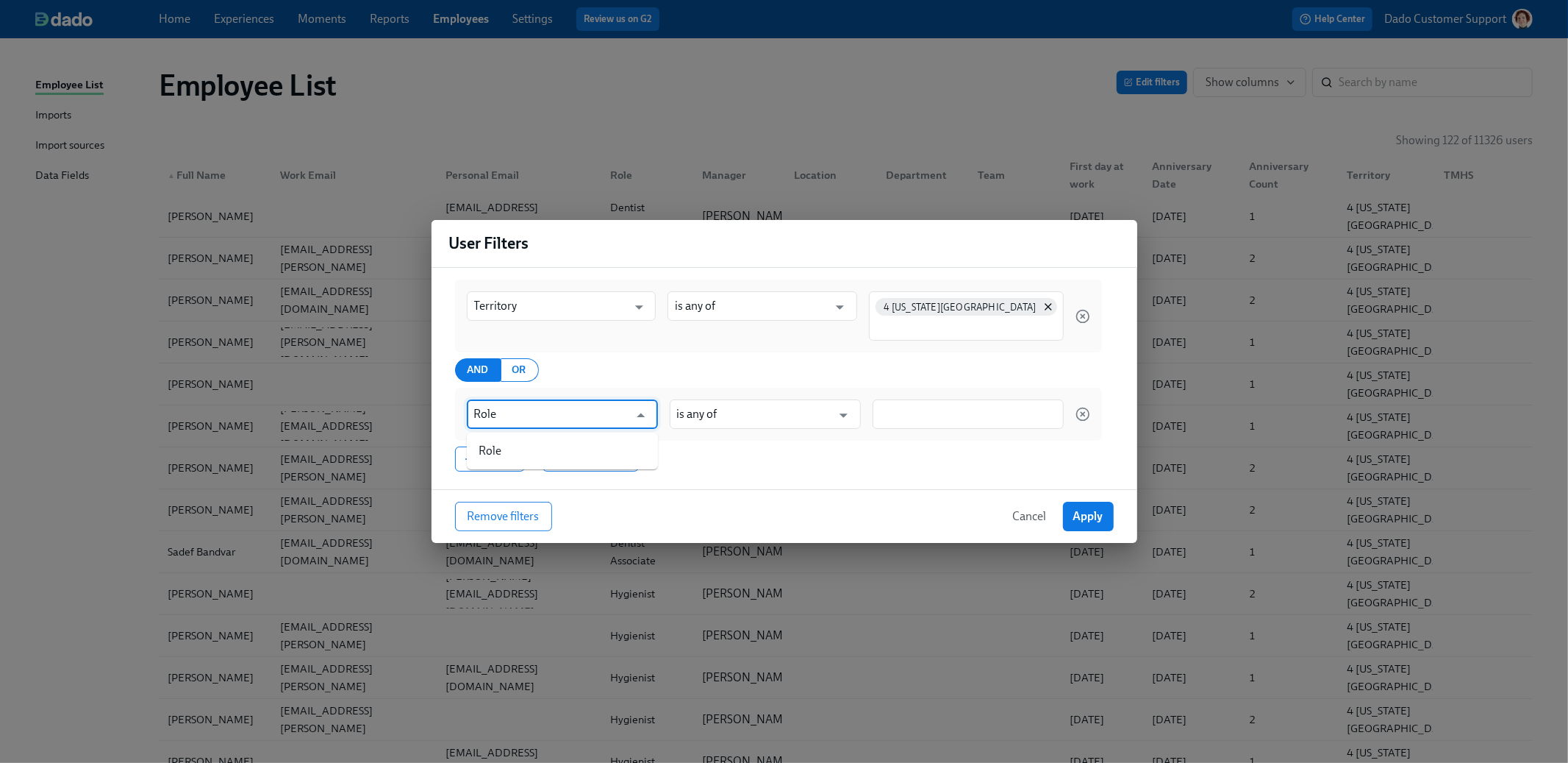
click at [541, 448] on li "Role" at bounding box center [562, 450] width 191 height 25
type input "Role"
click at [798, 412] on input "is any of" at bounding box center [754, 414] width 155 height 29
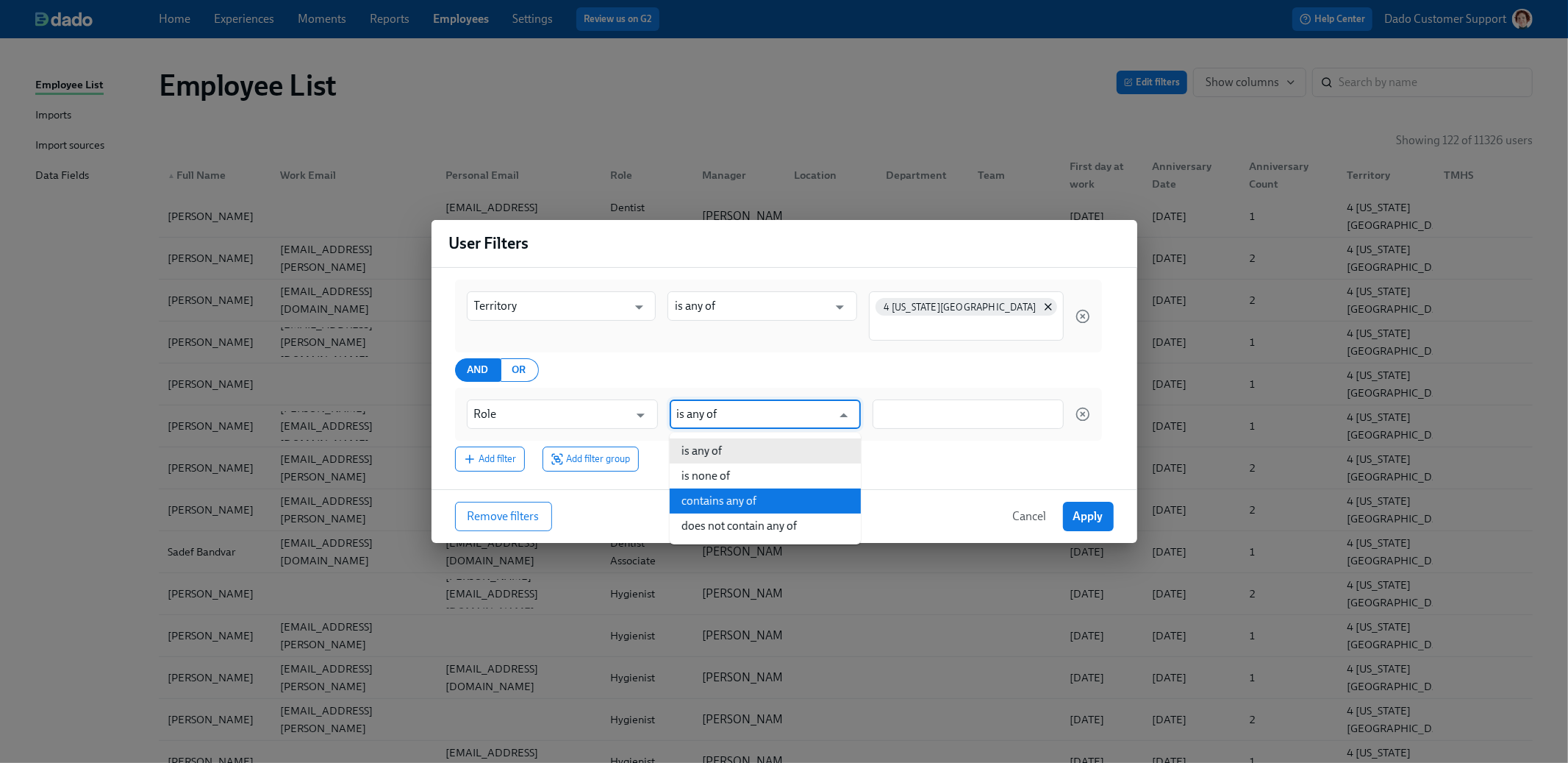
click at [750, 494] on li "contains any of" at bounding box center [765, 501] width 191 height 25
type input "contains any of"
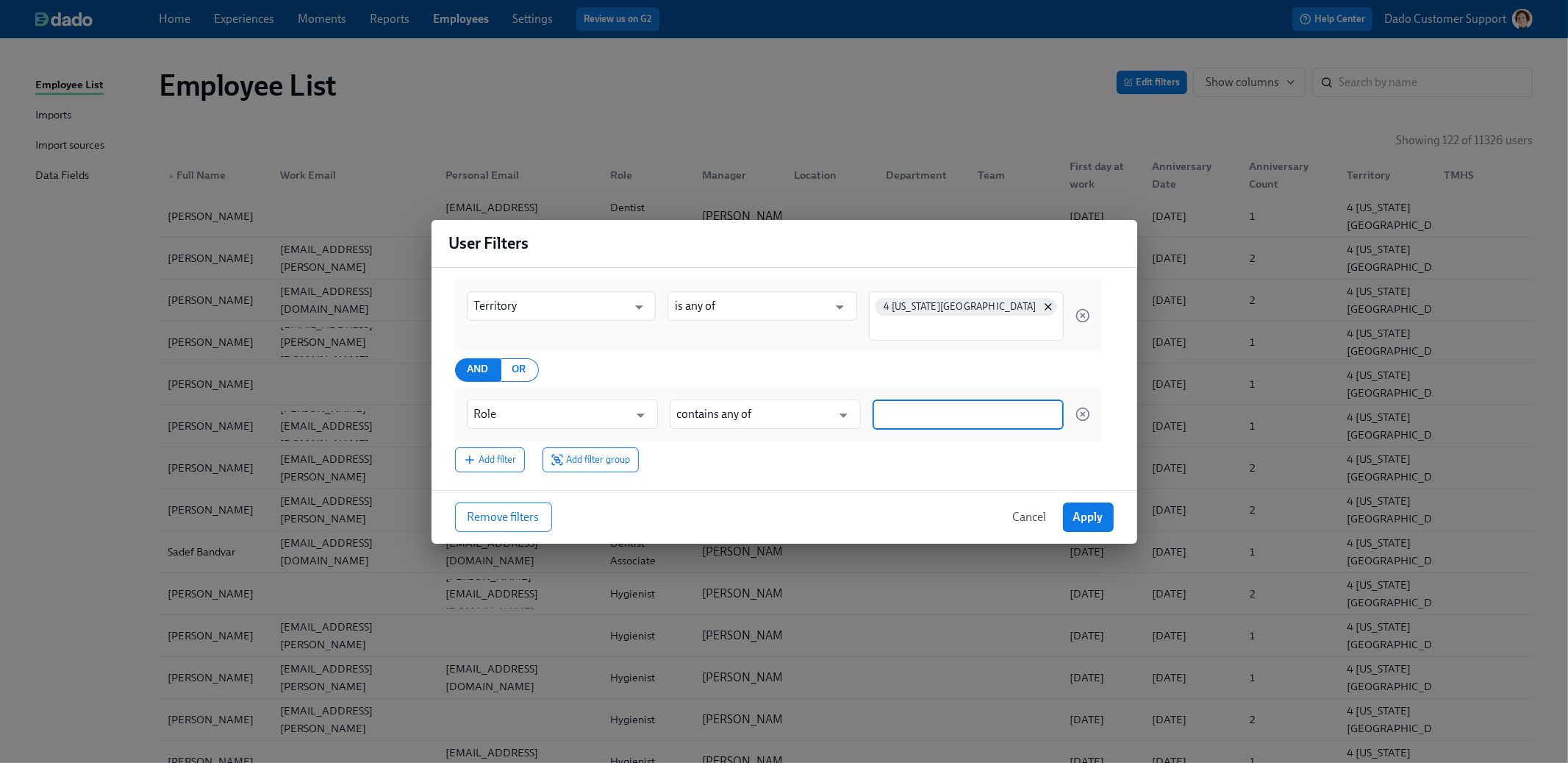
click at [919, 411] on input at bounding box center [968, 415] width 176 height 15
type input "Hygi"
click at [1105, 524] on button "Apply" at bounding box center [1088, 517] width 51 height 29
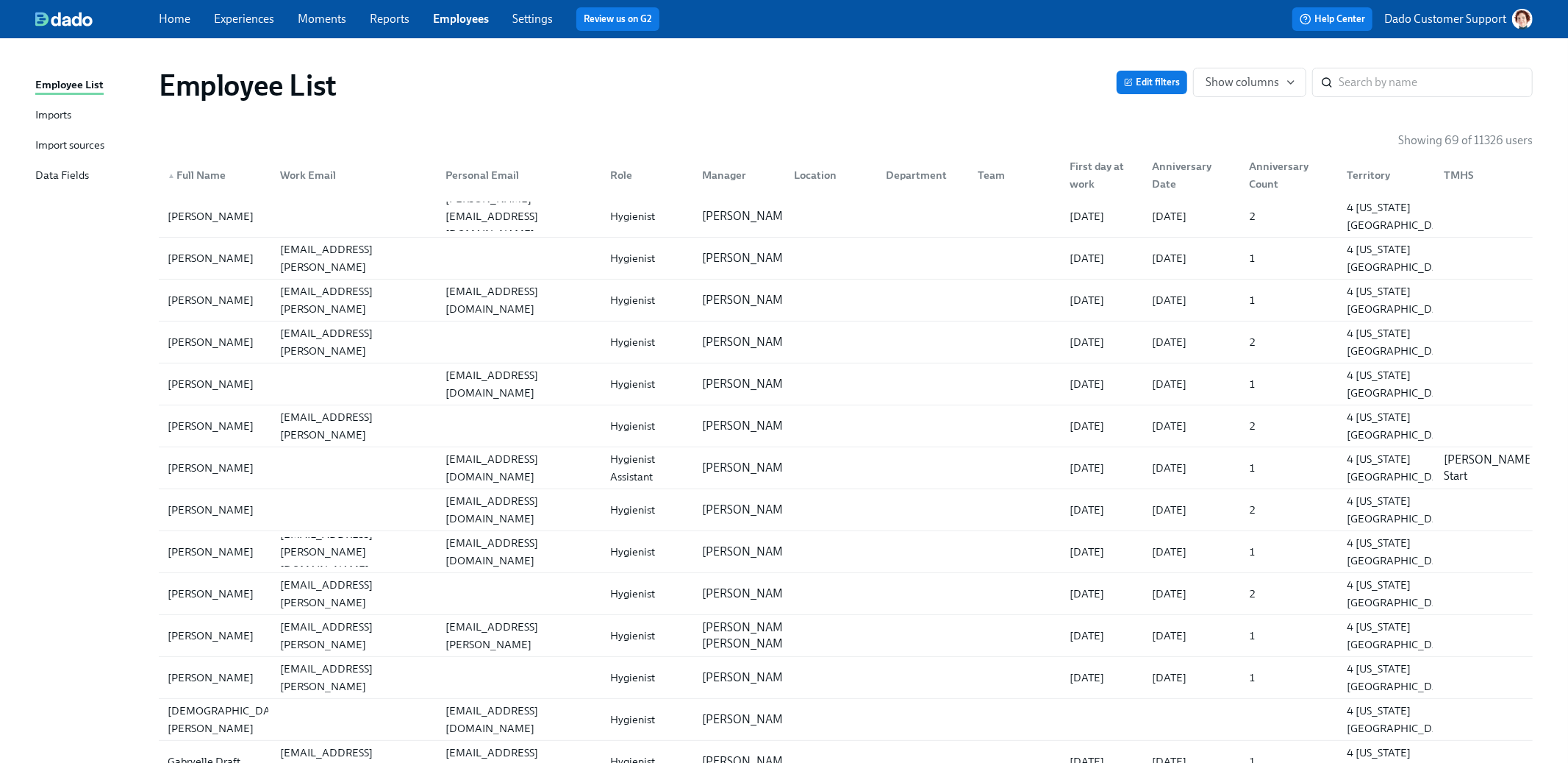
click at [1104, 170] on div "First day at work" at bounding box center [1102, 175] width 77 height 36
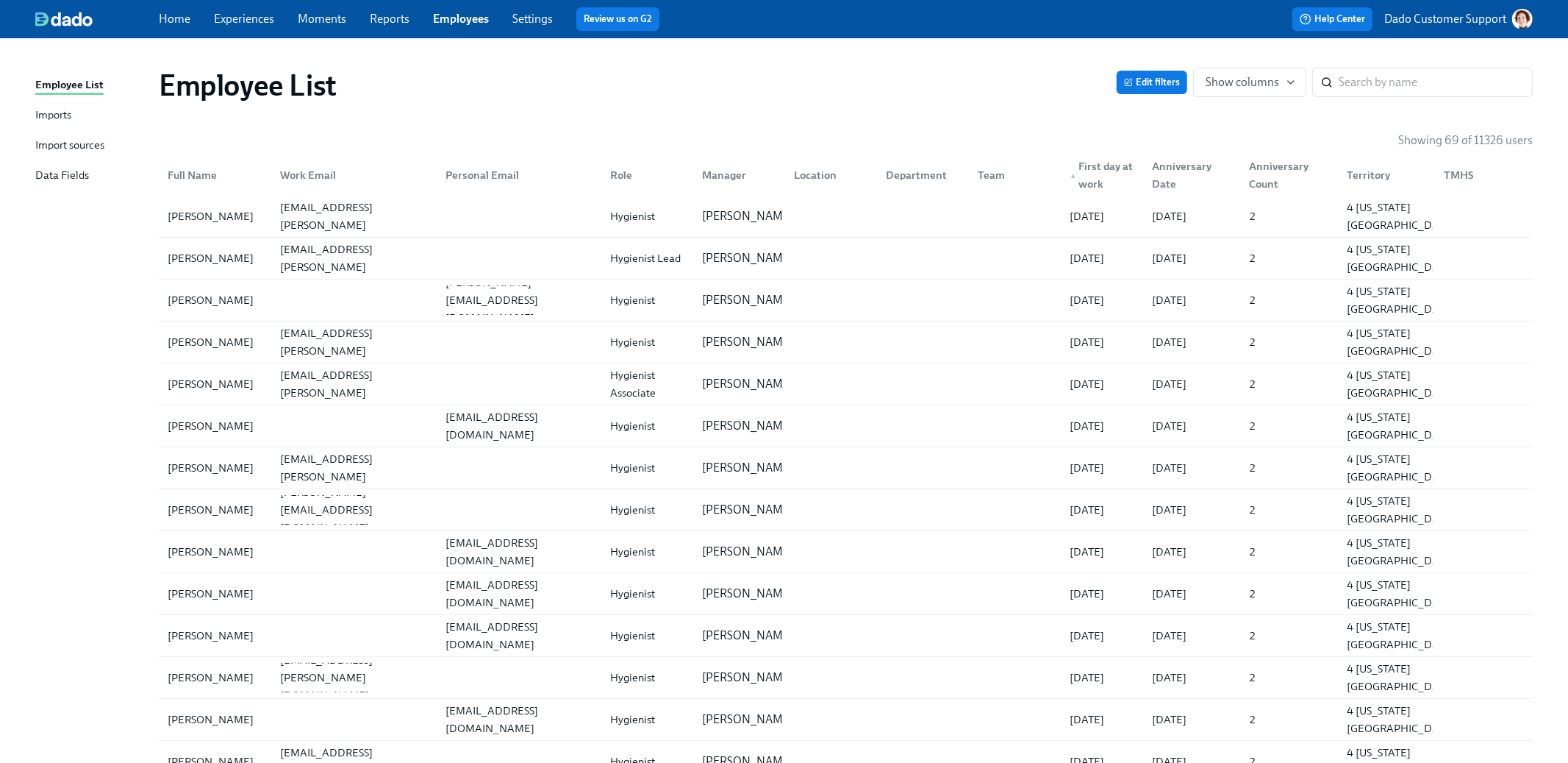
click at [1104, 170] on div "▲ First day at work" at bounding box center [1102, 175] width 77 height 36
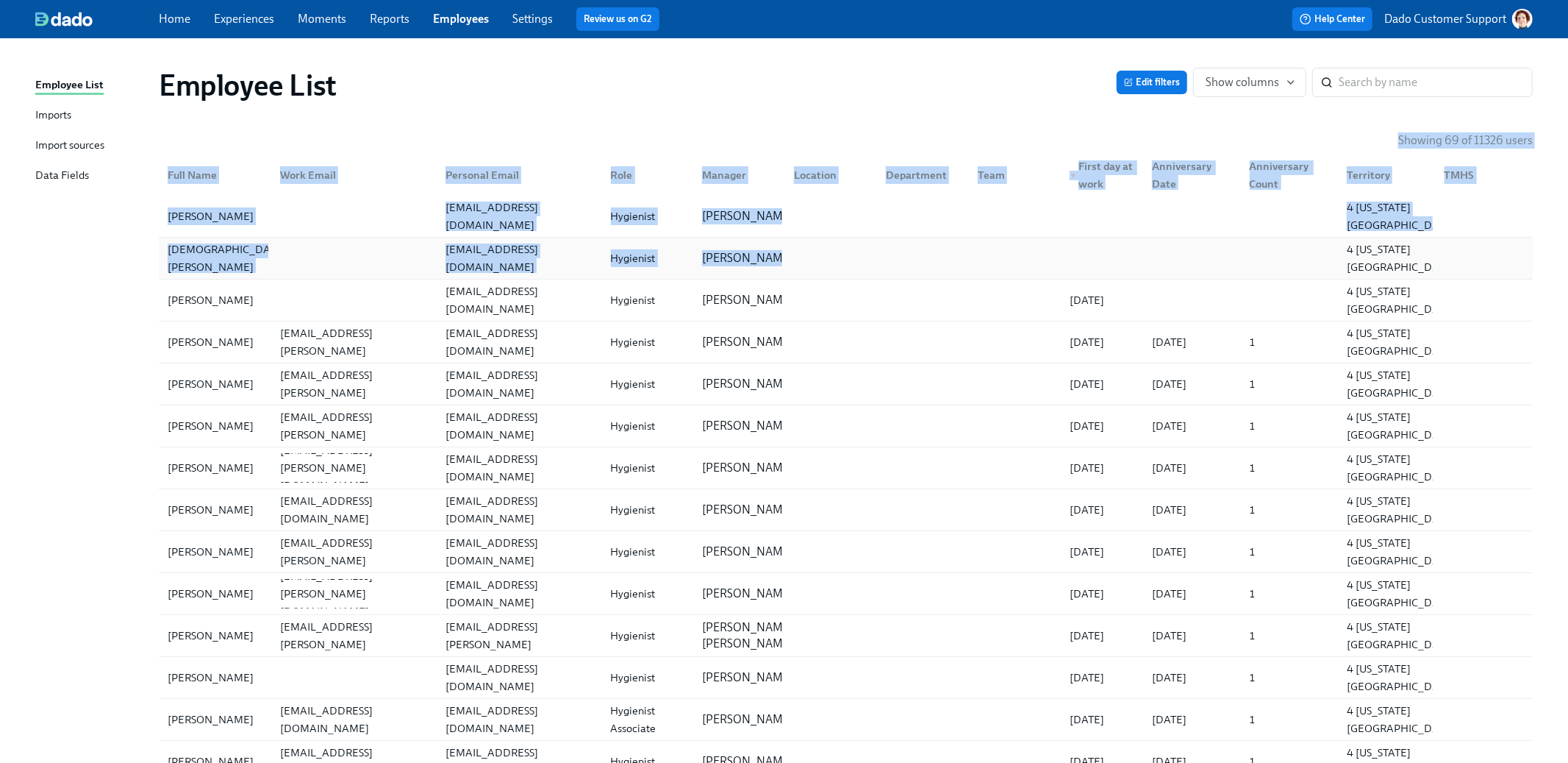
drag, startPoint x: 1344, startPoint y: 139, endPoint x: 1389, endPoint y: 238, distance: 108.7
copy div "Showing 69 of 11326 users Full Name Work Email Personal Email Role Manager Loca…"
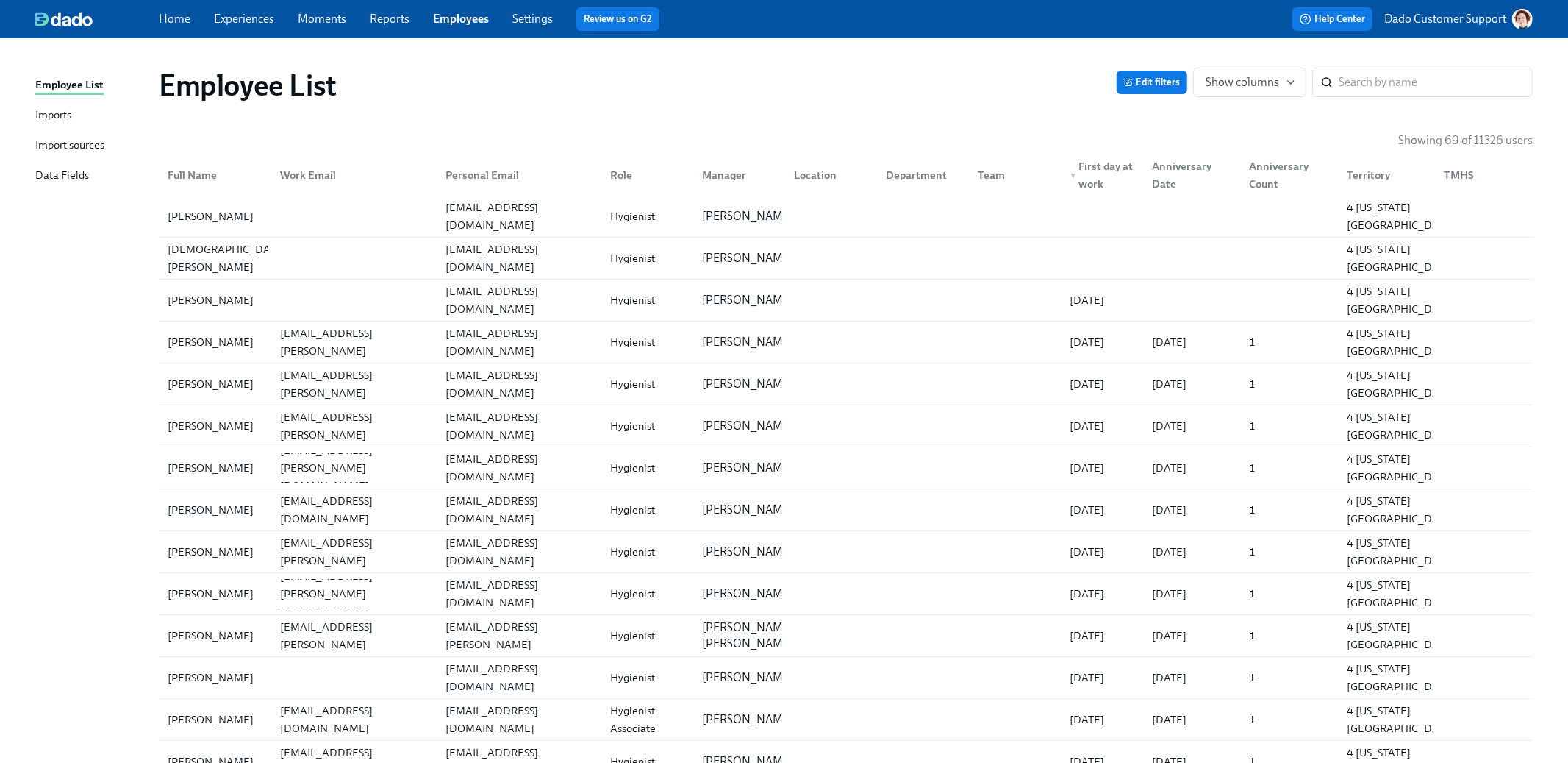
click at [839, 82] on div "Employee List" at bounding box center [637, 85] width 958 height 36
click at [1412, 75] on input "search" at bounding box center [1436, 82] width 194 height 29
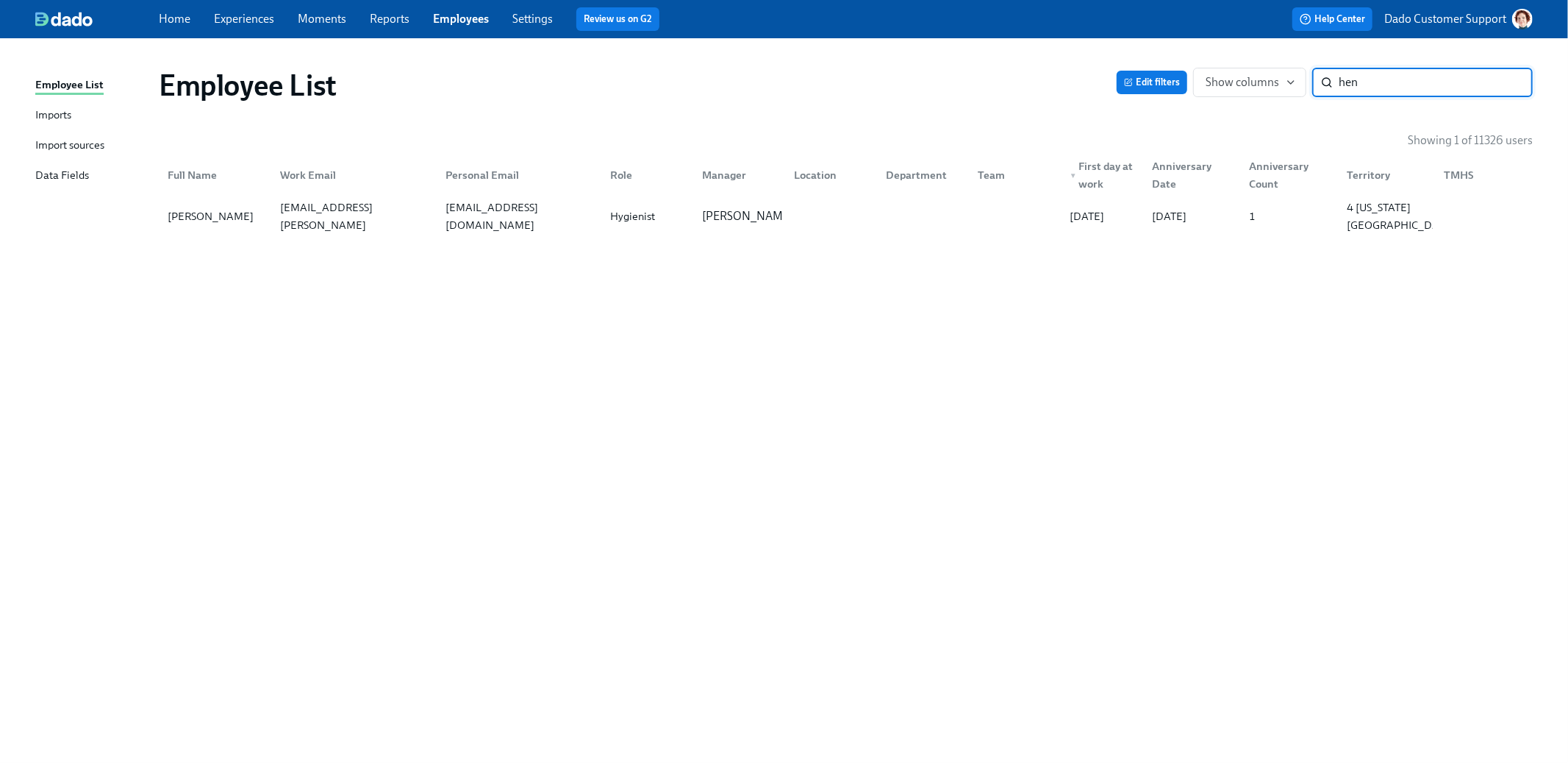
type input "henn"
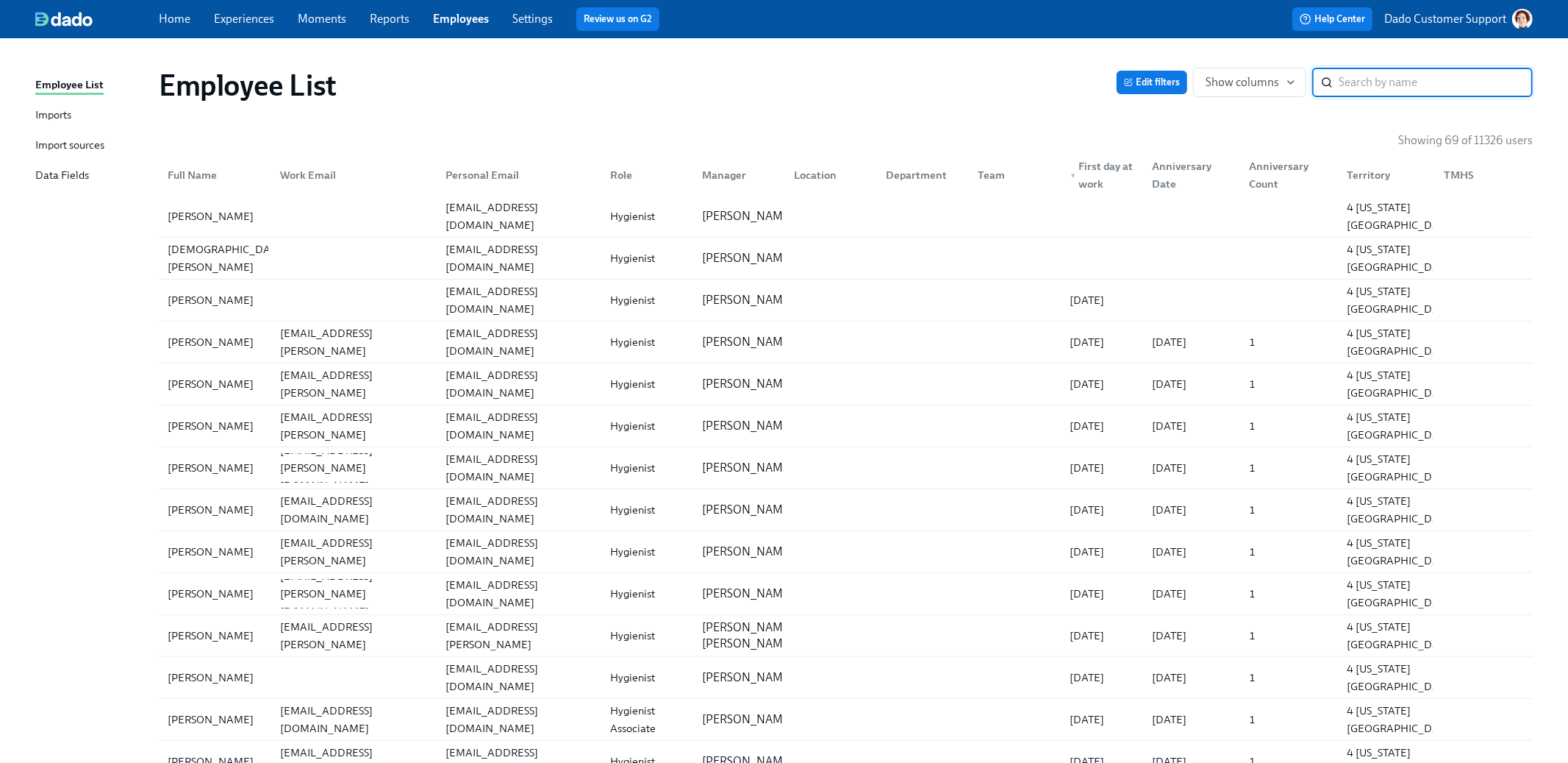
paste input "tamara.hennis@aspendental.com"
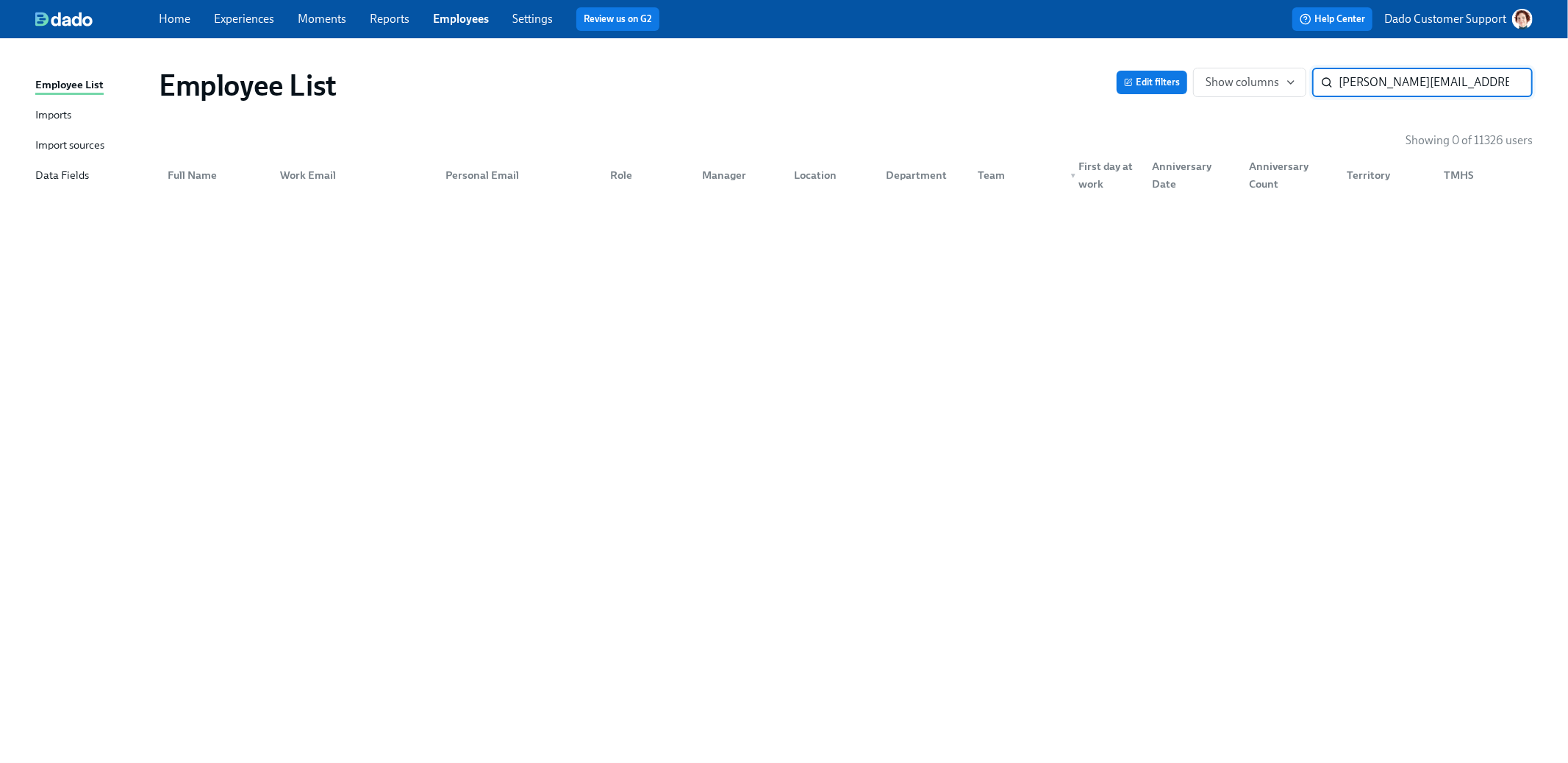
click at [1411, 80] on input "tamara.hennis@aspendental.com" at bounding box center [1436, 82] width 194 height 29
type input "hennis"
click at [1145, 81] on span "Edit filters" at bounding box center [1152, 82] width 56 height 15
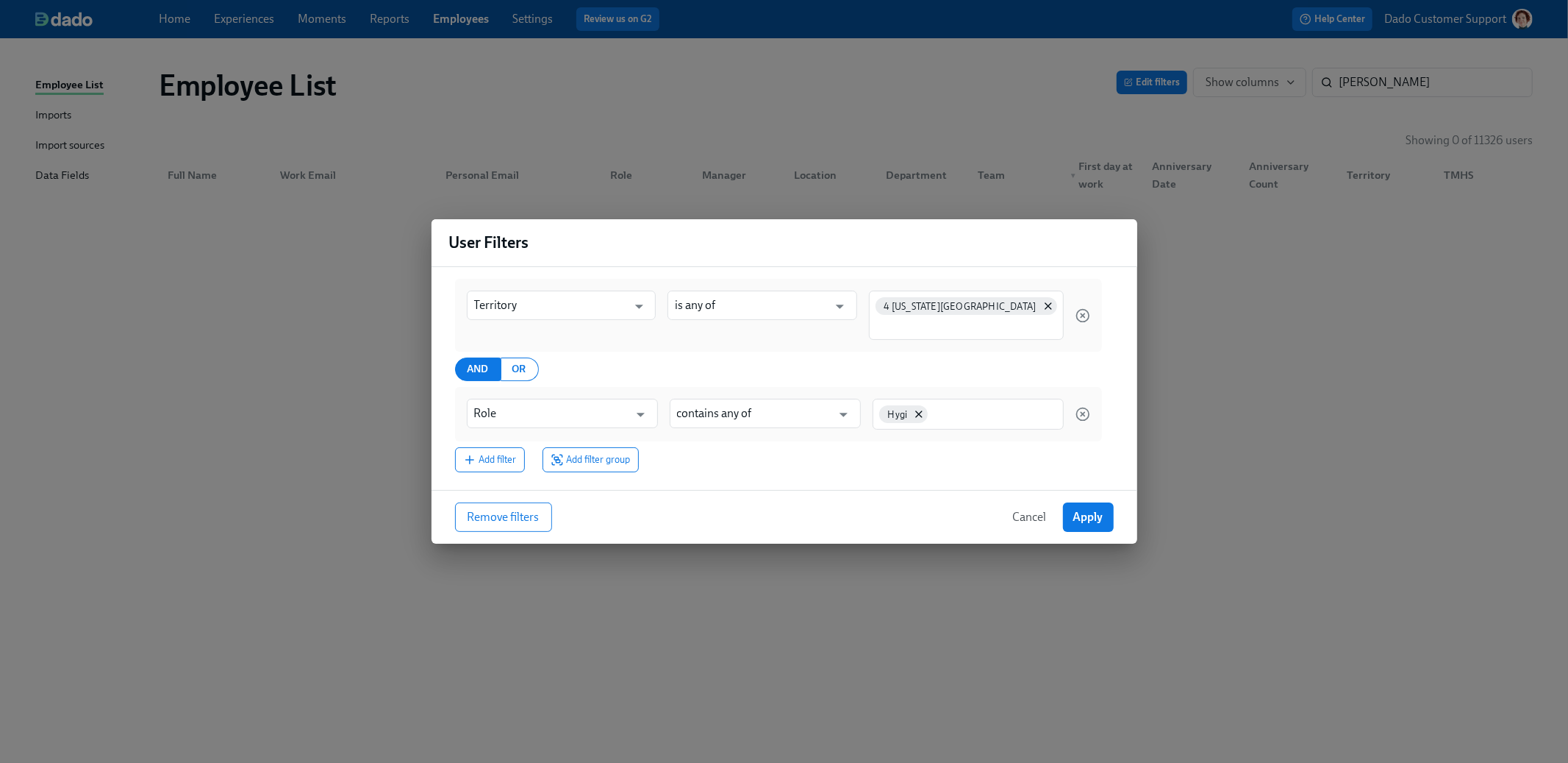
click at [511, 501] on div "Remove filters Cancel Apply" at bounding box center [784, 516] width 705 height 53
click at [499, 518] on span "Remove filters" at bounding box center [504, 517] width 72 height 15
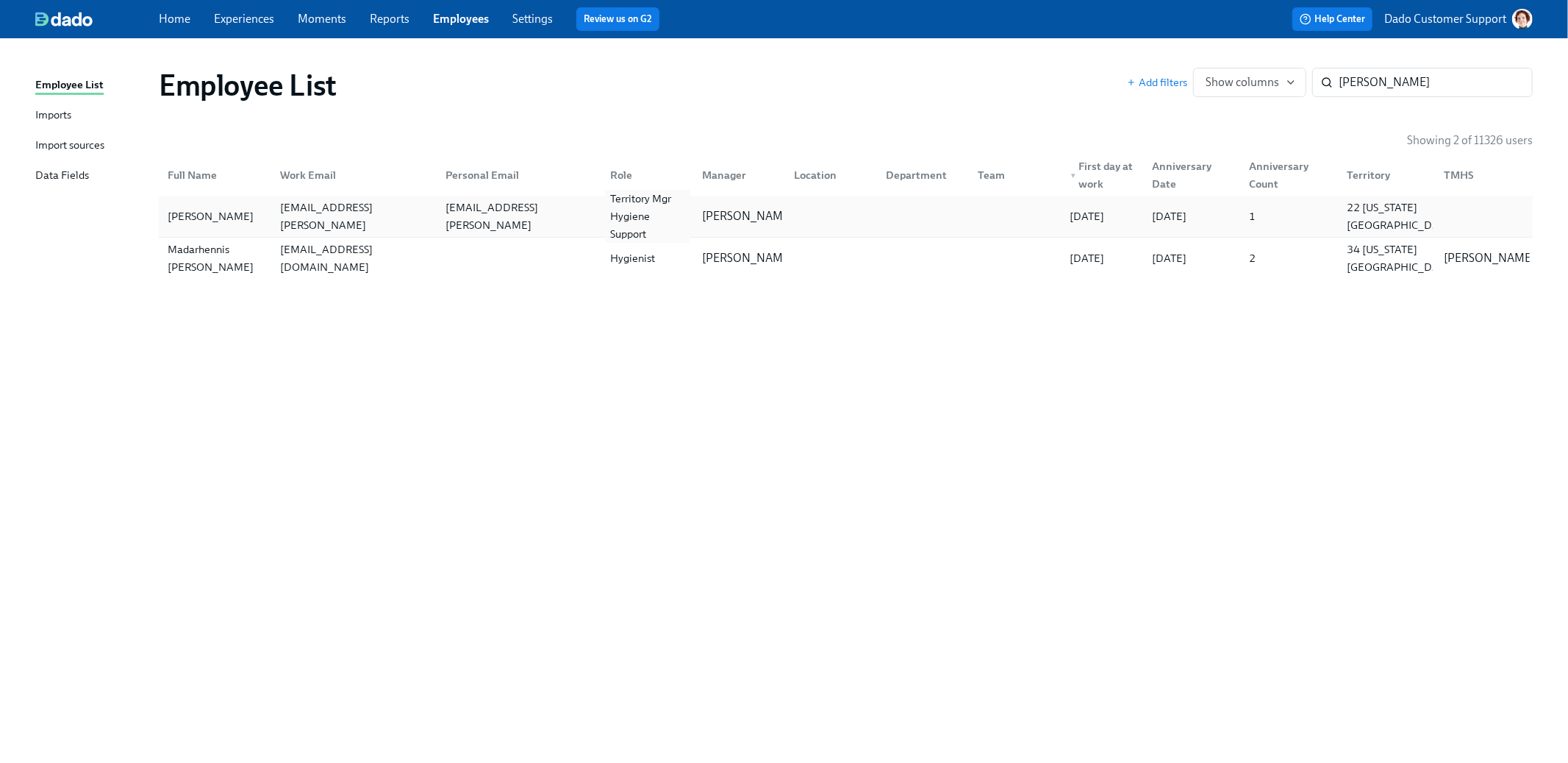
click at [634, 218] on div "Territory Mgr Hygiene Support" at bounding box center [647, 216] width 86 height 53
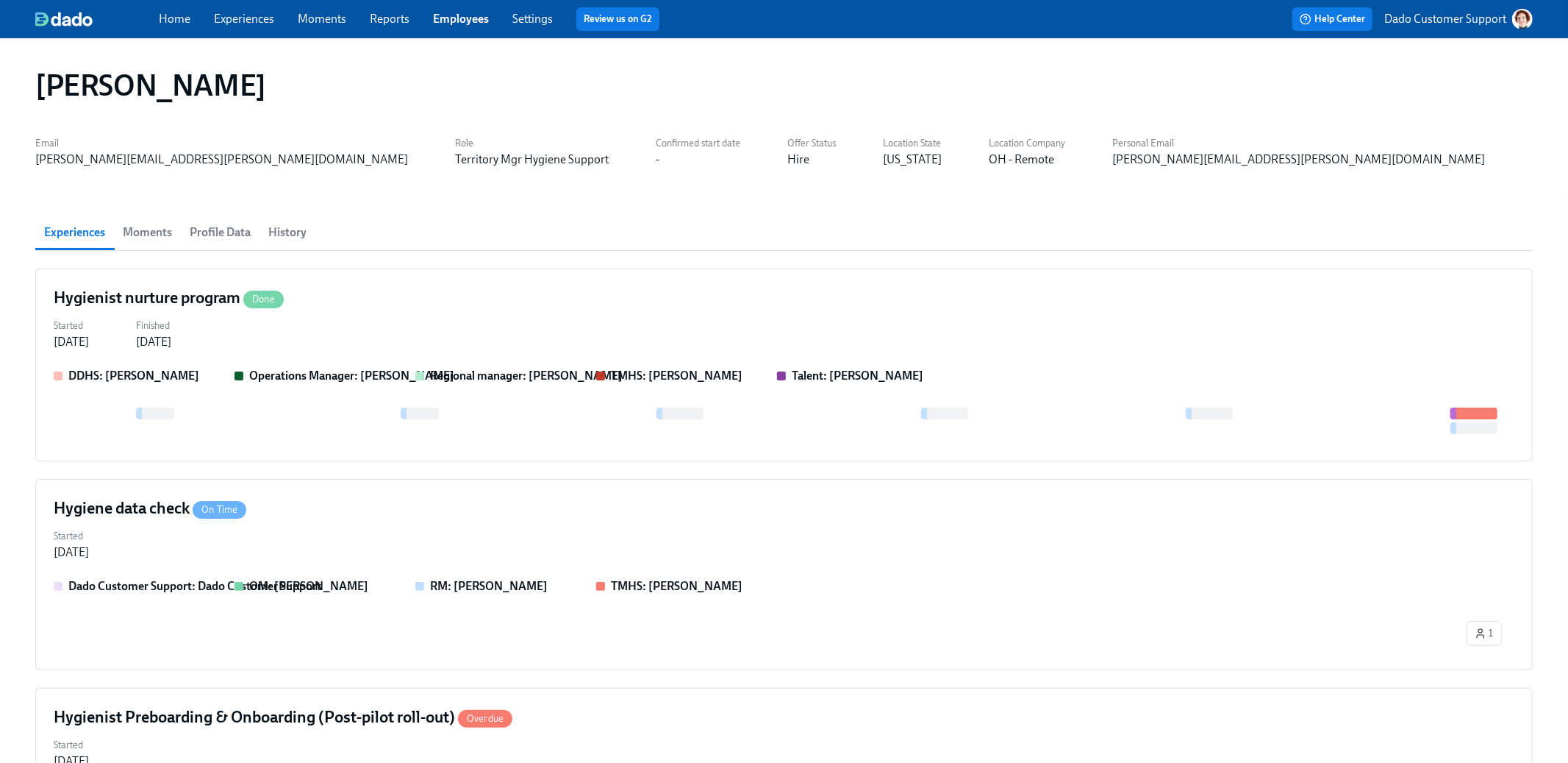
scroll to position [0, 62]
click at [298, 229] on span "History" at bounding box center [287, 232] width 38 height 21
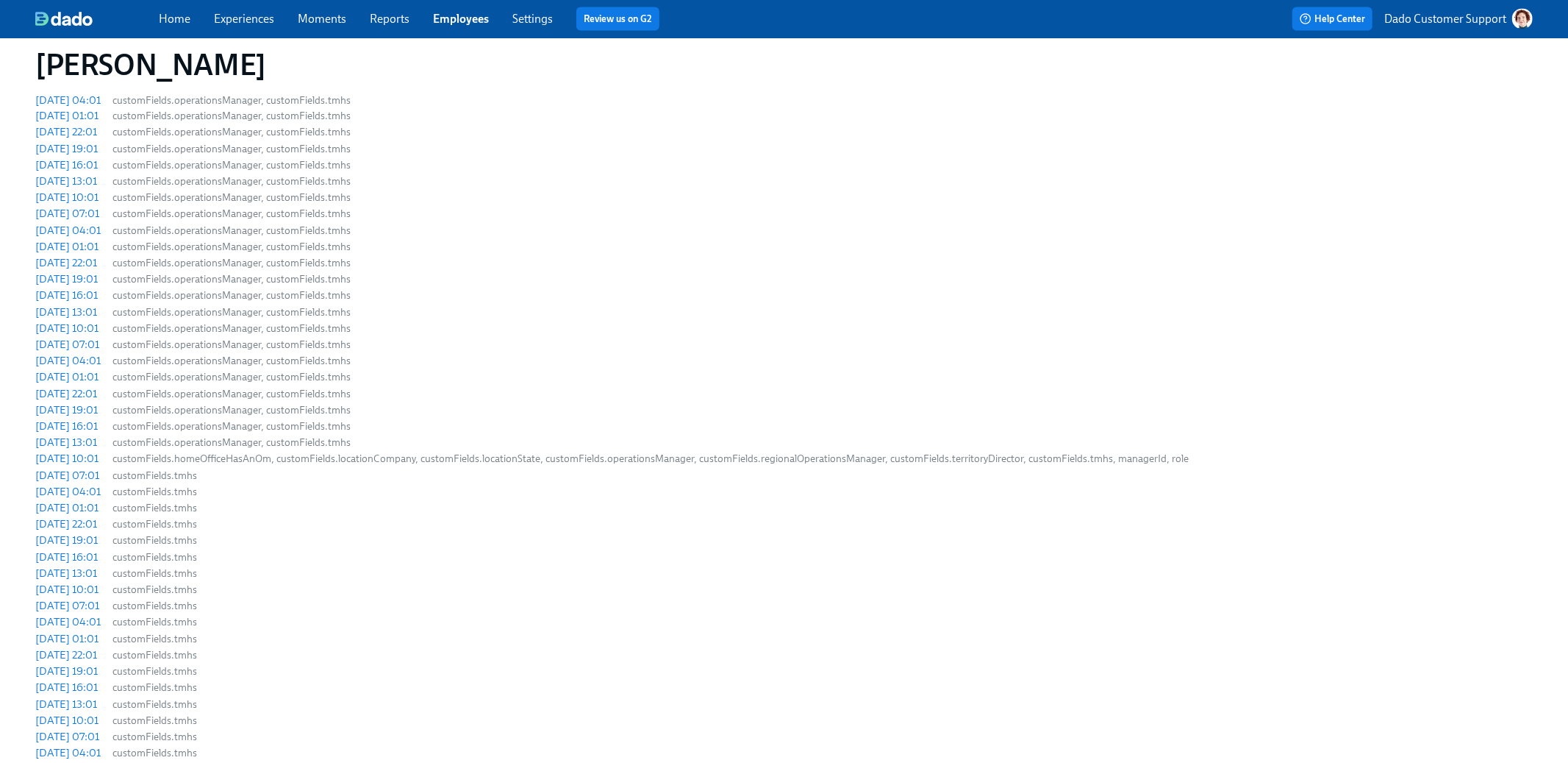
scroll to position [2421, 0]
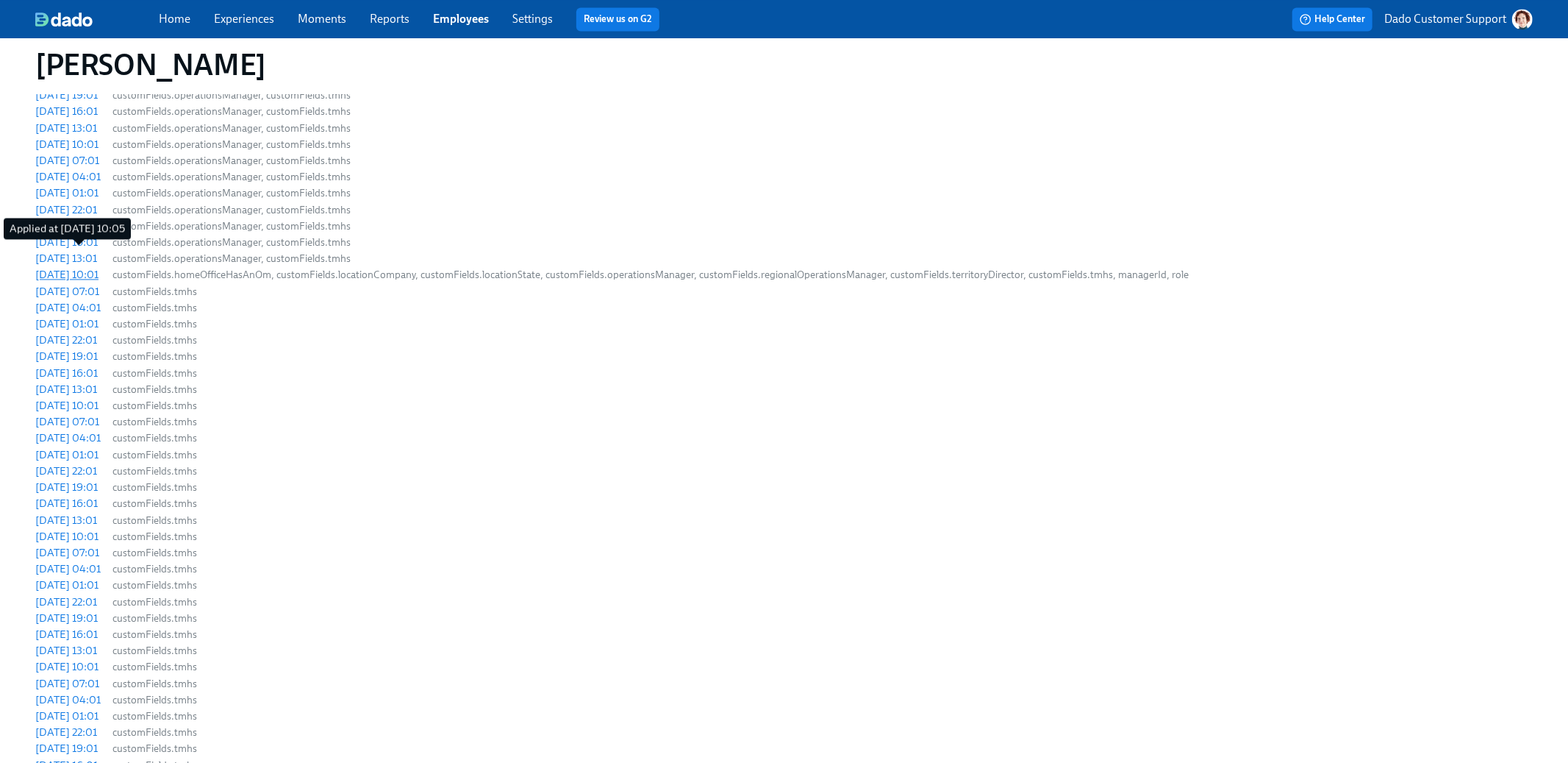
click at [80, 267] on div "2025/09/01 10:01" at bounding box center [67, 274] width 63 height 15
click at [441, 18] on link "Employees" at bounding box center [461, 19] width 56 height 14
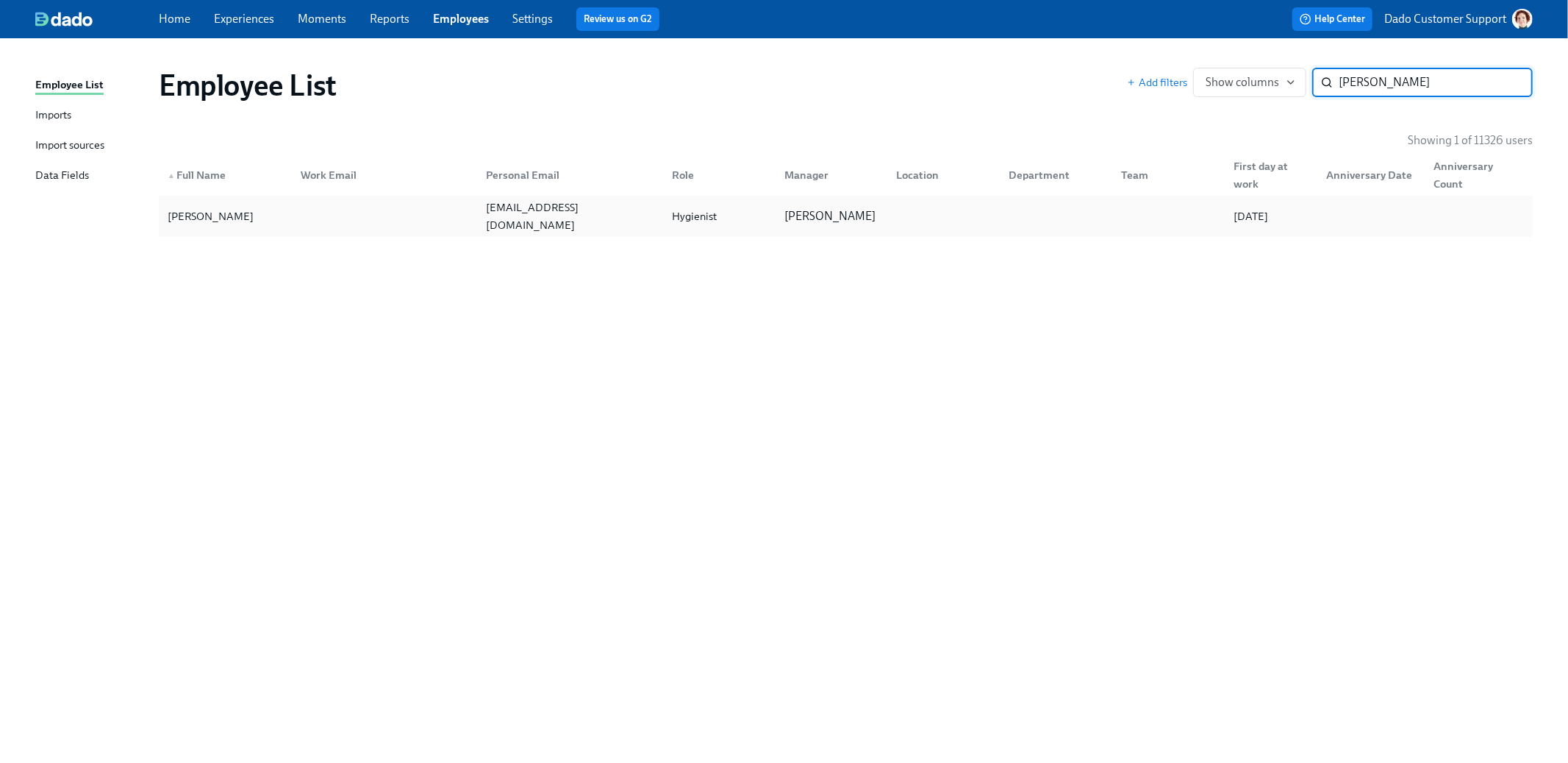
type input "Carly Mitchell"
click at [523, 225] on div "carlynicolee@gmail.com" at bounding box center [567, 216] width 186 height 29
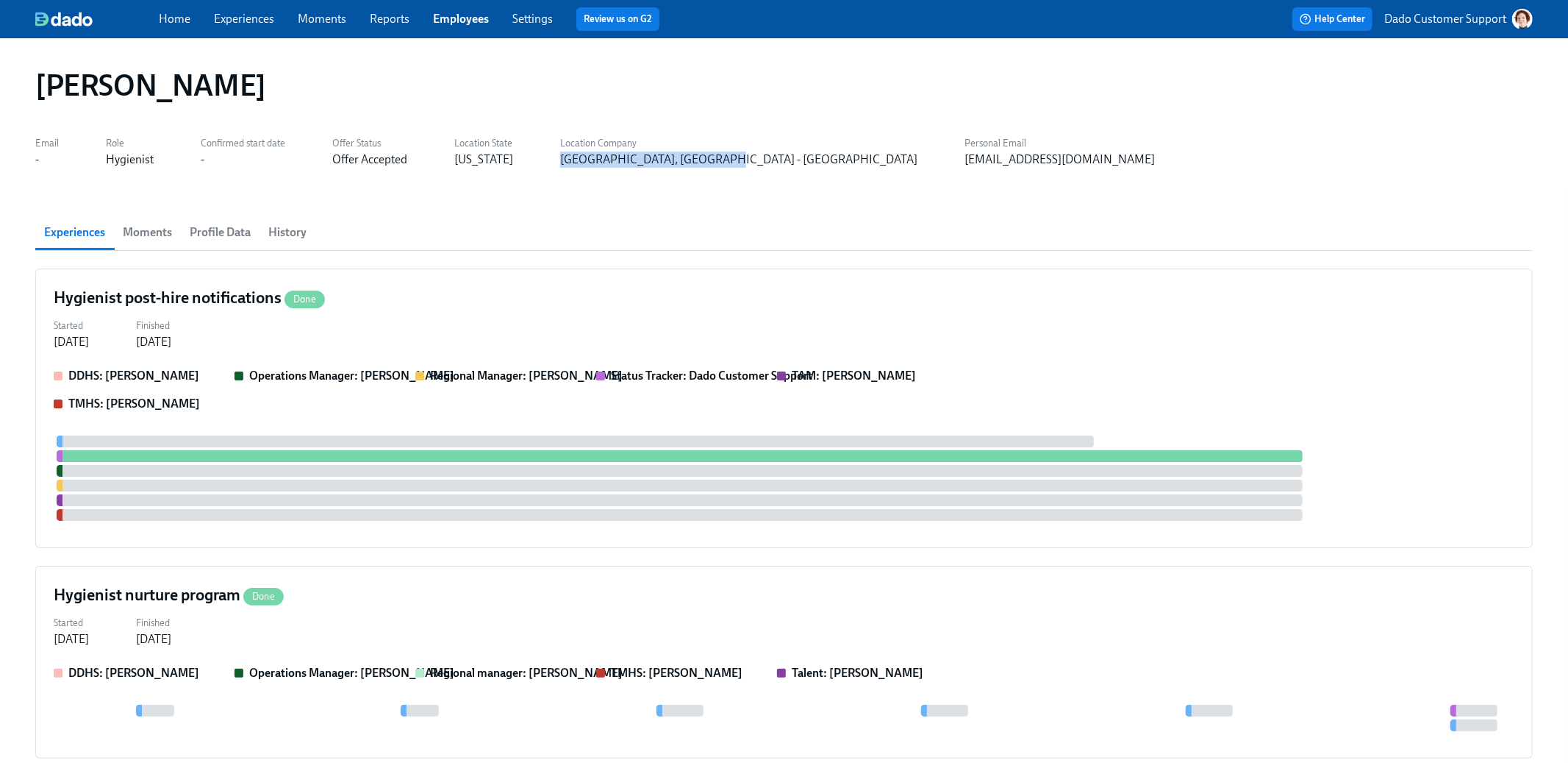
drag, startPoint x: 733, startPoint y: 160, endPoint x: 562, endPoint y: 160, distance: 171.0
click at [562, 160] on div "Email - Role Hygienist Confirmed start date - Offer Status Offer Accepted Locat…" at bounding box center [784, 150] width 1498 height 36
copy div "4085 Westminster, MD - Aspen"
click at [214, 229] on span "Profile Data" at bounding box center [220, 232] width 61 height 21
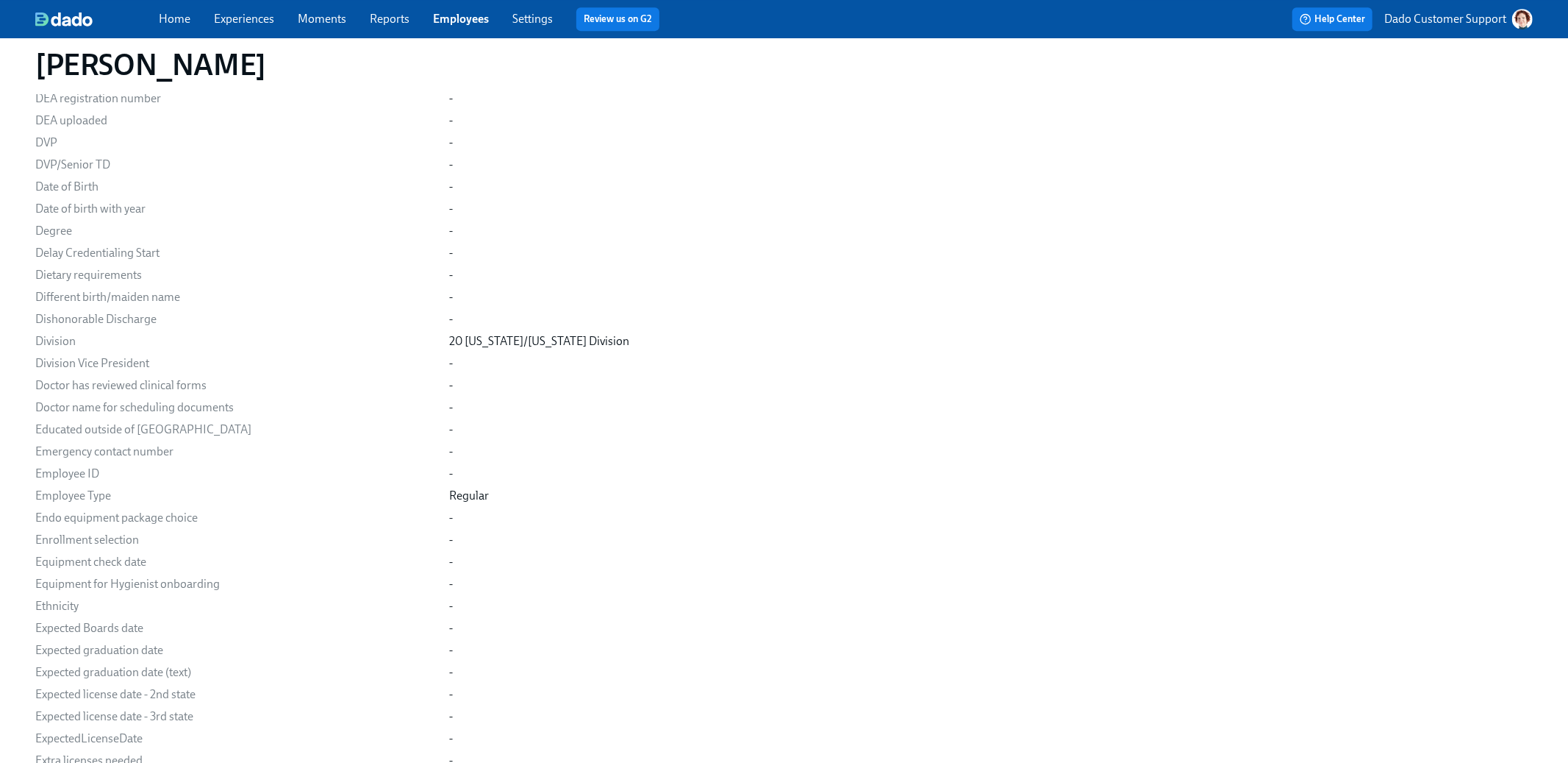
scroll to position [4183, 0]
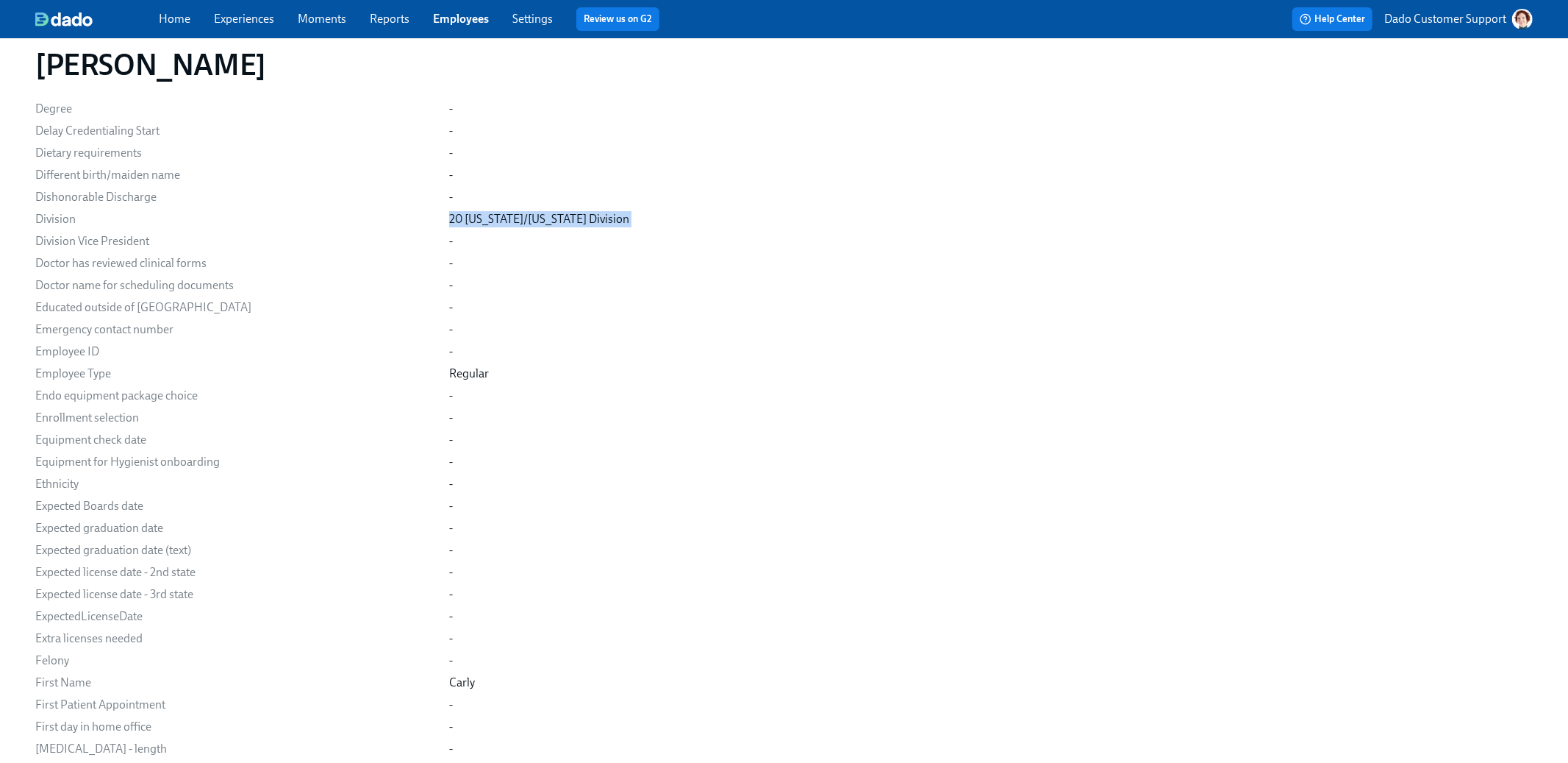
drag, startPoint x: 690, startPoint y: 216, endPoint x: 422, endPoint y: 222, distance: 268.1
click at [0, 0] on div "Division 20 Pennsylvania/Maryland Division" at bounding box center [0, 0] width 0 height 0
copy div "20 Pennsylvania/Maryland Division"
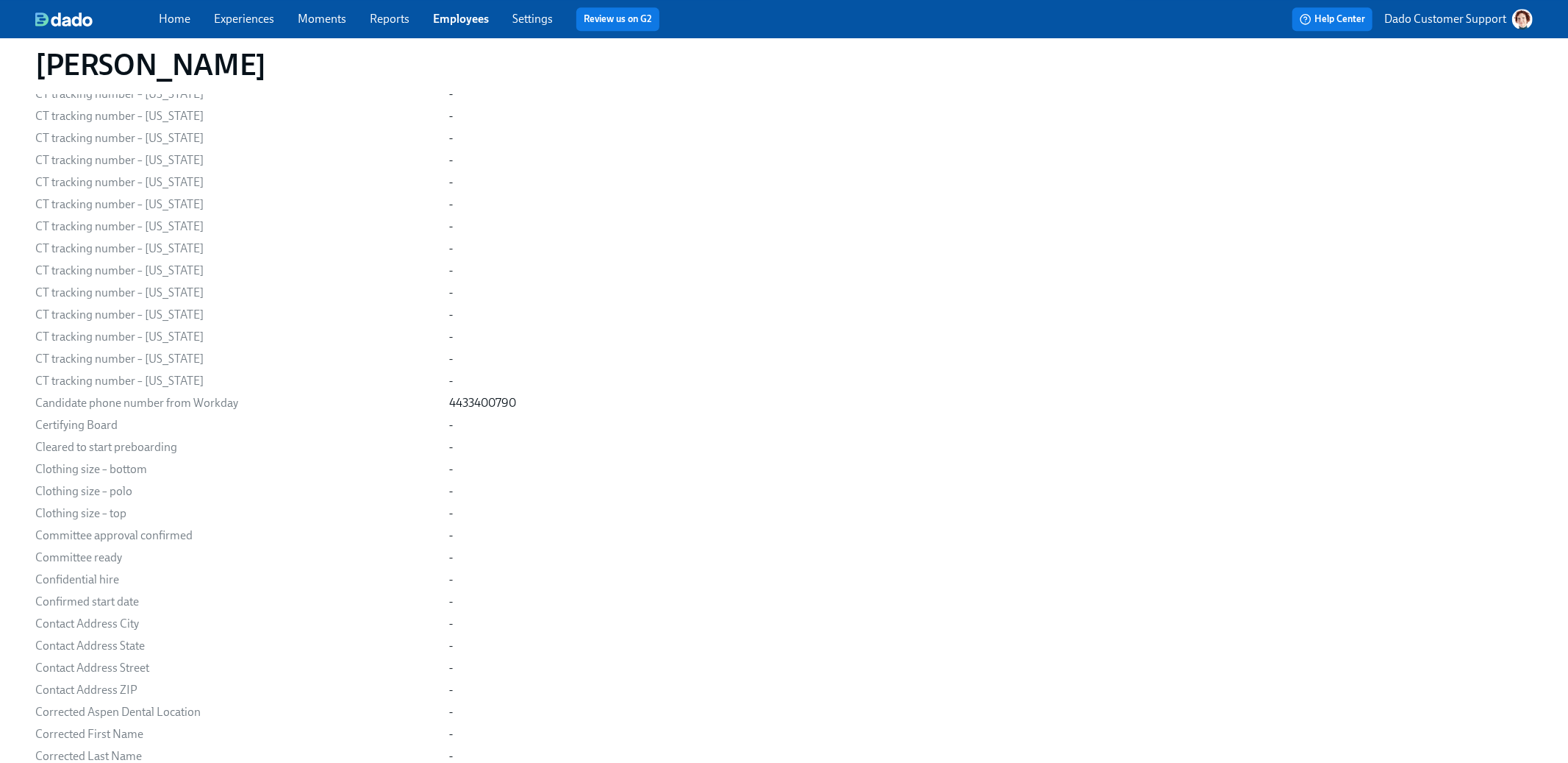
scroll to position [7547, 0]
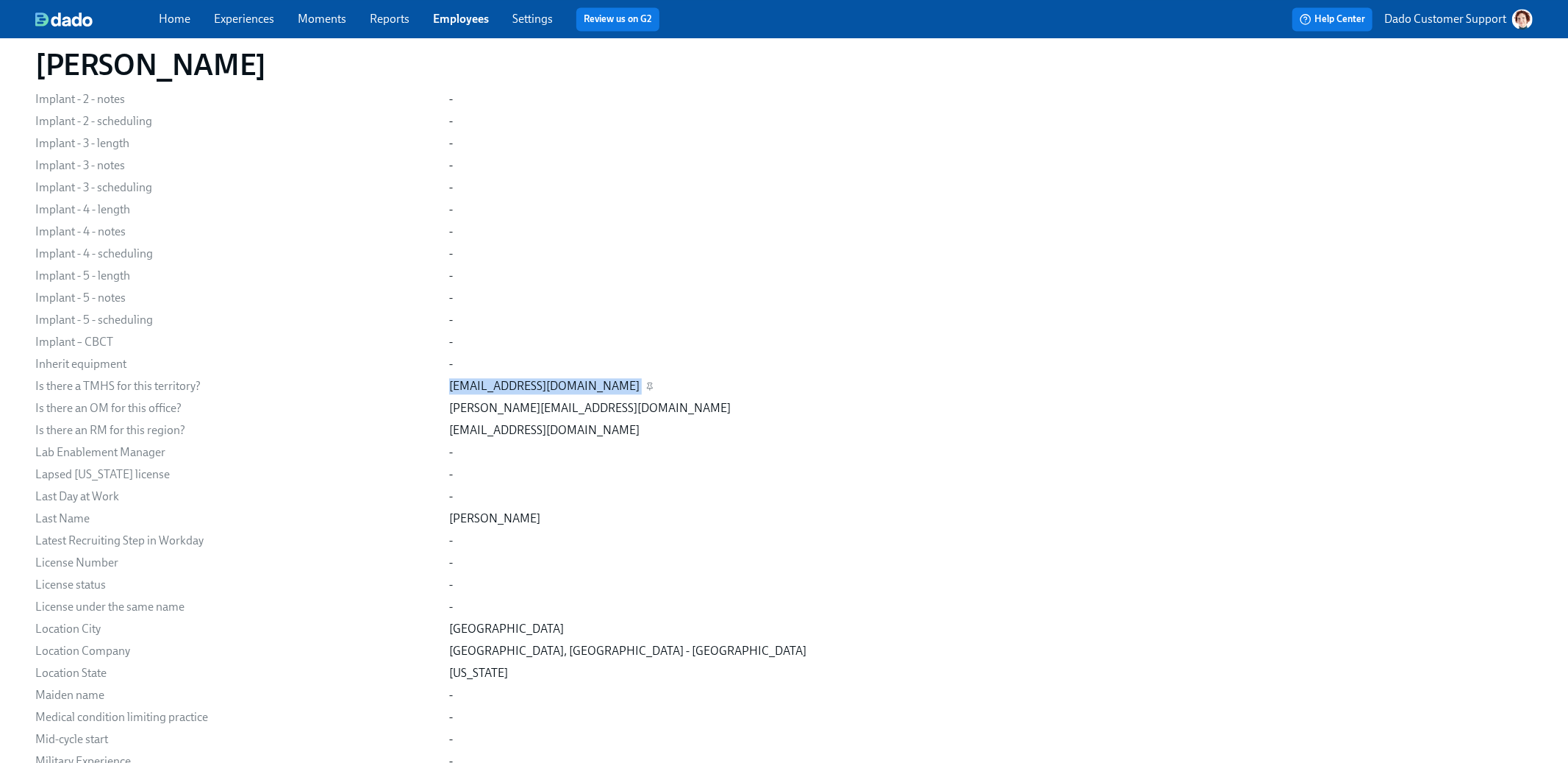
drag, startPoint x: 422, startPoint y: 387, endPoint x: 593, endPoint y: 388, distance: 171.0
click at [0, 0] on div "Is there a TMHS for this territory? aciarlone@aspendental.com" at bounding box center [0, 0] width 0 height 0
copy div "aciarlone@aspendental.com"
click at [460, 24] on link "Employees" at bounding box center [461, 19] width 56 height 14
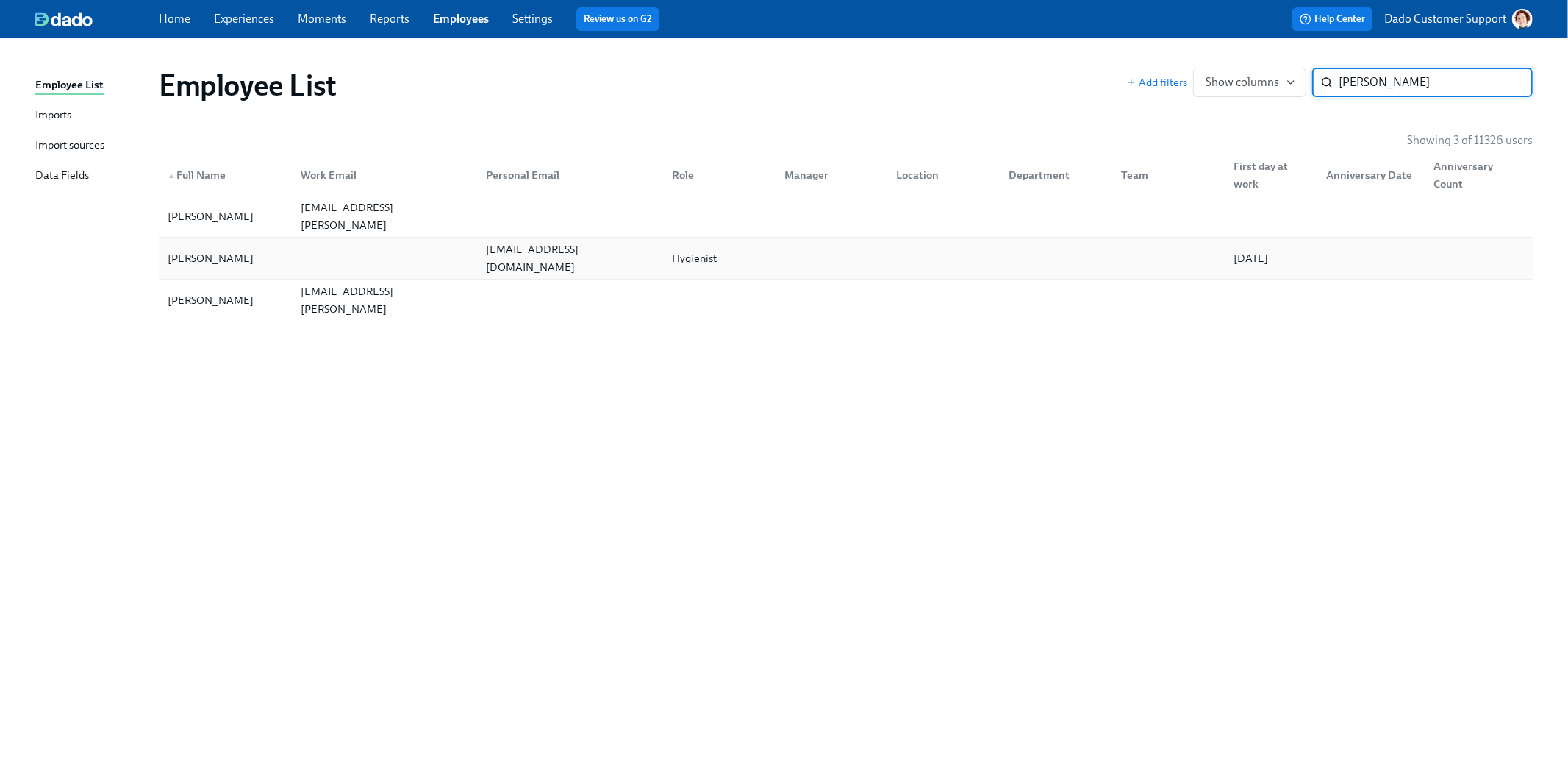
type input "Paulson"
click at [439, 262] on div at bounding box center [382, 258] width 186 height 29
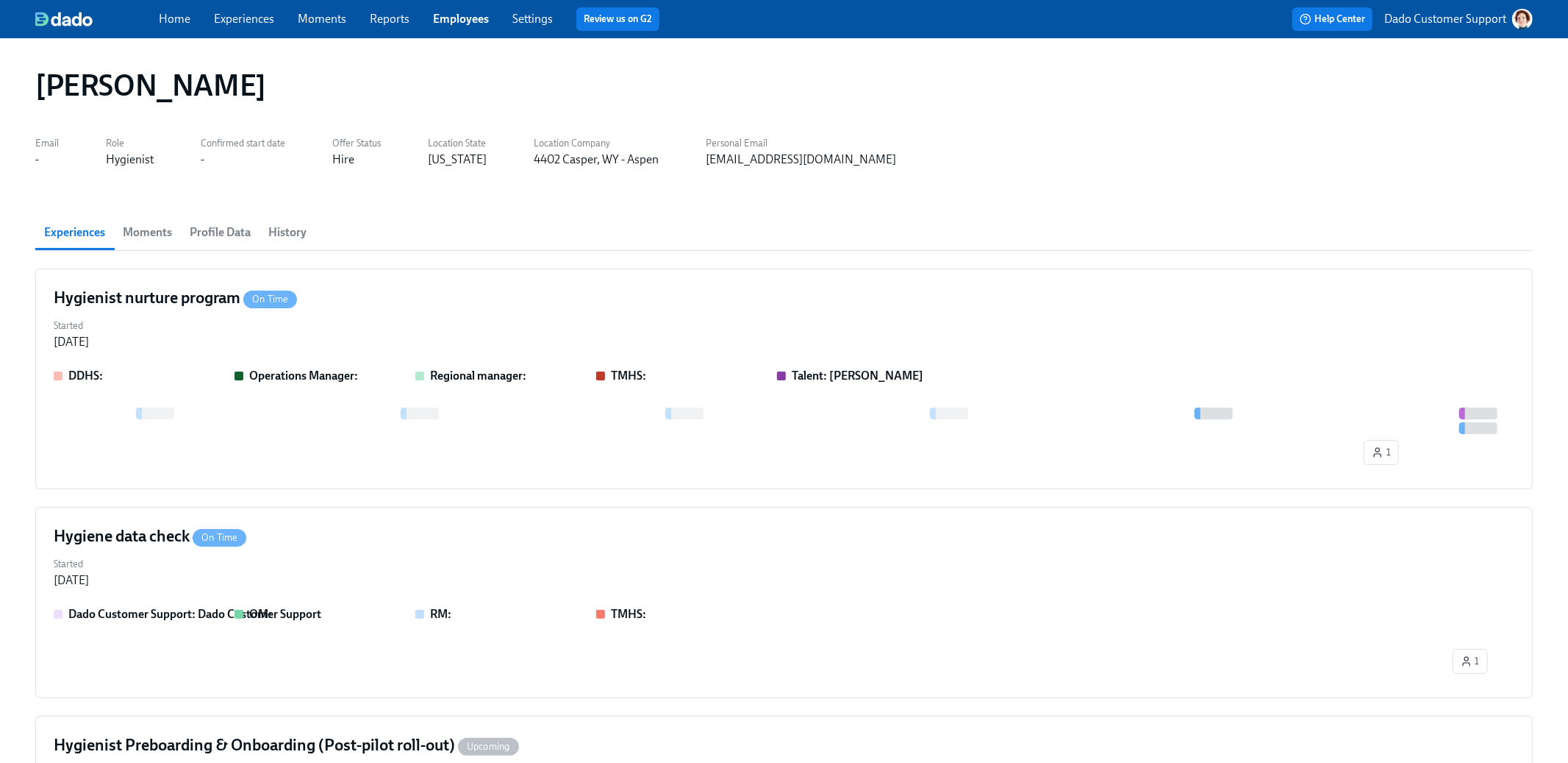
click at [214, 236] on span "Profile Data" at bounding box center [220, 232] width 61 height 21
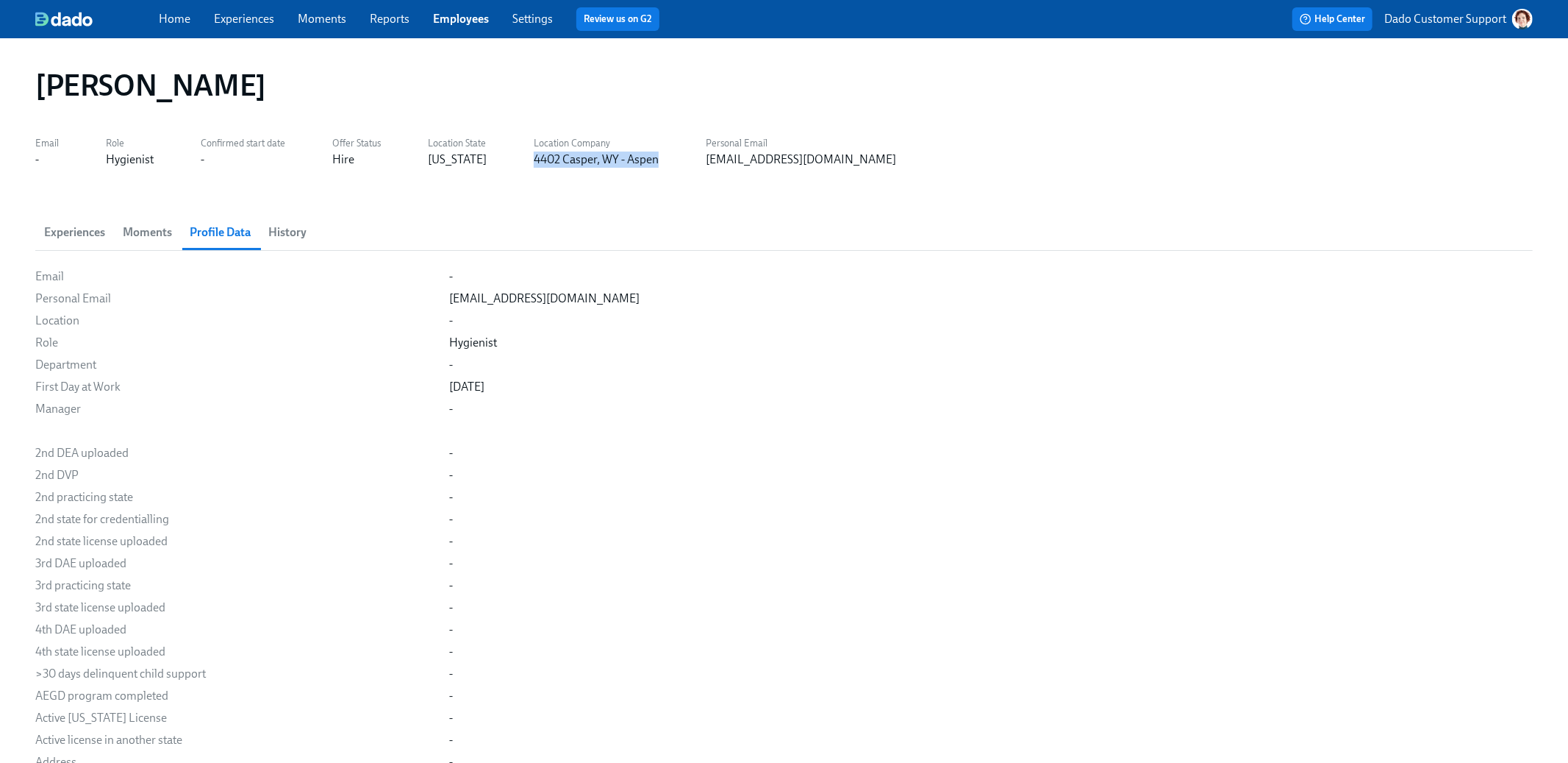
drag, startPoint x: 528, startPoint y: 161, endPoint x: 664, endPoint y: 162, distance: 136.0
click at [665, 162] on div "Email - Role Hygienist Confirmed start date - Offer Status Hire Location State …" at bounding box center [784, 150] width 1498 height 36
copy div "4402 Casper, WY - Aspen"
click at [497, 385] on icon "button" at bounding box center [495, 386] width 5 height 6
click at [456, 16] on link "Employees" at bounding box center [461, 19] width 56 height 14
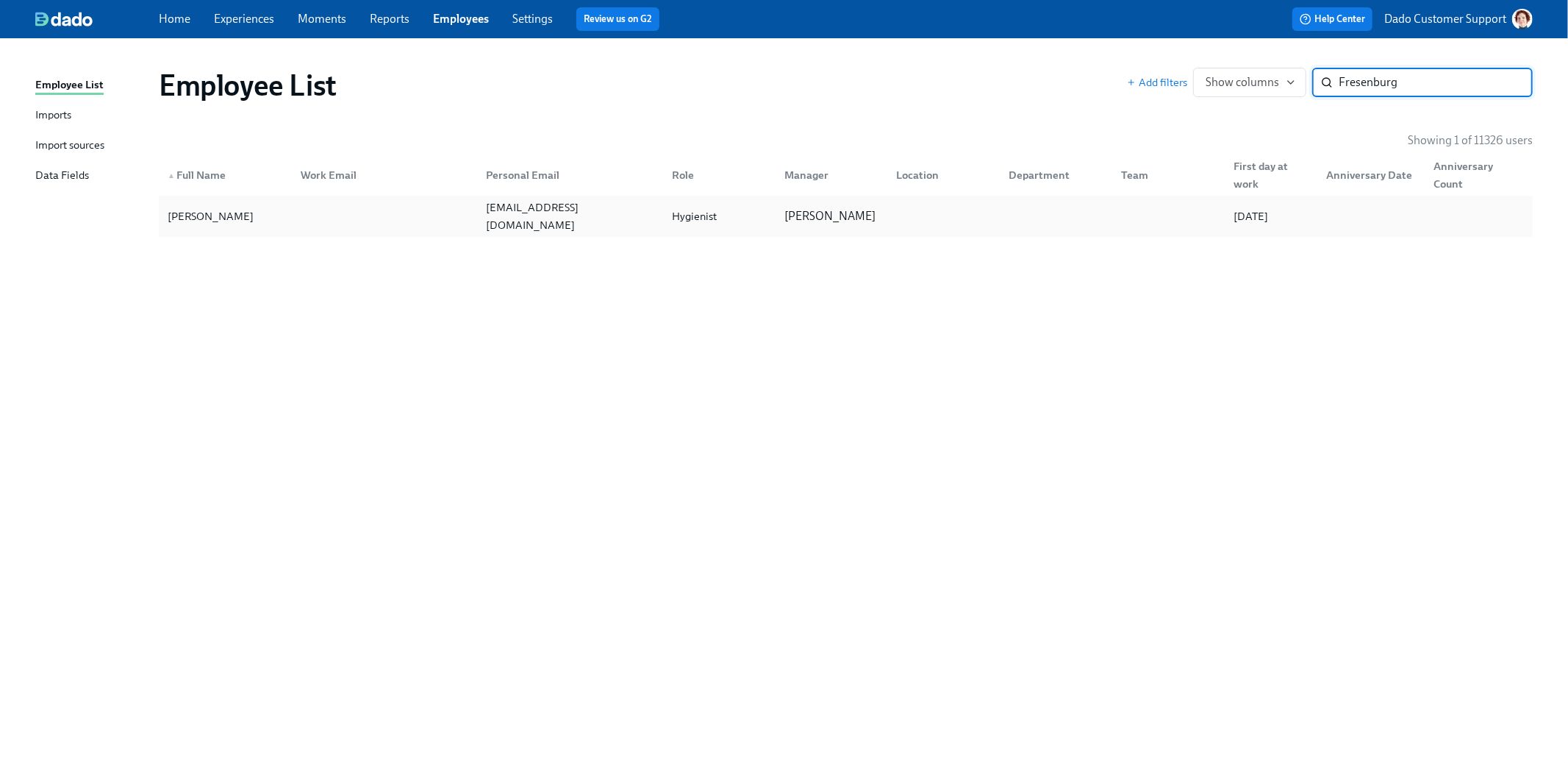
type input "Fresenburg"
click at [247, 210] on div "Jennifer Fresenburg" at bounding box center [210, 216] width 97 height 18
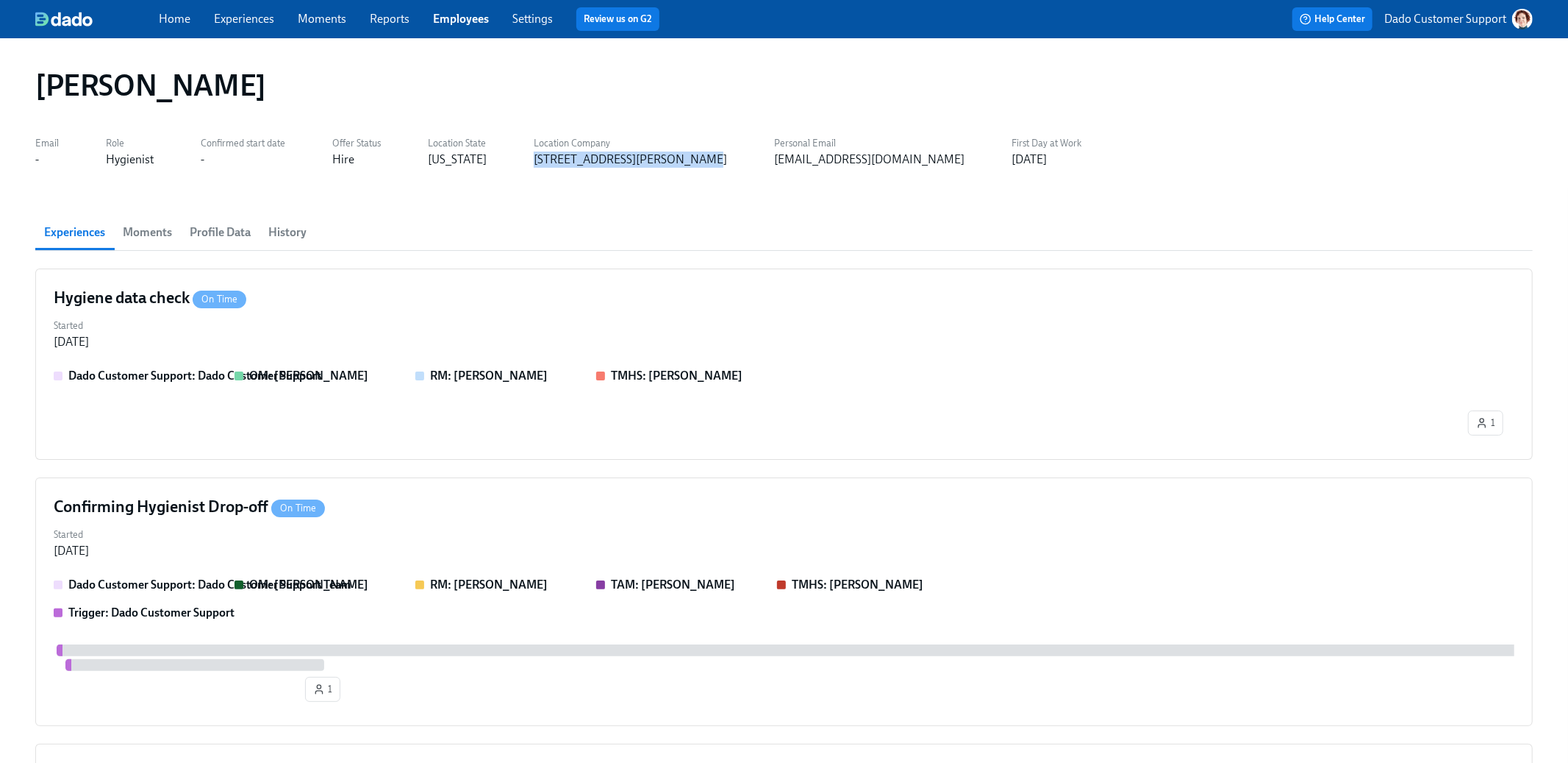
drag, startPoint x: 520, startPoint y: 160, endPoint x: 680, endPoint y: 163, distance: 160.0
click at [681, 163] on div "Email - Role Hygienist Confirmed start date - Offer Status Hire Location State …" at bounding box center [784, 150] width 1498 height 36
copy div "4306 St. Charles, MO - Aspen"
click at [232, 229] on span "Profile Data" at bounding box center [220, 232] width 61 height 21
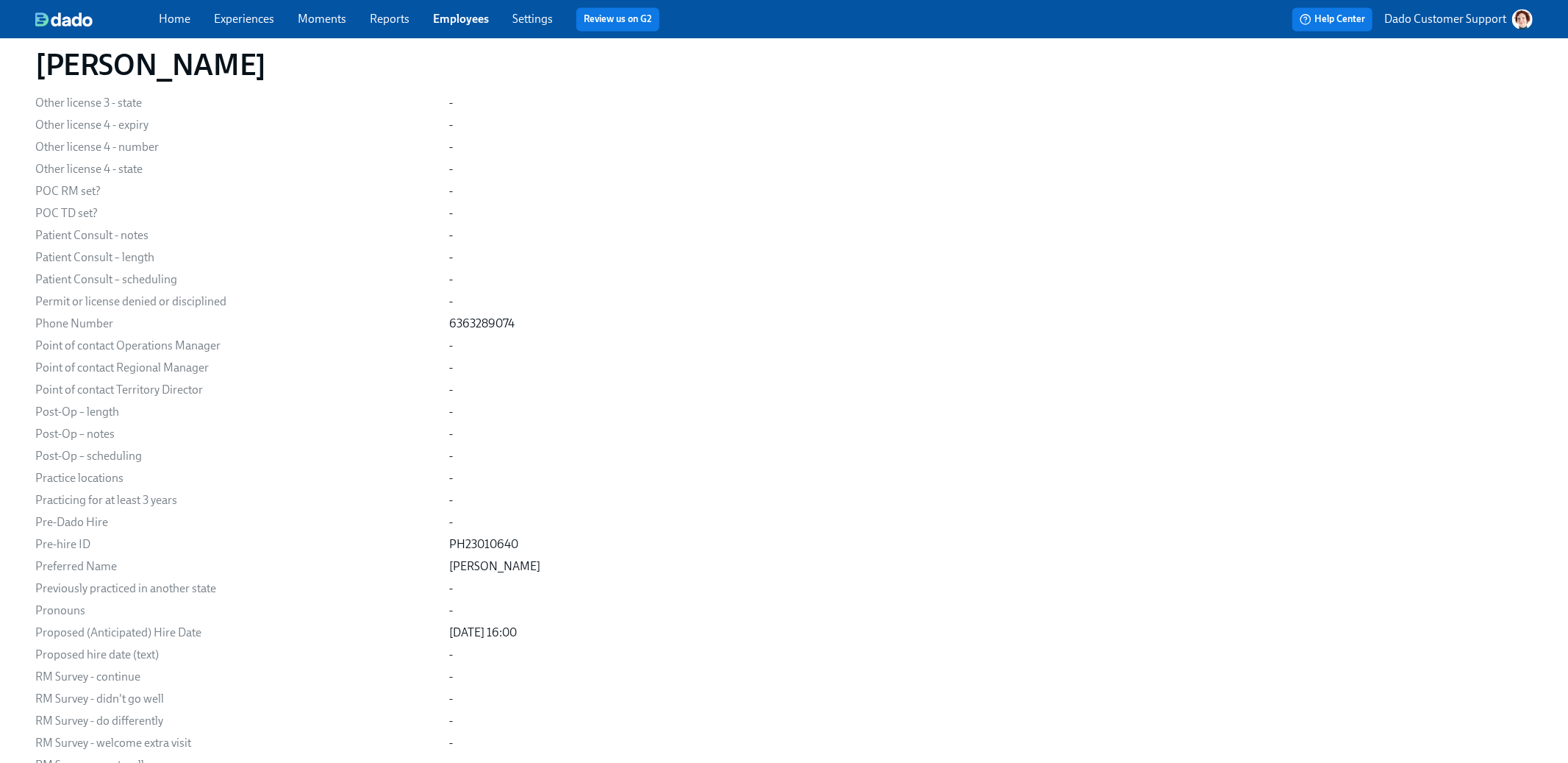
scroll to position [15573, 0]
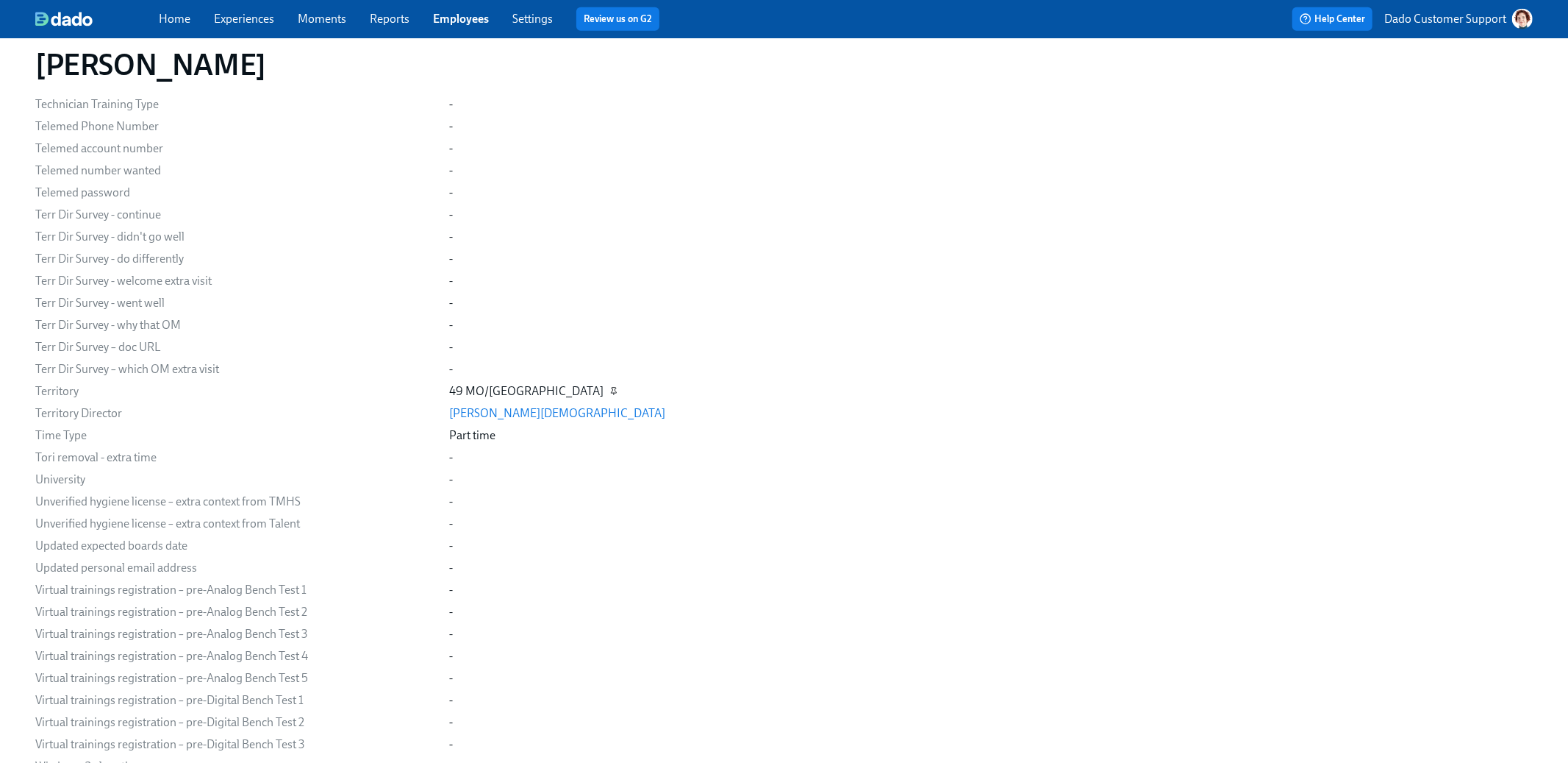
click at [612, 388] on icon "button" at bounding box center [614, 391] width 5 height 6
drag, startPoint x: 528, startPoint y: 382, endPoint x: 427, endPoint y: 384, distance: 101.0
copy div "49 MO/KS Territory"
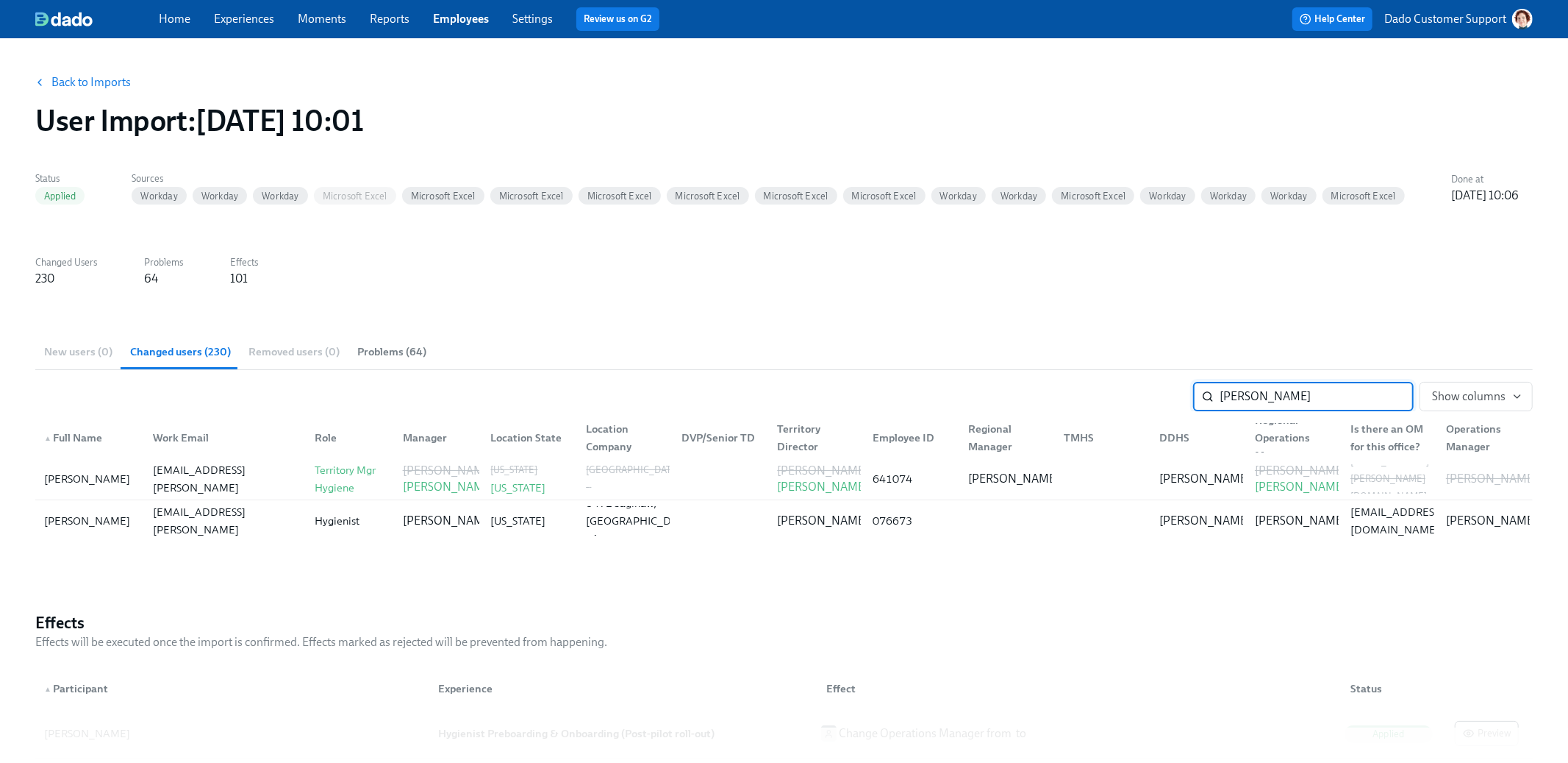
type input "[PERSON_NAME]"
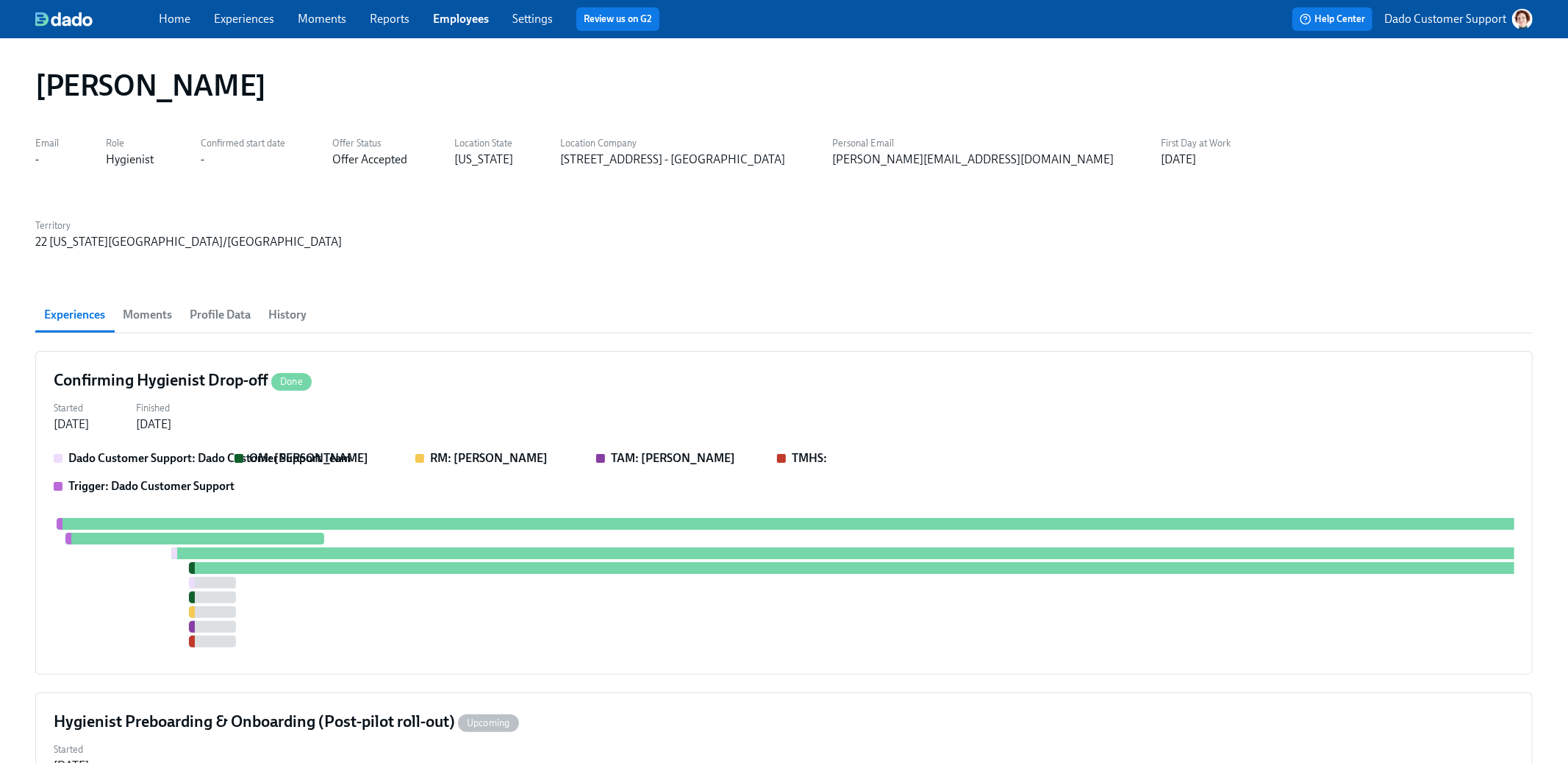
click at [444, 12] on link "Employees" at bounding box center [461, 19] width 56 height 14
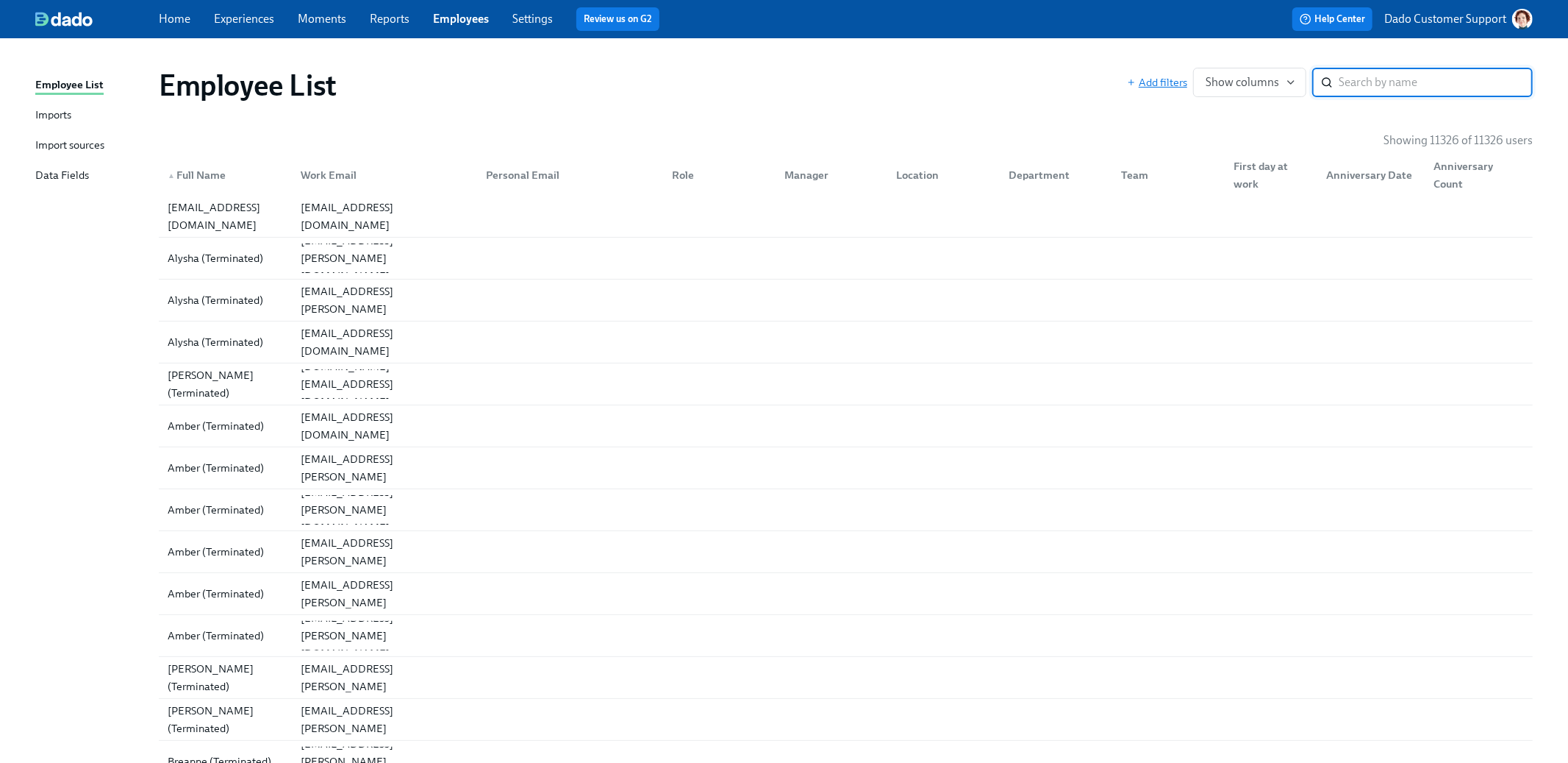
click at [1148, 74] on div "Add filters Show columns ​" at bounding box center [1330, 82] width 406 height 29
click at [1161, 84] on span "Add filters" at bounding box center [1157, 82] width 60 height 15
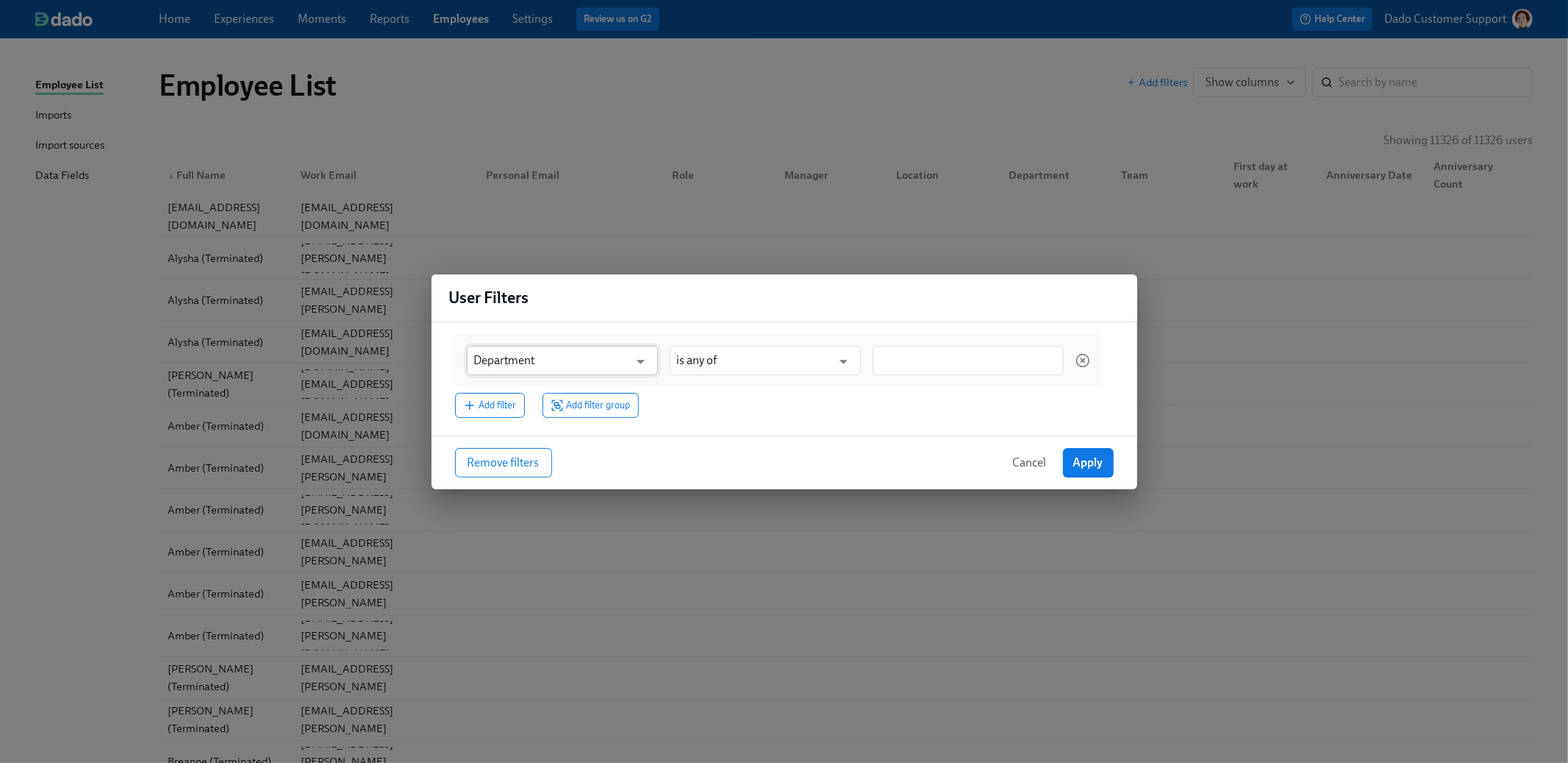
click at [617, 360] on input "Department" at bounding box center [552, 361] width 155 height 29
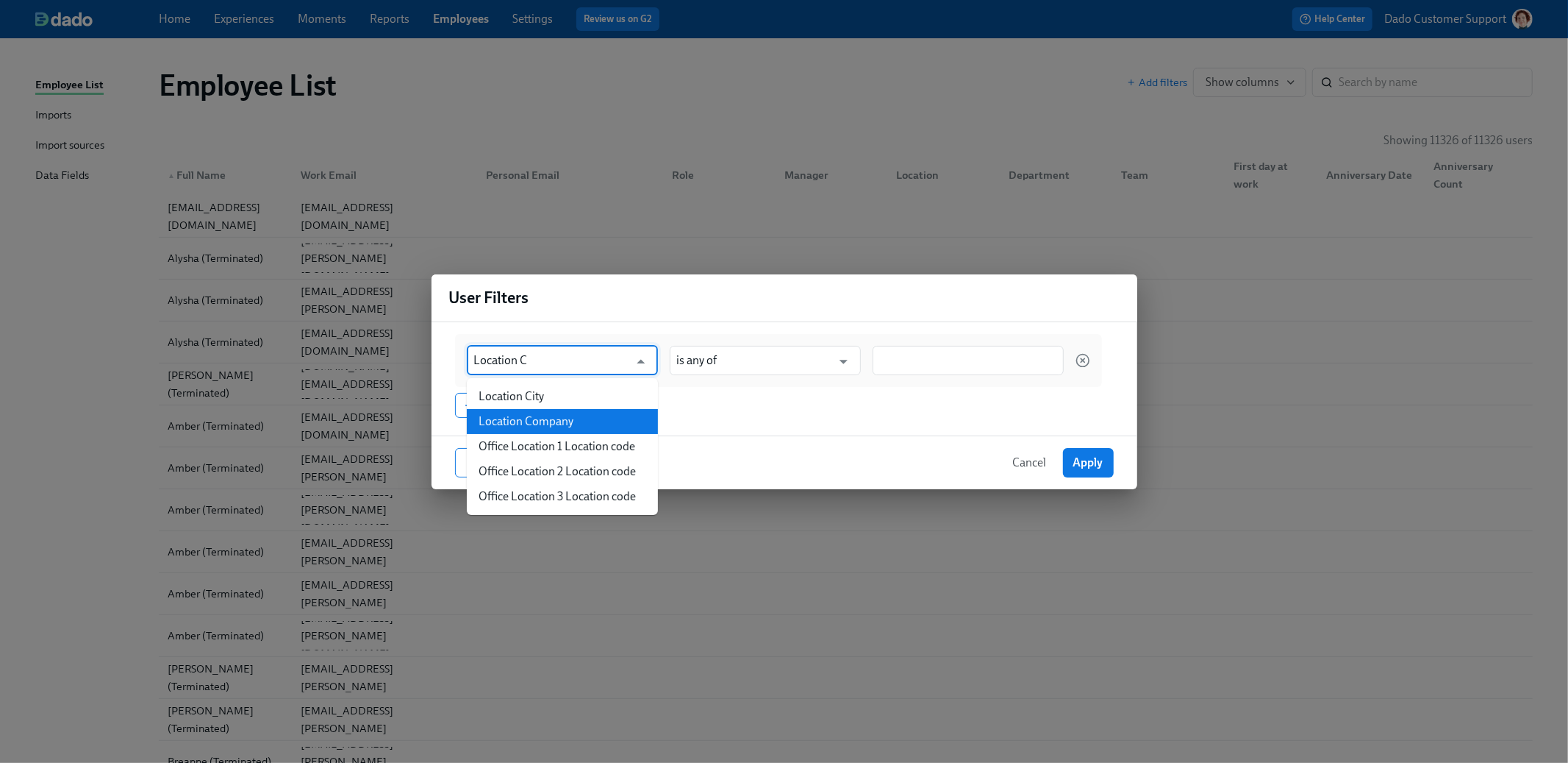
click at [603, 415] on li "Location Company" at bounding box center [562, 421] width 191 height 25
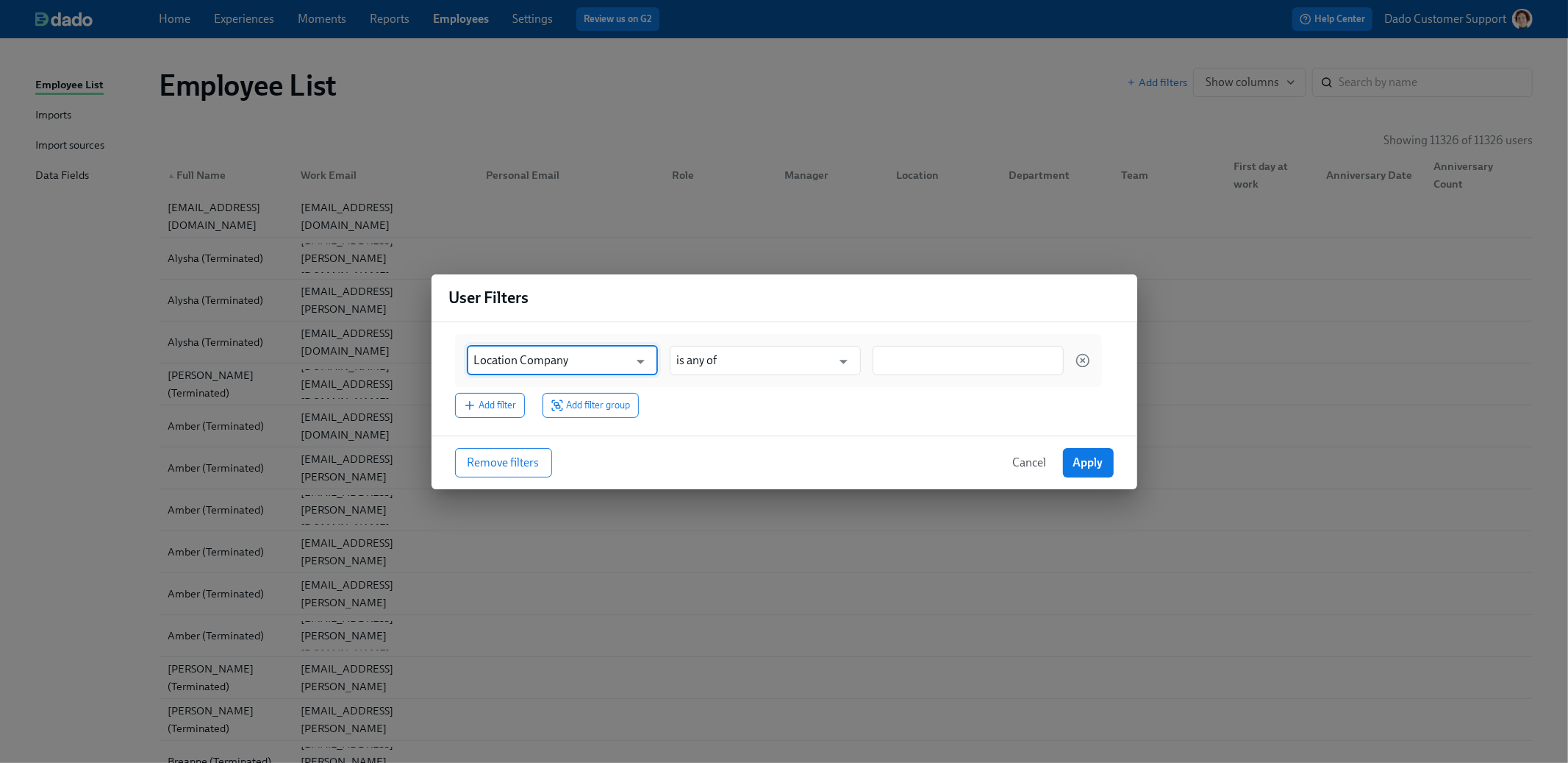
type input "Location Company"
click at [955, 346] on div at bounding box center [968, 361] width 191 height 29
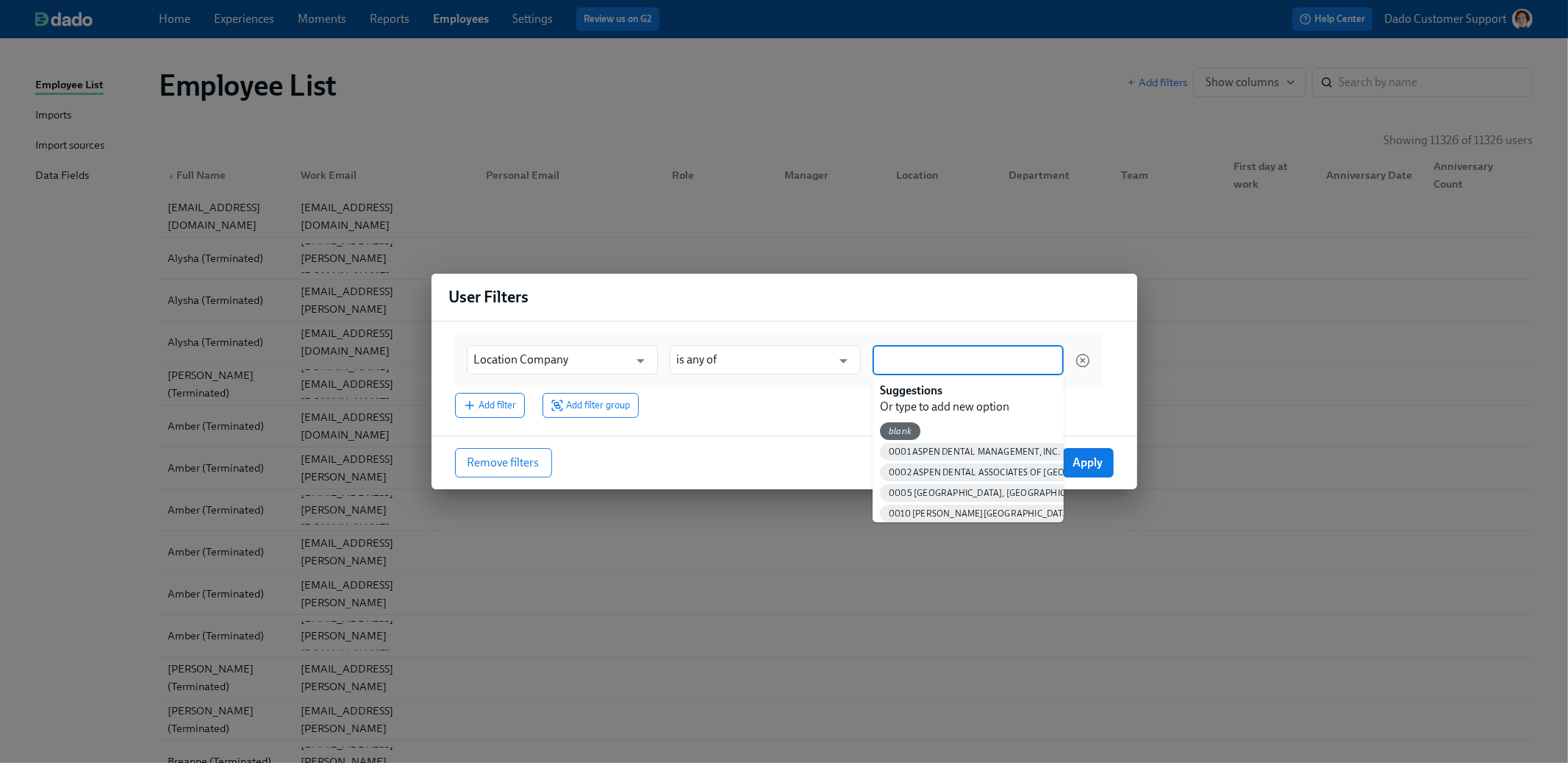
paste input "4402 Casper, WY - Aspen"
type input "4402 Casper, WY - Aspen"
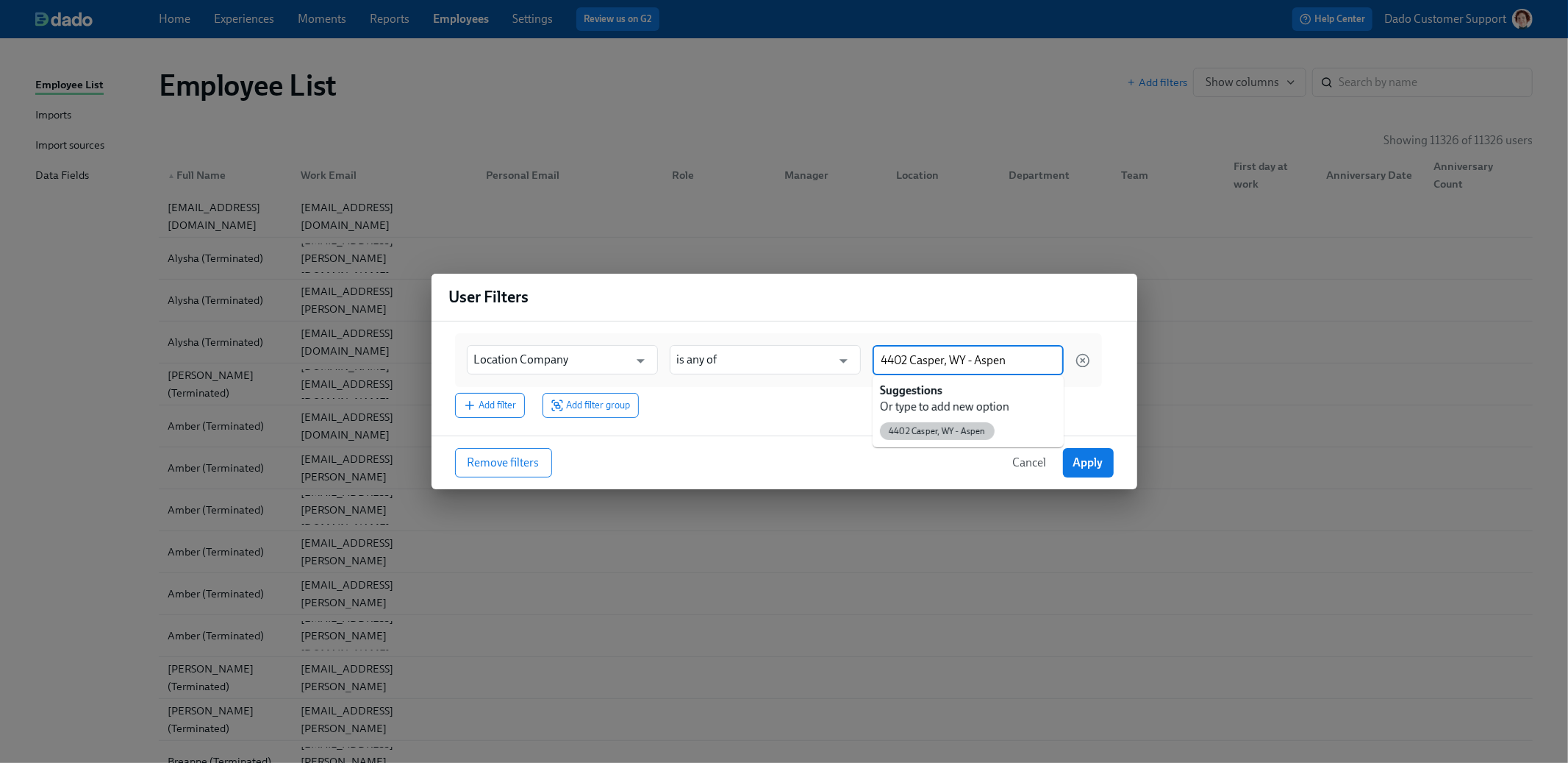
click at [972, 433] on span "4402 Casper, WY - Aspen" at bounding box center [938, 431] width 114 height 11
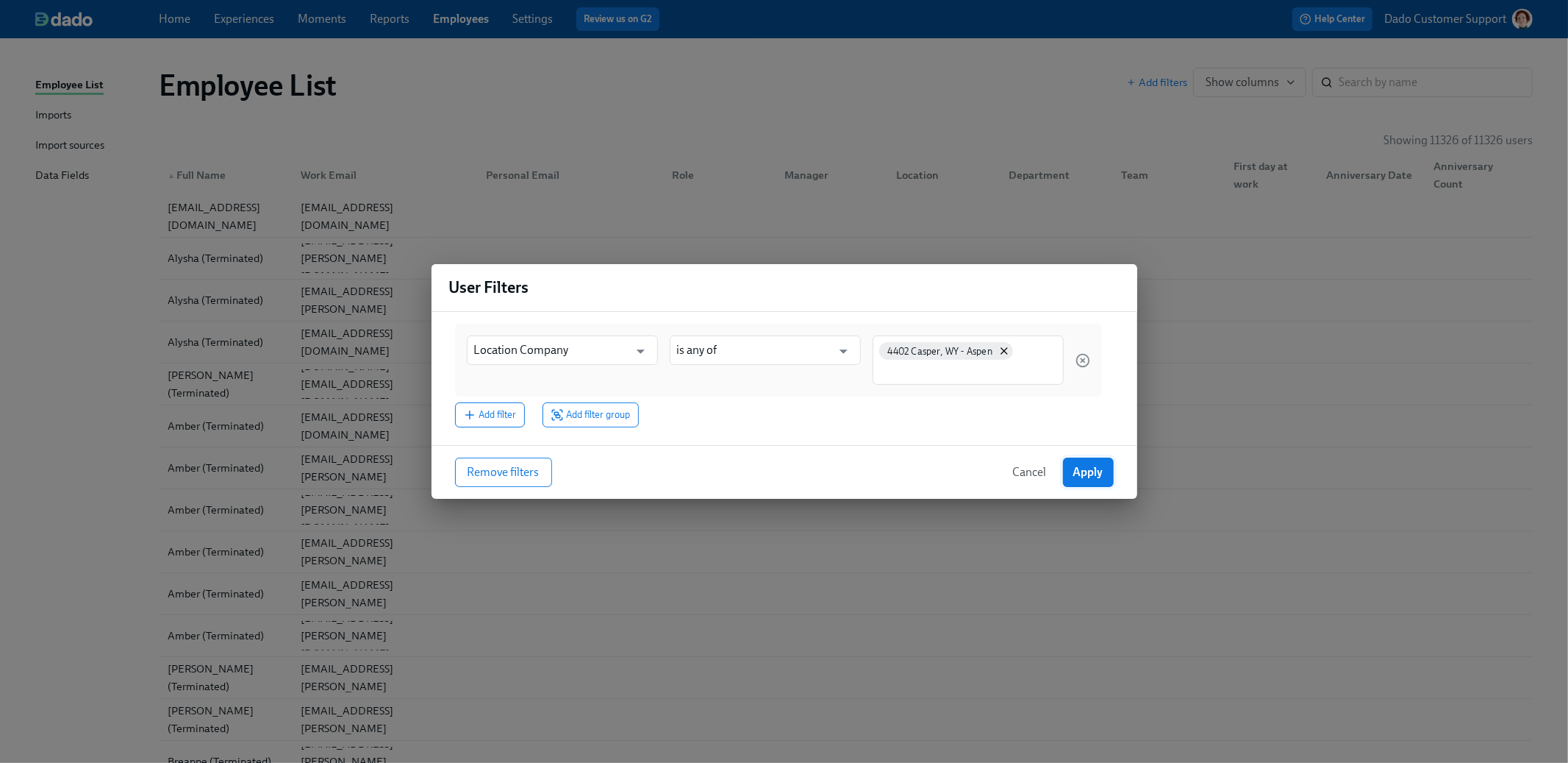
click at [1071, 464] on button "Apply" at bounding box center [1088, 472] width 51 height 29
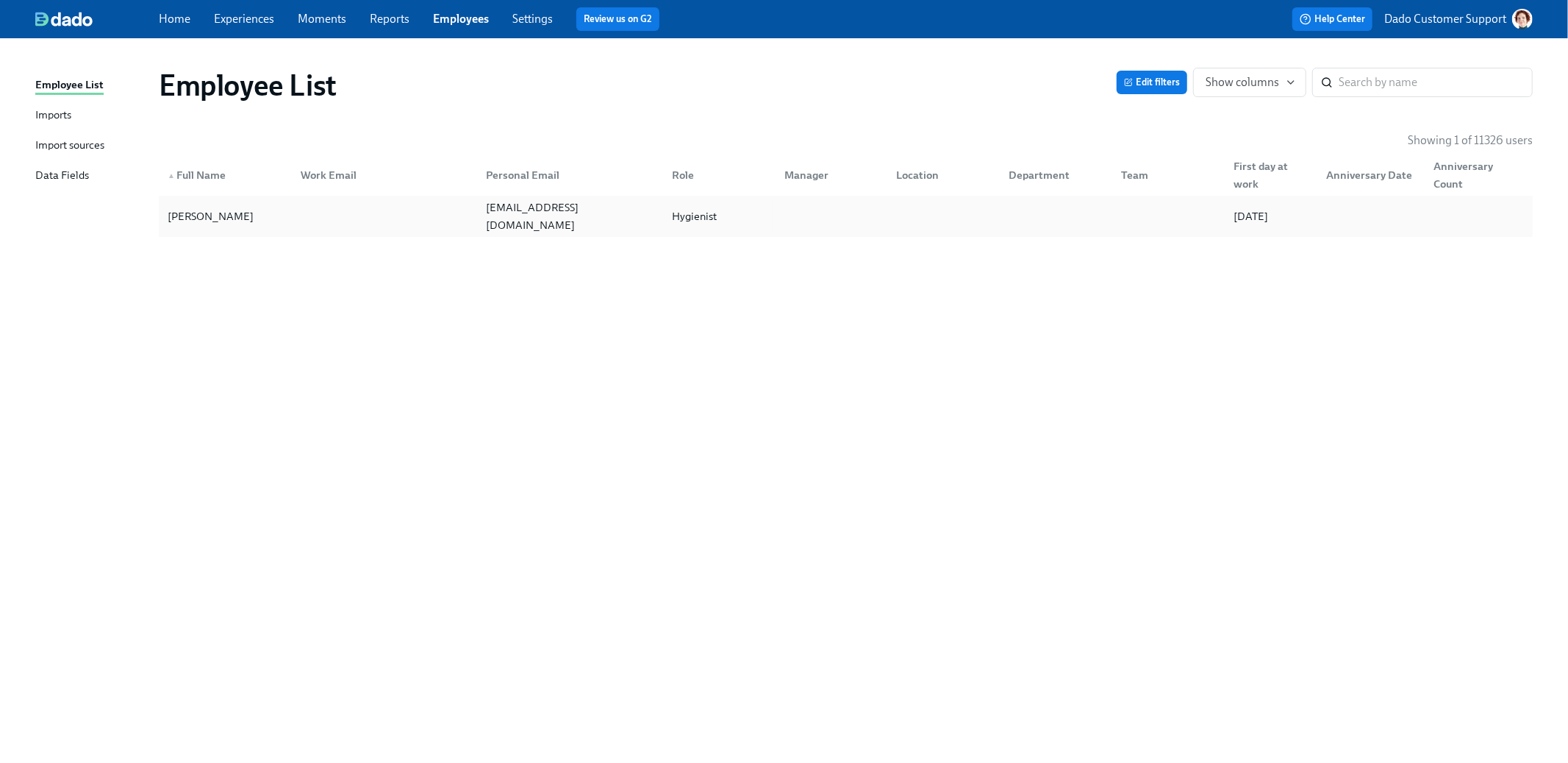
click at [408, 236] on div "Rhonda Paulson rhondapaulson13@gmail.com Hygienist 11/03/2025" at bounding box center [845, 216] width 1374 height 41
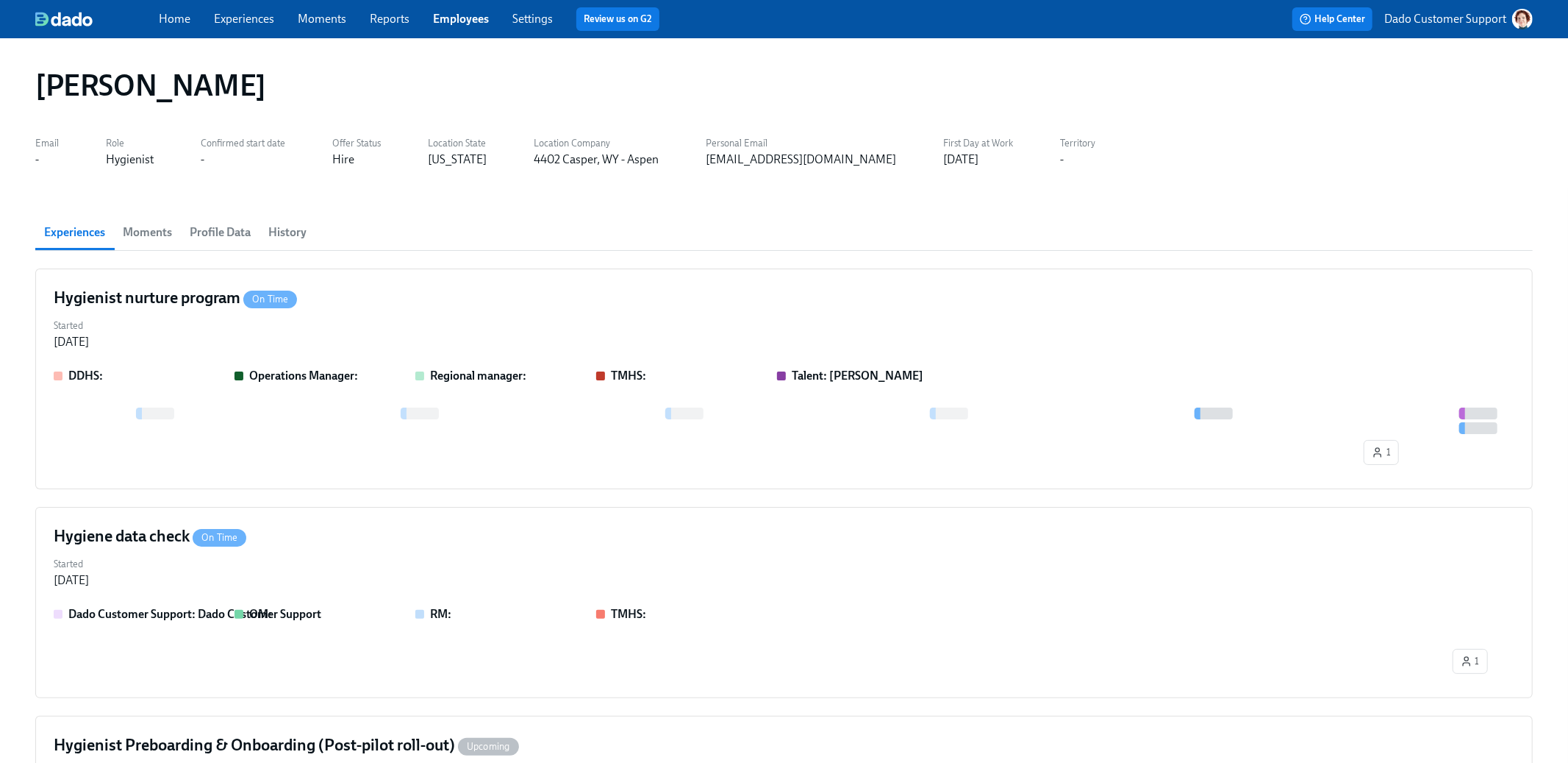
click at [240, 232] on span "Profile Data" at bounding box center [220, 232] width 61 height 21
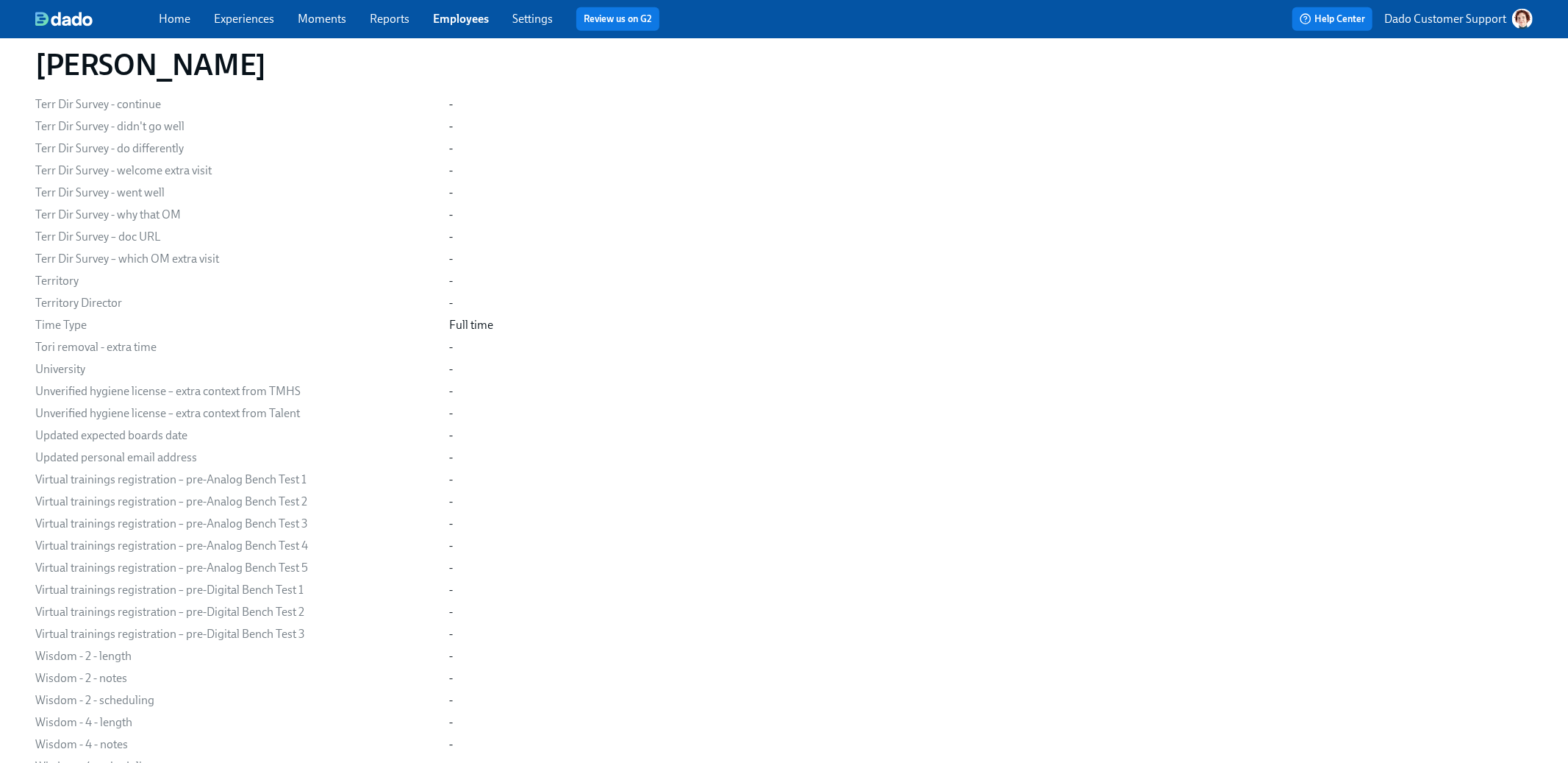
scroll to position [7547, 0]
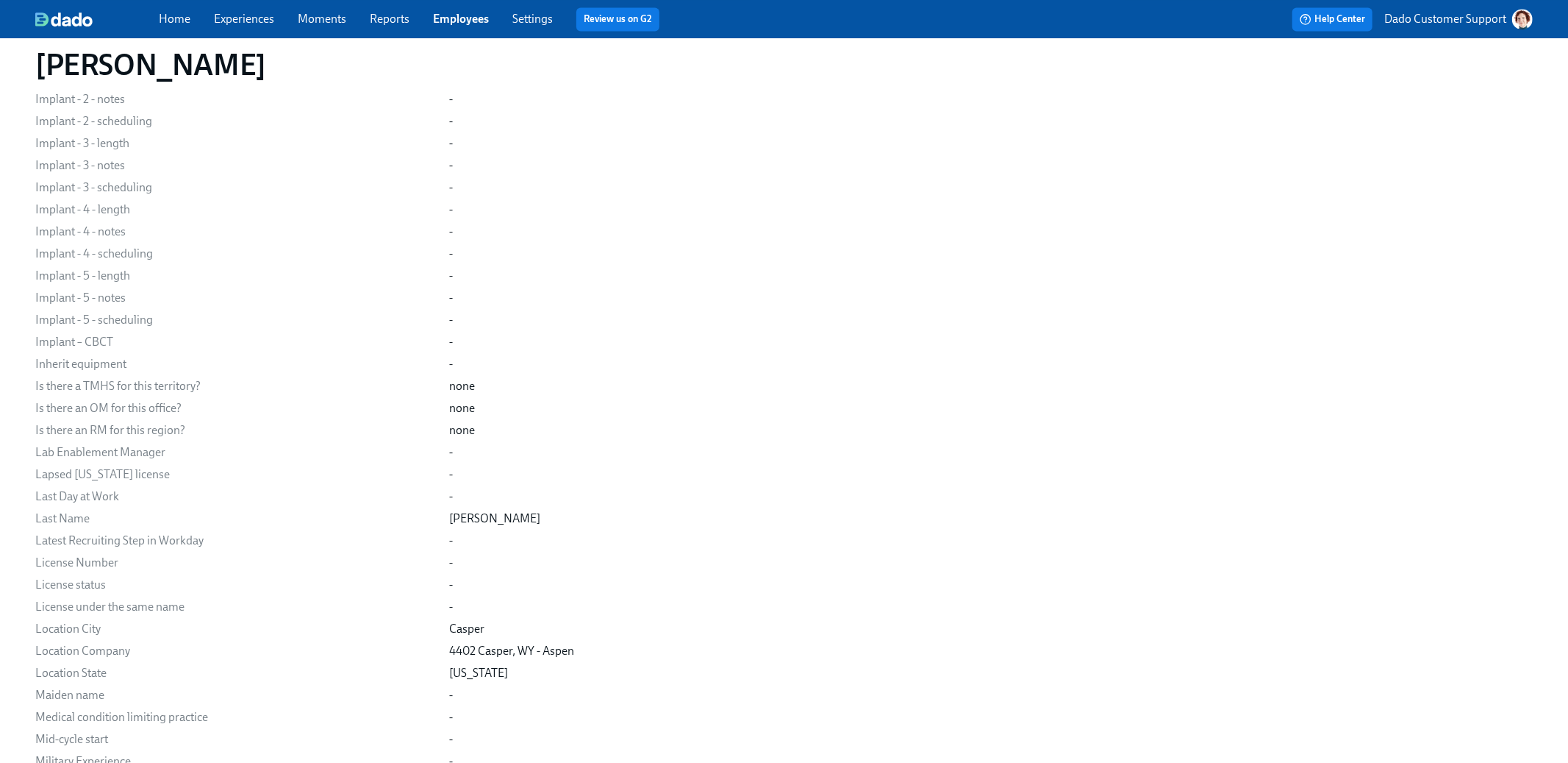
click at [473, 16] on link "Employees" at bounding box center [461, 19] width 56 height 14
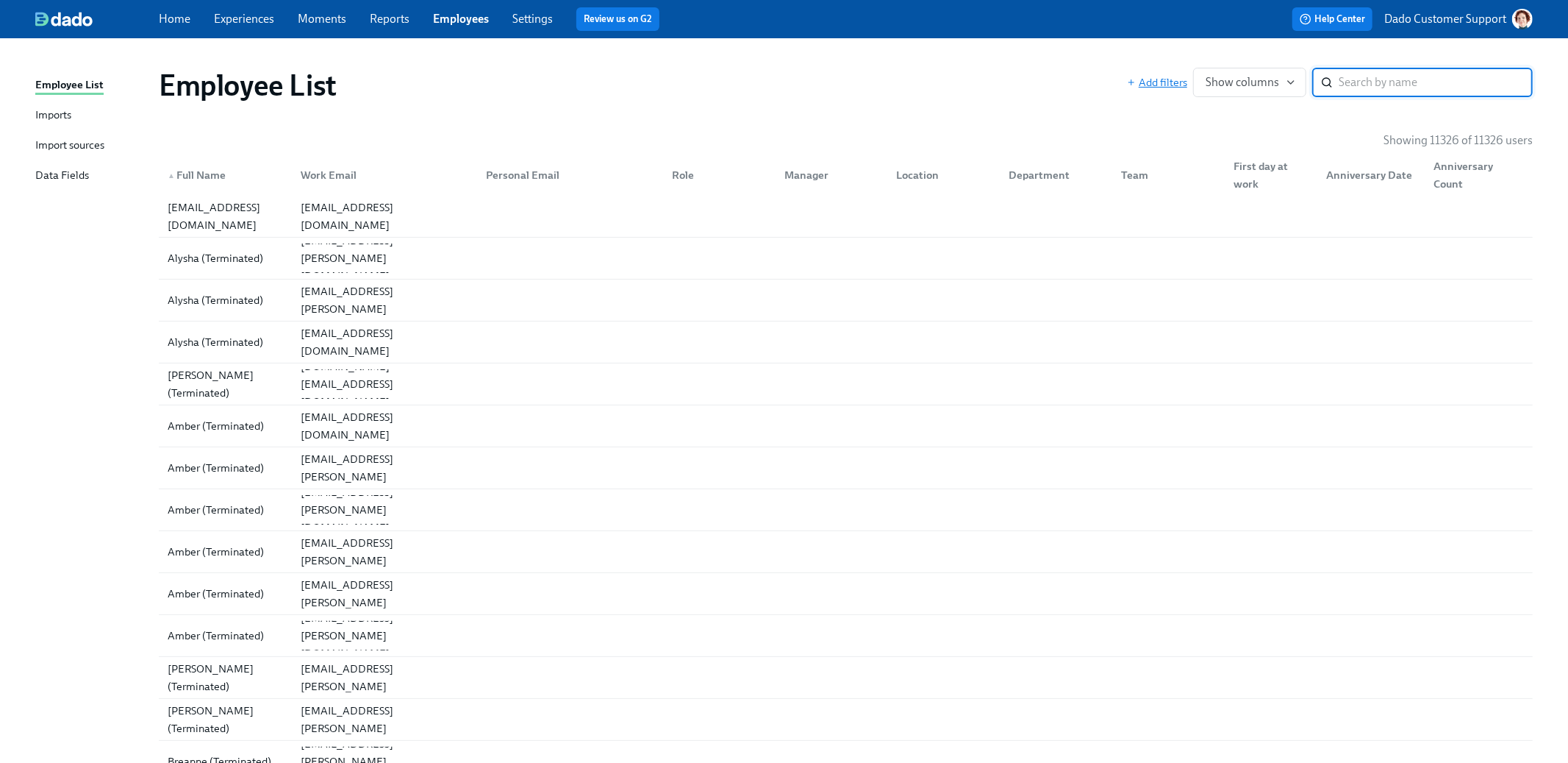
click at [1161, 75] on div "Add filters Show columns ​" at bounding box center [1330, 82] width 406 height 29
click at [1160, 91] on div "Add filters Show columns ​" at bounding box center [1330, 82] width 406 height 29
click at [1160, 88] on span "Add filters" at bounding box center [1157, 82] width 60 height 15
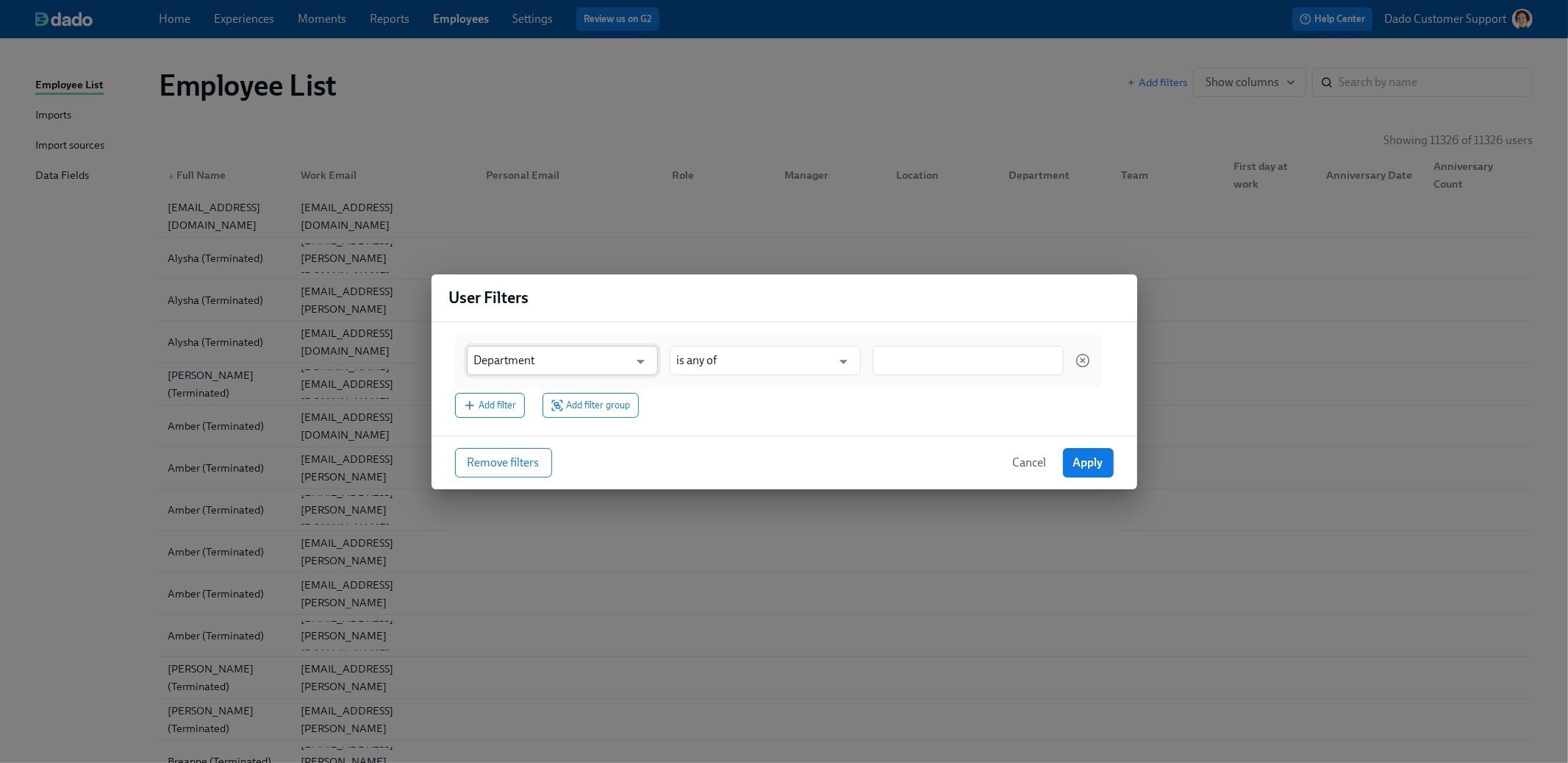
click at [579, 349] on input "Department" at bounding box center [552, 361] width 155 height 29
click at [552, 402] on li "Location Company" at bounding box center [562, 396] width 191 height 25
type input "Location Company"
click at [946, 361] on input at bounding box center [968, 360] width 176 height 15
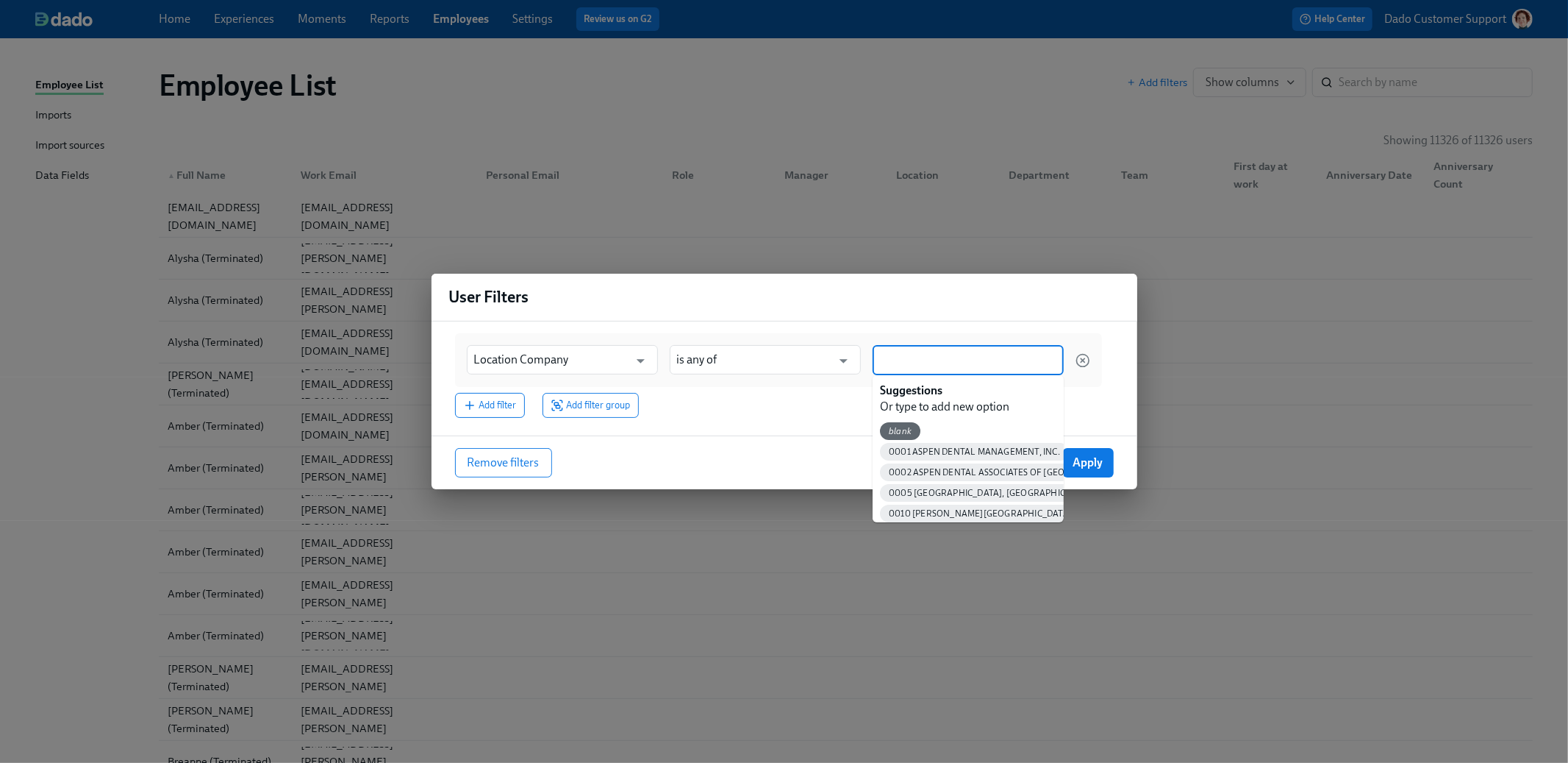
paste input "2069 Corpus Christi,TX"
type input "2069 Corpus Christi,TX"
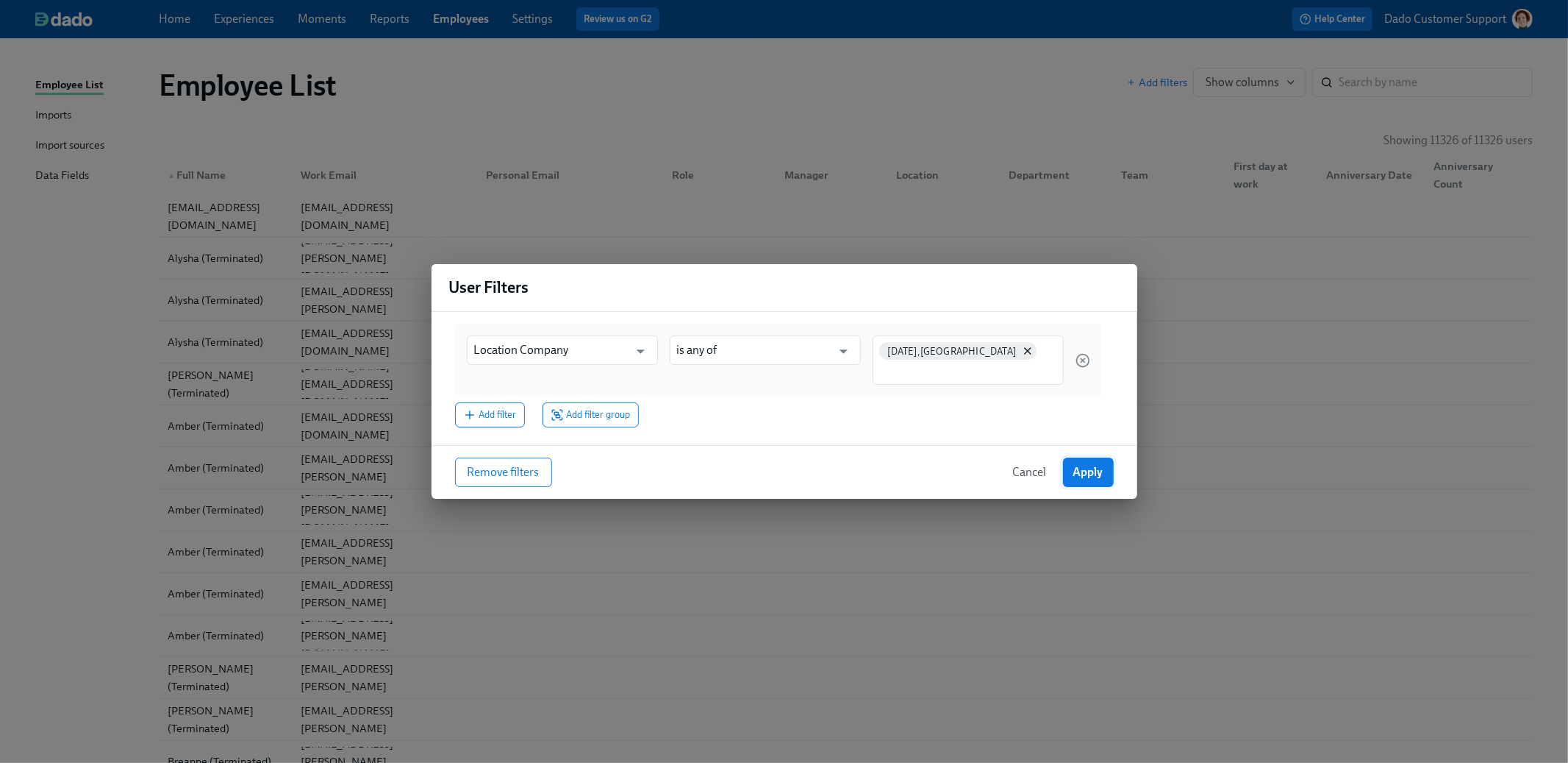
click at [1091, 476] on span "Apply" at bounding box center [1088, 472] width 30 height 15
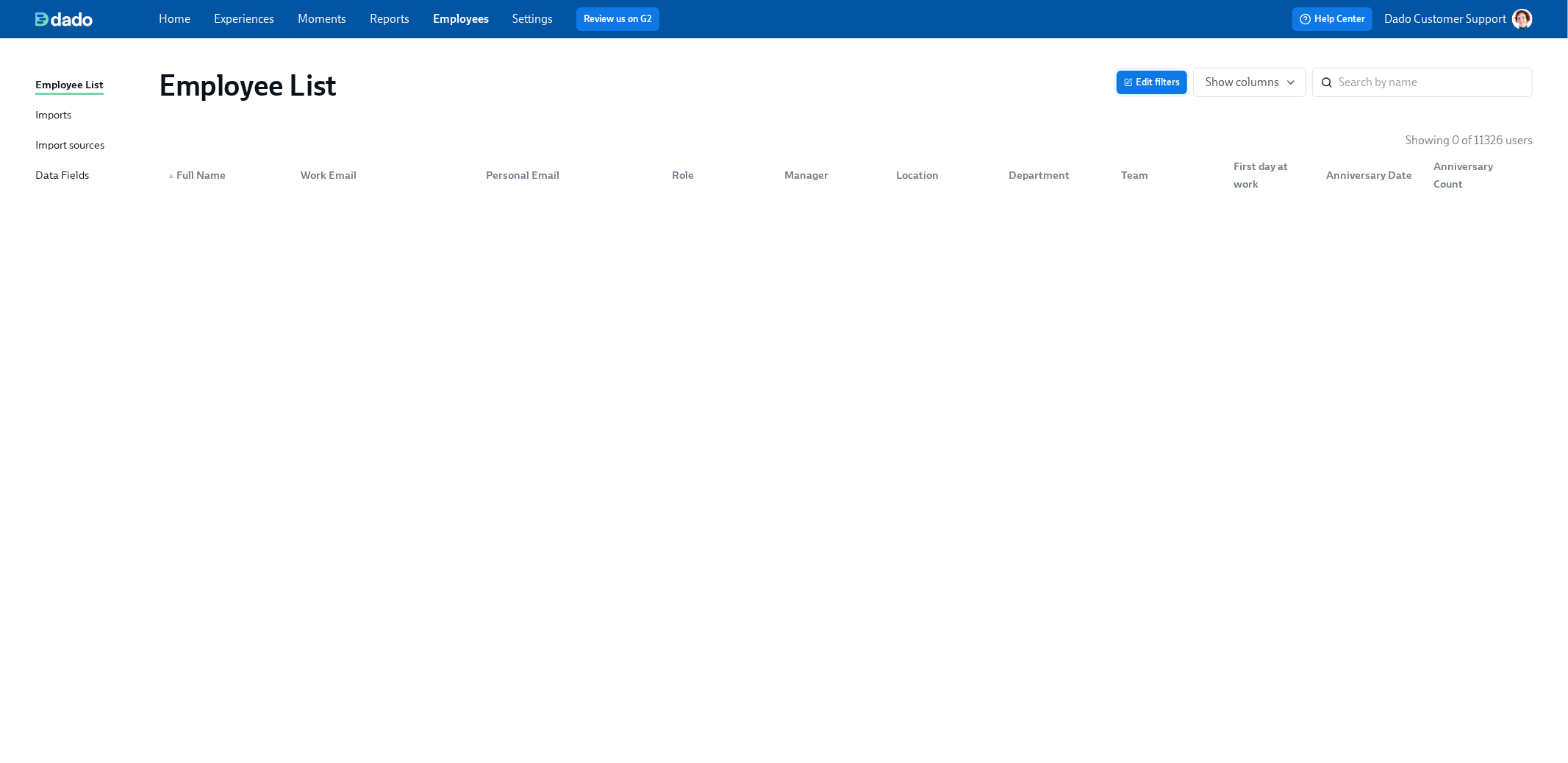
click at [1157, 87] on span "Edit filters" at bounding box center [1152, 82] width 56 height 15
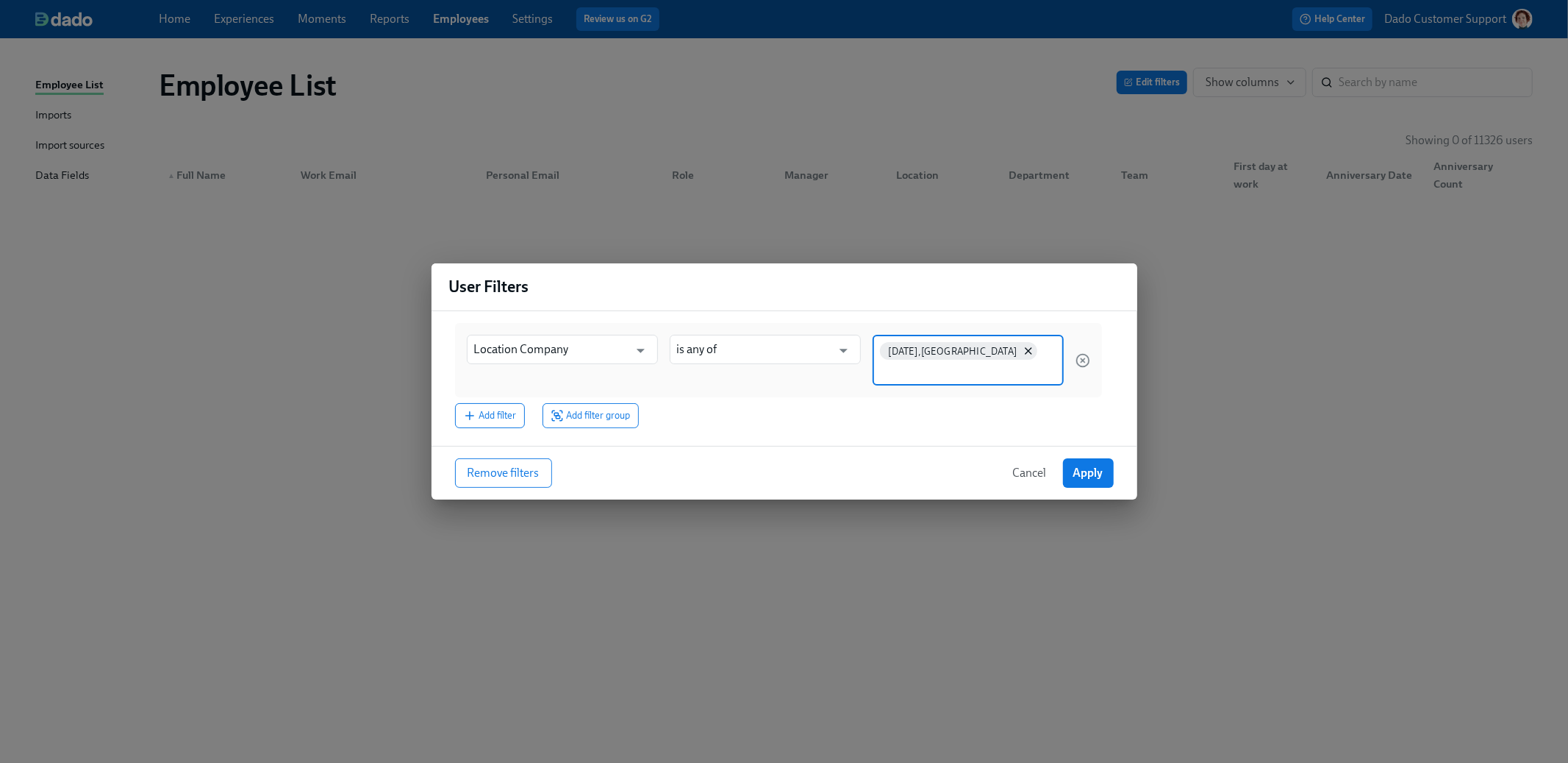
click at [1008, 368] on input at bounding box center [968, 371] width 176 height 15
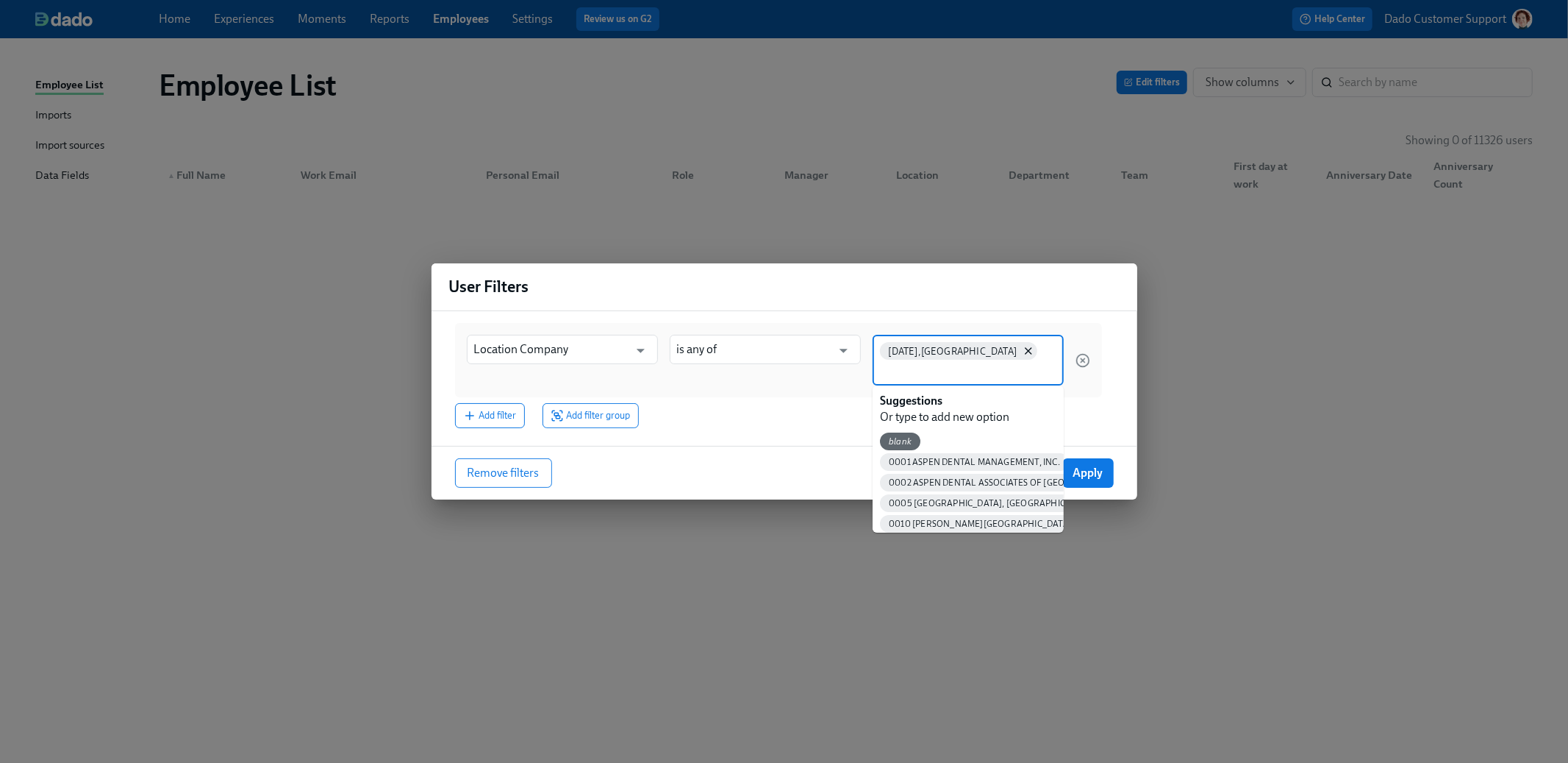
paste input "2072 San Antonio, TX- West Wood 2137 Lufkin, TX 3001 San Antonio, TX (Stone Oak…"
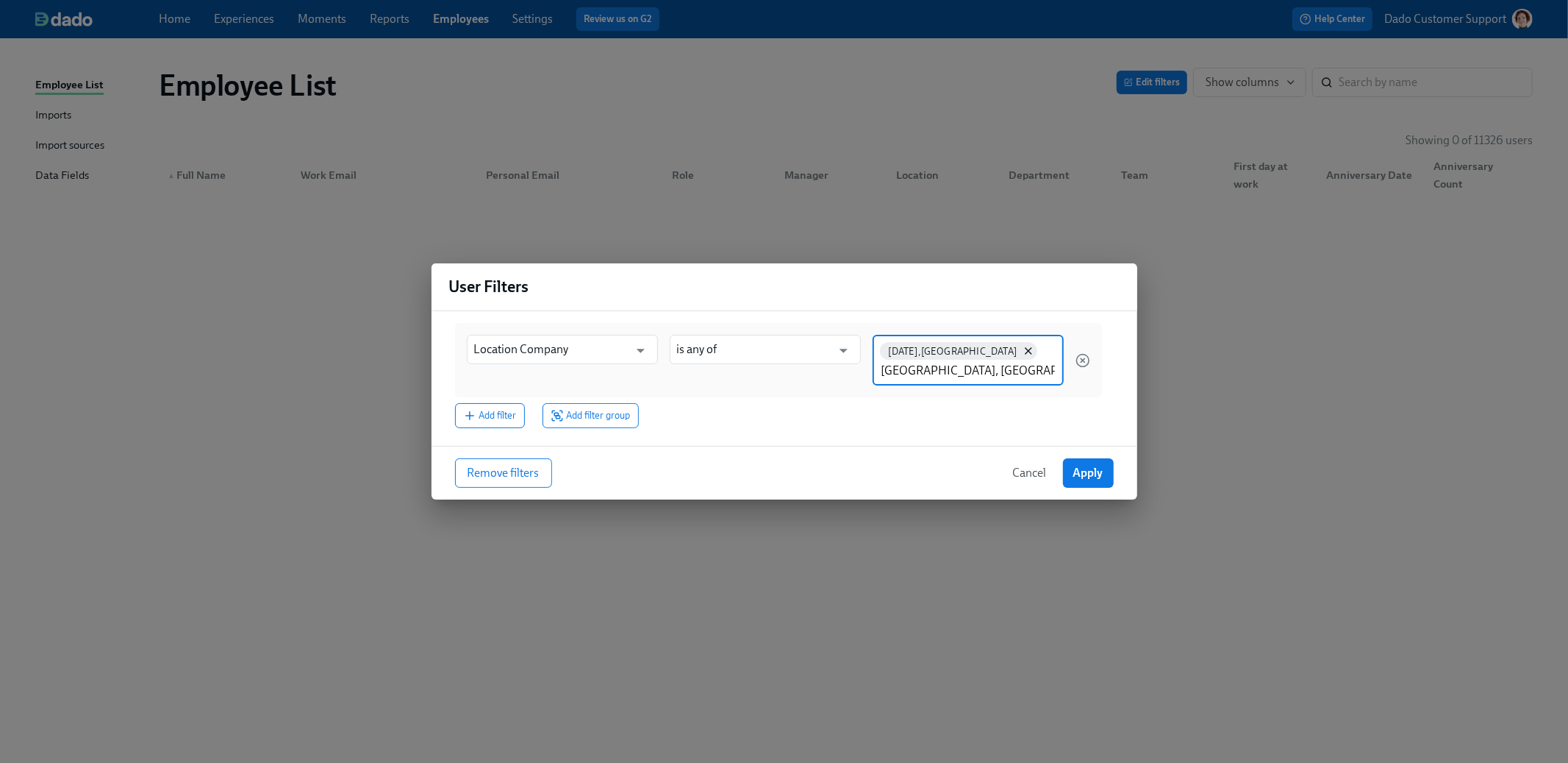
scroll to position [0, 2321]
type input "2072 San Antonio, TX- West Wood"
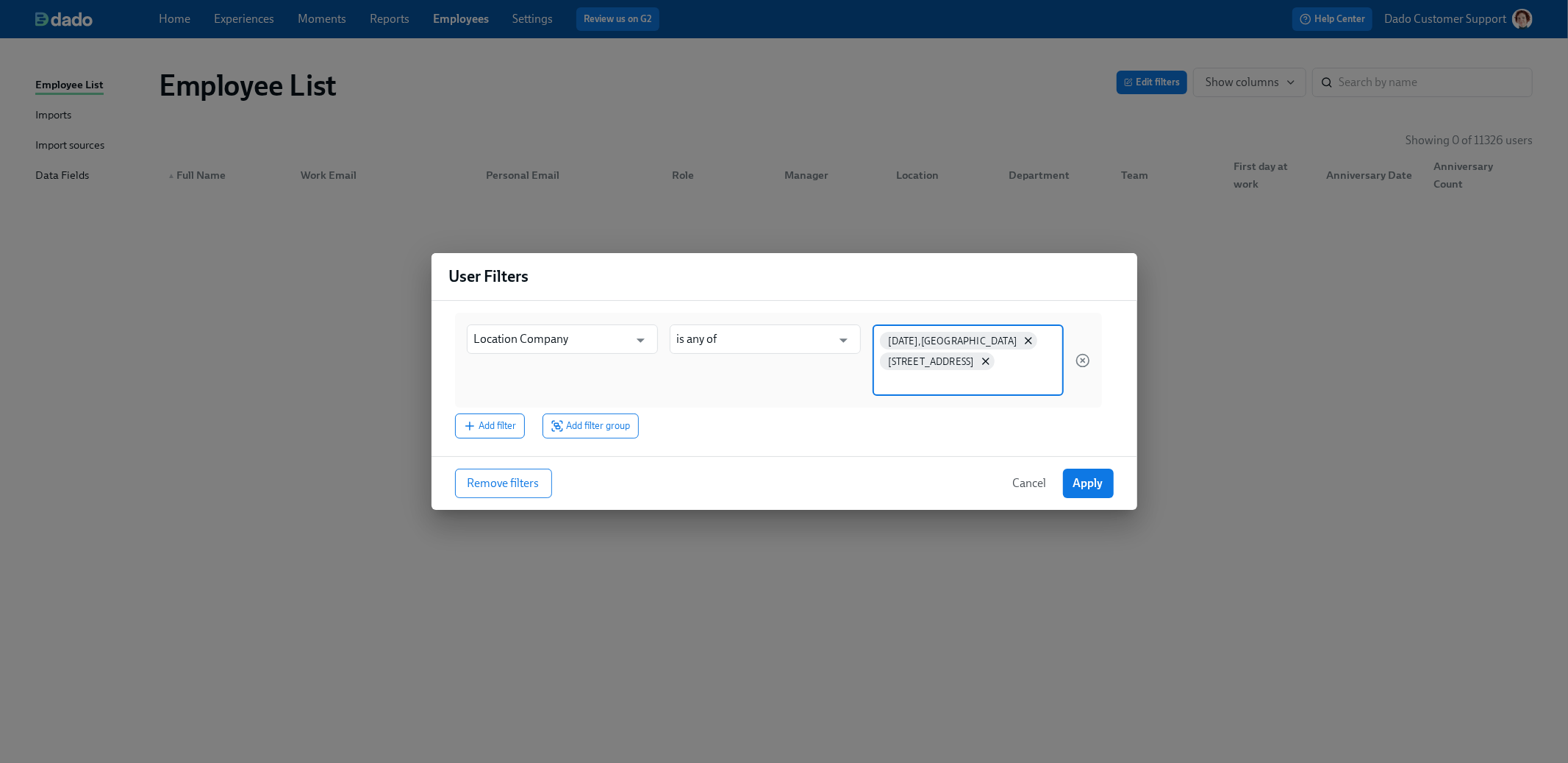
paste input "2137 Lufkin, TX 3001 San Antonio, TX (Stone Oak) 3059 Victoria, TX 3093 San Ant…"
type input "2137 Lufkin, TX"
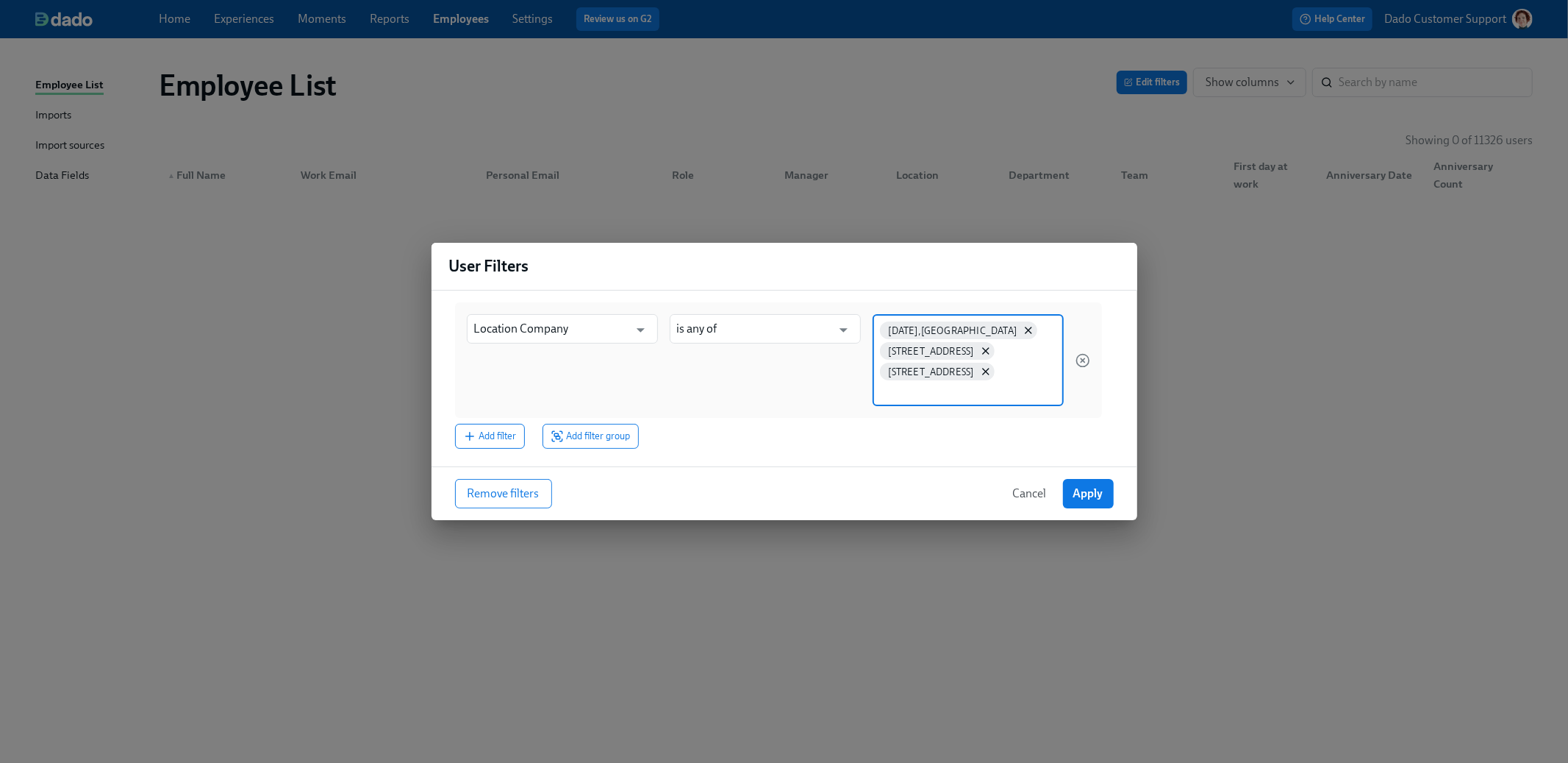
paste input "3001 San Antonio, TX (Stone Oak) 3059 Victoria, TX 3093 San Antonio, TX (SW Mil…"
type input "3001 San Antonio, TX (Stone Oak)"
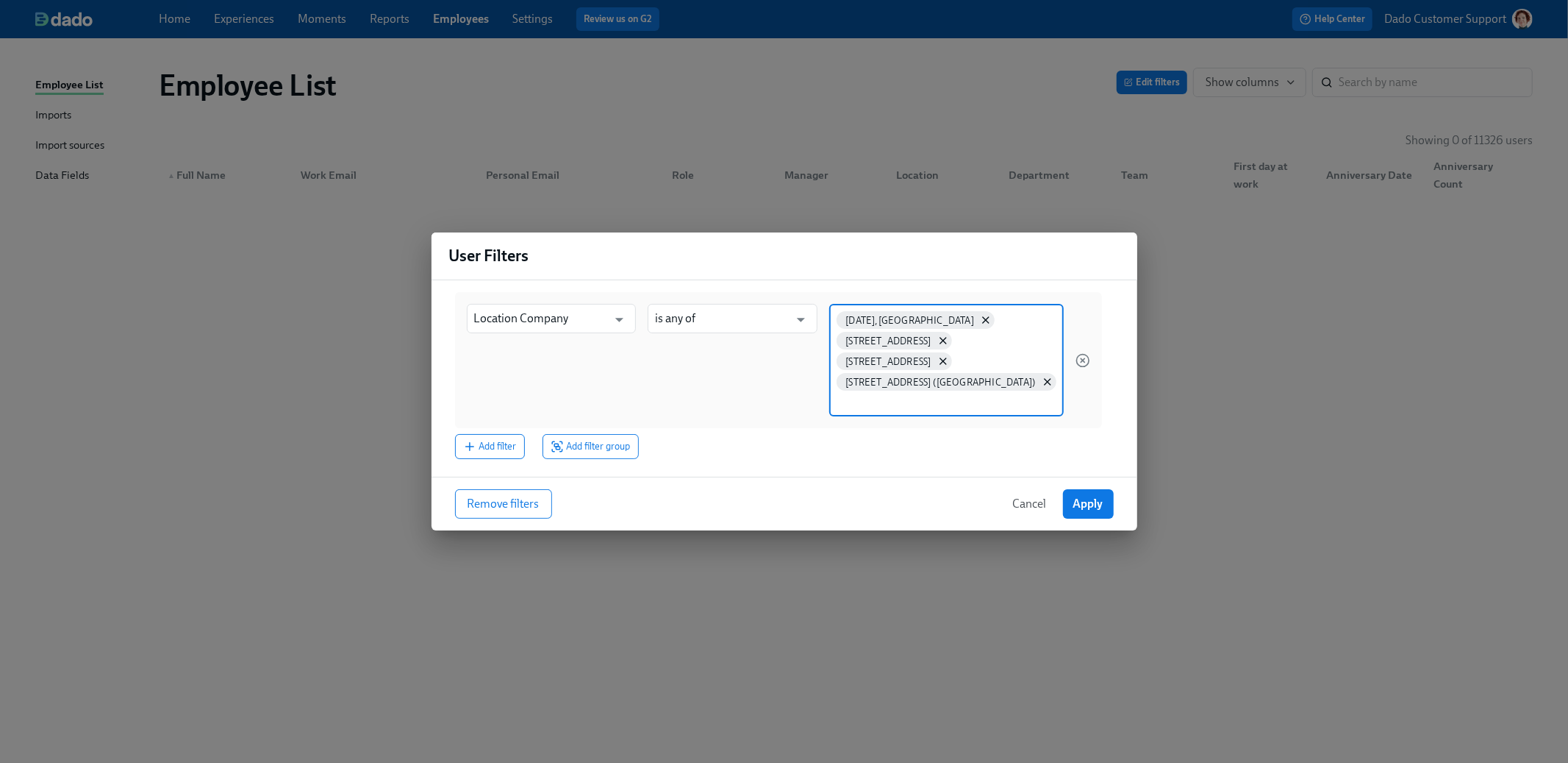
paste input "3059 Victoria, TX 3093 San Antonio, TX (SW Military RD) 3152 San Antonio, TX (M…"
type input "3059 Victoria, TX"
paste input "3093 San Antonio, TX (SW Military RD) 3152 San Antonio, TX (Med Center) 4033 Sa…"
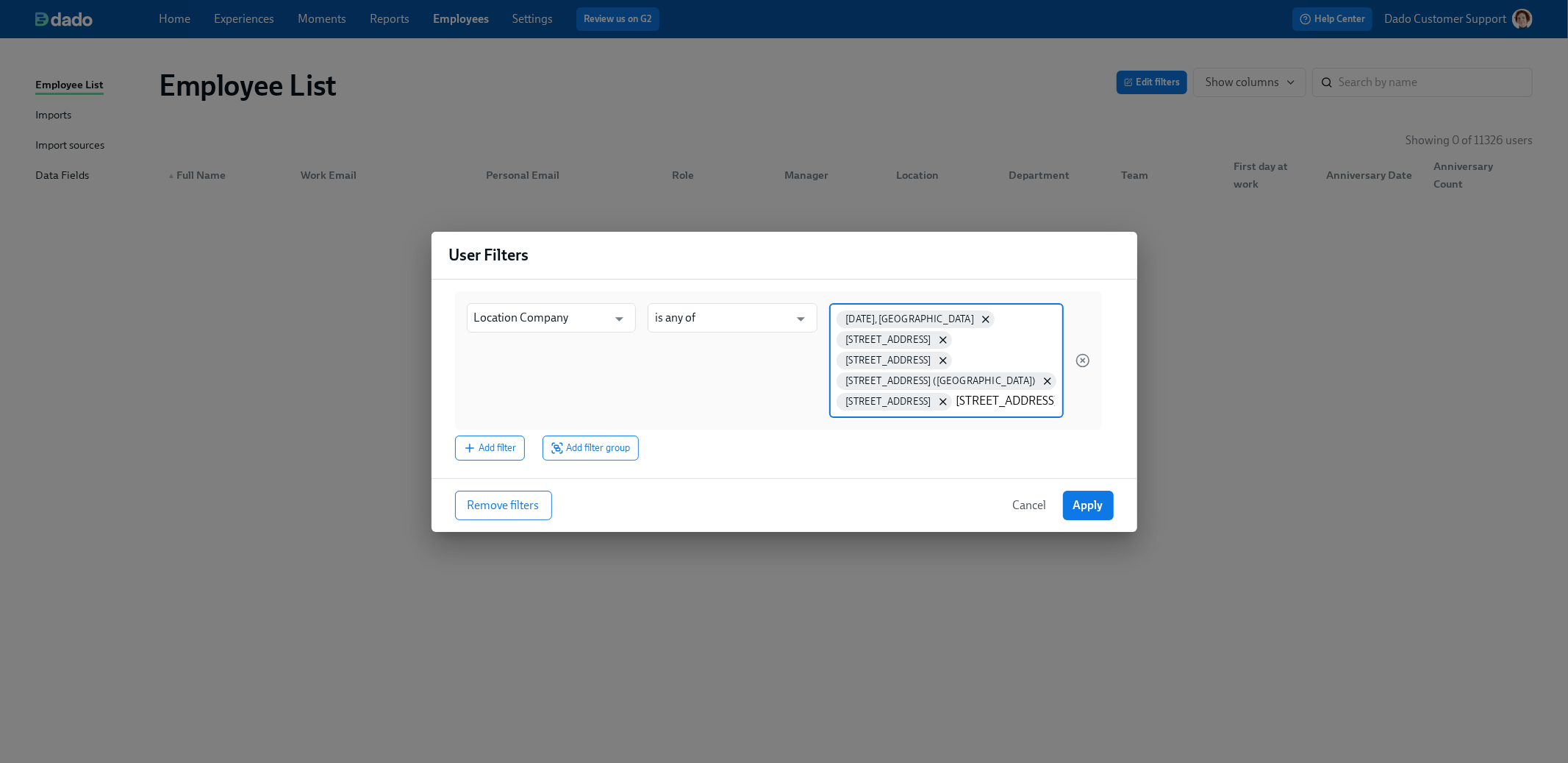
scroll to position [0, 101]
type input "3093 San Antonio, TX (SW Military RD)"
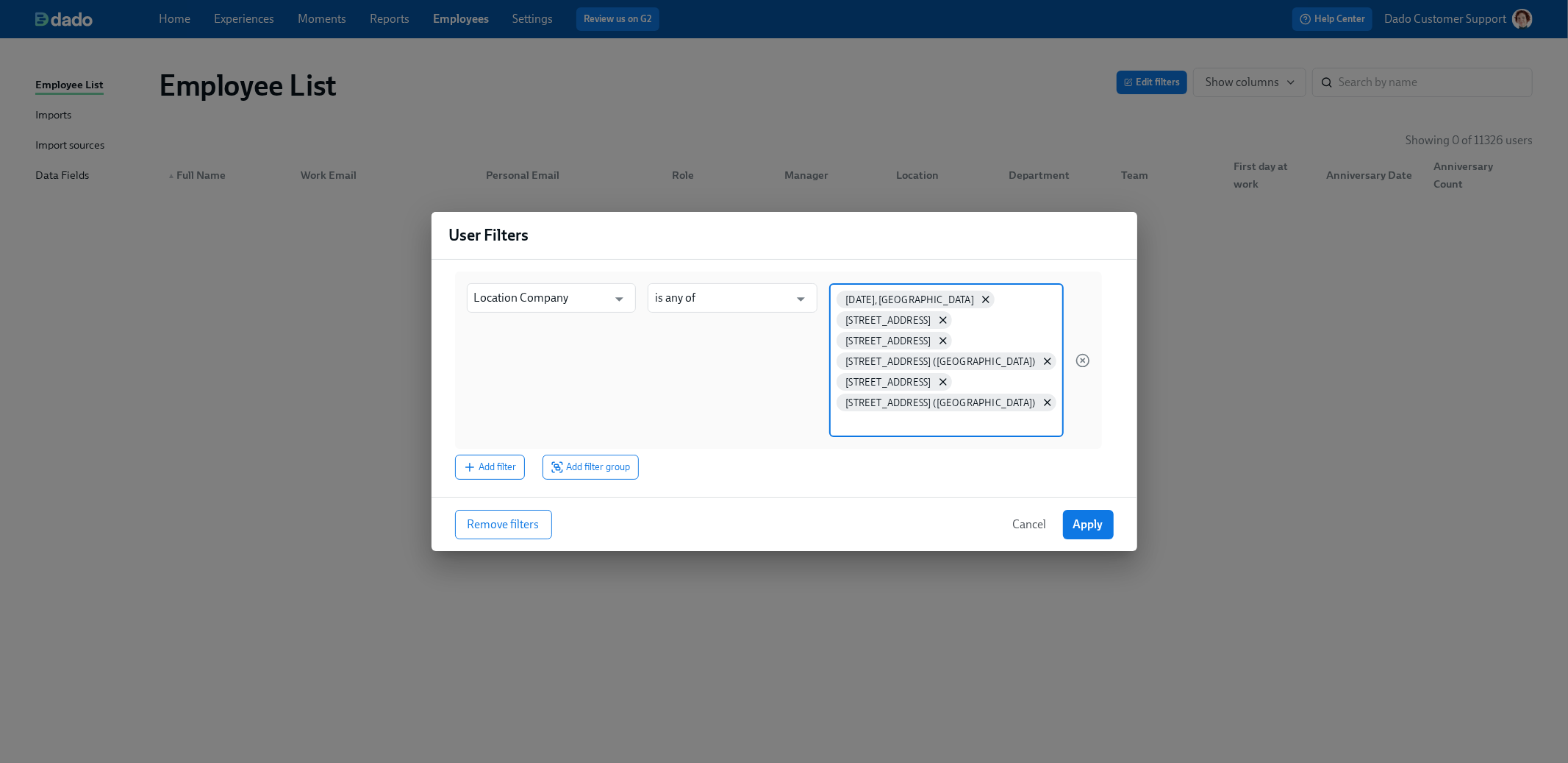
paste input "3152 San Antonio, TX (Med Center) 4033 San Antonio, TX (Austin Hwy) 4040 Kerrvi…"
type input "3152 San Antonio, TX (Med Center)"
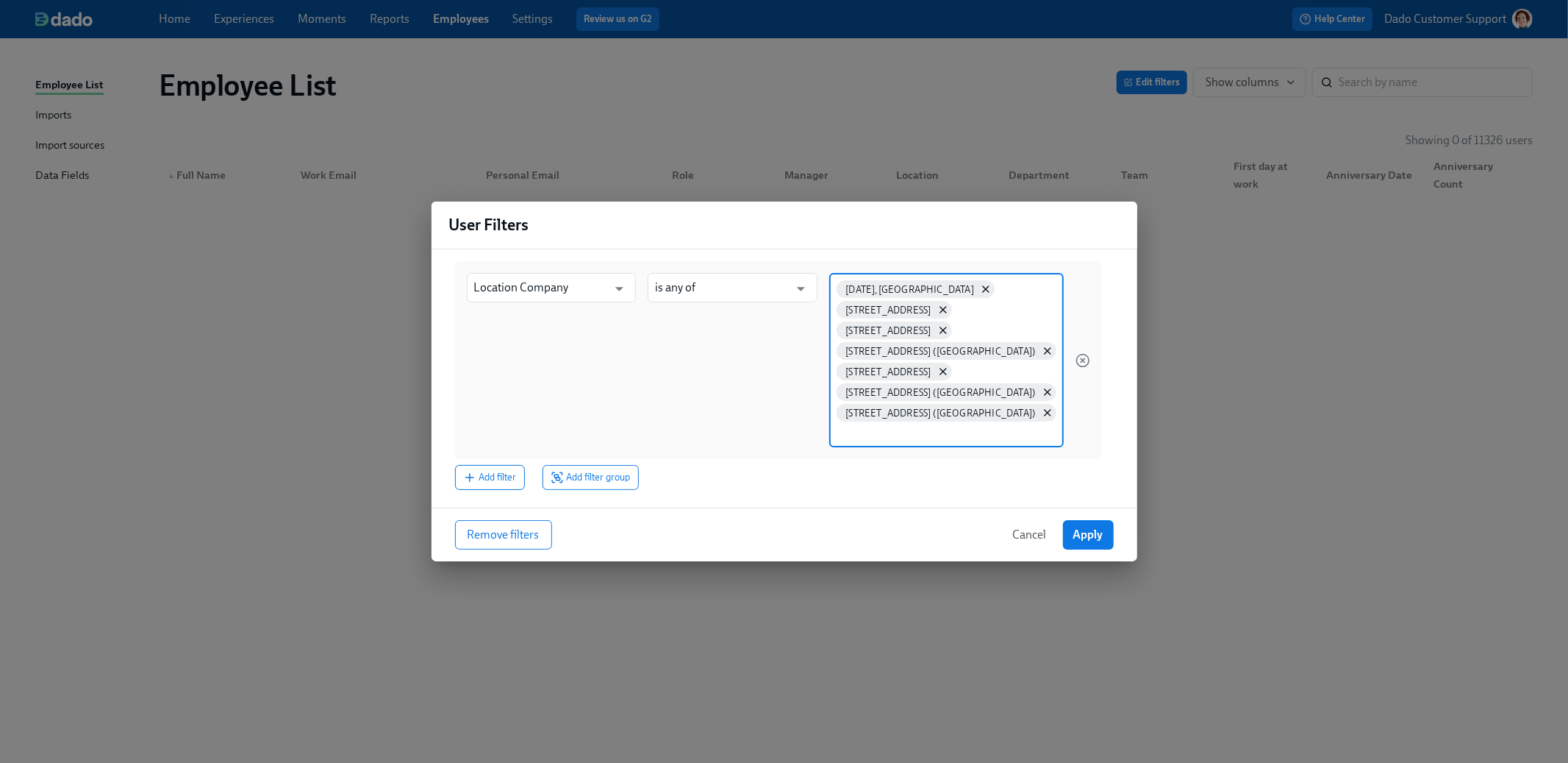
paste input "4033 San Antonio, TX (Austin Hwy) 4040 Kerrville, TX 4173 Brenham, TX 4217 Katy…"
type input "4033 San Antonio, TX (Austin Hwy)"
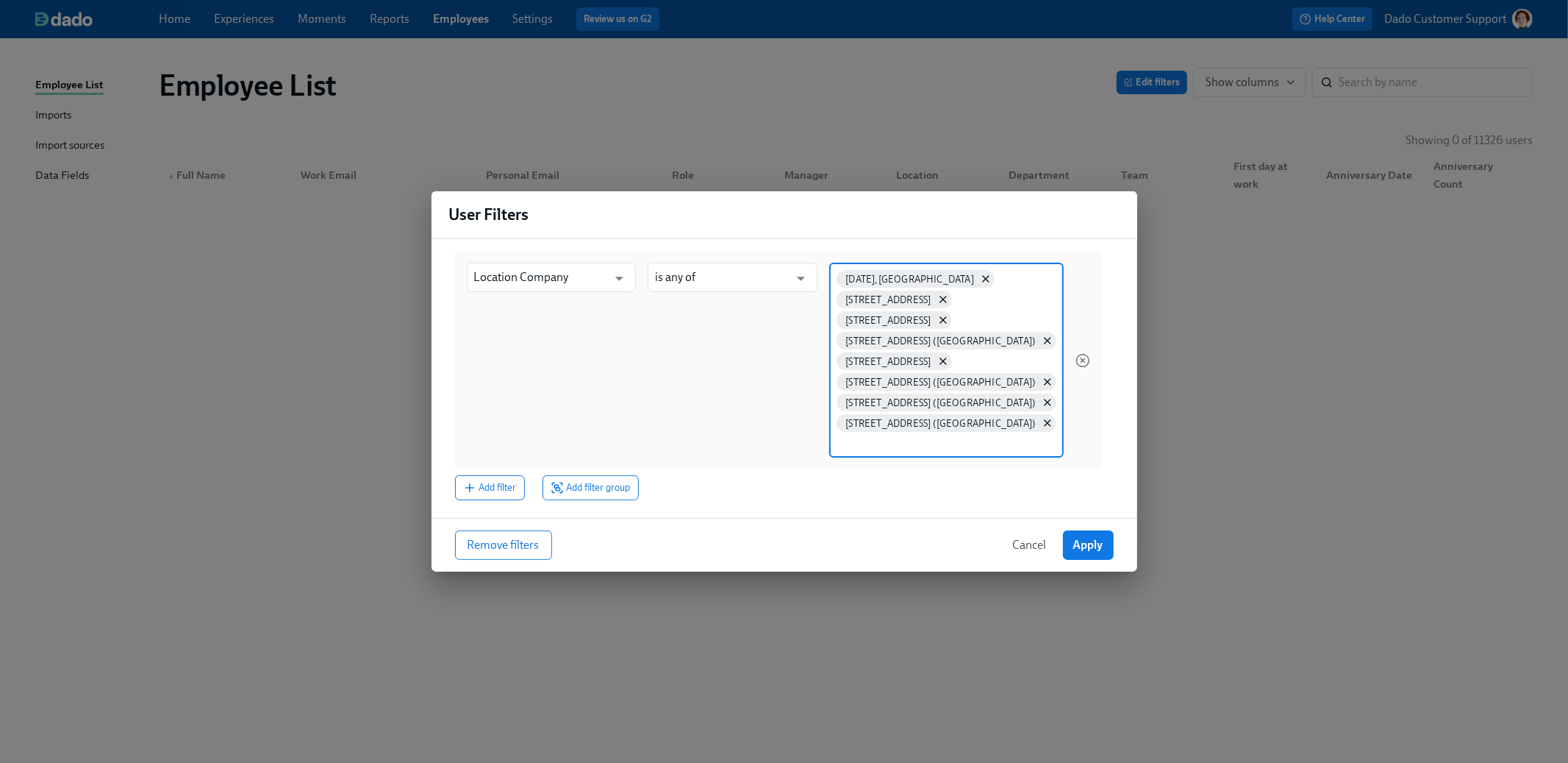
paste input "4040 Kerrville, TX 4173 Brenham, TX 4217 Katy, TX 4227 Houston, TX (West Oaks) …"
type input "4040 Kerrville, TX"
paste input "4173 Brenham, TX 4217 Katy, TX 4227 Houston, TX (West Oaks) 4247 Houston, TX (N…"
type input "4173 Brenham, TX"
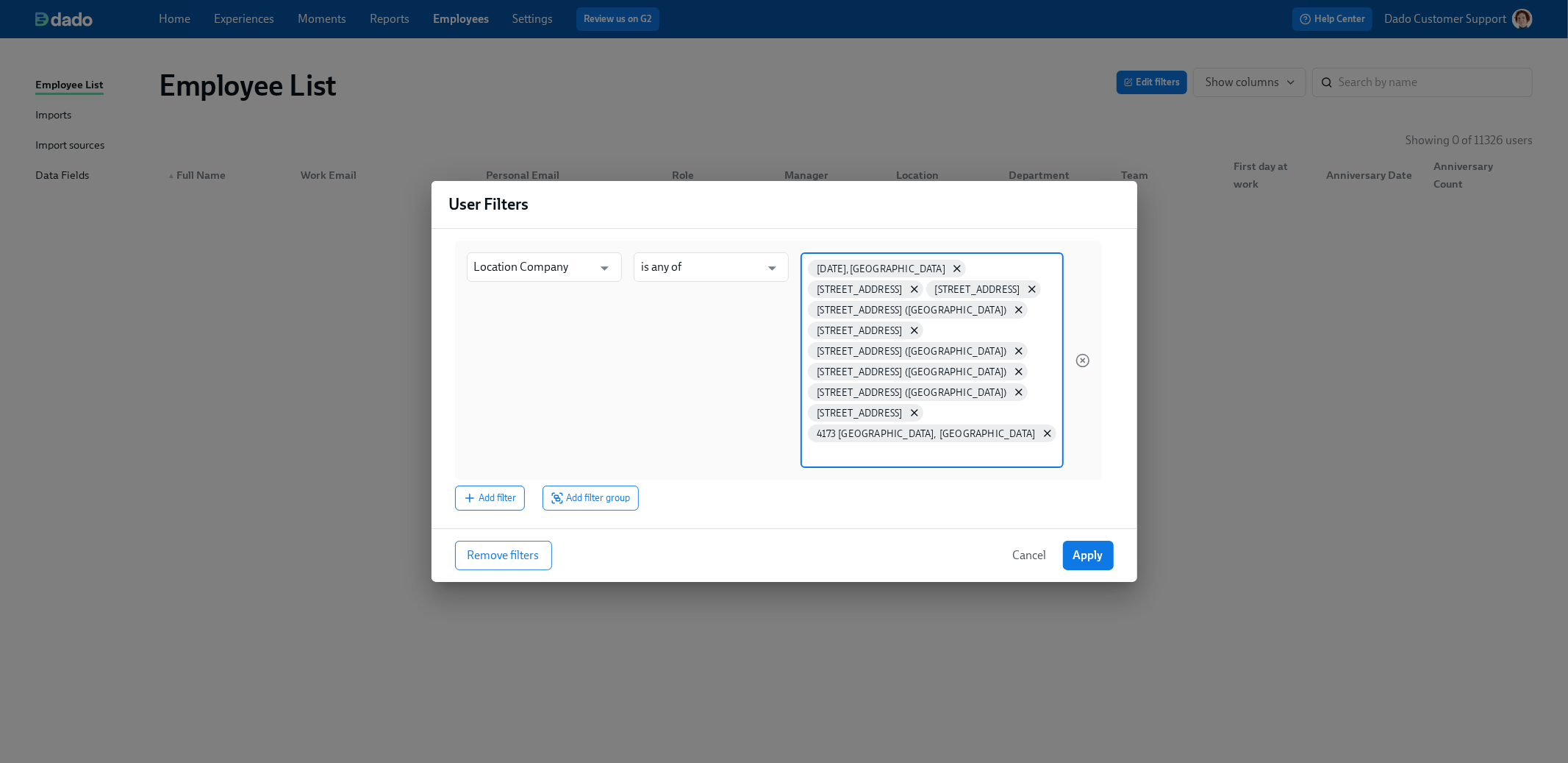
paste input "4217 Katy, TX 4227 Houston, TX (West Oaks) 4247 Houston, TX (NW Crossing) 4267 …"
type input "4217 Katy, TX"
paste input "4227 Houston, TX (West Oaks) 4247 Houston, TX (NW Crossing) 4267 Conroe, TX 429…"
type input "4227 Houston, TX (West Oaks) 4247 Houston, TX (NW Crossing) 4267 Conroe, TX 429…"
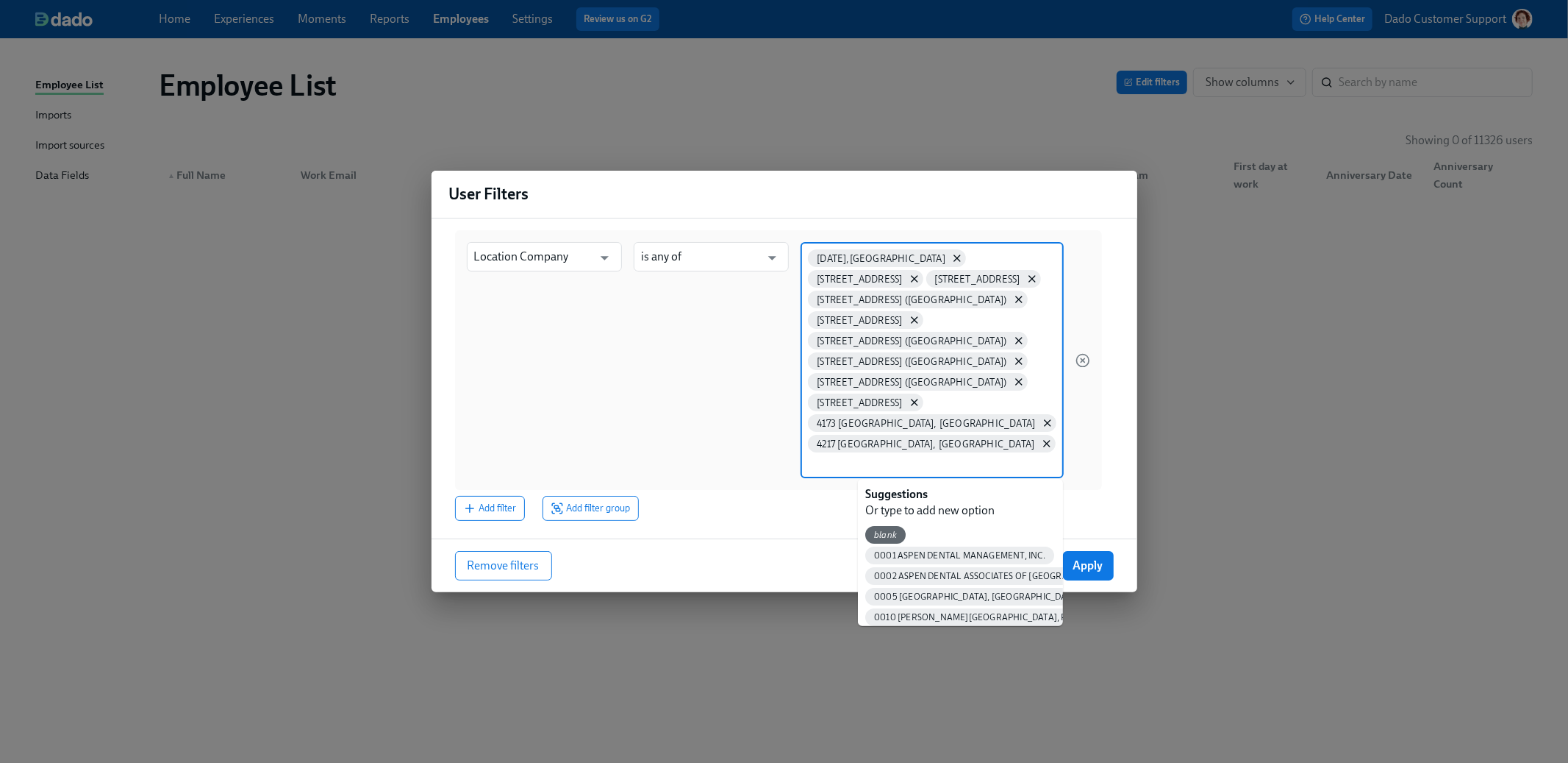
paste input "4227 Houston, TX (West Oaks) 4247 Houston, TX (NW Crossing) 4267 Conroe, TX 429…"
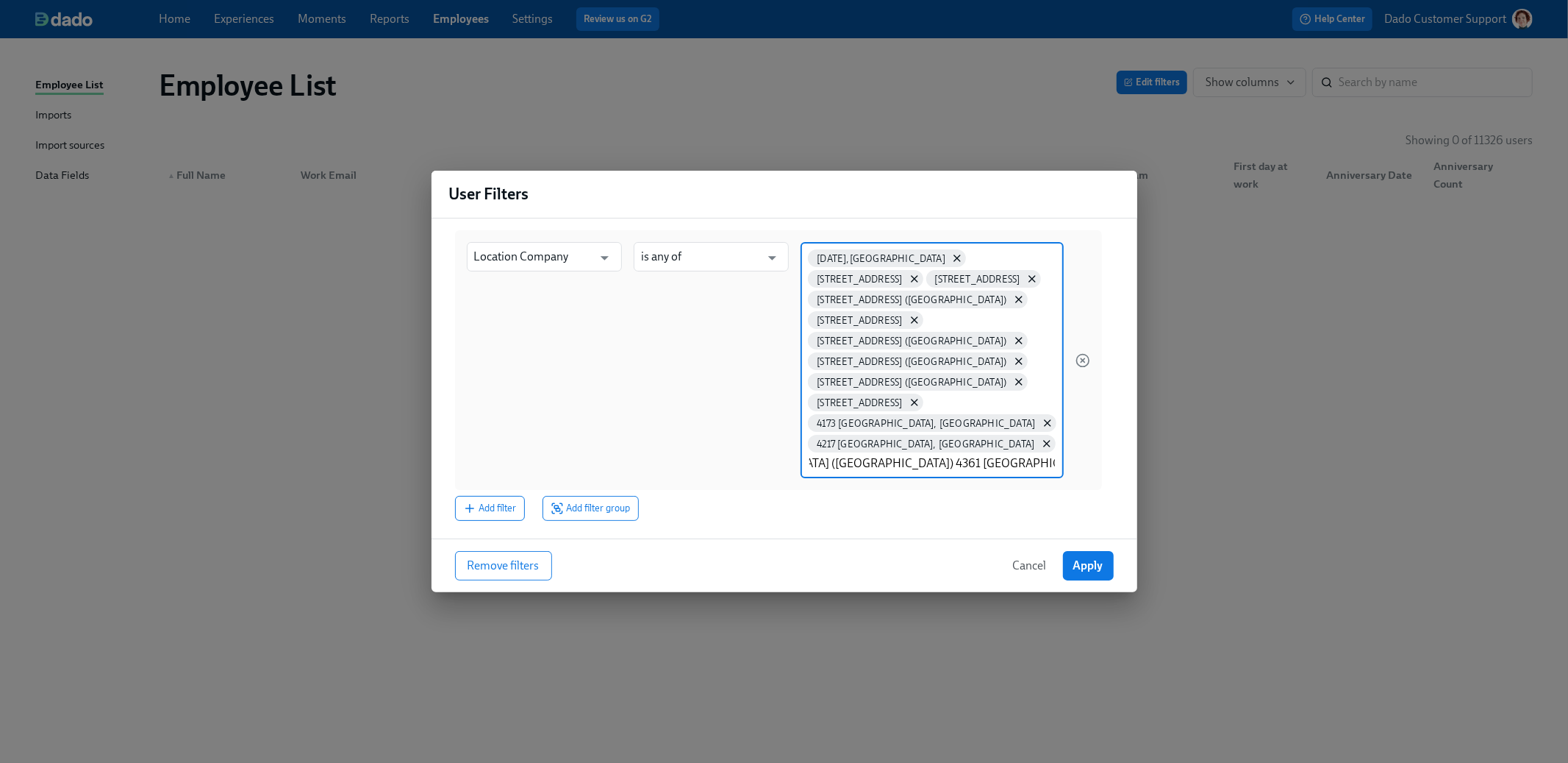
type input "4227 Houston, TX (West Oaks)"
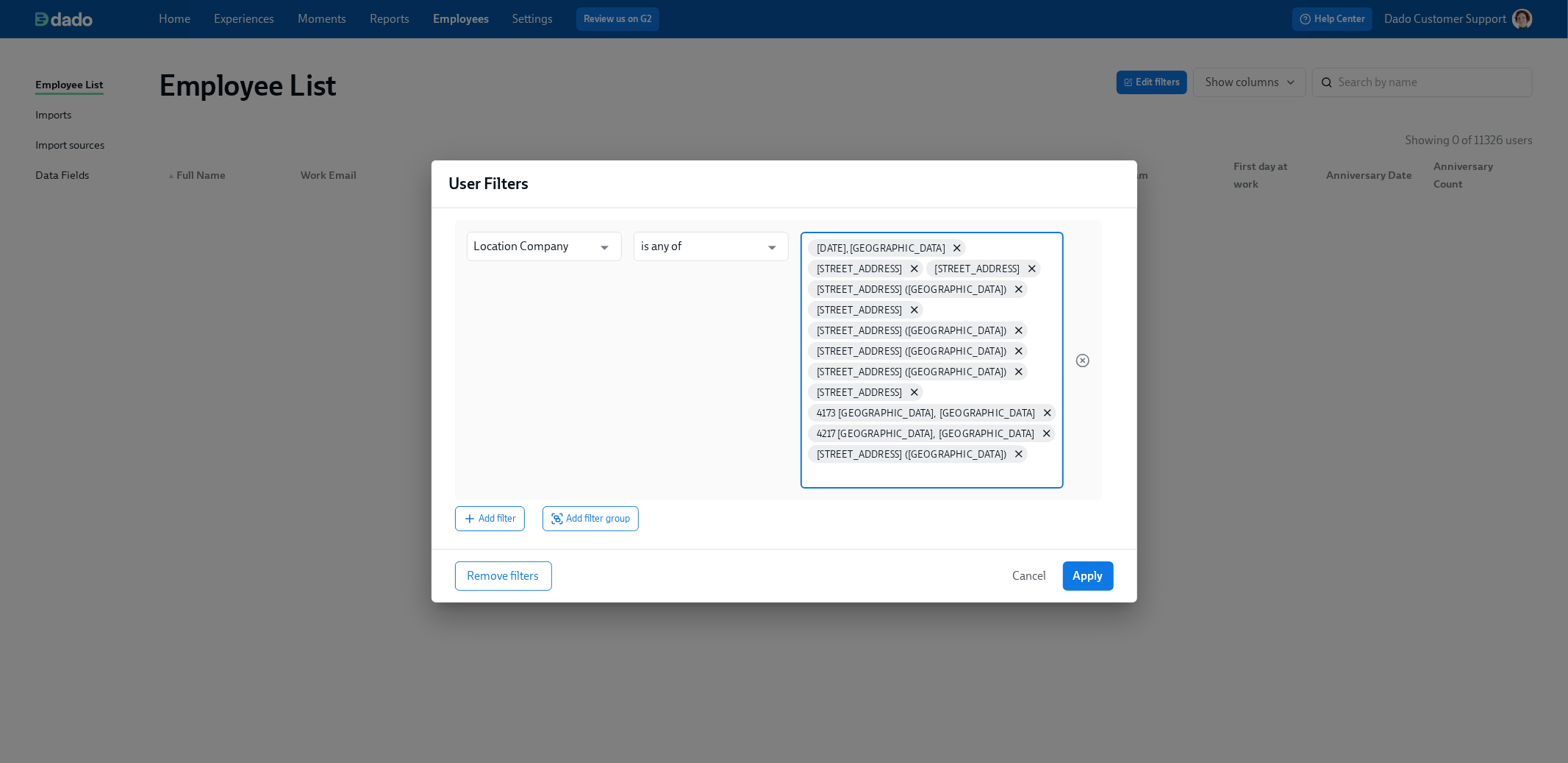
paste input "4247 Houston, TX (NW Crossing) 4267 Conroe, TX 4292 Tomball, TX 4304 Marble Fal…"
type input "4247 Houston, TX (NW Crossing) 4267 Conroe, TX 4292 Tomball, TX 4304 Marble Fal…"
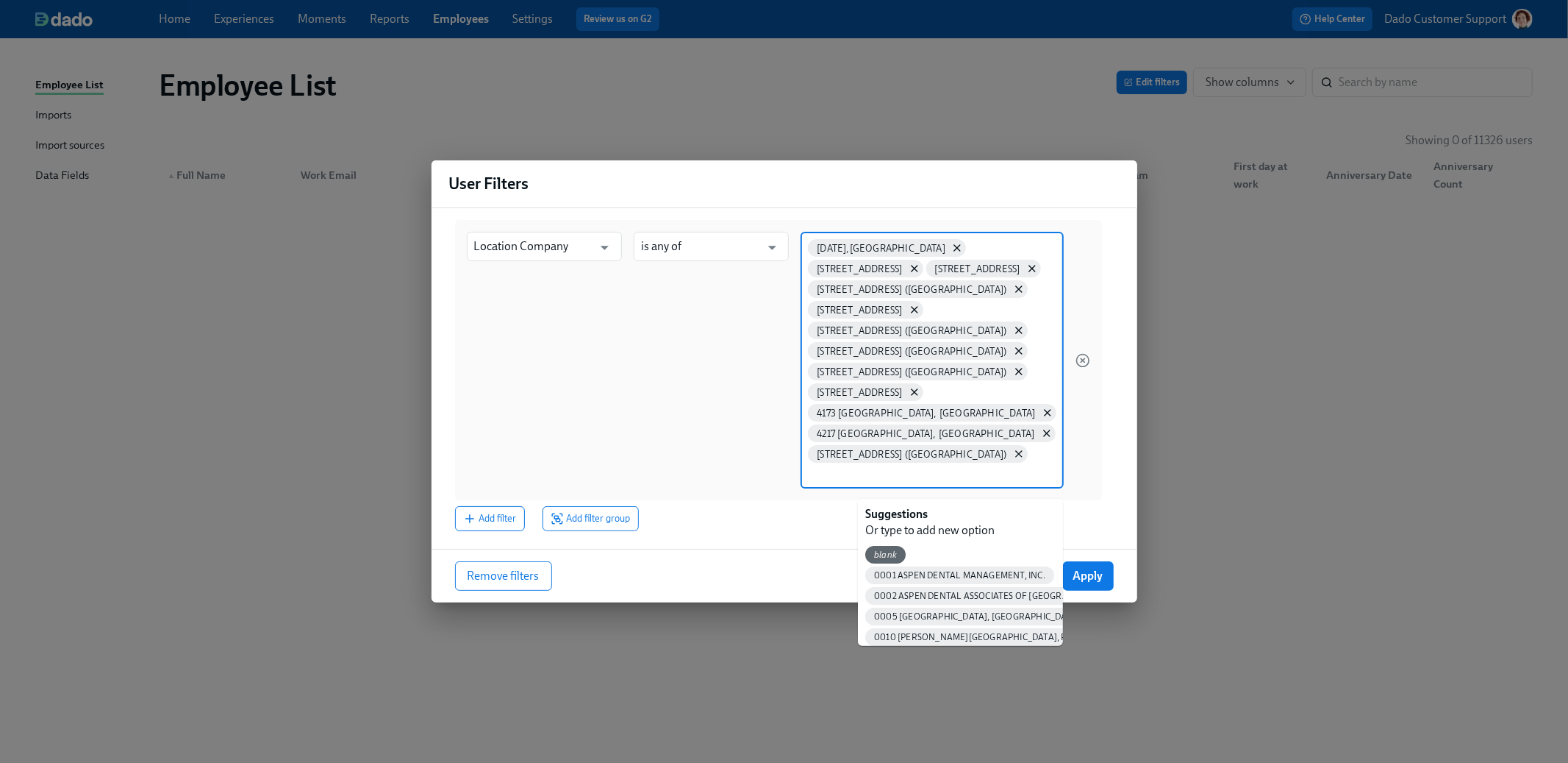
paste input "8420 New Braunfels,TX"
type input "8420 New Braunfels,TX"
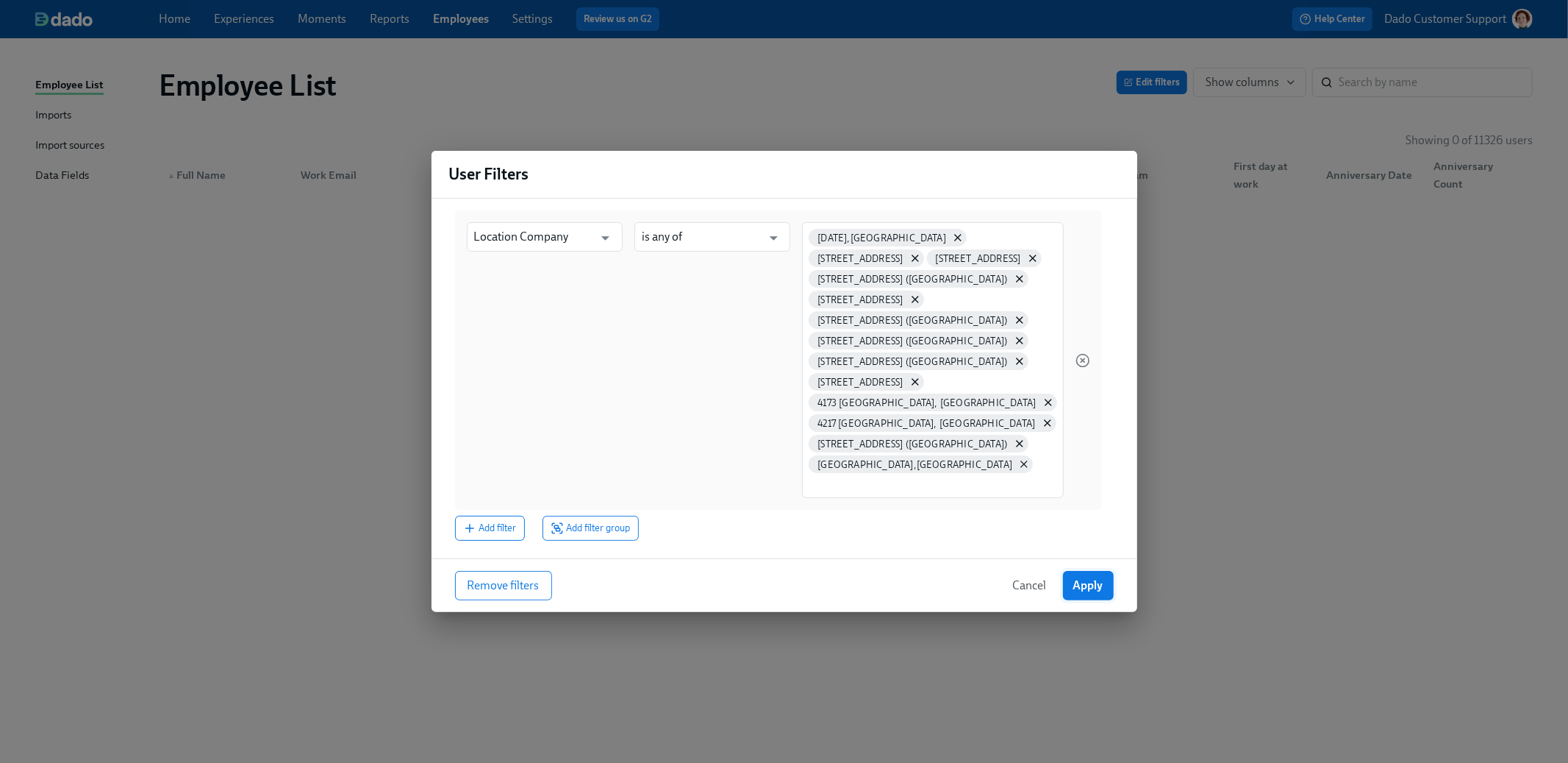
click at [1074, 593] on span "Apply" at bounding box center [1088, 585] width 30 height 15
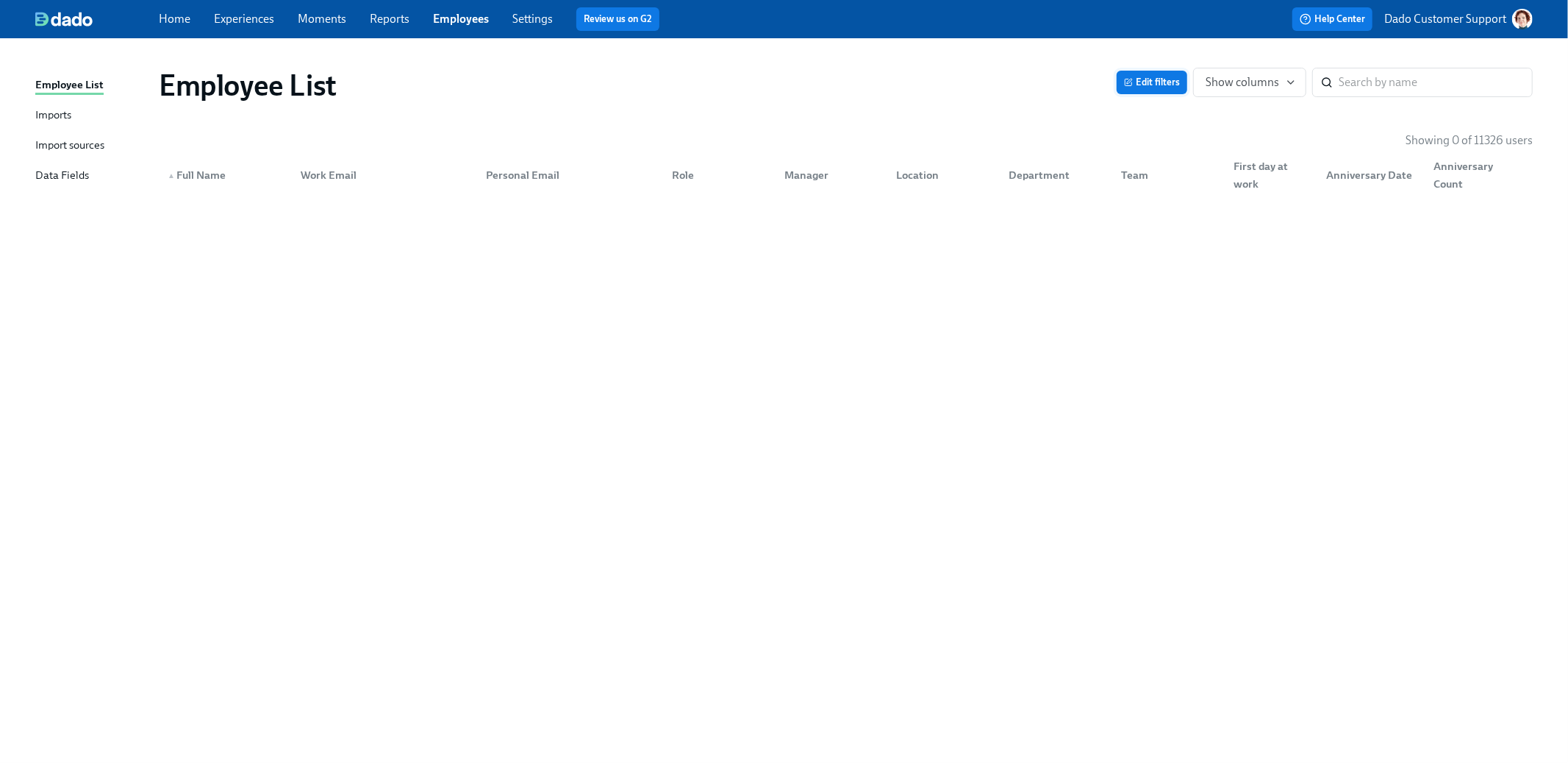
click at [1171, 79] on span "Edit filters" at bounding box center [1152, 82] width 56 height 15
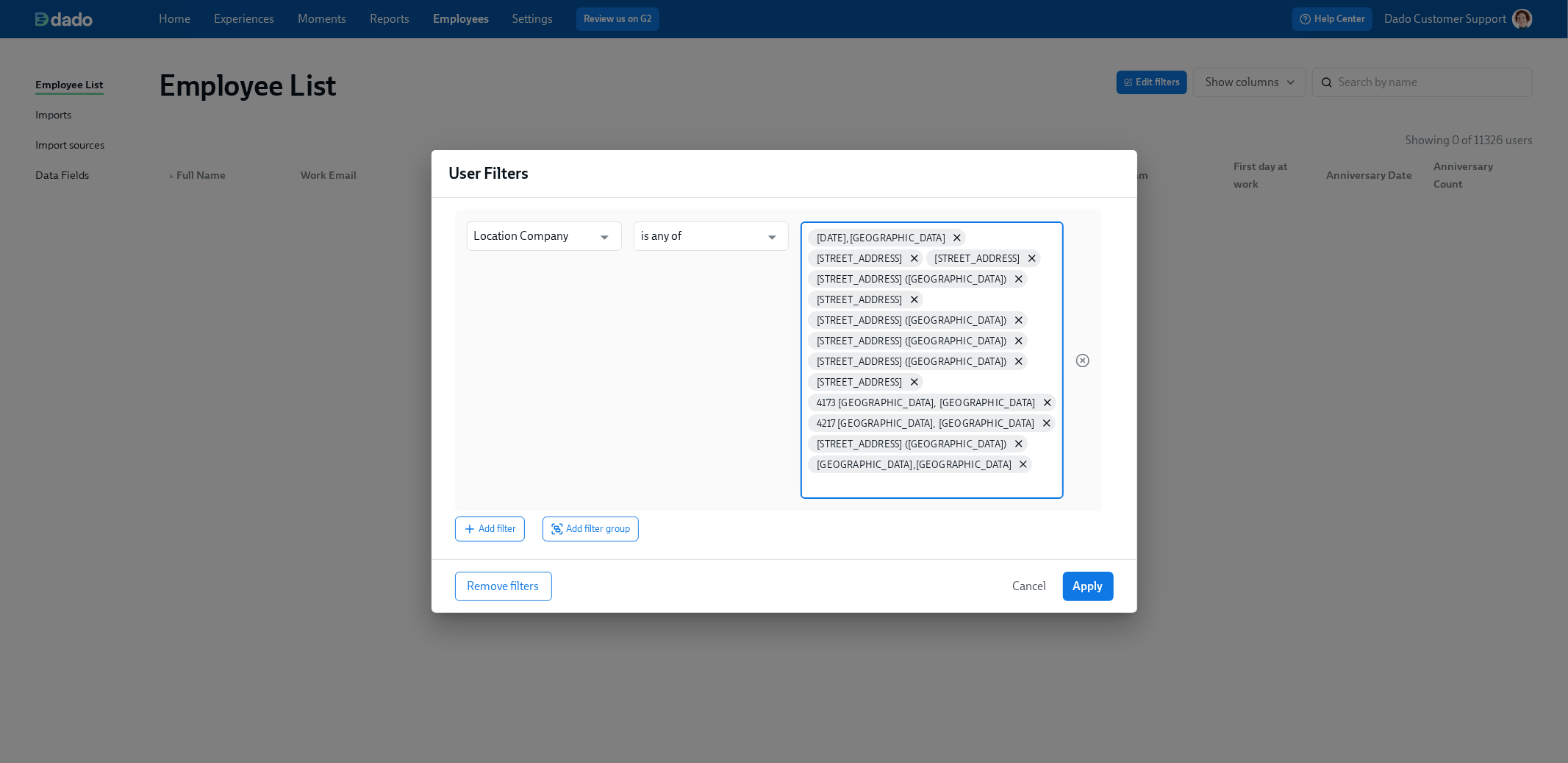
click at [880, 491] on input at bounding box center [932, 484] width 248 height 15
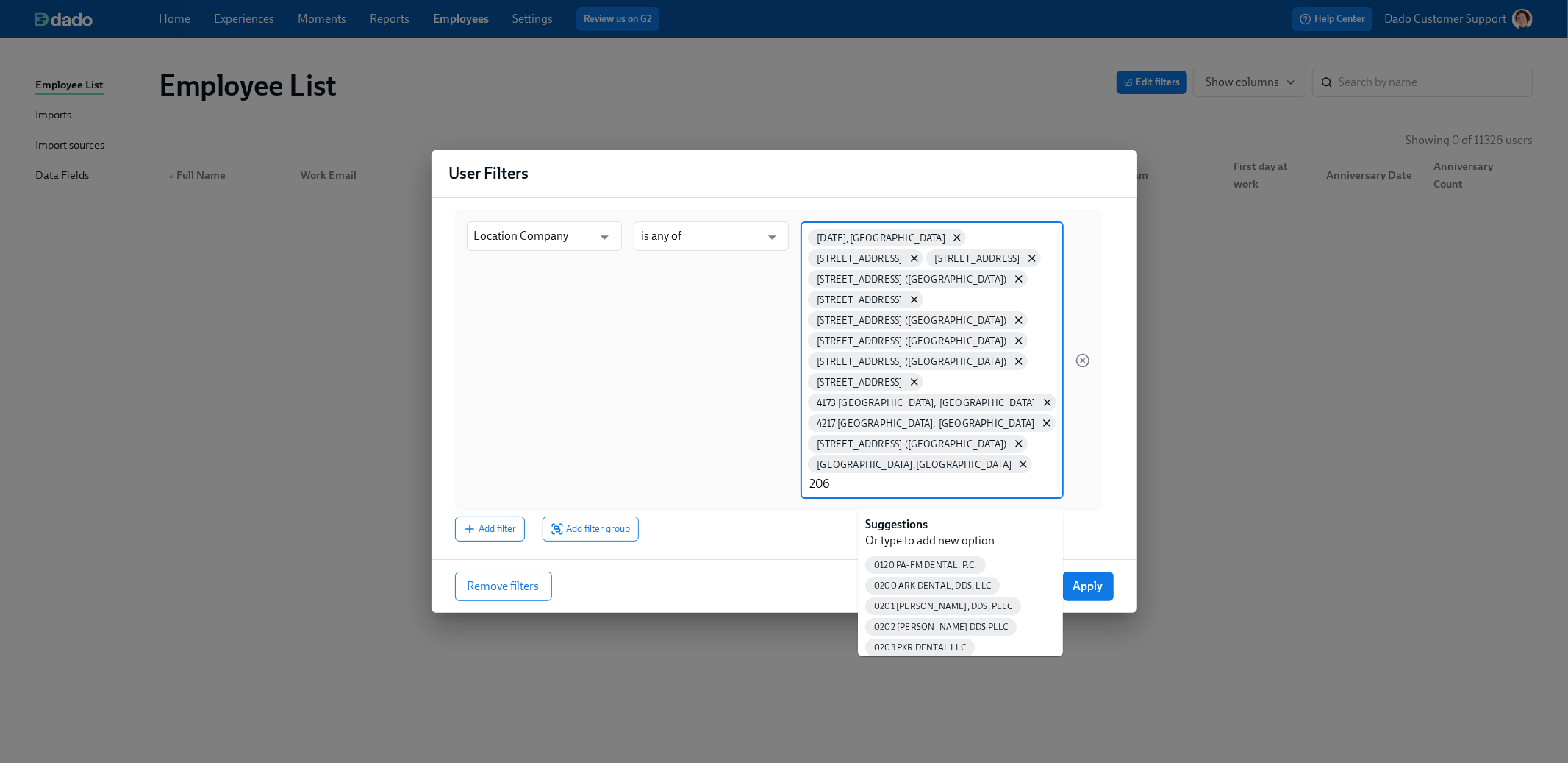
type input "2069"
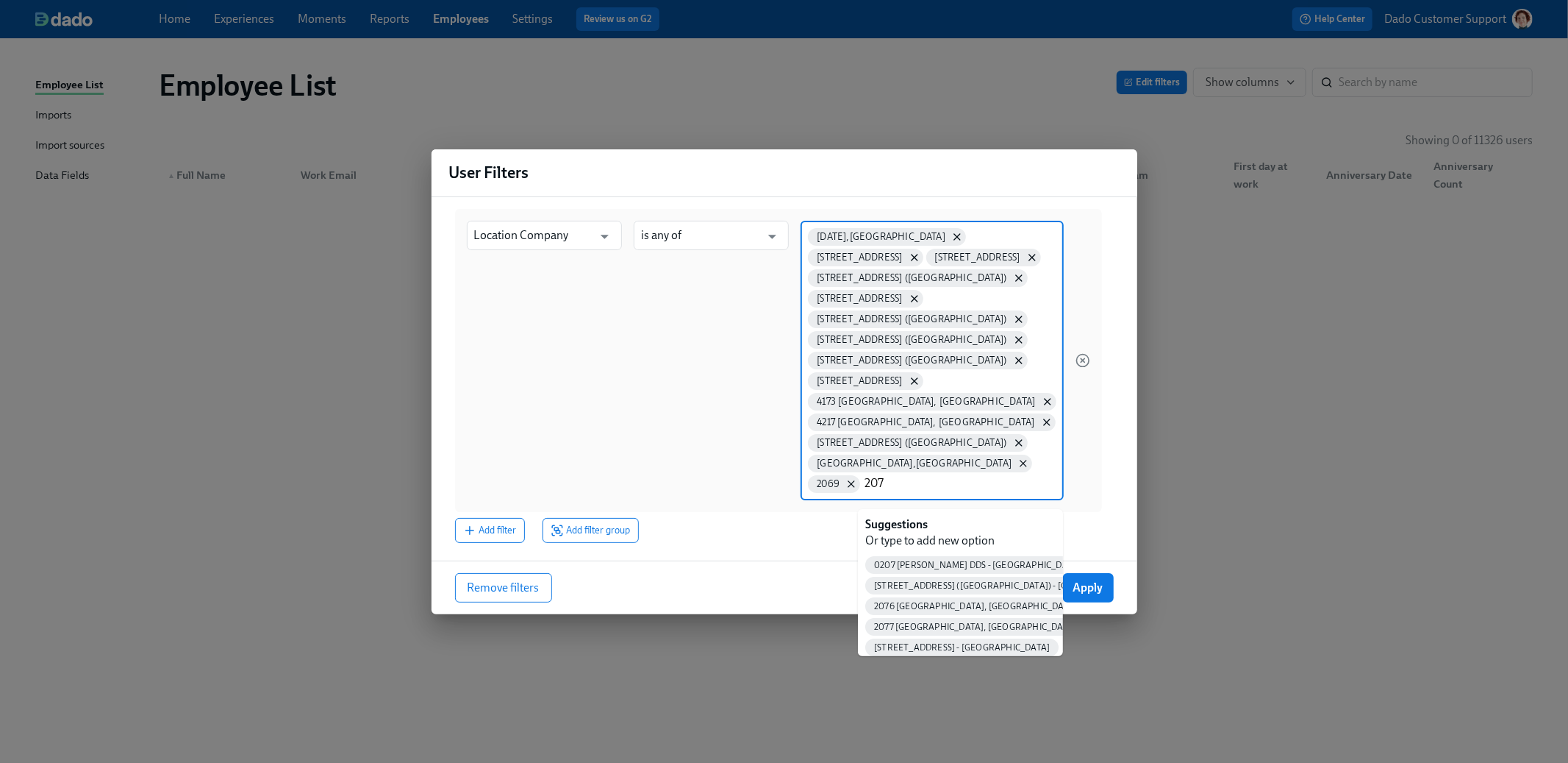
type input "2072"
type input "2137"
type input "3001"
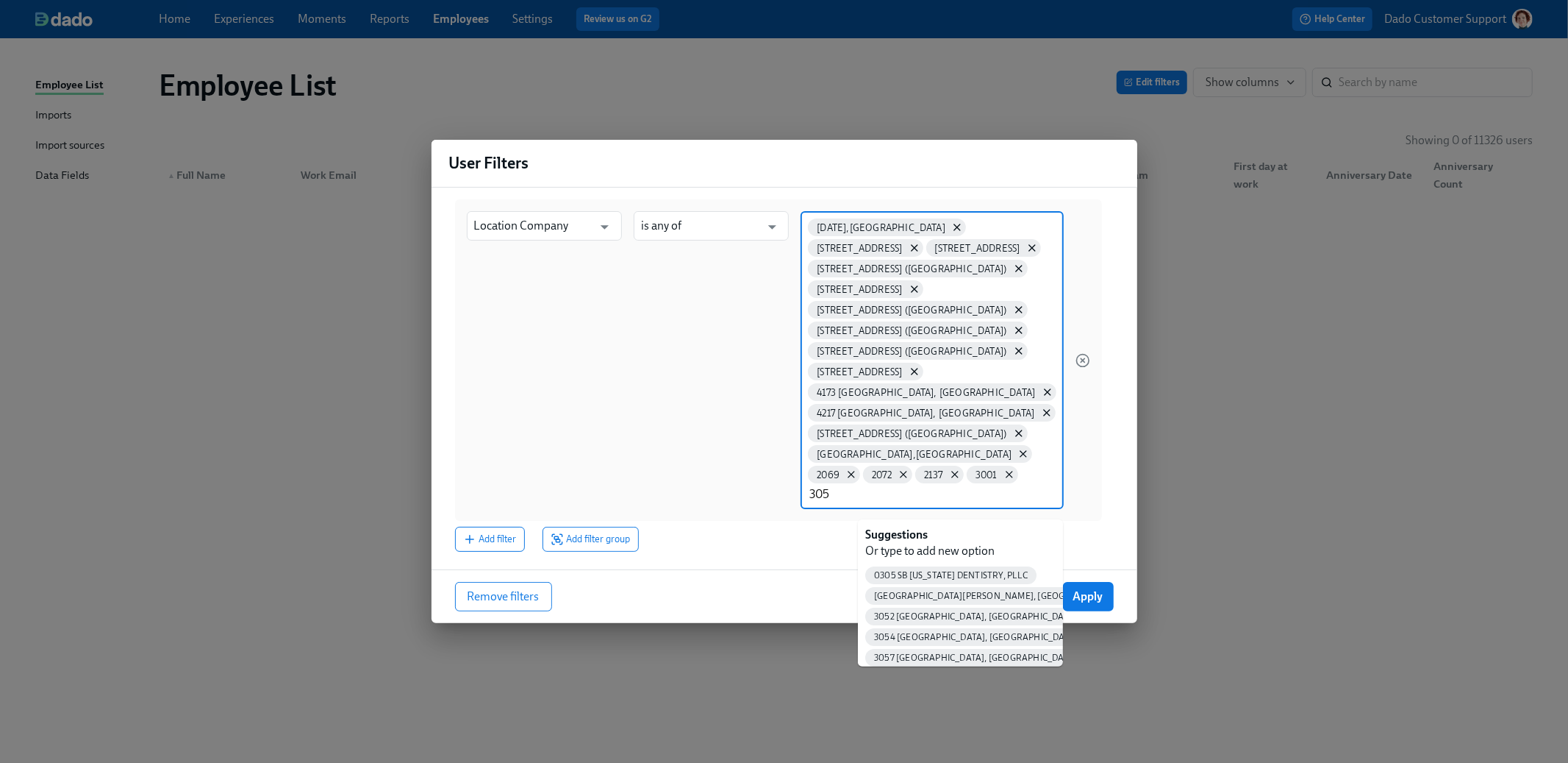
type input "3059"
type input "3093"
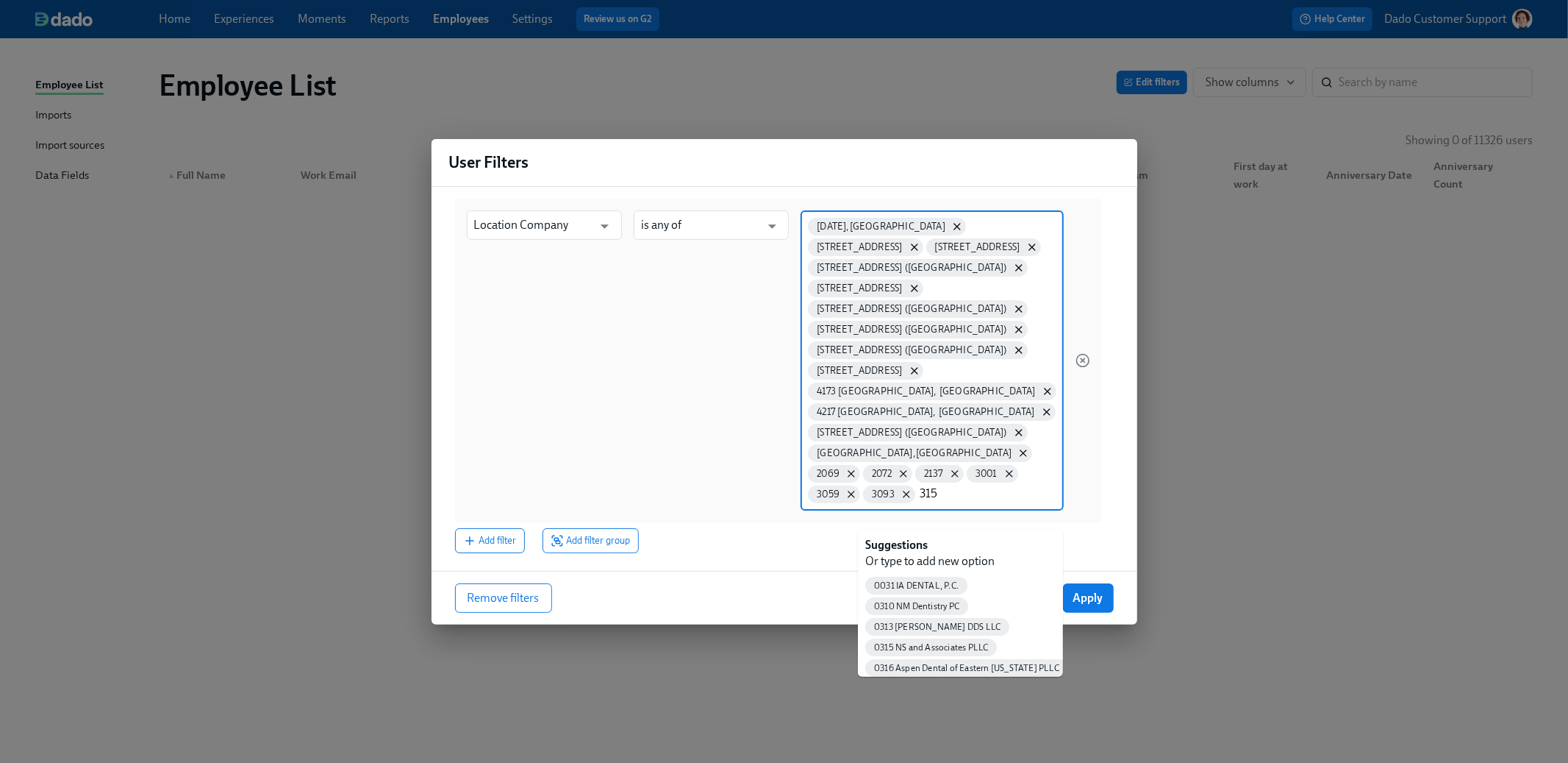
type input "3152"
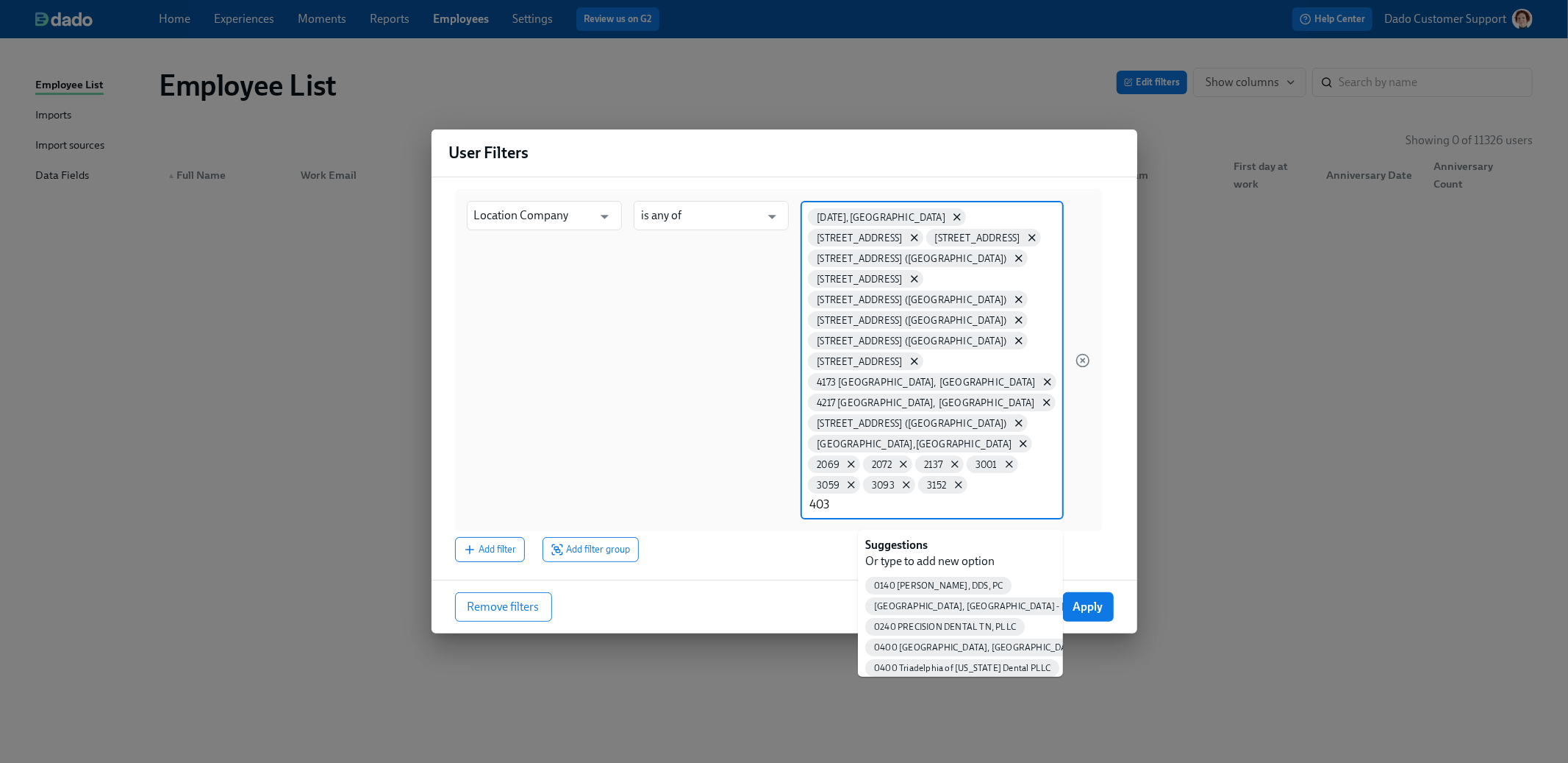
type input "4033"
type input "4040"
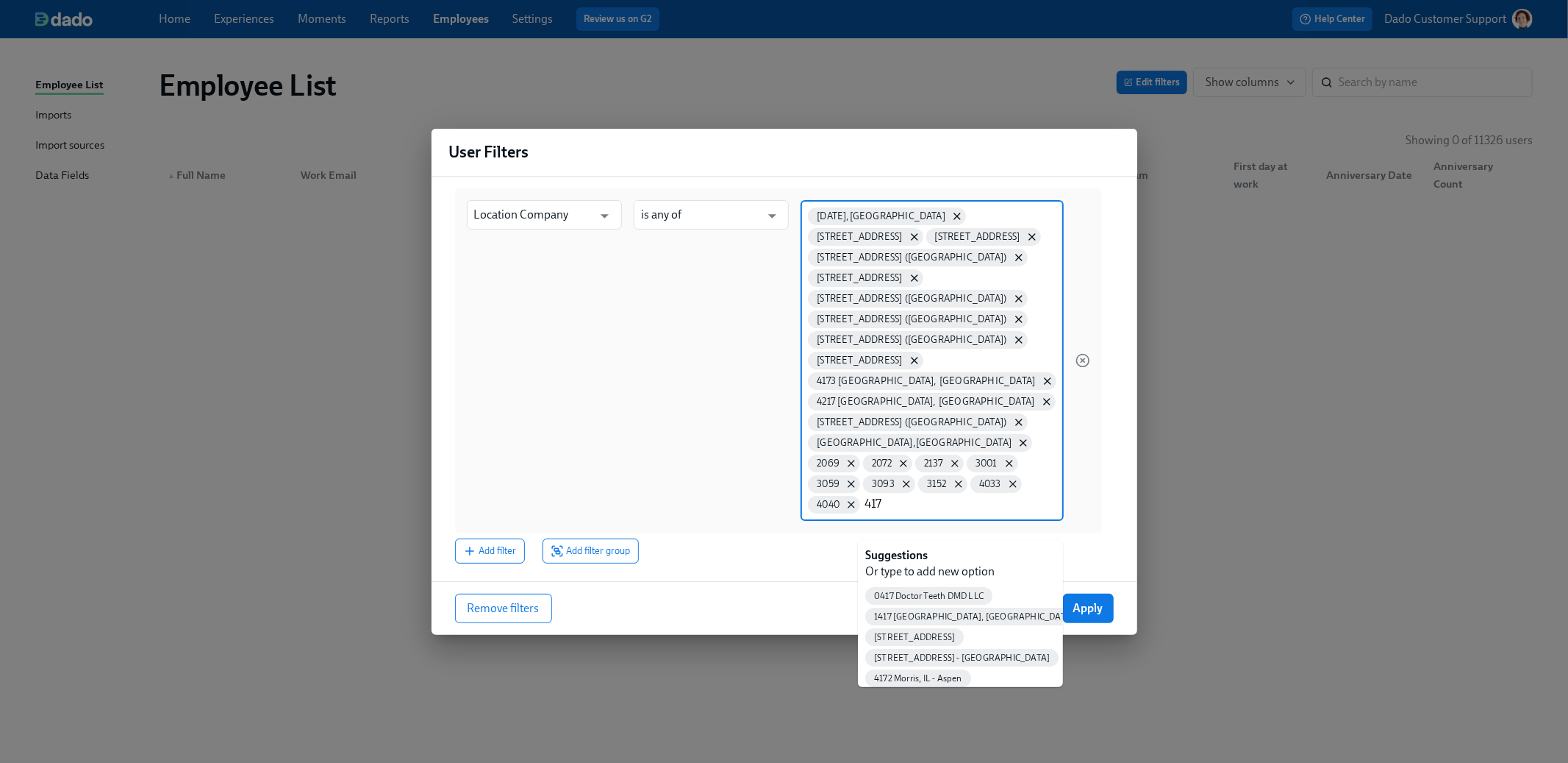
type input "4173"
type input "4217"
type input "4227"
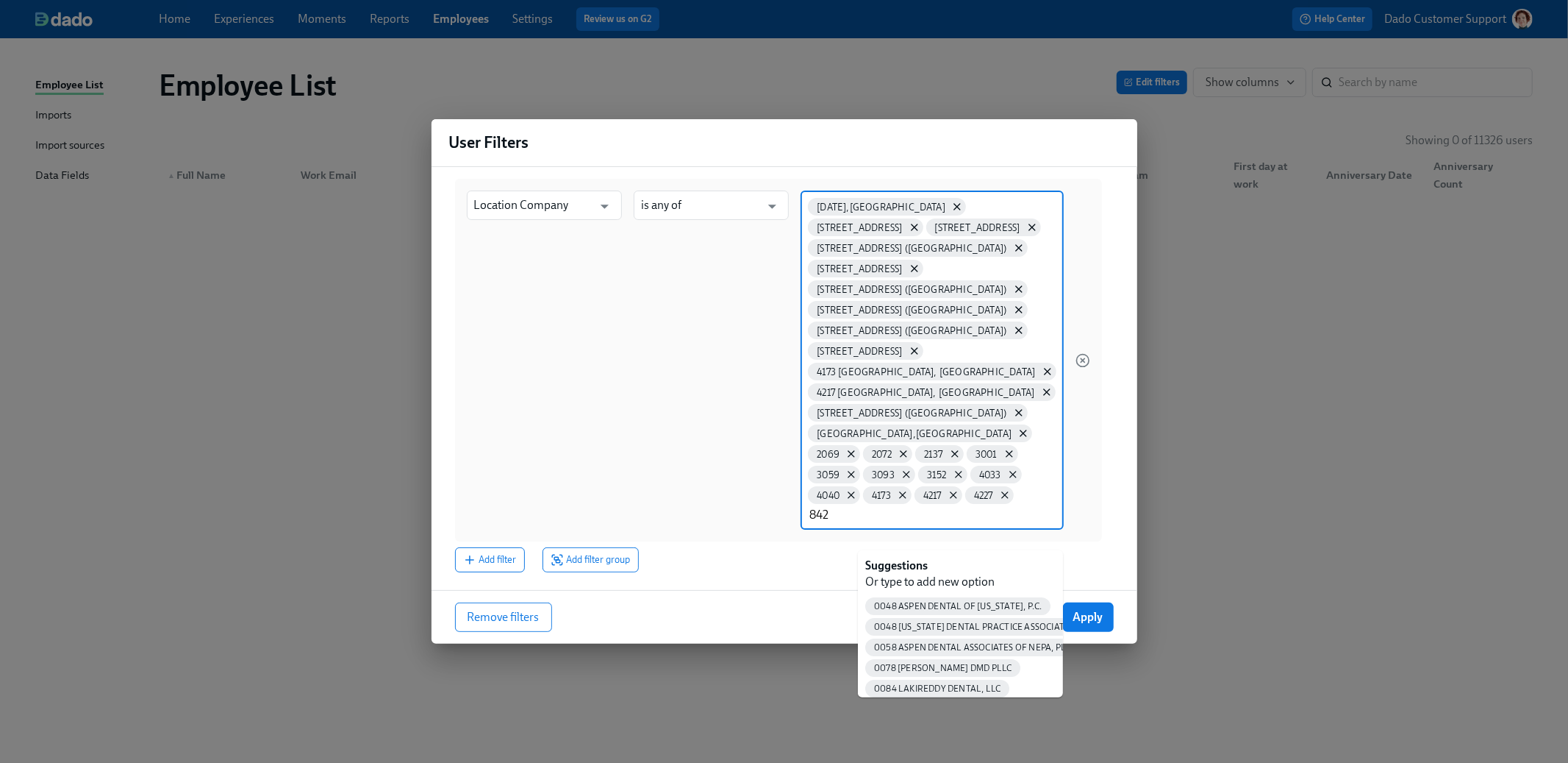
type input "8420"
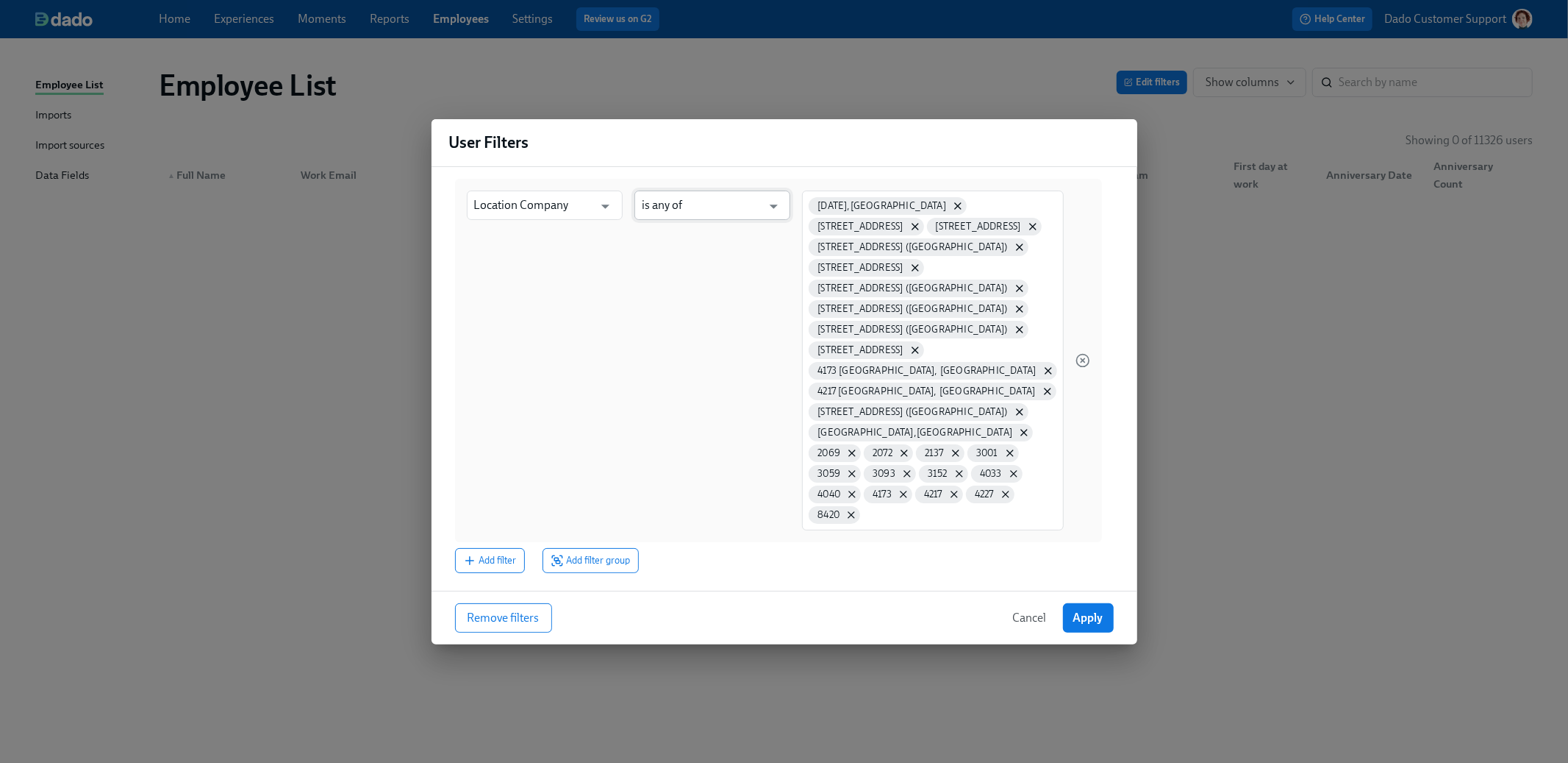
click at [731, 190] on input "is any of" at bounding box center [702, 205] width 120 height 29
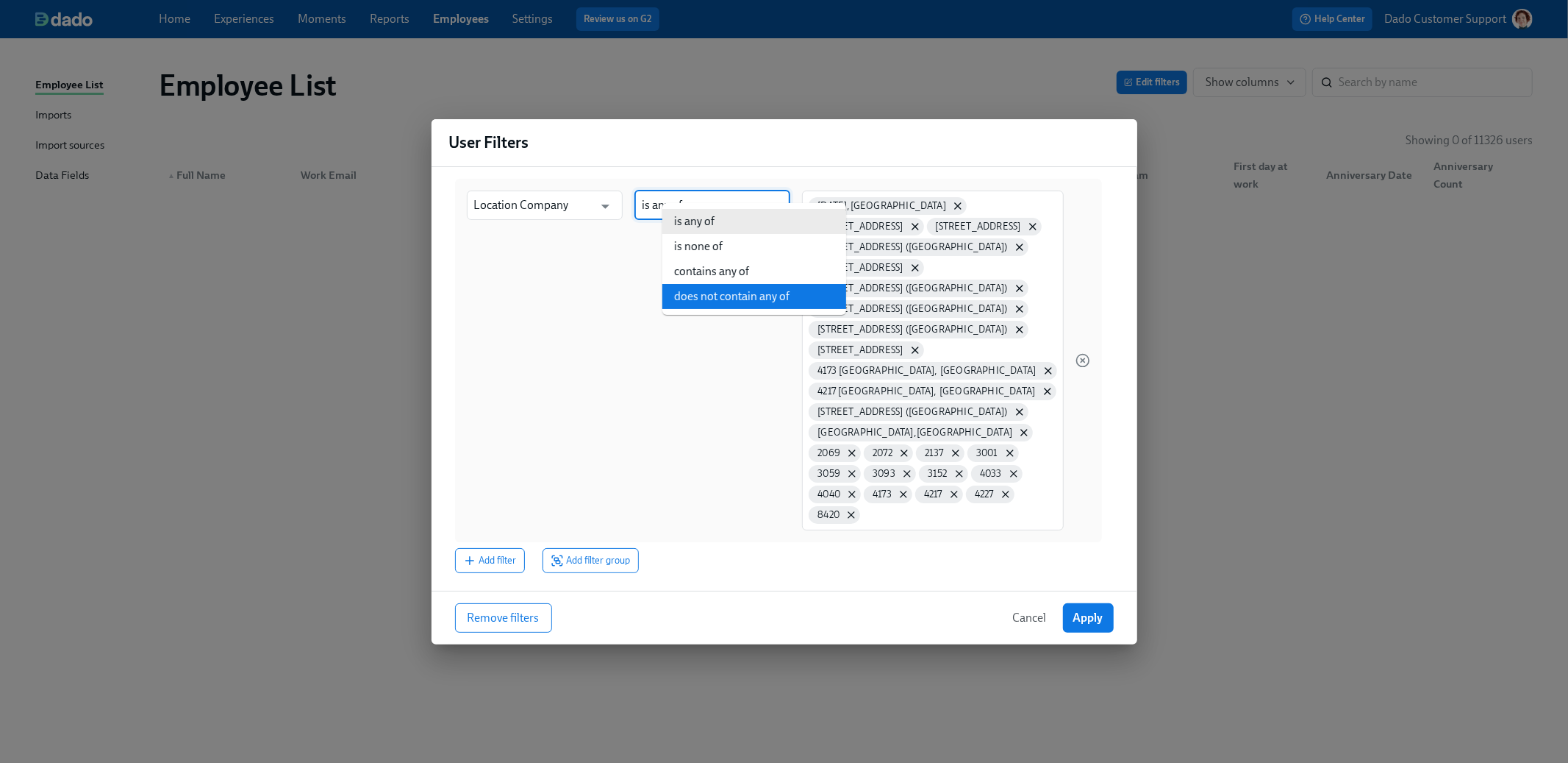
click at [745, 269] on li "contains any of" at bounding box center [754, 272] width 184 height 25
type input "contains any of"
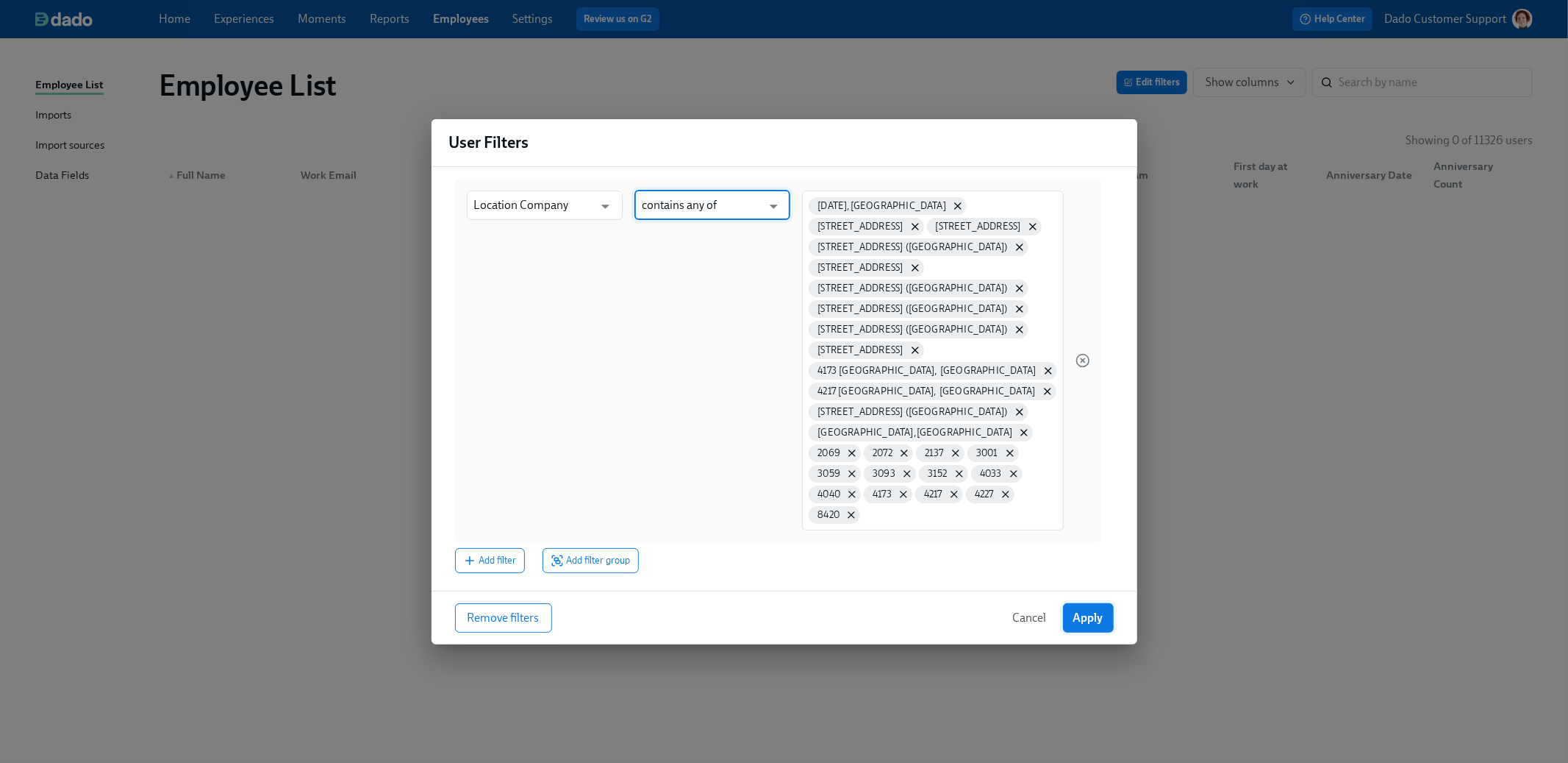
click at [1082, 625] on span "Apply" at bounding box center [1088, 618] width 30 height 15
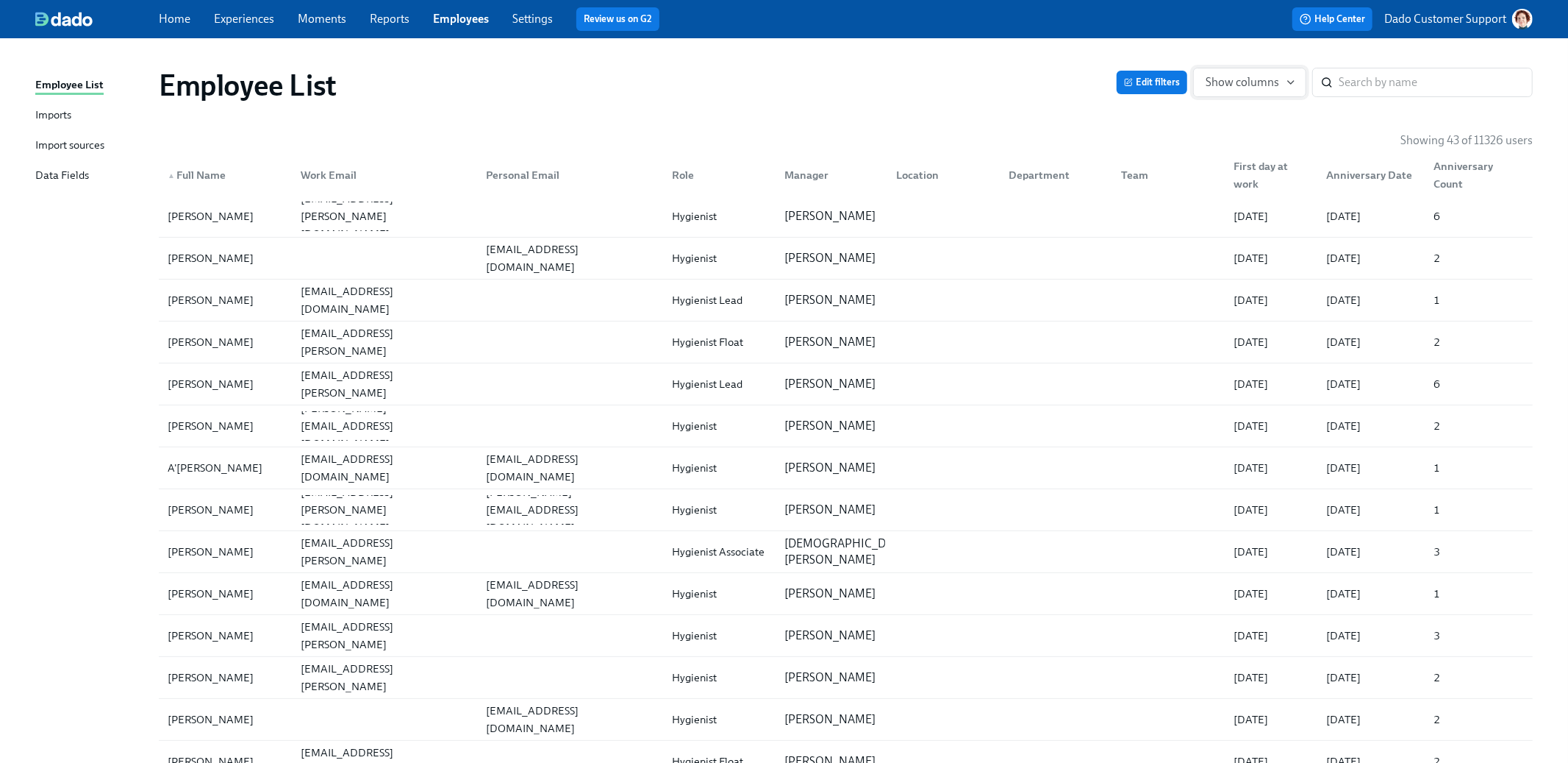
click at [1255, 82] on span "Show columns" at bounding box center [1250, 82] width 88 height 15
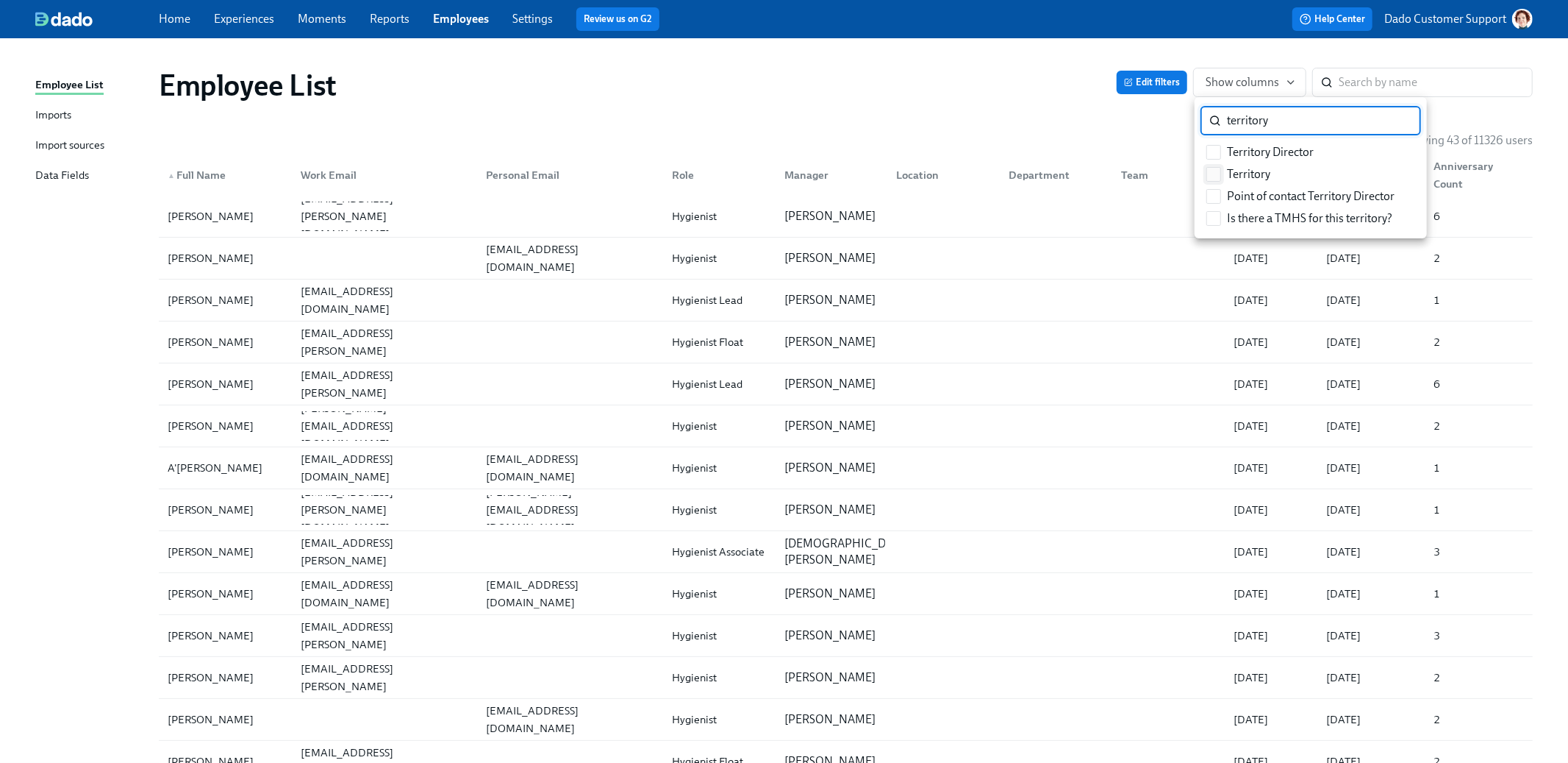
type input "territory"
click at [1216, 171] on input "Territory" at bounding box center [1214, 174] width 13 height 13
checkbox input "true"
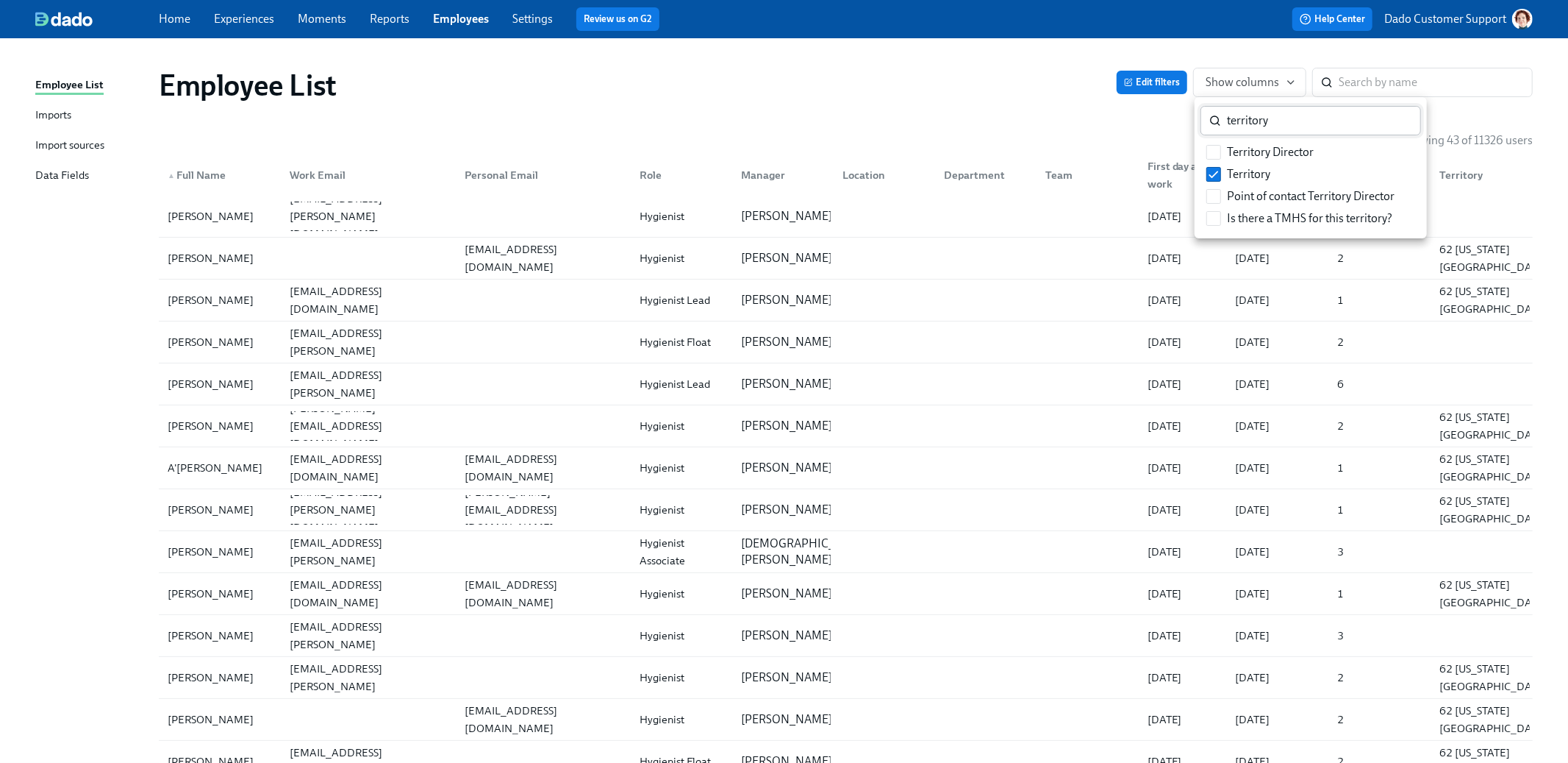
click at [1249, 115] on input "territory" at bounding box center [1324, 121] width 194 height 29
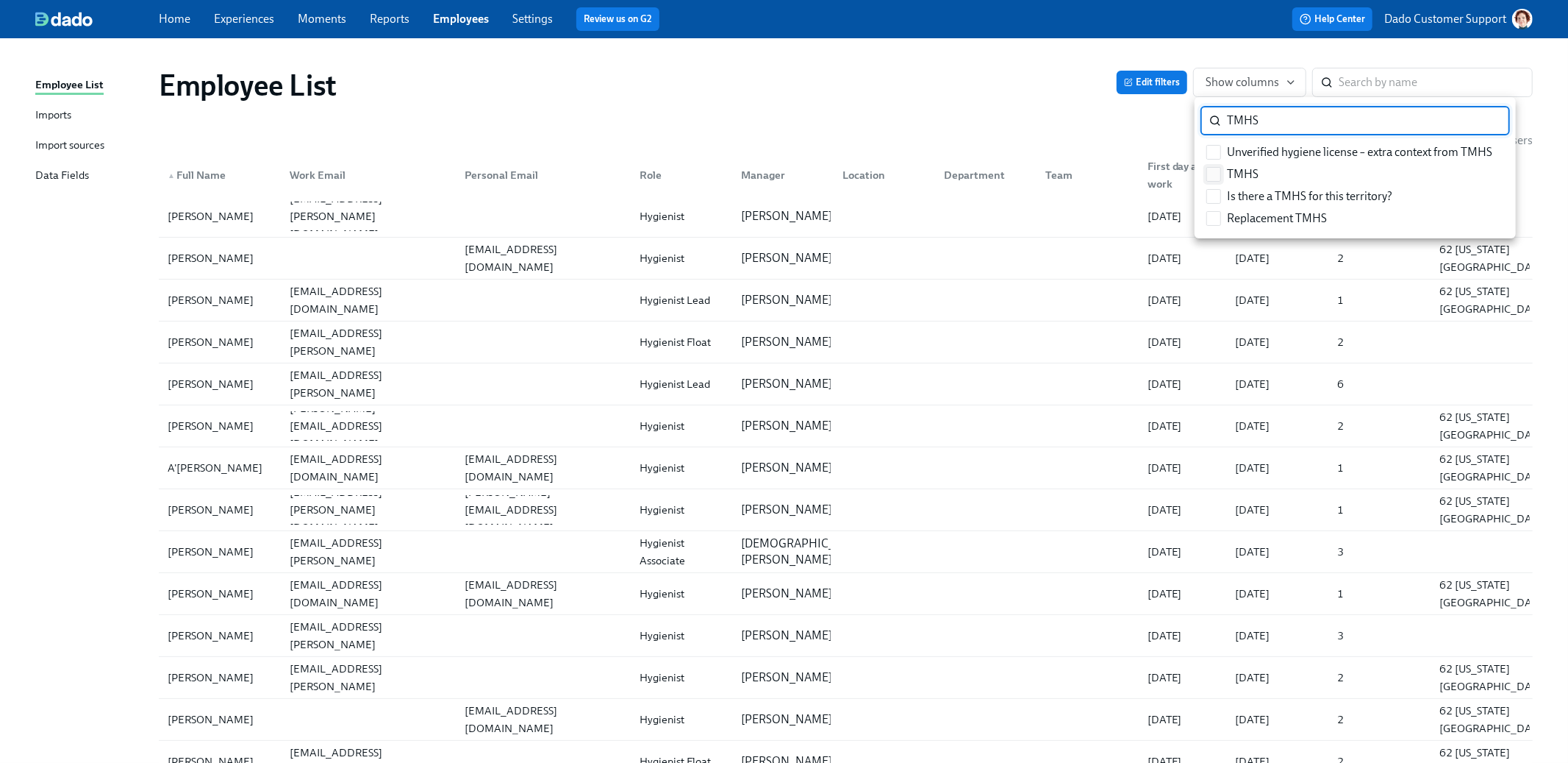
type input "TMHS"
click at [1218, 168] on input "TMHS" at bounding box center [1214, 174] width 13 height 13
checkbox input "true"
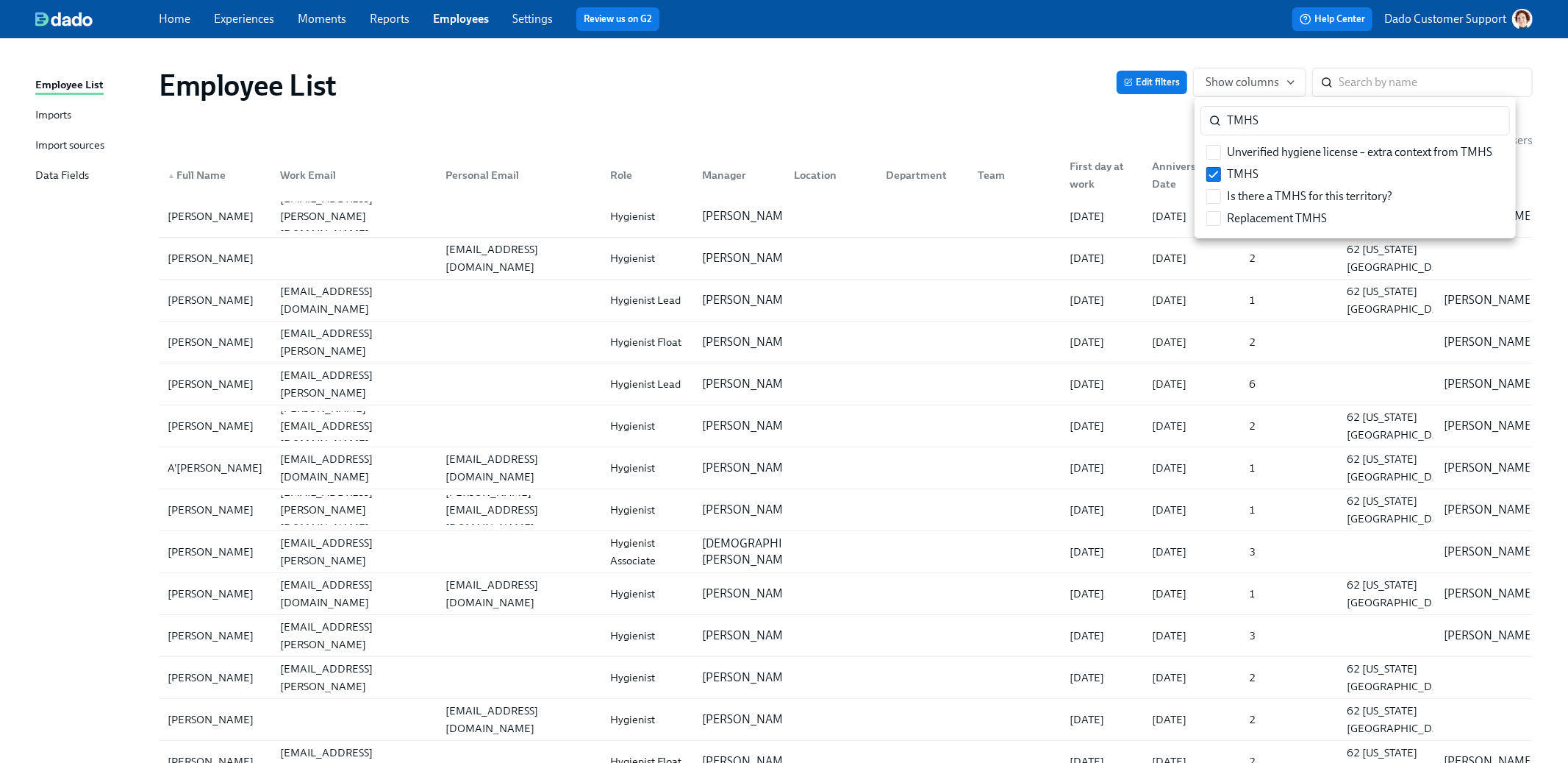
click at [1070, 113] on div at bounding box center [784, 382] width 1568 height 763
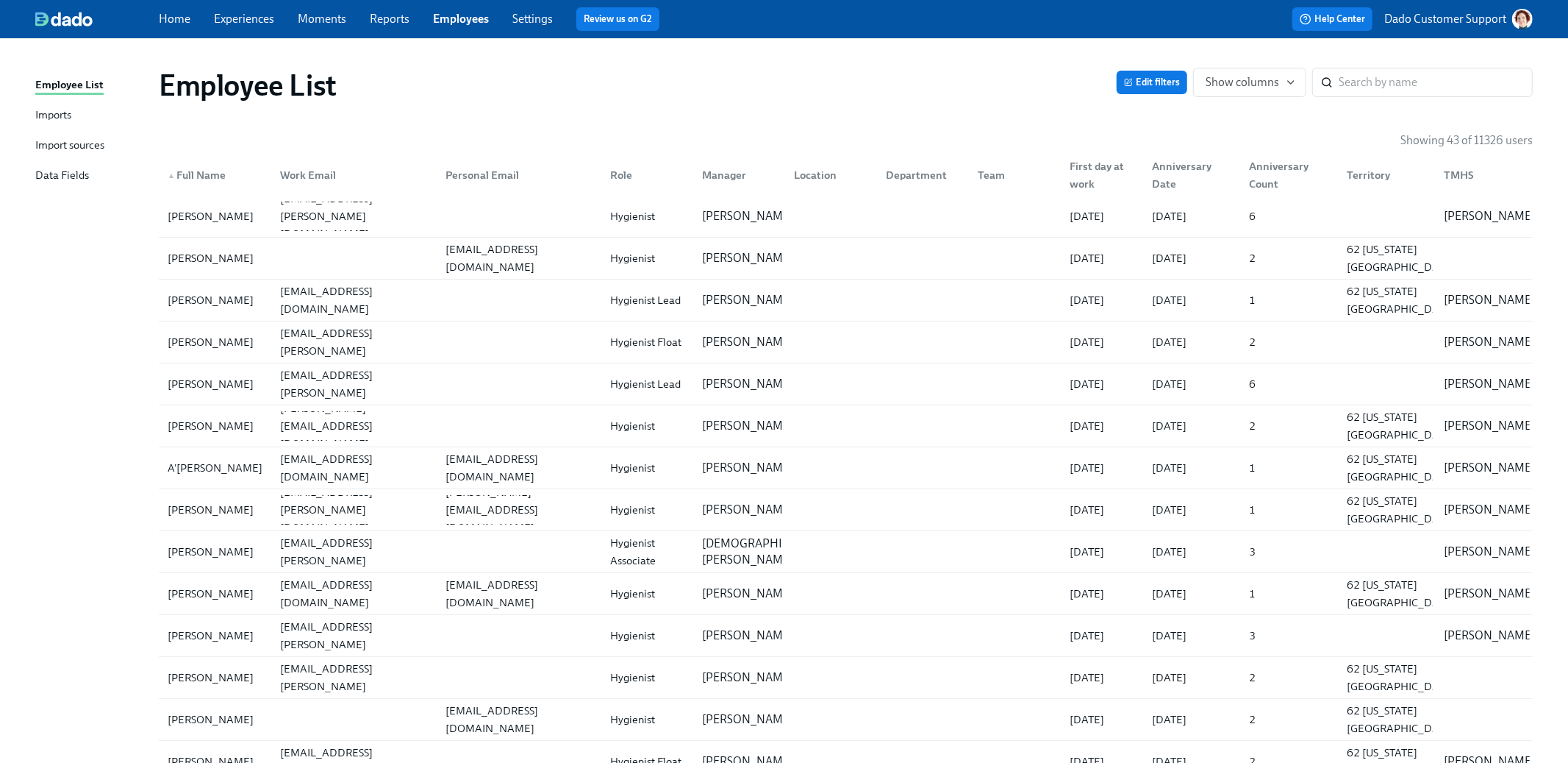
click at [1369, 167] on div "Territory" at bounding box center [1368, 175] width 55 height 18
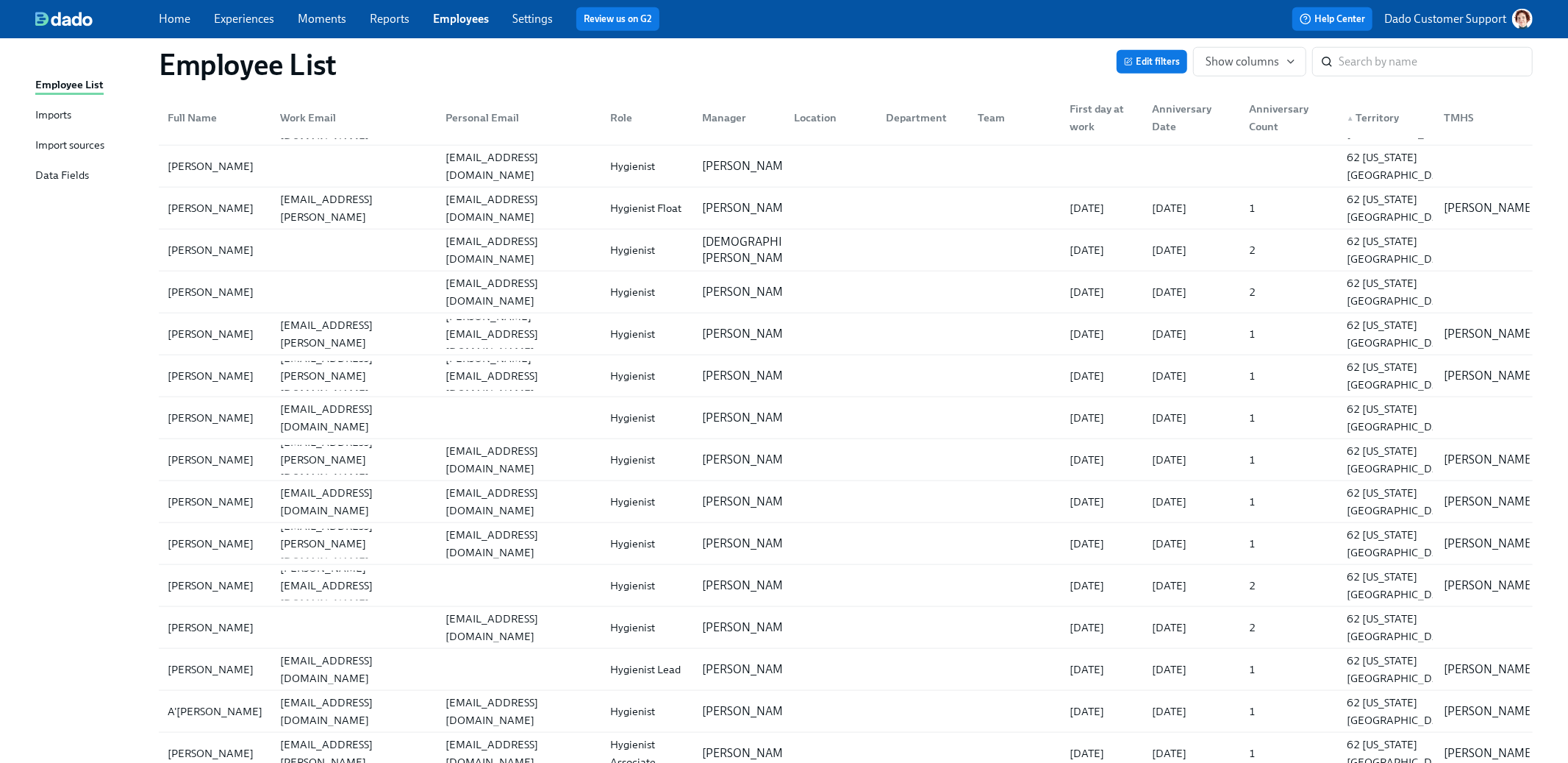
scroll to position [1272, 0]
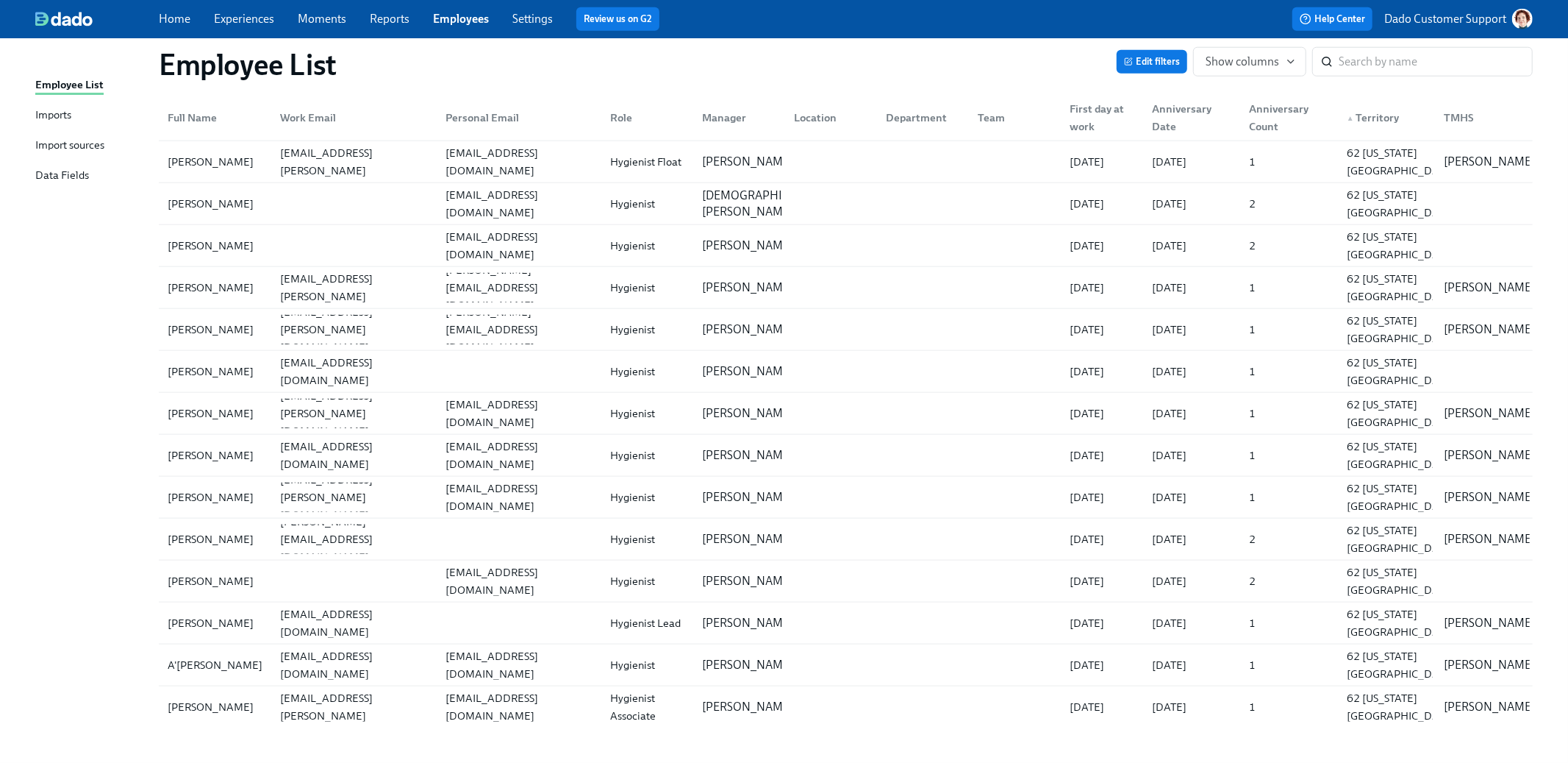
click at [1115, 118] on div "First day at work" at bounding box center [1102, 118] width 77 height 36
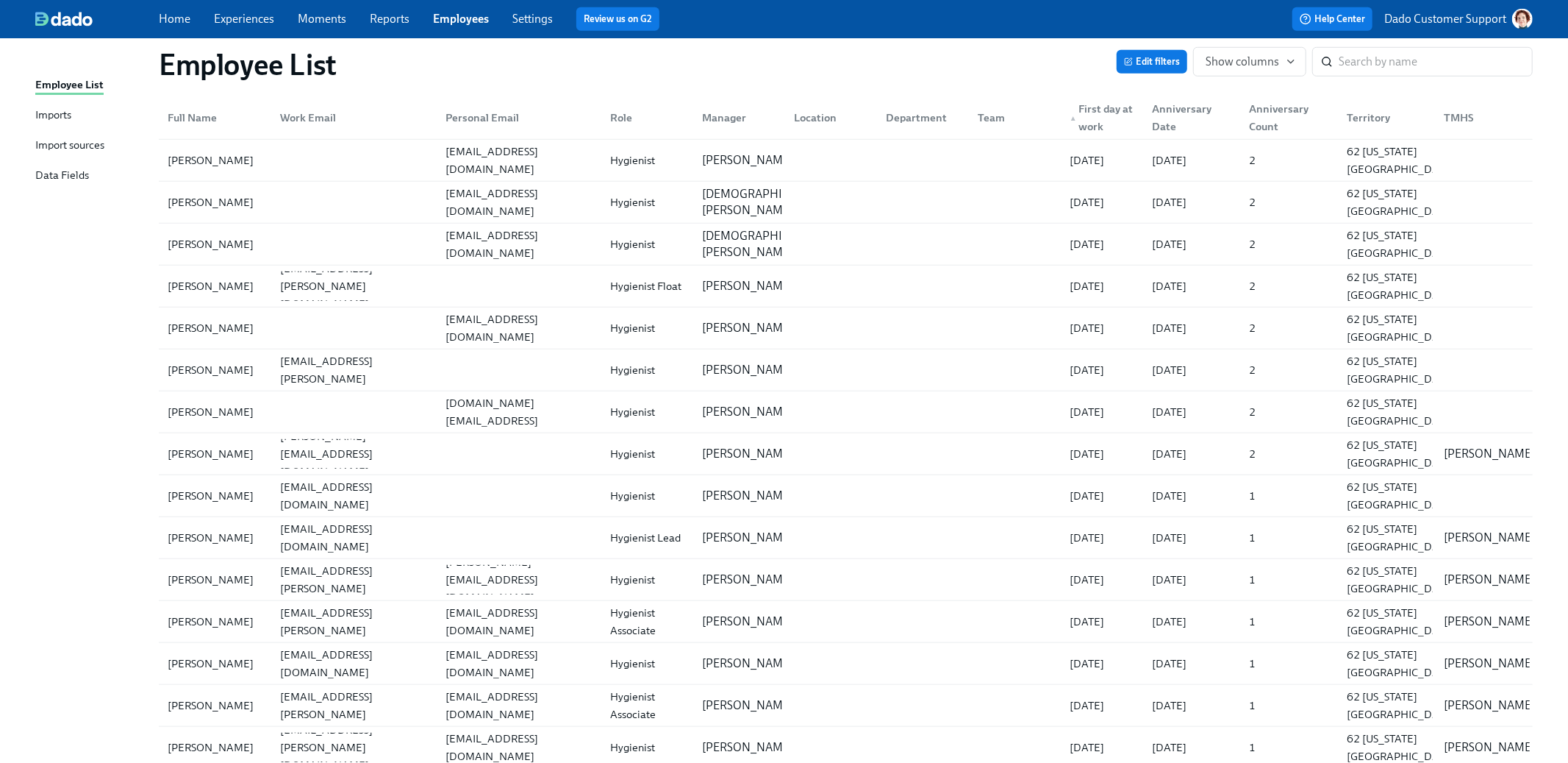
click at [1115, 118] on div "▲ First day at work" at bounding box center [1102, 118] width 77 height 36
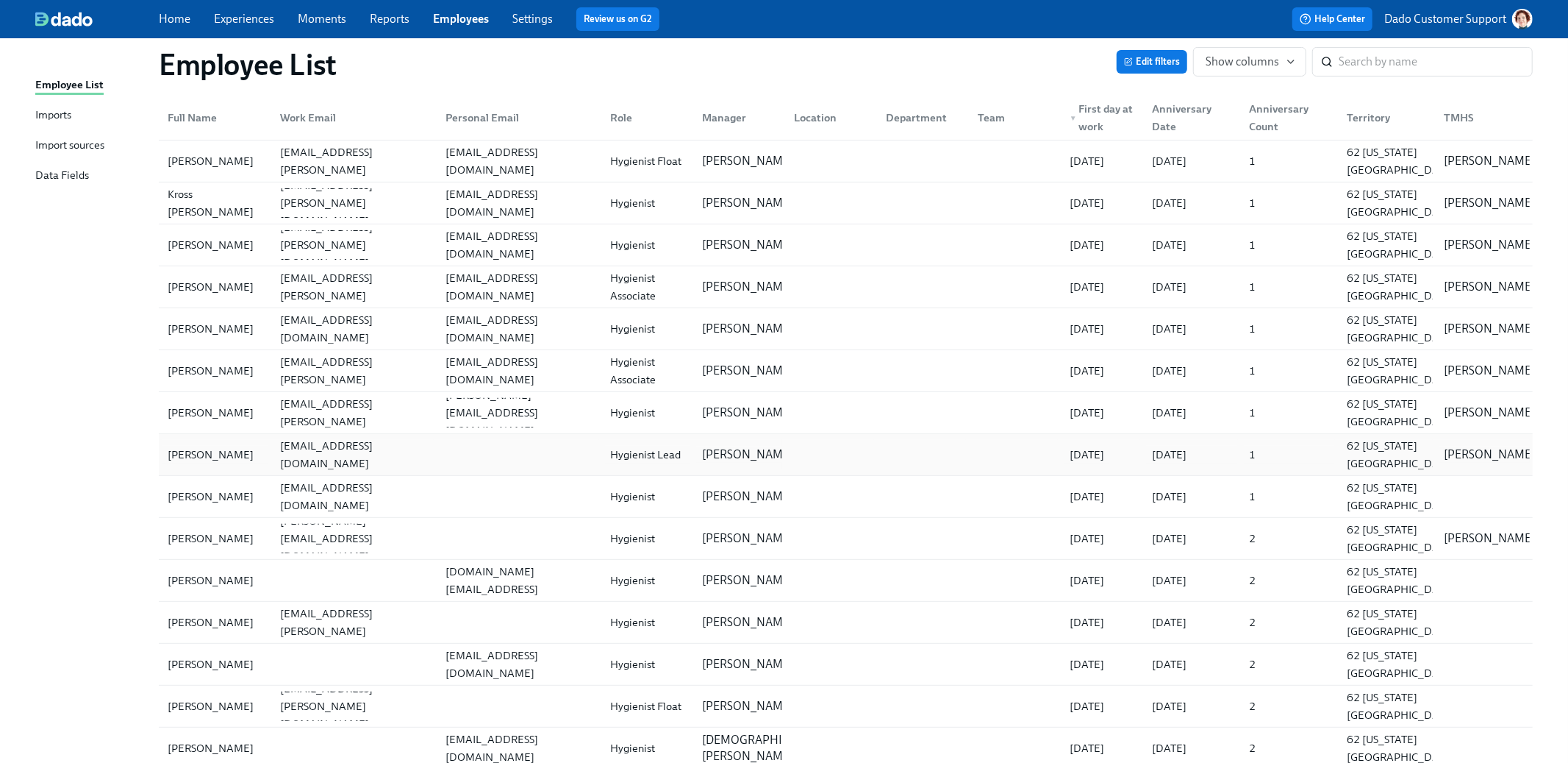
scroll to position [0, 0]
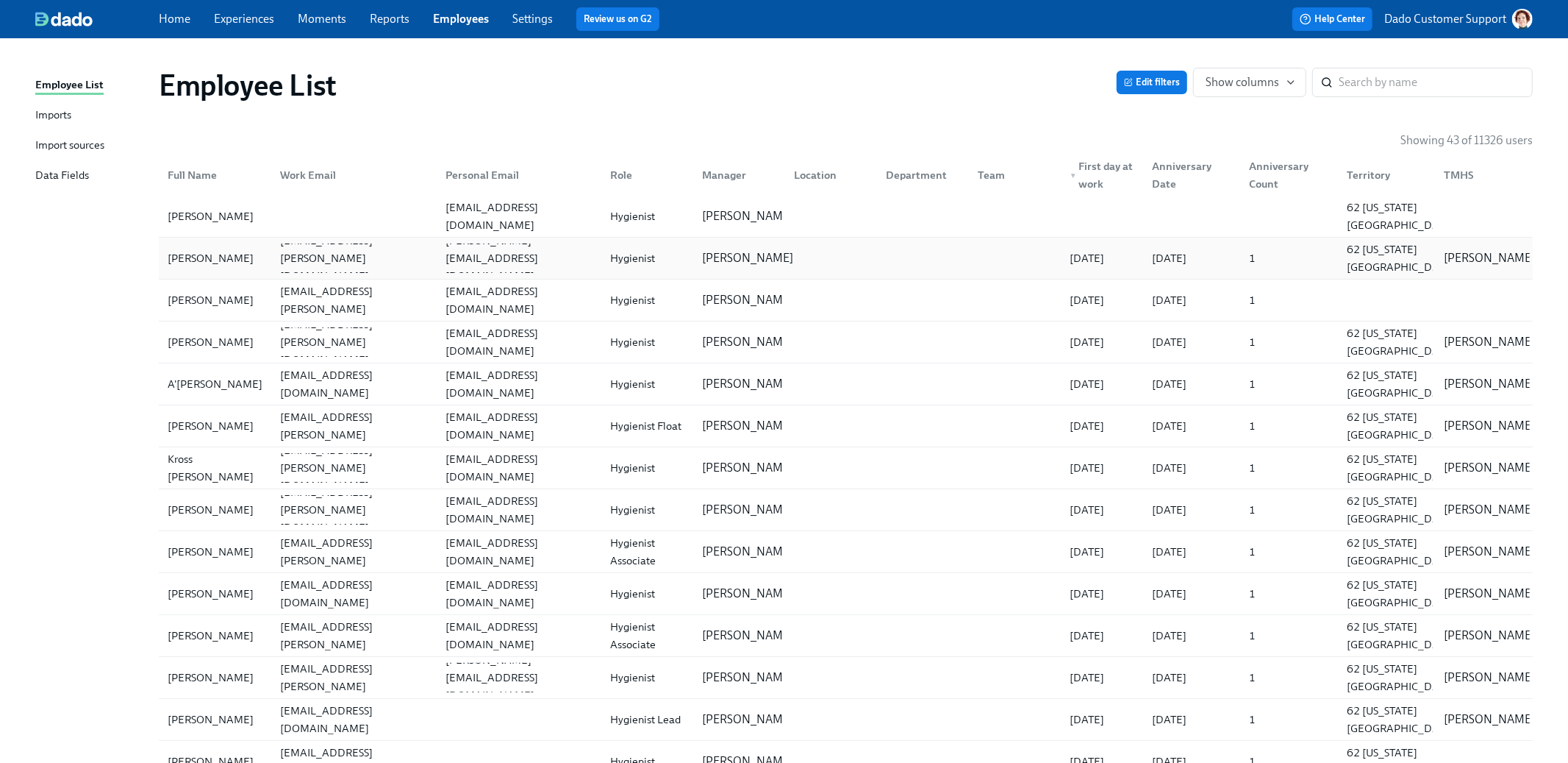
click at [719, 265] on p "Lesvia Ibarra" at bounding box center [748, 258] width 91 height 16
click at [1150, 79] on span "Edit filters" at bounding box center [1152, 82] width 56 height 15
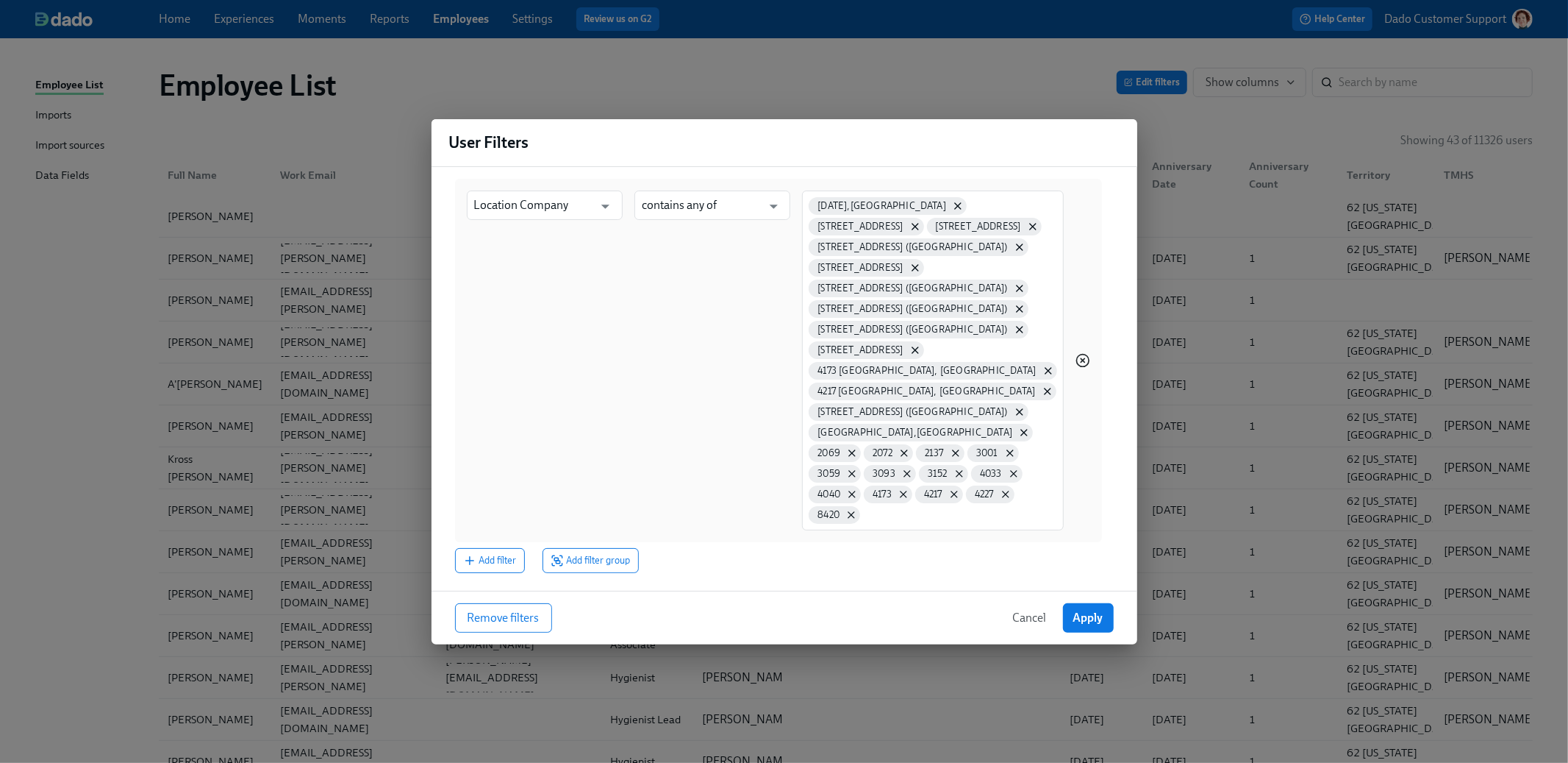
click at [1087, 358] on icon "button" at bounding box center [1083, 360] width 15 height 15
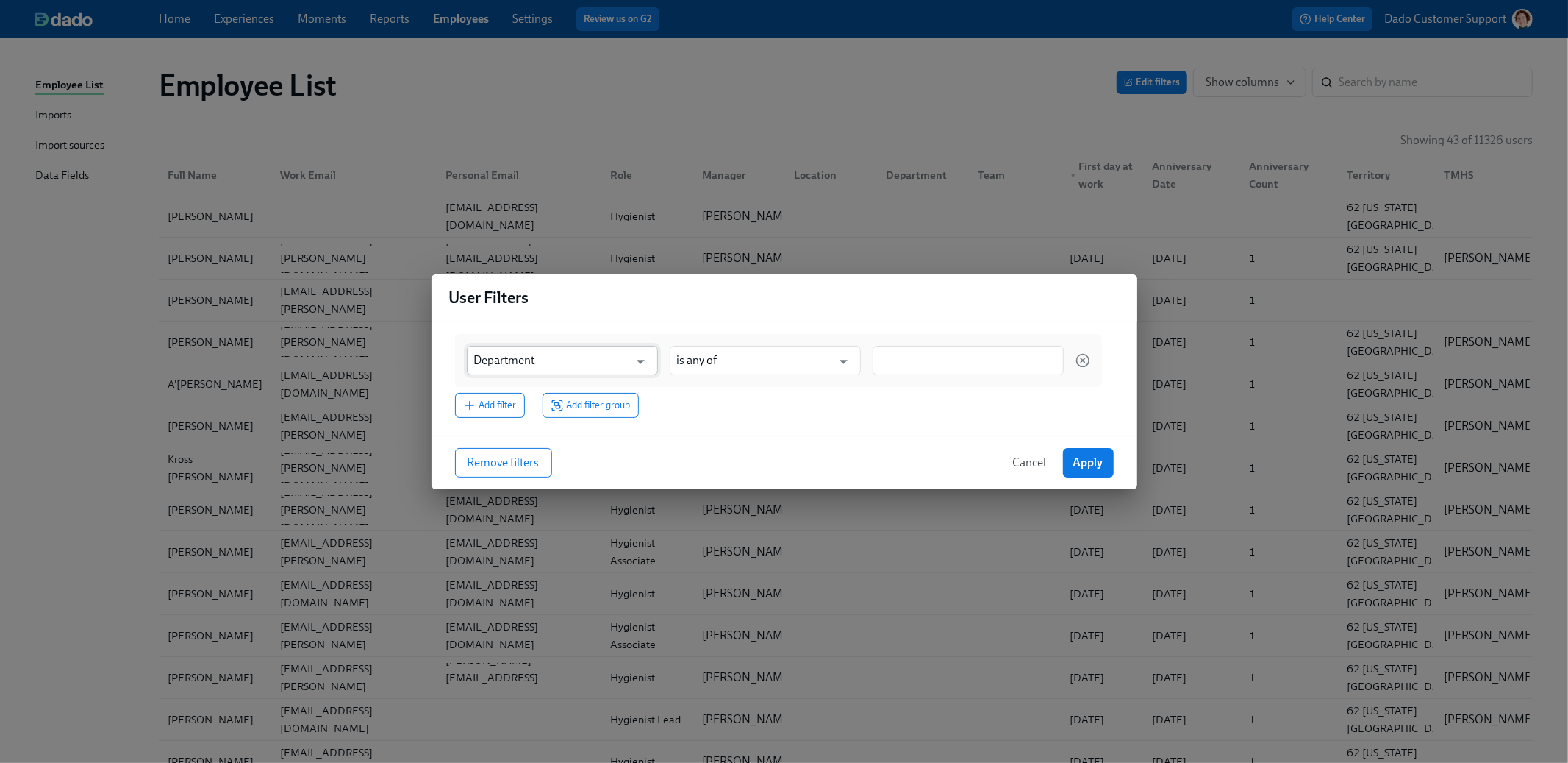
click at [529, 363] on input "Department" at bounding box center [552, 361] width 155 height 29
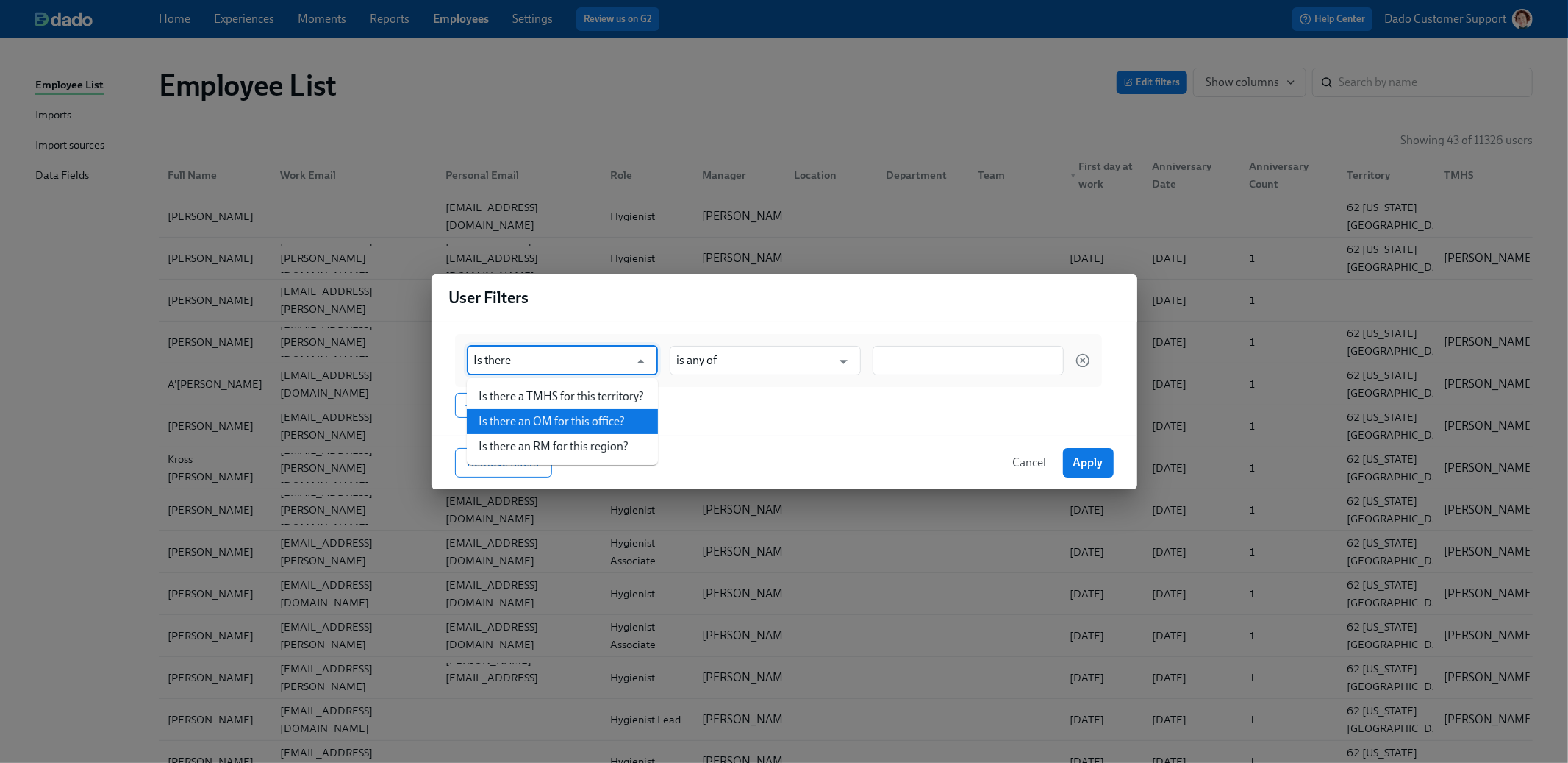
click at [617, 395] on li "Is there a TMHS for this territory?" at bounding box center [562, 396] width 191 height 25
type input "Is there a TMHS for this territory?"
click at [736, 347] on input "is any of" at bounding box center [754, 361] width 155 height 29
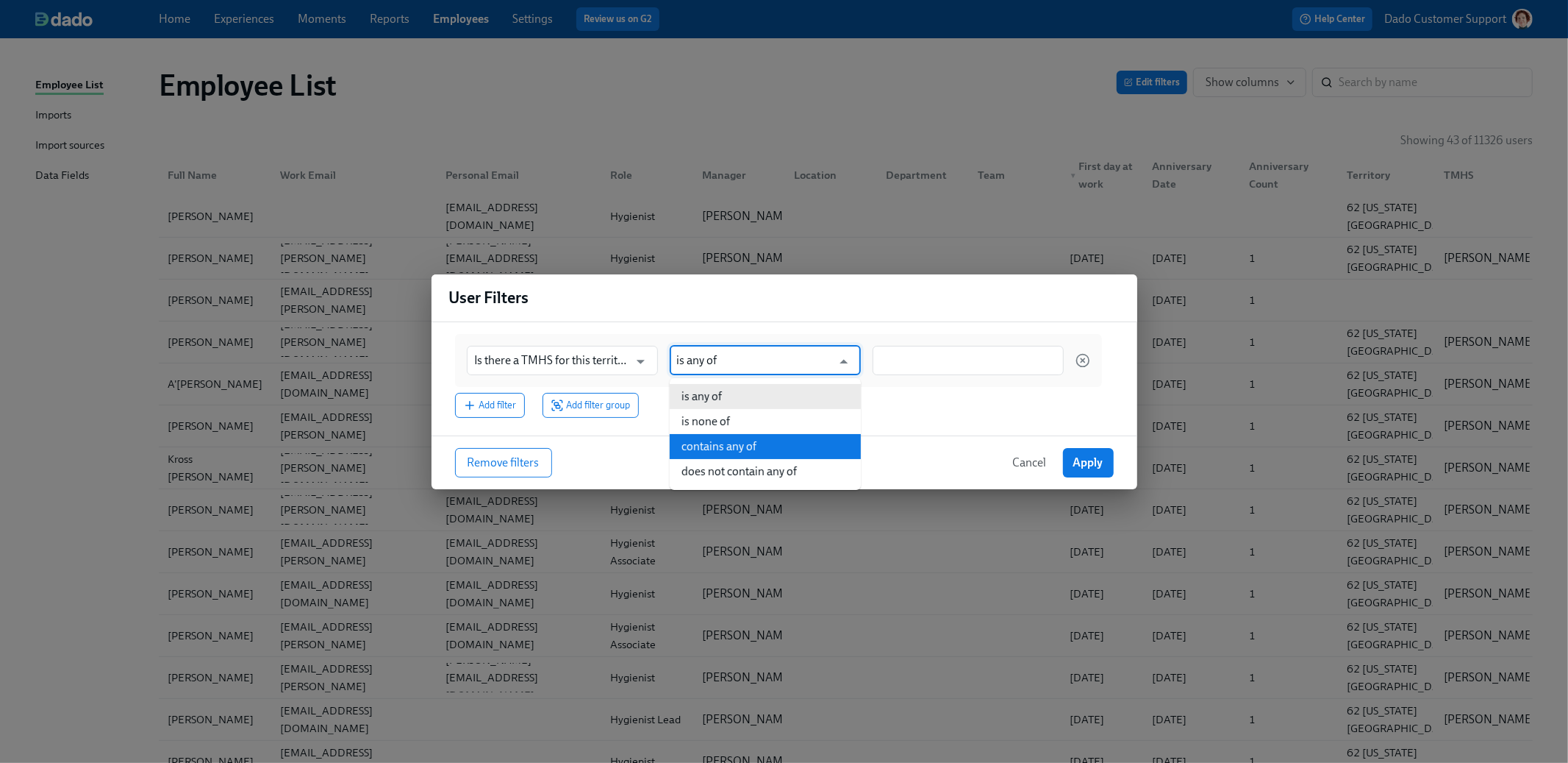
click at [748, 434] on li "contains any of" at bounding box center [765, 447] width 191 height 25
type input "contains any of"
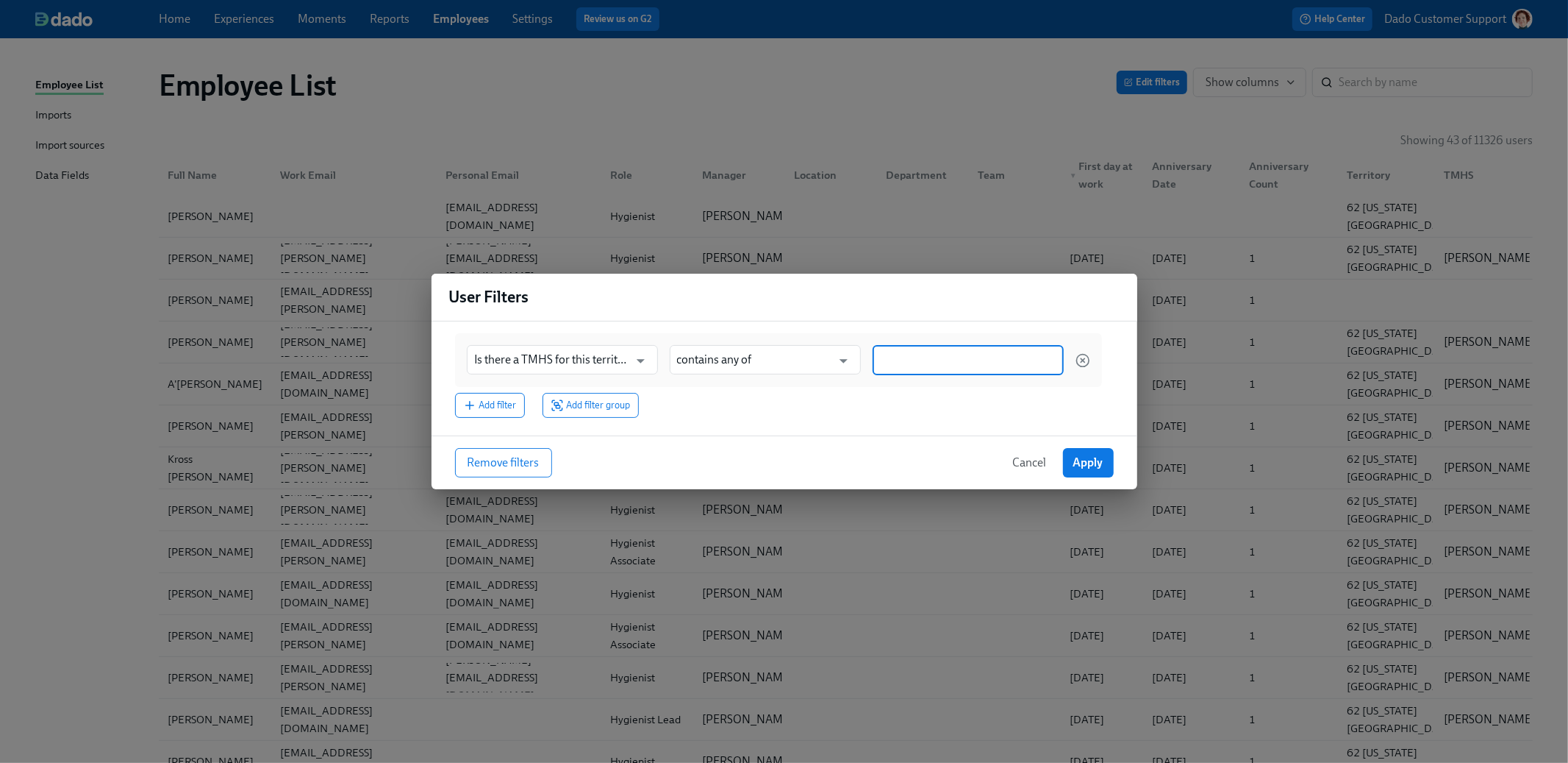
click at [928, 357] on input at bounding box center [968, 360] width 176 height 15
type input "alyssa"
click at [1086, 452] on button "Apply" at bounding box center [1088, 464] width 51 height 29
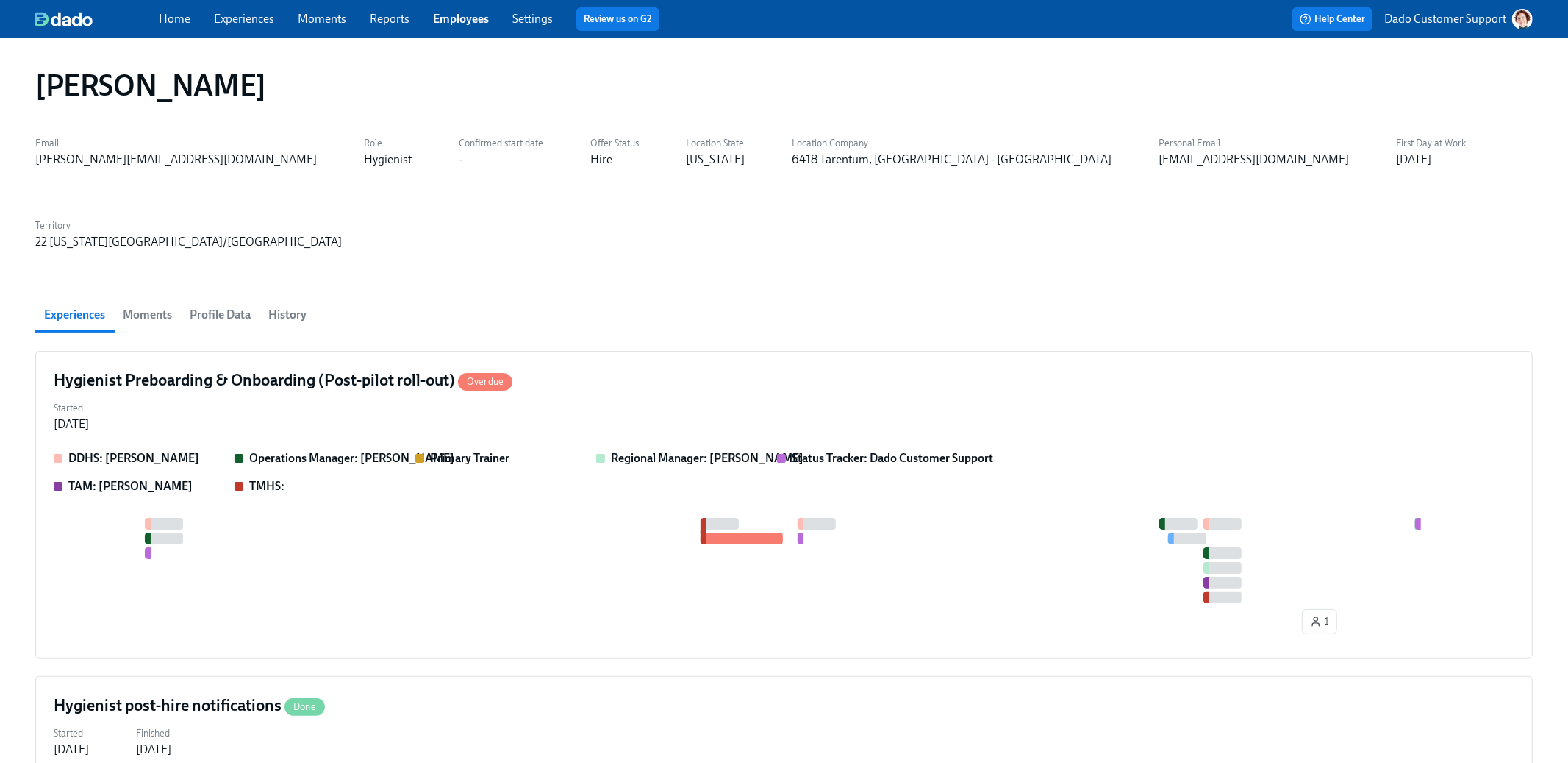
scroll to position [0, 62]
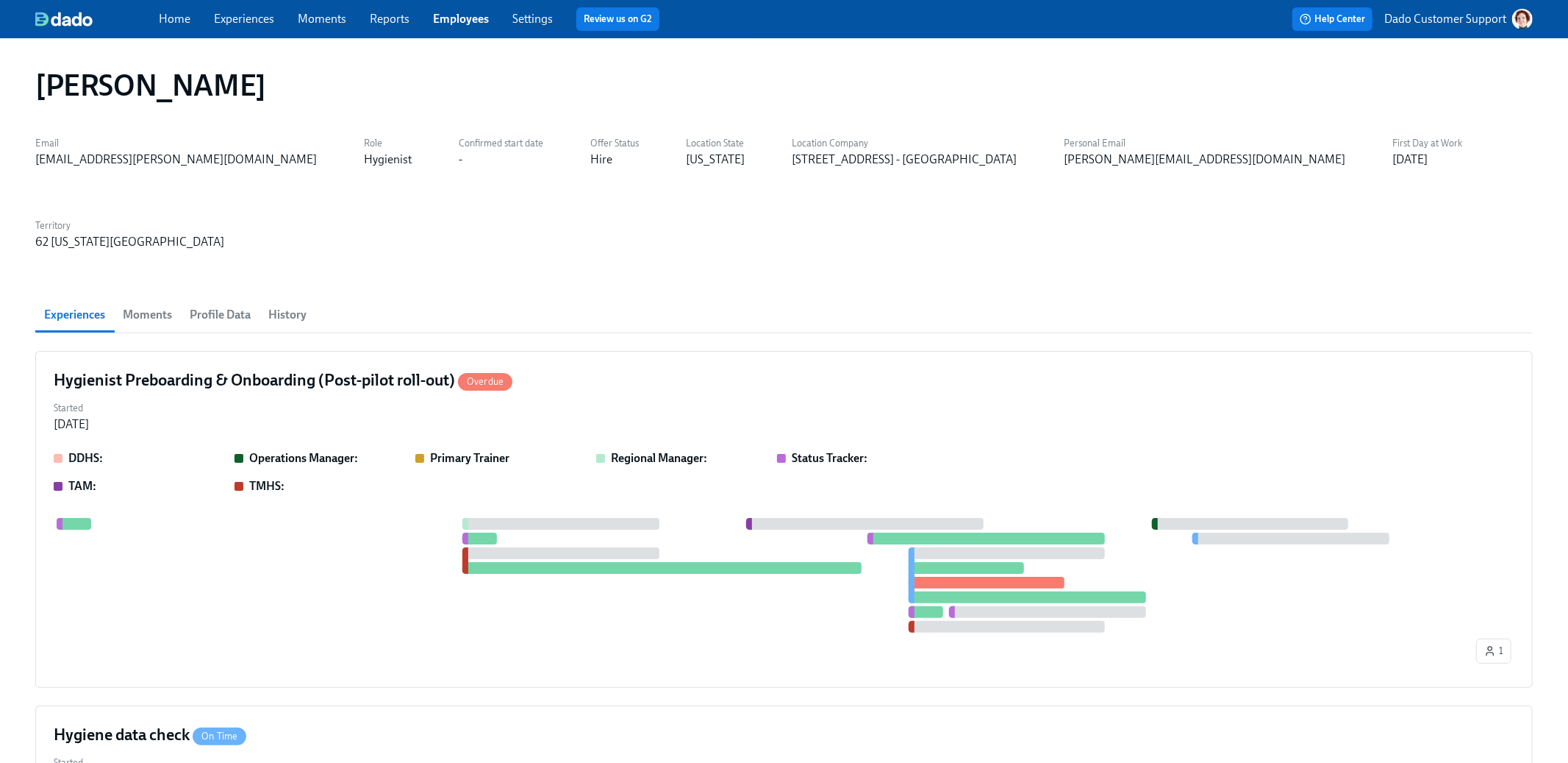
click at [302, 304] on span "History" at bounding box center [287, 314] width 38 height 21
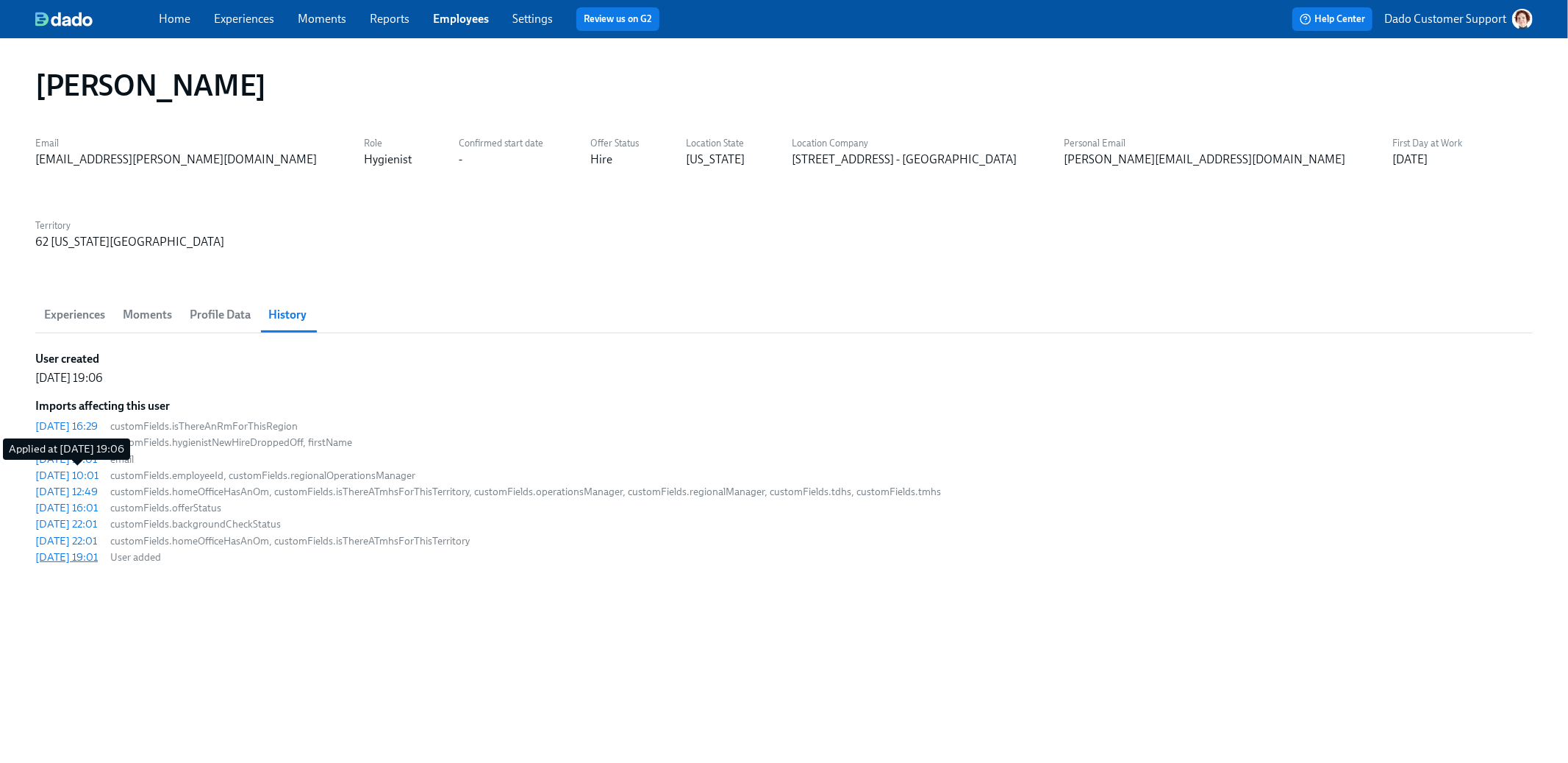
click at [66, 549] on div "[DATE] 19:01" at bounding box center [67, 556] width 63 height 15
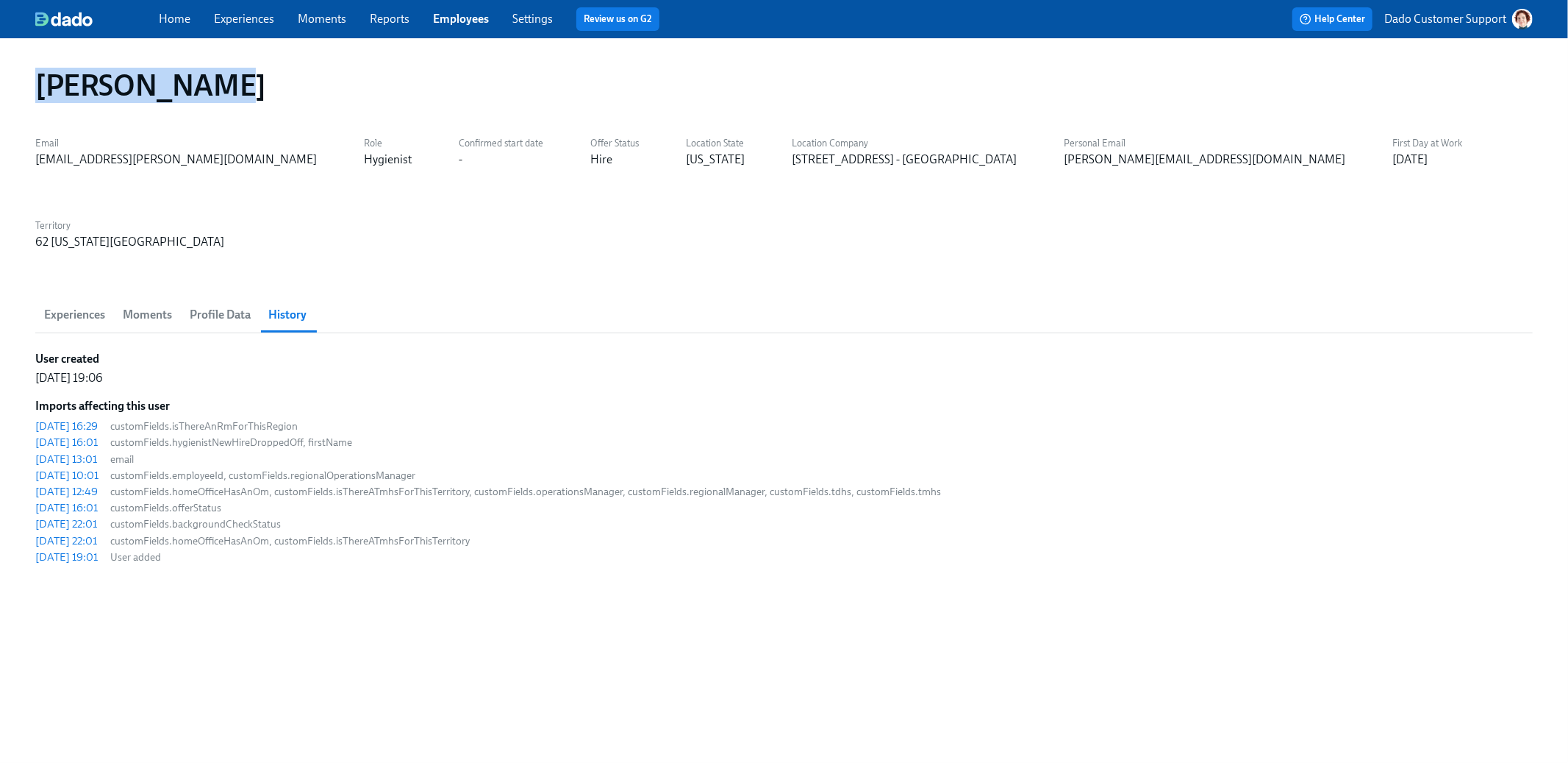
drag, startPoint x: 27, startPoint y: 80, endPoint x: 231, endPoint y: 81, distance: 204.0
click at [231, 81] on div "[PERSON_NAME]" at bounding box center [784, 85] width 1522 height 59
copy h1 "[PERSON_NAME]"
click at [78, 484] on div "[DATE] 12:49" at bounding box center [67, 491] width 63 height 15
click at [77, 435] on div "[DATE] 16:01" at bounding box center [67, 442] width 63 height 15
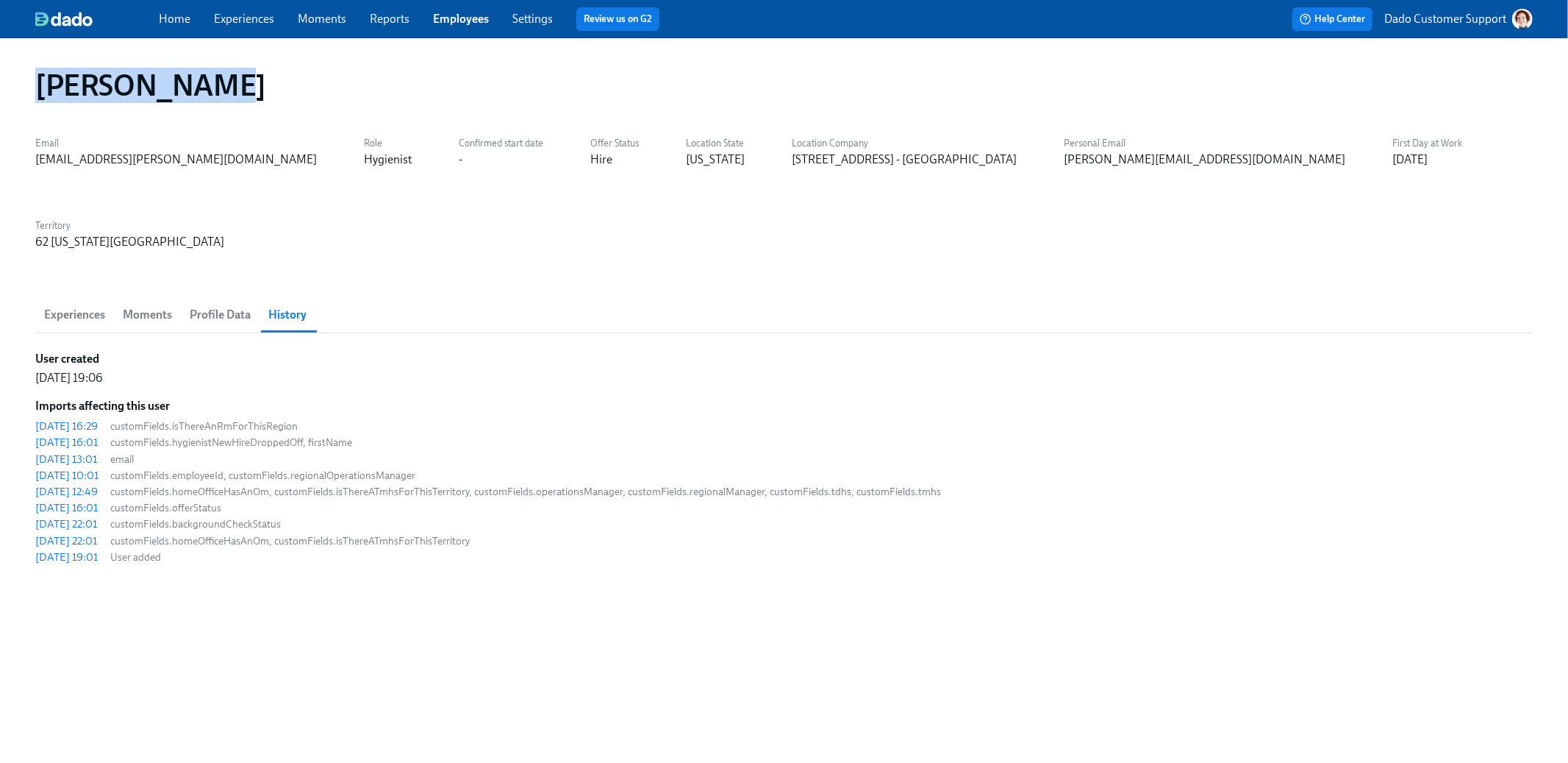
copy h1 "[PERSON_NAME]"
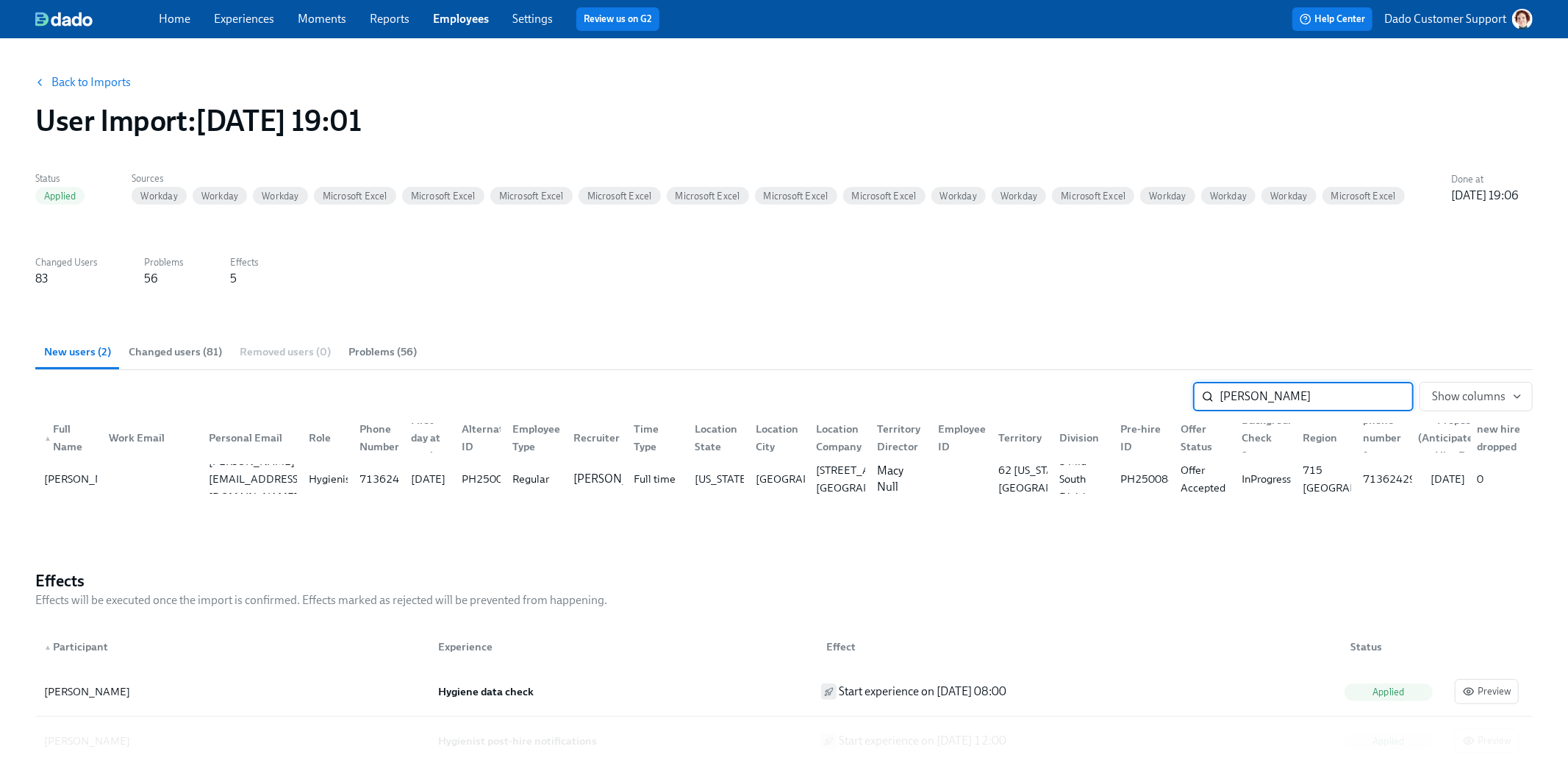
type input "[PERSON_NAME]"
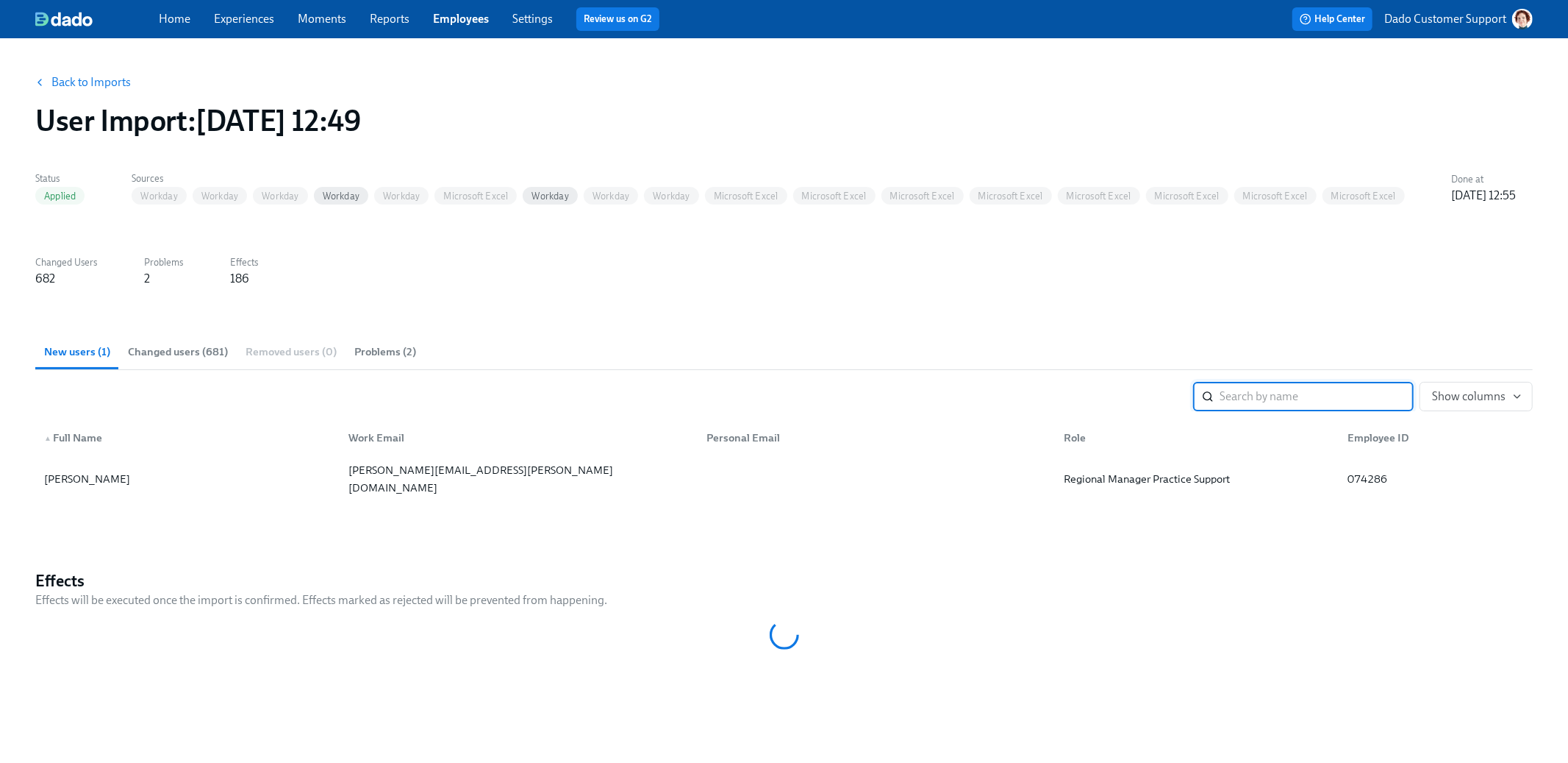
paste input "[PERSON_NAME]"
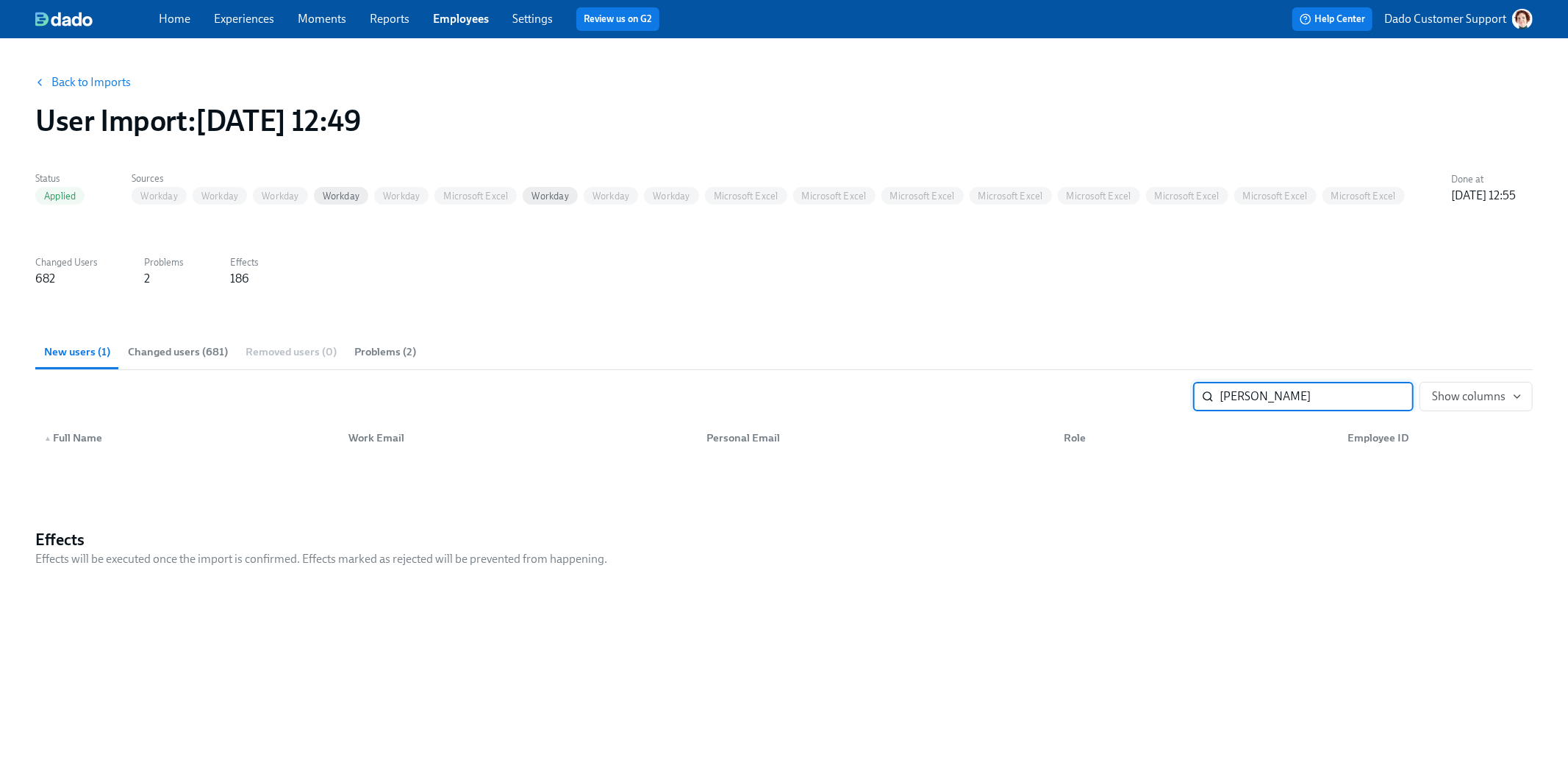
type input "[PERSON_NAME]"
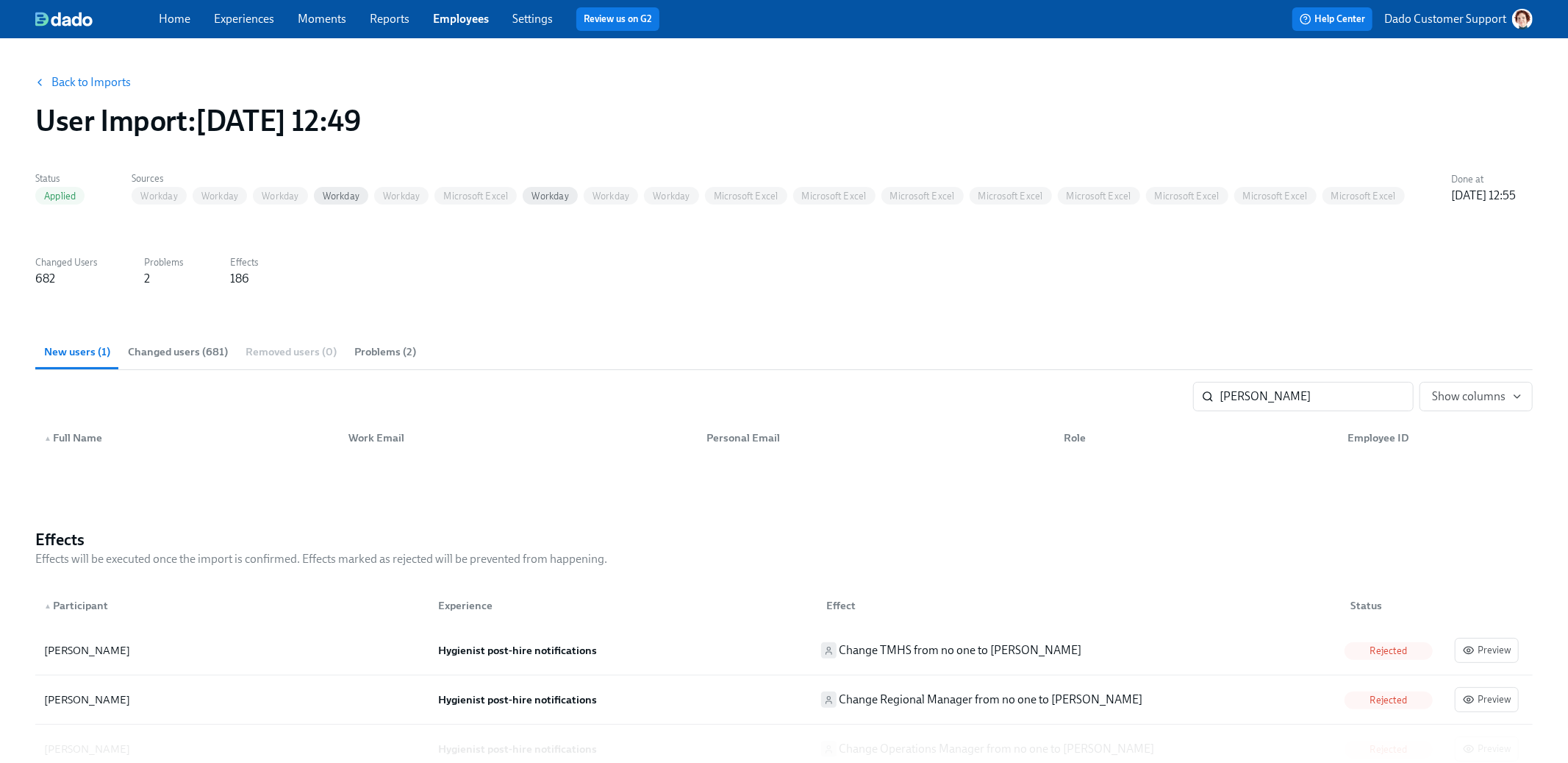
click at [196, 351] on span "Changed users (681)" at bounding box center [177, 352] width 100 height 17
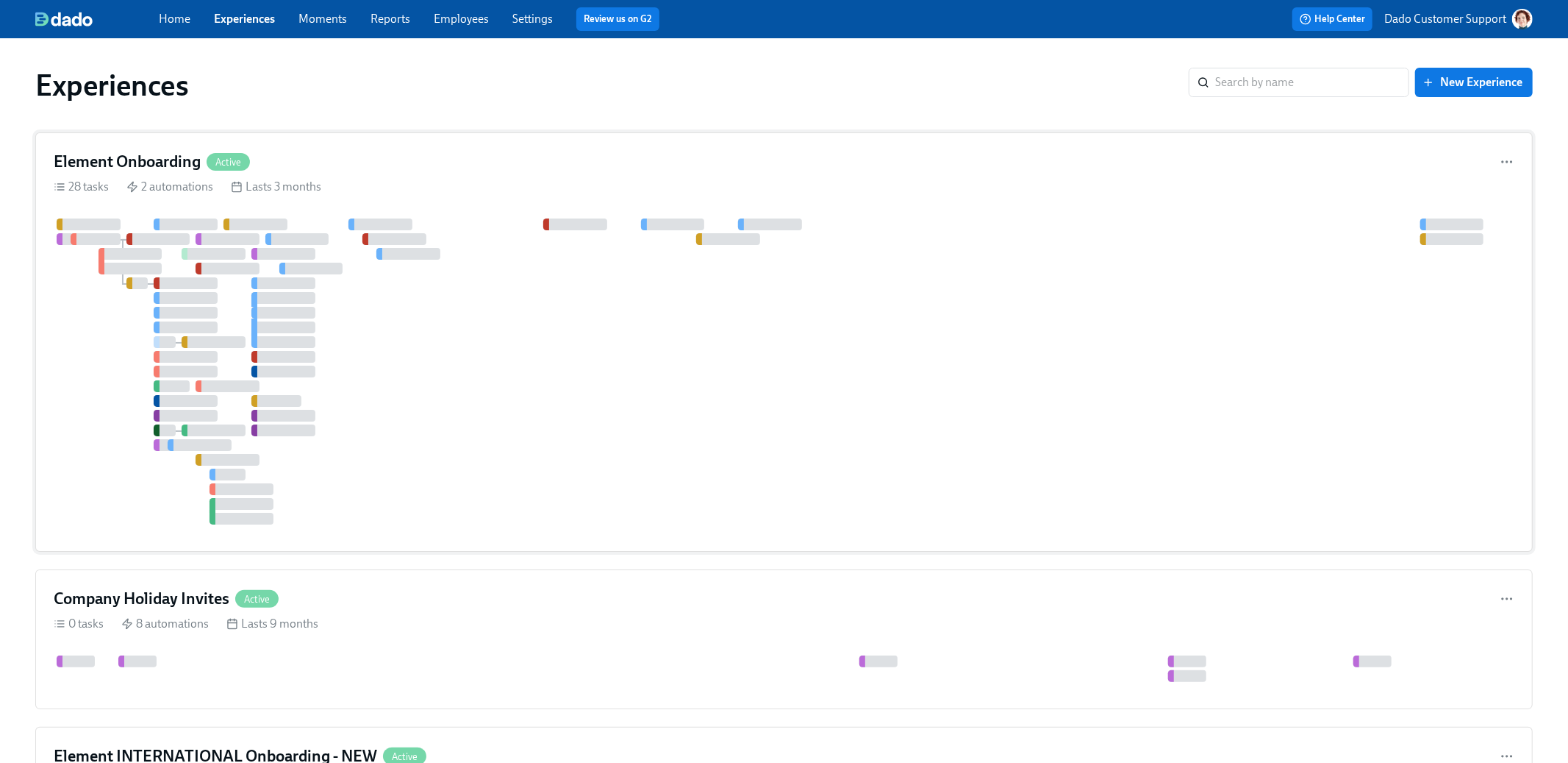
click at [209, 213] on div "Element Onboarding Active 28 tasks 2 automations Lasts 3 months" at bounding box center [784, 342] width 1498 height 419
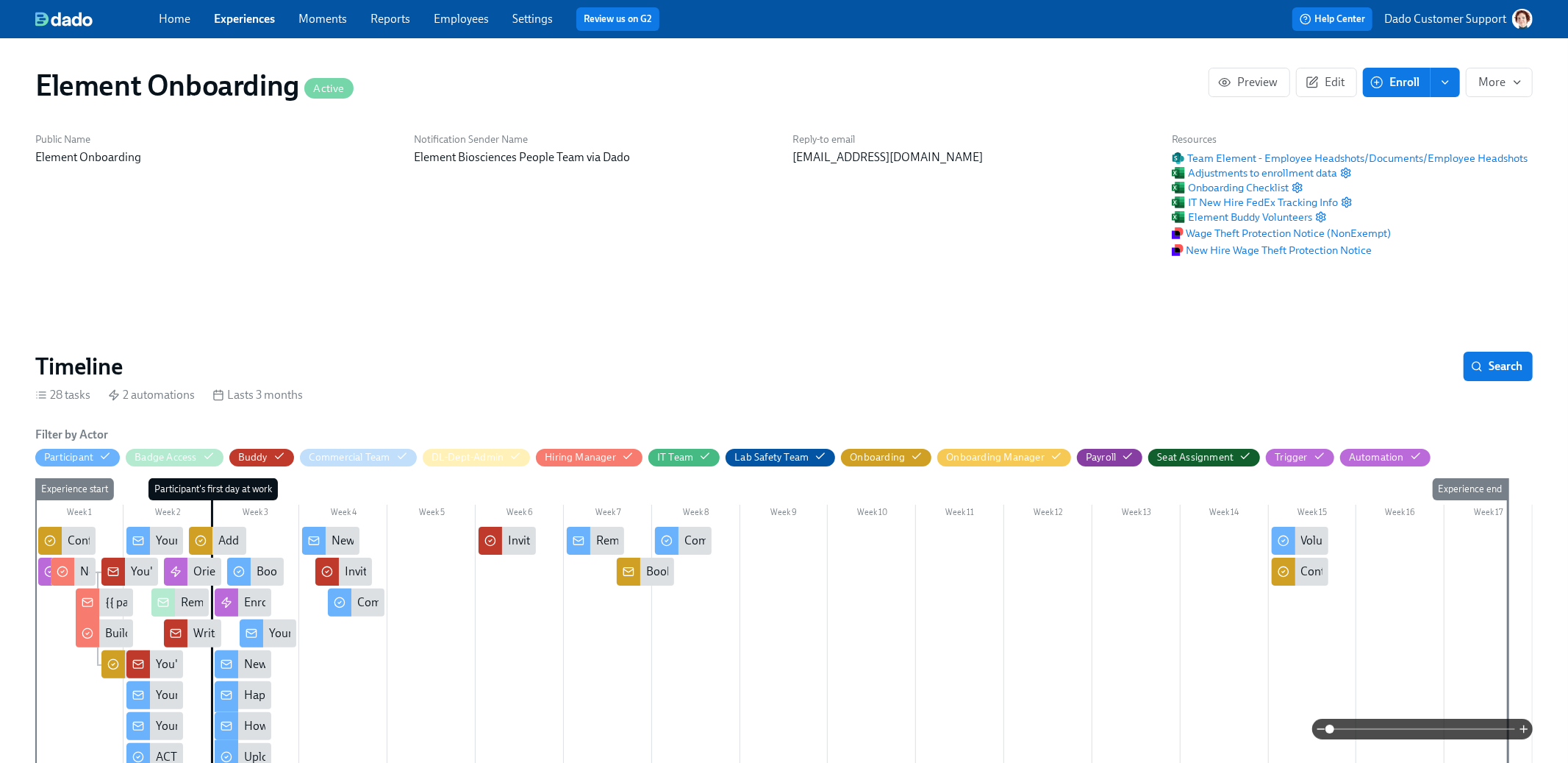
scroll to position [0, 18117]
click at [1249, 182] on span "Onboarding Checklist" at bounding box center [1230, 187] width 117 height 15
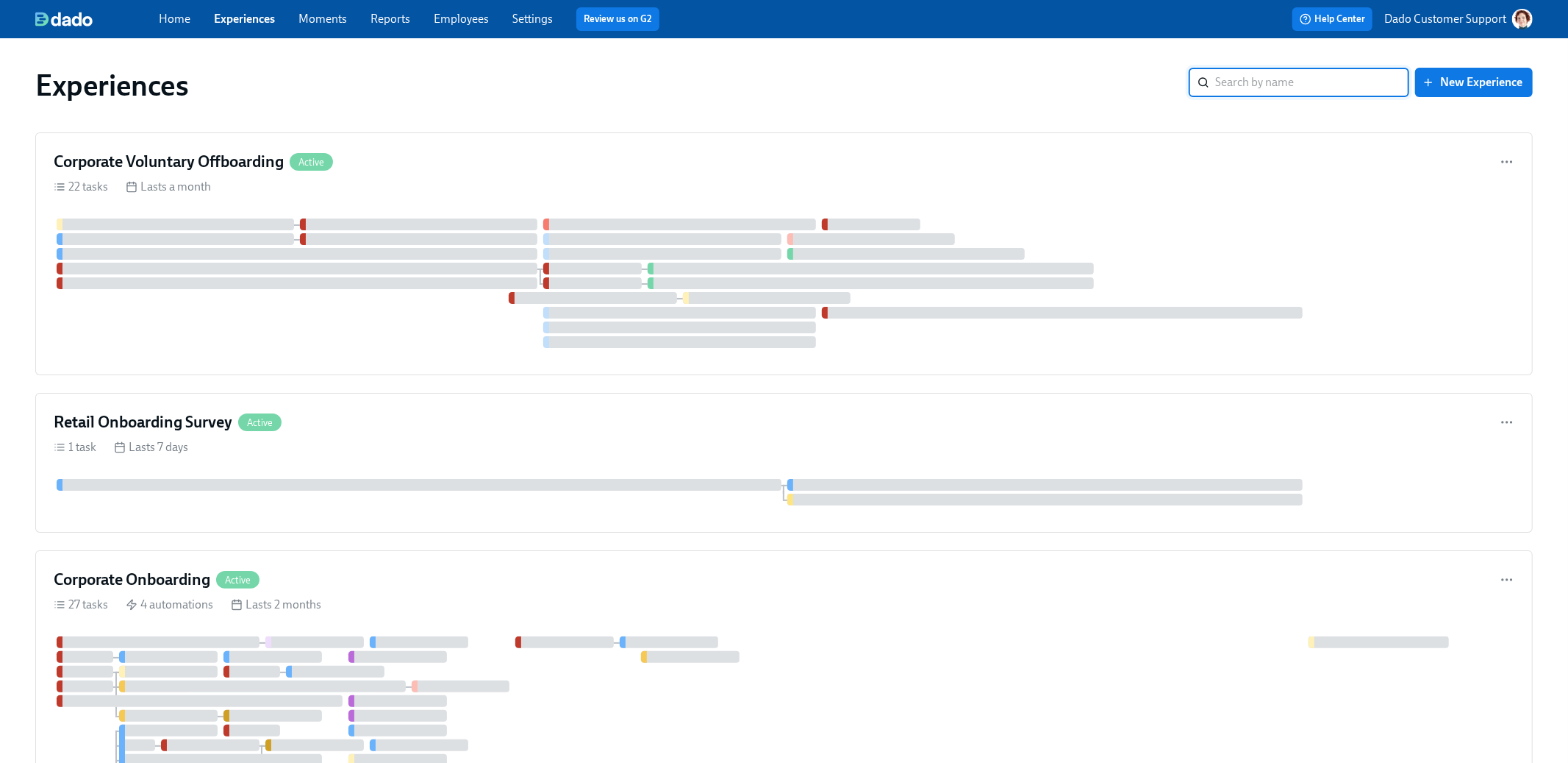
click at [1251, 88] on input "search" at bounding box center [1312, 82] width 194 height 29
paste input "Retail Onboarding Survey"
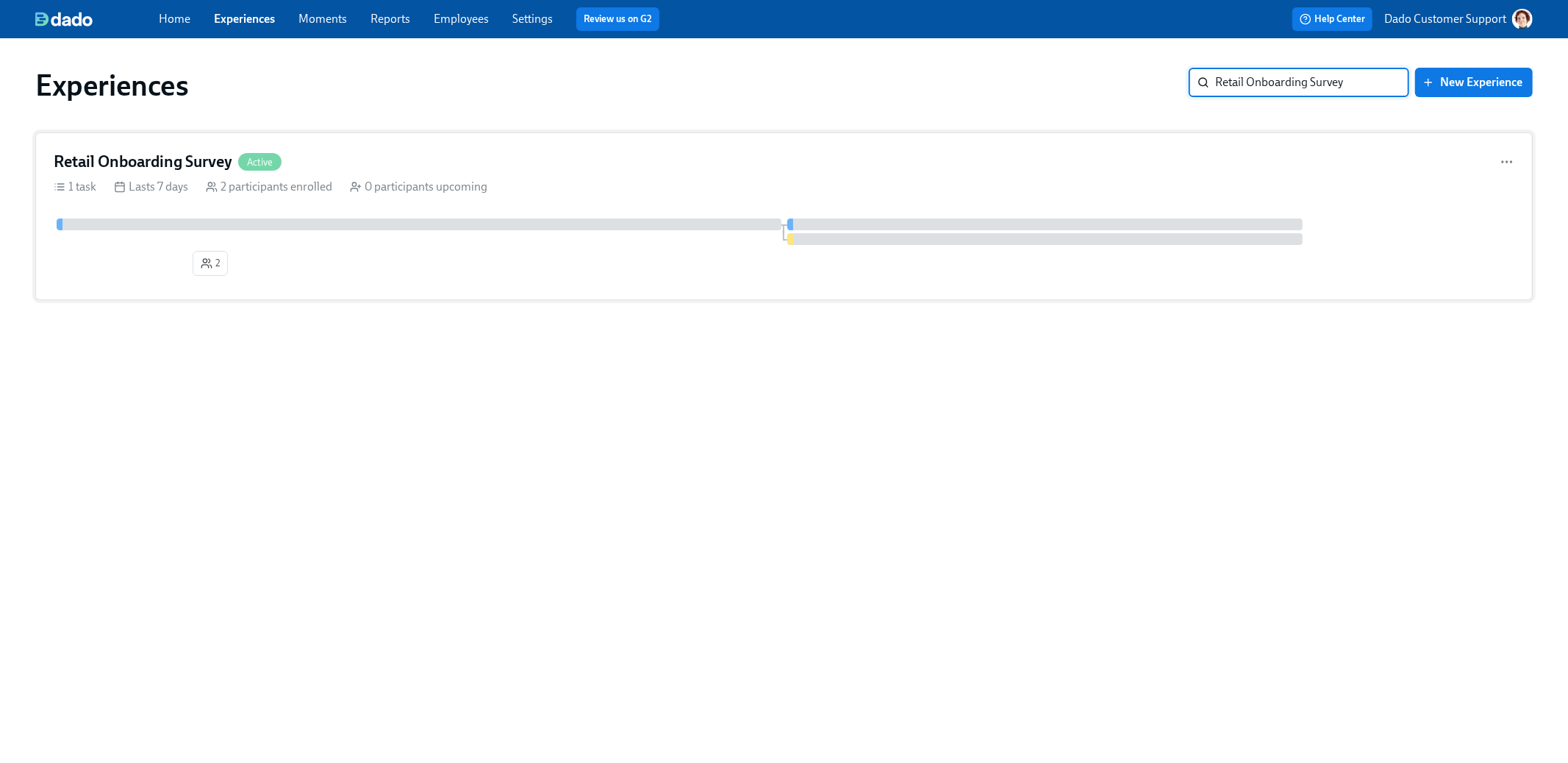
type input "Retail Onboarding Survey"
click at [229, 168] on h4 "Retail Onboarding Survey" at bounding box center [142, 162] width 179 height 22
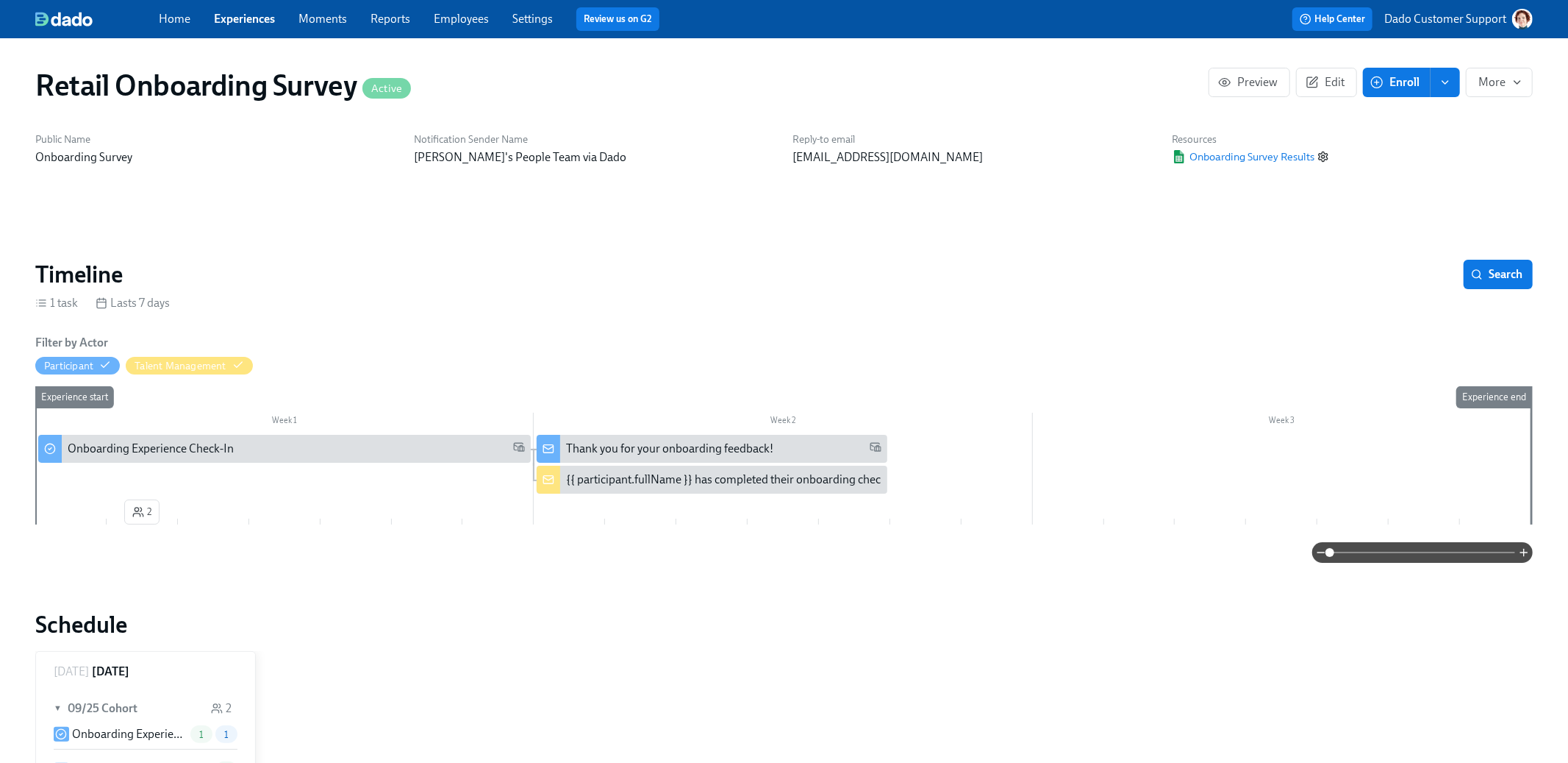
click at [1328, 156] on icon "button" at bounding box center [1323, 156] width 12 height 12
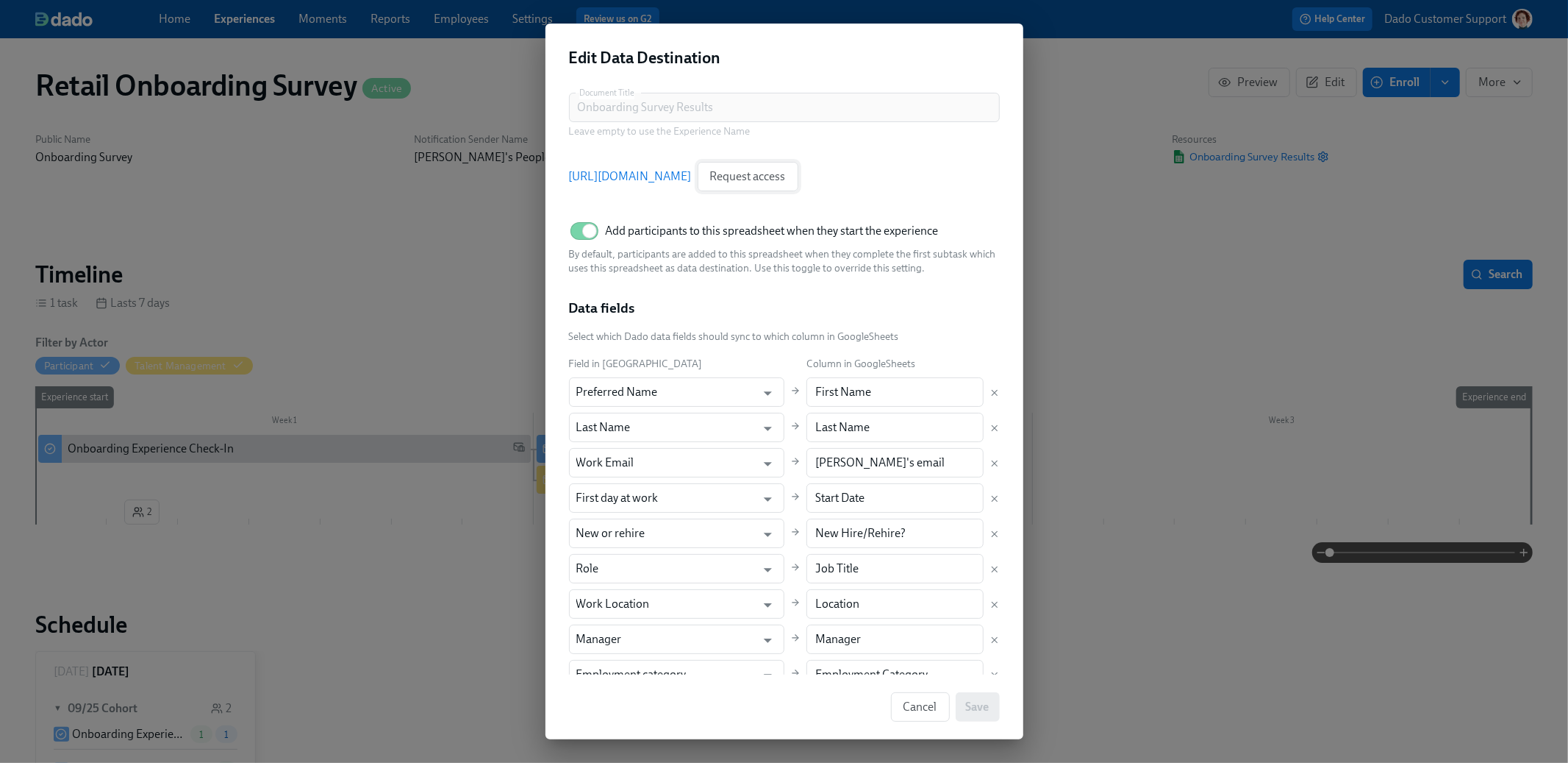
click at [786, 180] on span "Request access" at bounding box center [748, 176] width 76 height 15
click at [692, 180] on link "https://docs.google.com/spreadsheets/d/1rMLI27C01F5cv-Be9WkoOziqJEb_xuFHjjtd2lr…" at bounding box center [630, 176] width 123 height 16
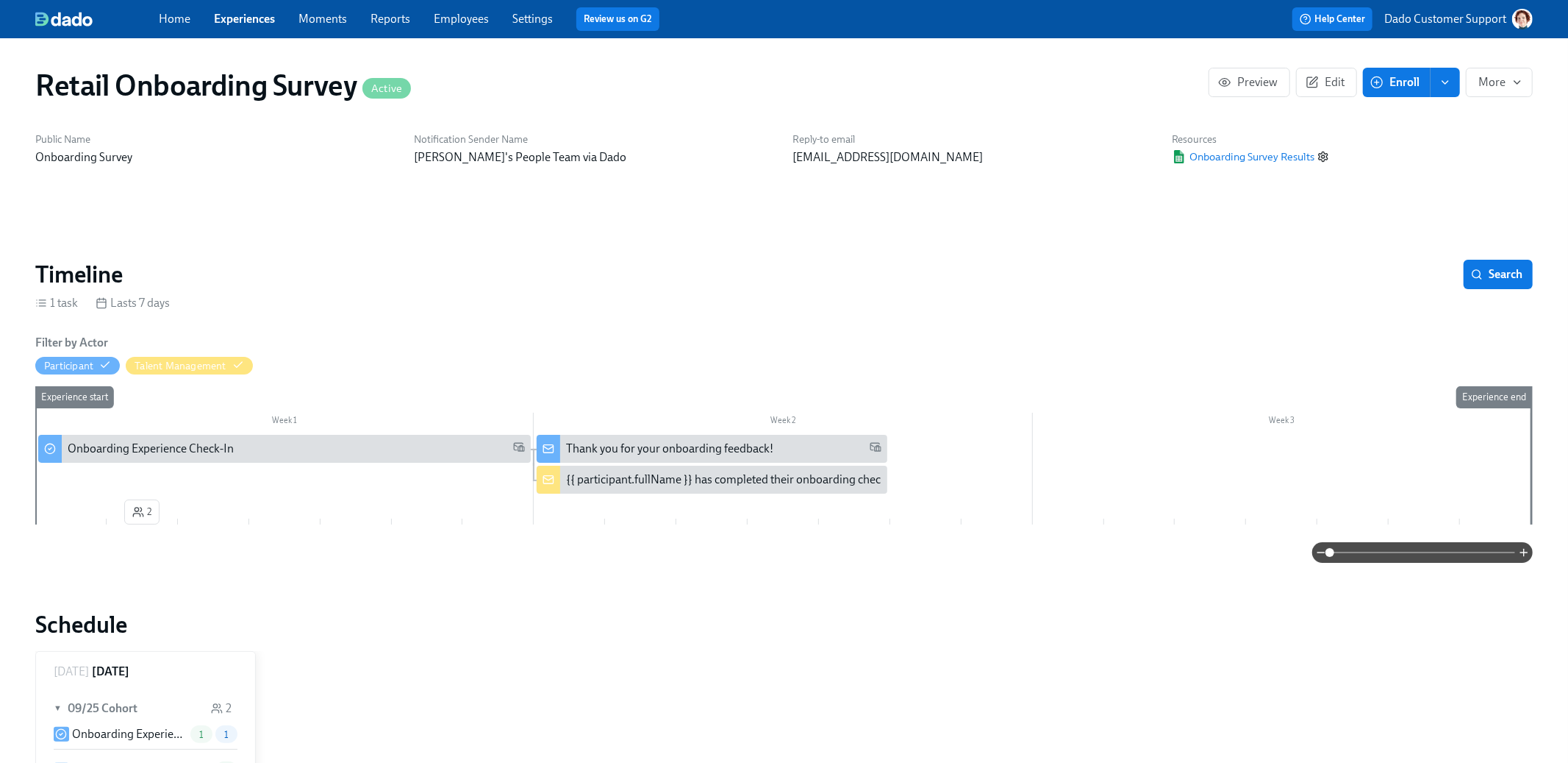
click at [1325, 157] on circle "button" at bounding box center [1324, 157] width 3 height 3
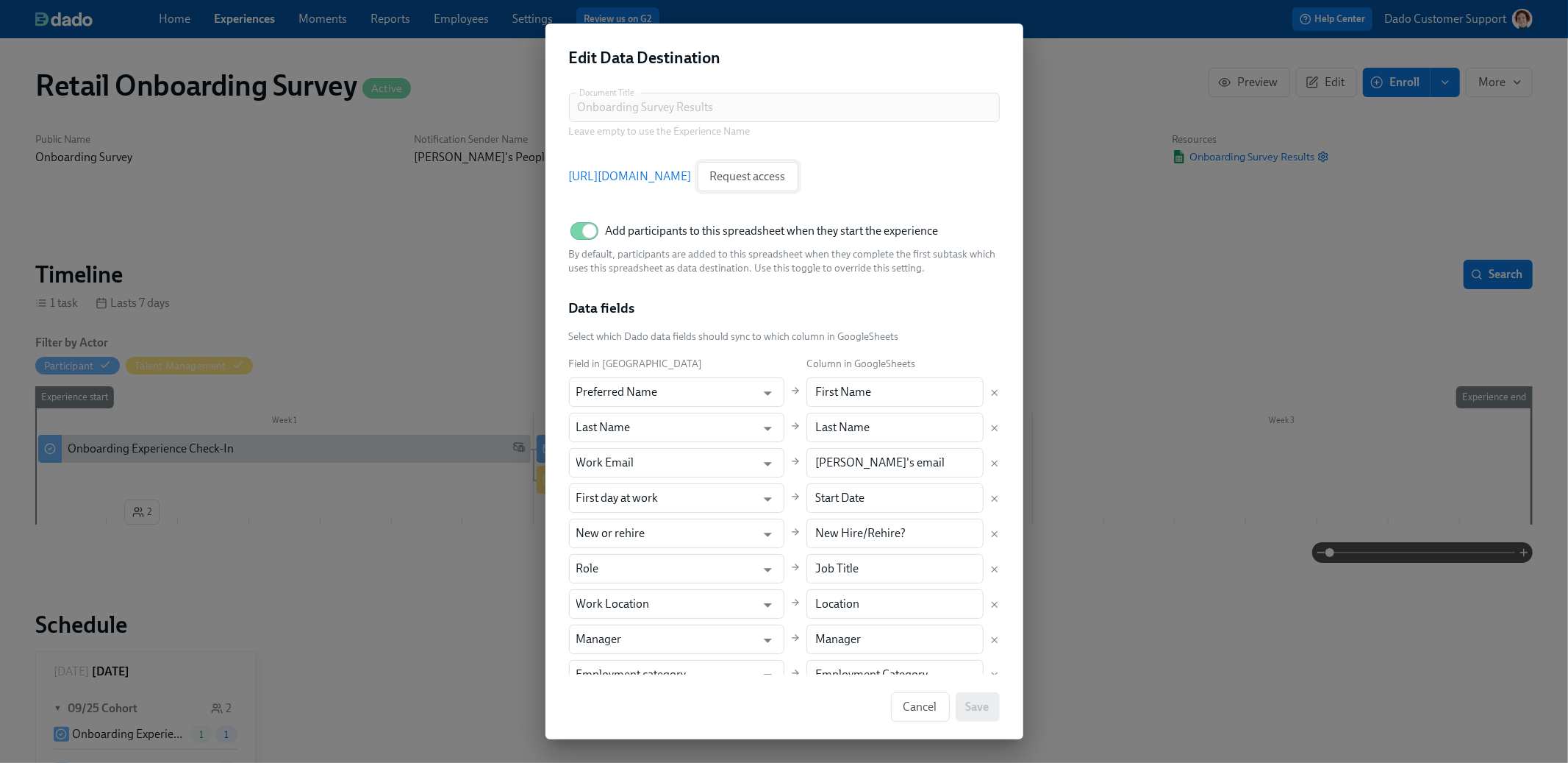
click at [786, 176] on span "Request access" at bounding box center [748, 176] width 76 height 15
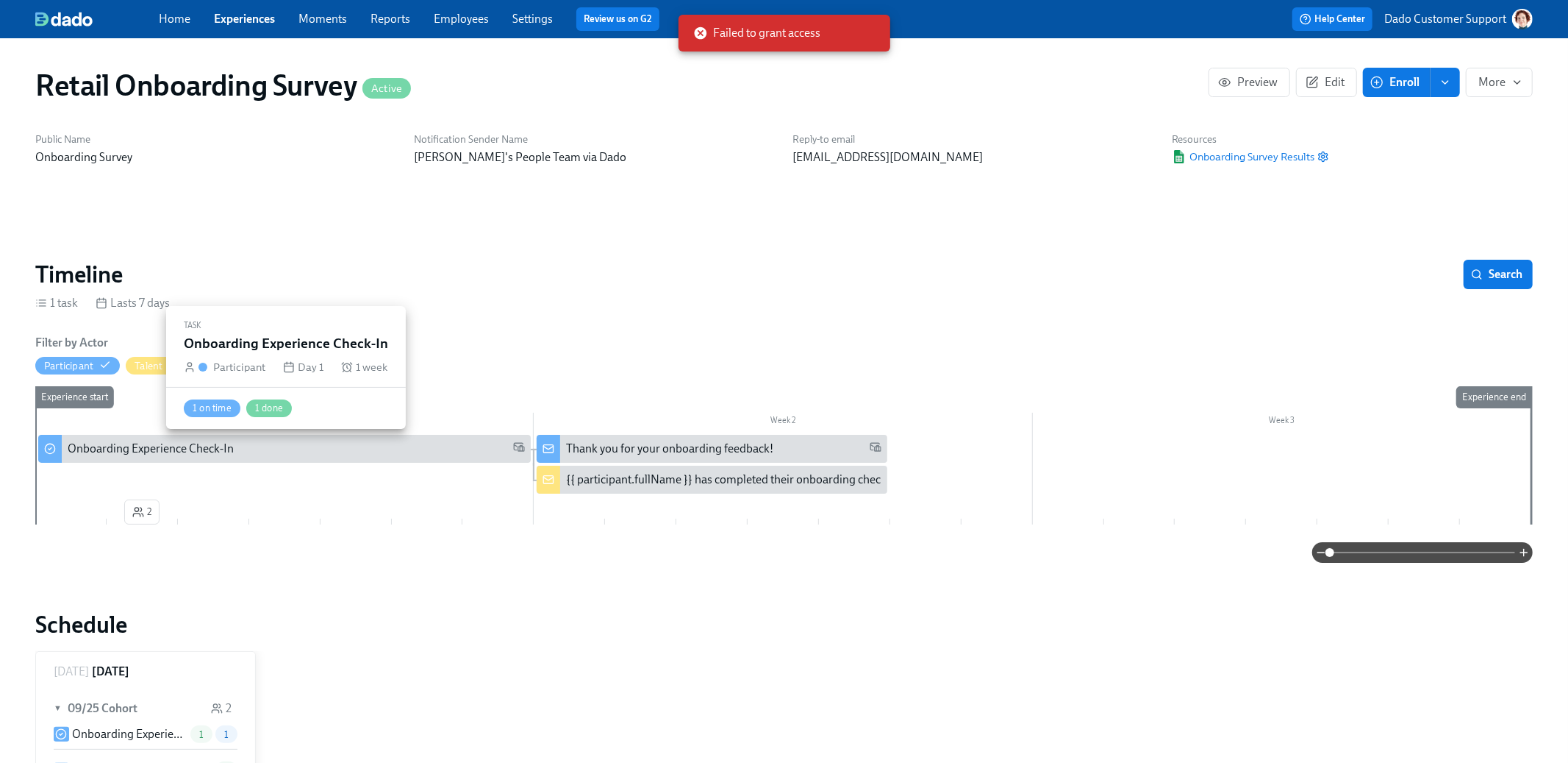
click at [337, 440] on div "Onboarding Experience Check-In" at bounding box center [295, 448] width 457 height 16
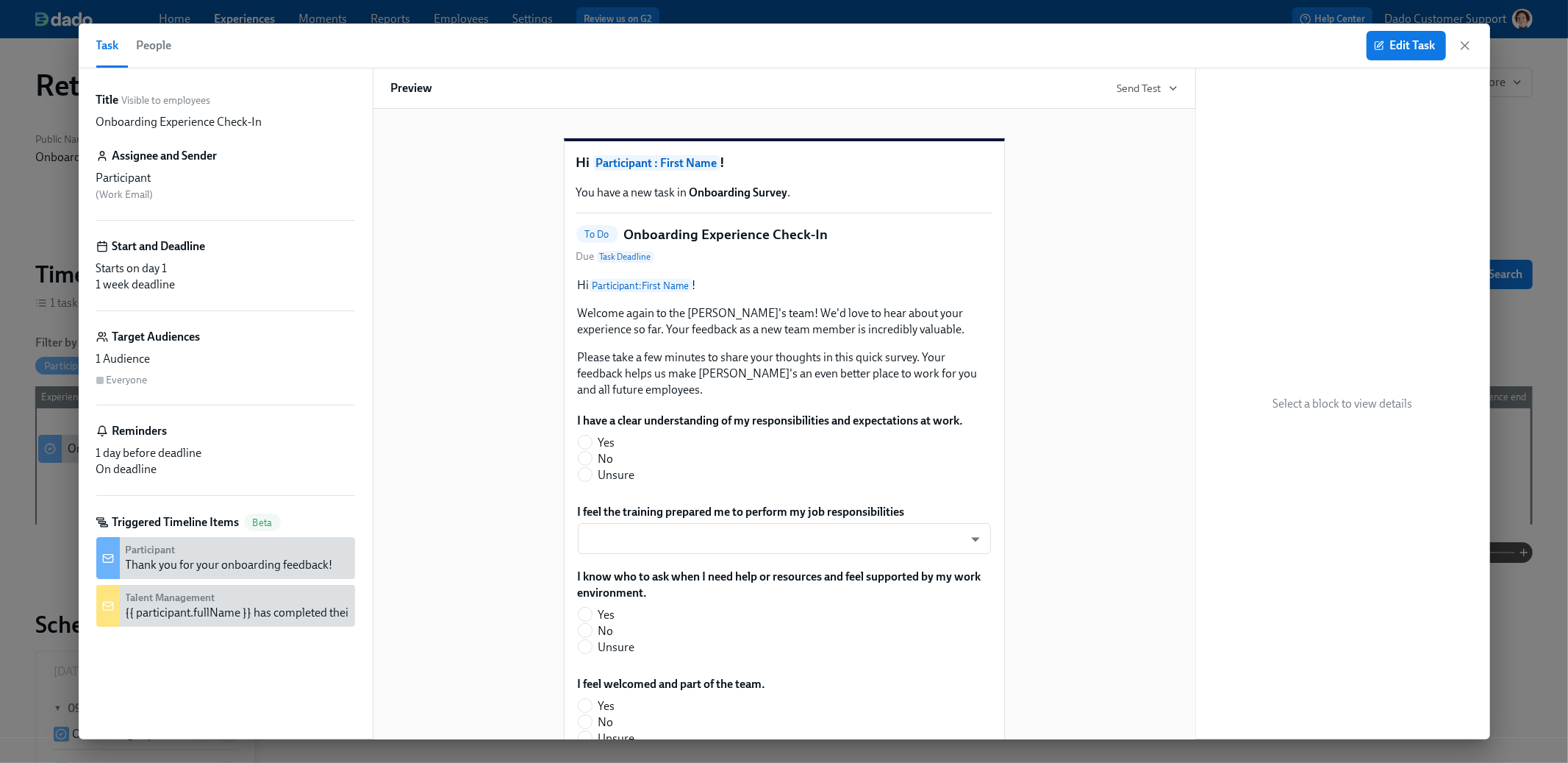
click at [141, 39] on span "People" at bounding box center [155, 46] width 36 height 21
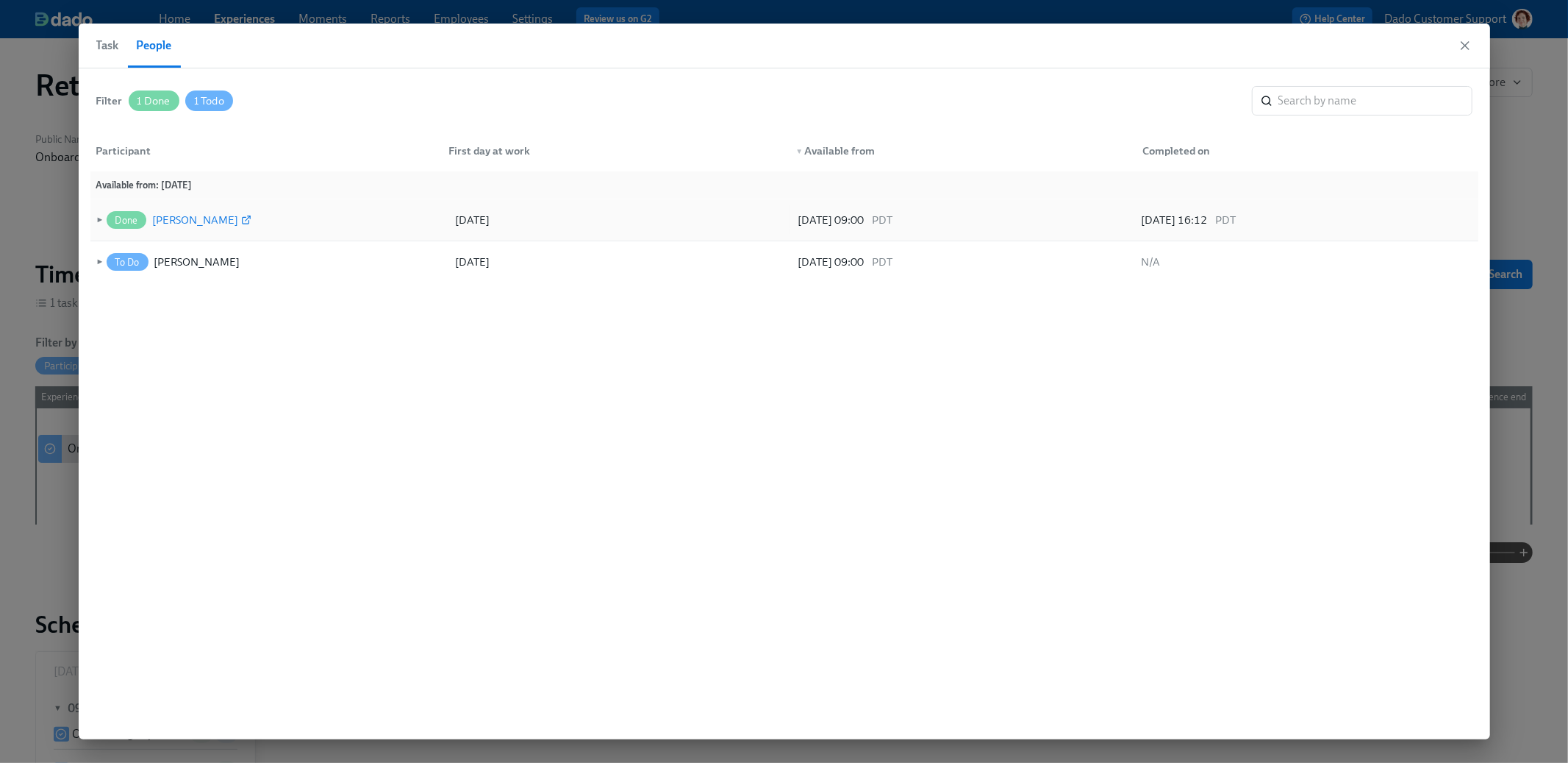
click at [176, 217] on div "Megan Bickle" at bounding box center [195, 220] width 86 height 18
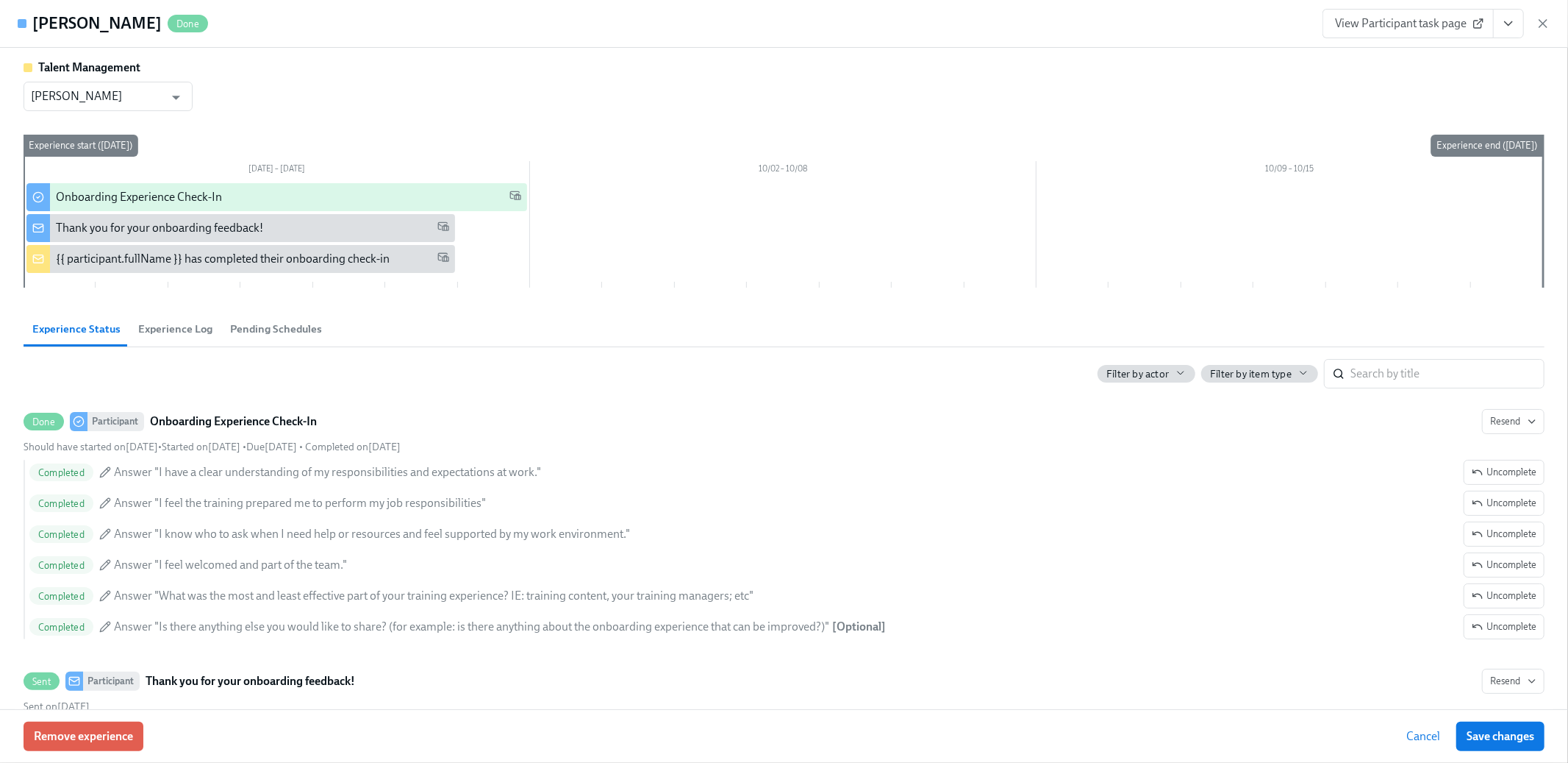
click at [1448, 22] on span "View Participant task page" at bounding box center [1408, 23] width 146 height 15
click at [1549, 23] on icon "button" at bounding box center [1543, 23] width 15 height 15
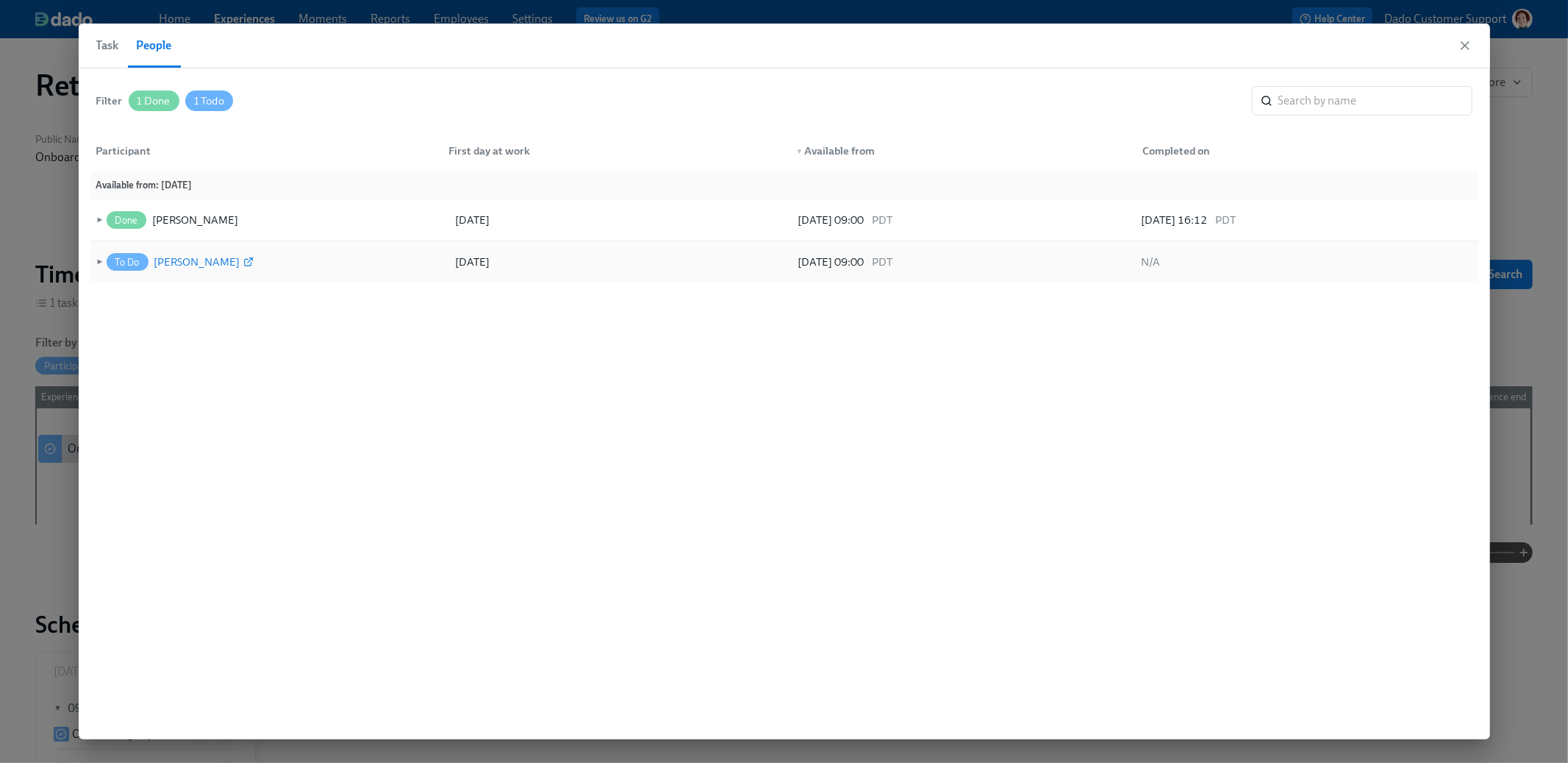
click at [175, 260] on div "Mary Jelincic" at bounding box center [197, 262] width 86 height 18
